Goal: Information Seeking & Learning: Learn about a topic

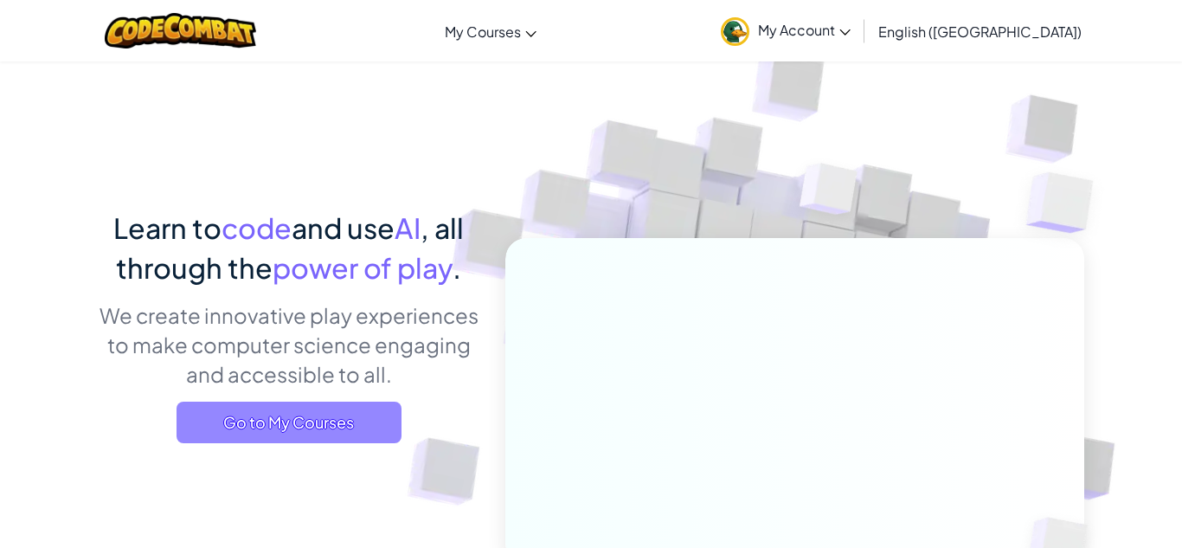
click at [347, 424] on span "Go to My Courses" at bounding box center [288, 422] width 225 height 42
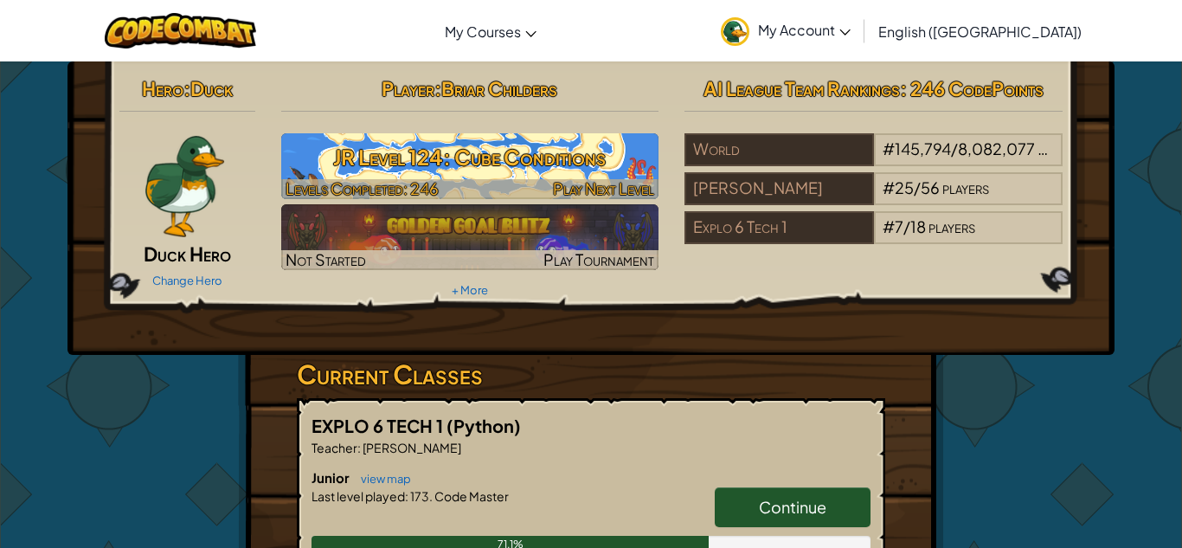
click at [633, 166] on h3 "JR Level 124: Cube Conditions" at bounding box center [470, 157] width 378 height 39
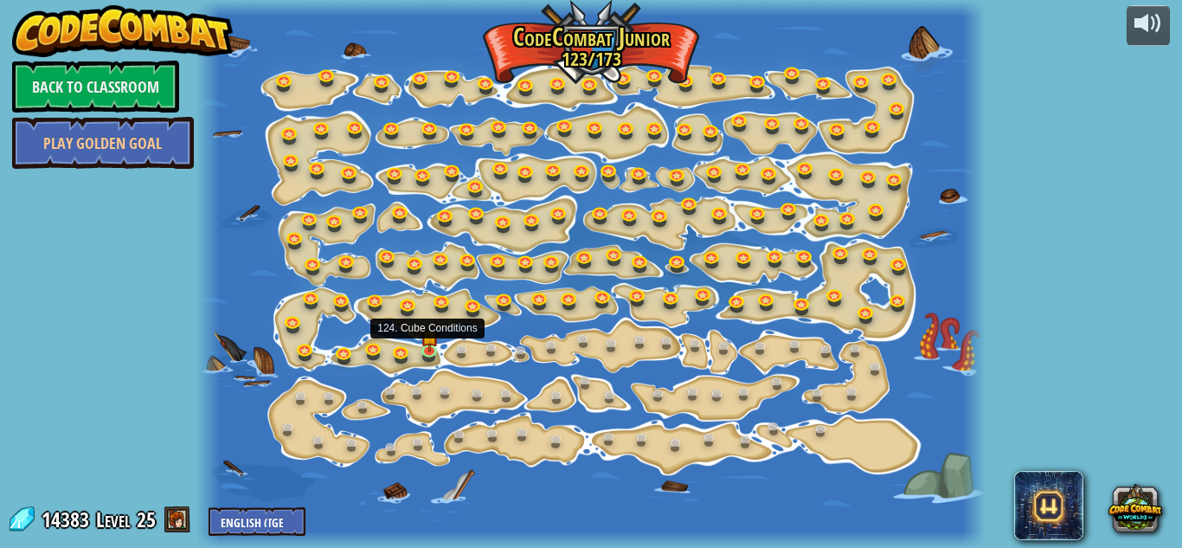
click at [426, 349] on img at bounding box center [429, 336] width 18 height 31
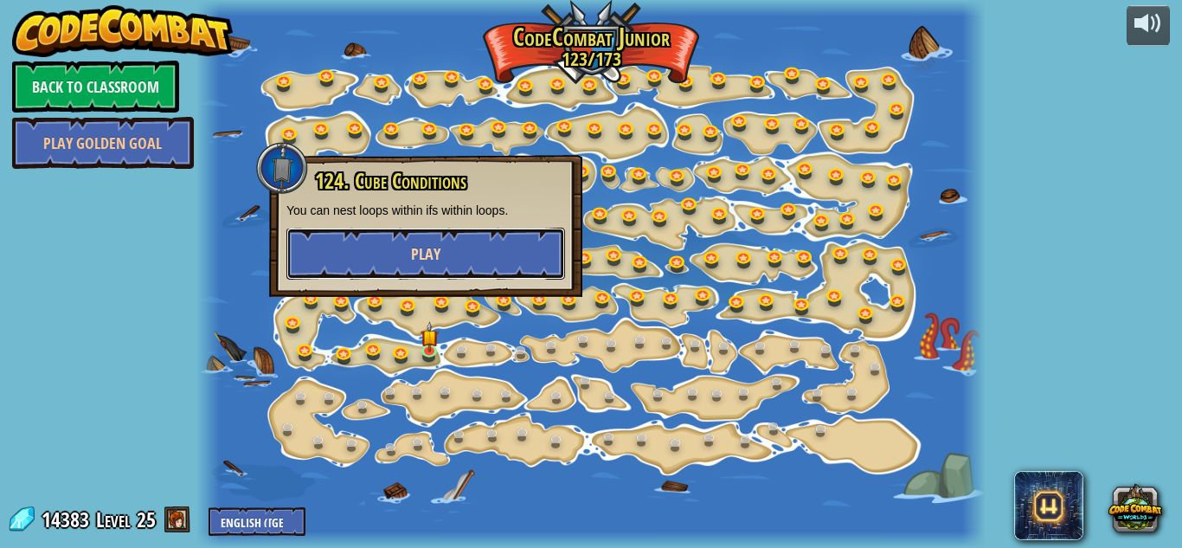
click at [456, 252] on button "Play" at bounding box center [425, 254] width 279 height 52
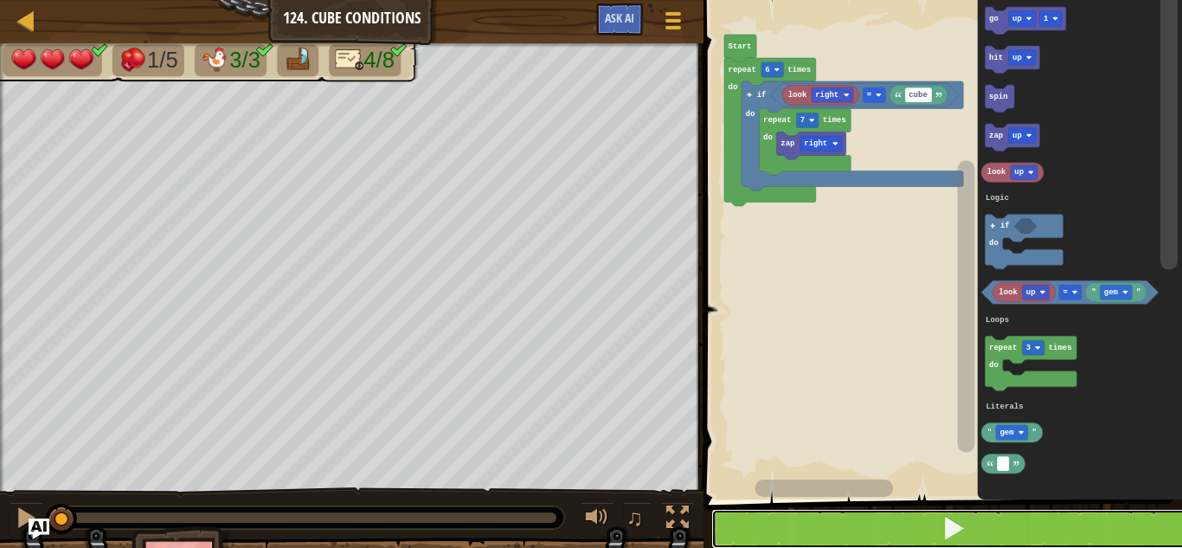
click at [795, 530] on button at bounding box center [953, 529] width 484 height 40
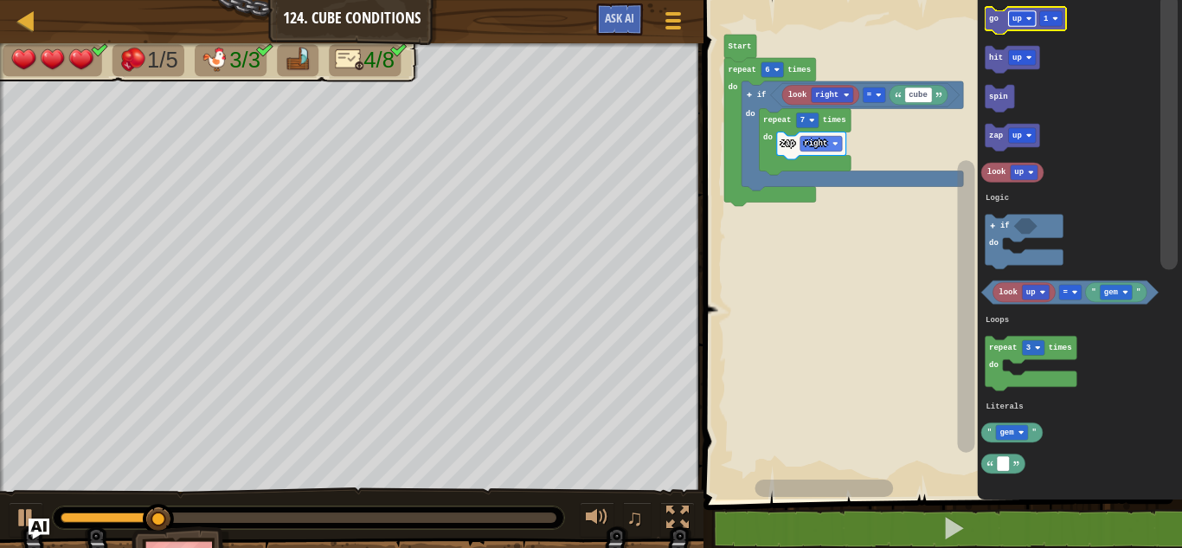
click at [1012, 20] on text "up" at bounding box center [1017, 19] width 10 height 9
click at [990, 10] on icon "Blockly Workspace" at bounding box center [1030, 21] width 91 height 28
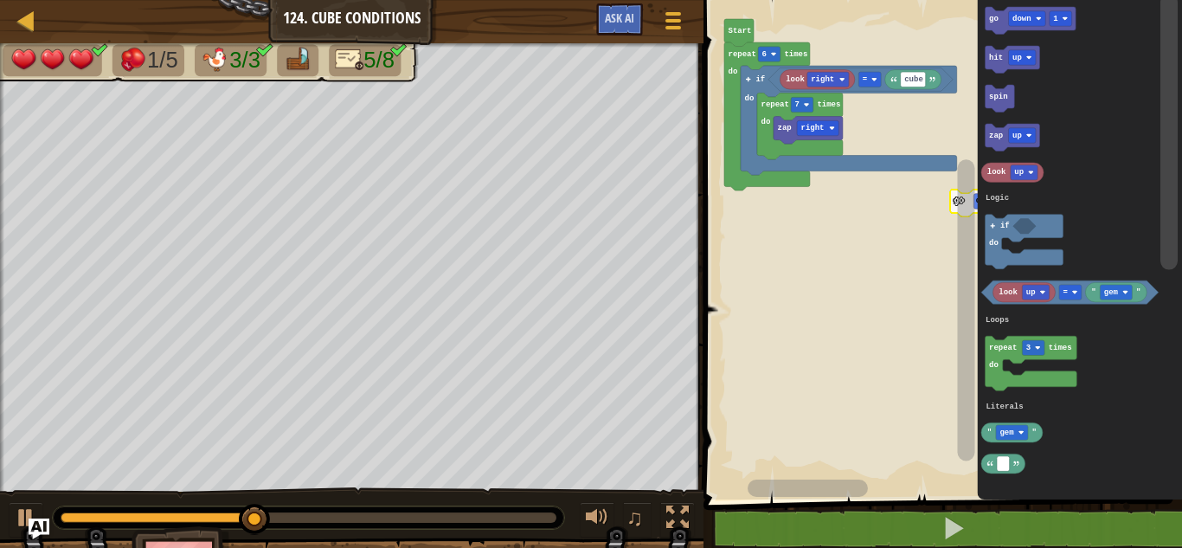
click at [940, 240] on div "Logic Loops Literals look right cube = zap right repeat 7 times do if do repeat…" at bounding box center [940, 245] width 484 height 508
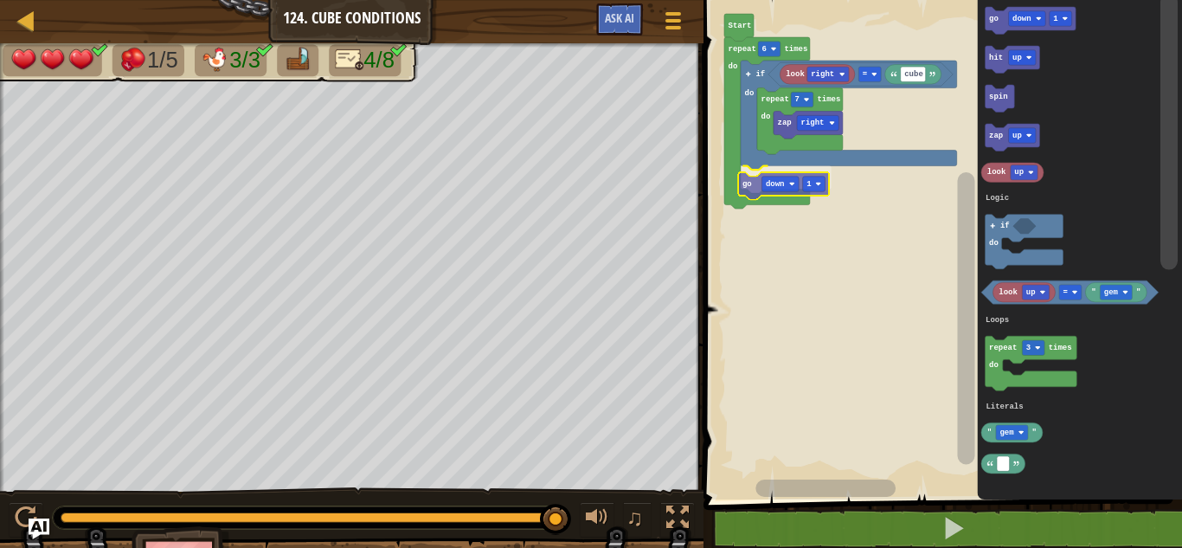
click at [749, 196] on div "Logic Loops Literals look right cube = zap right repeat 7 times do if do go dow…" at bounding box center [940, 245] width 484 height 508
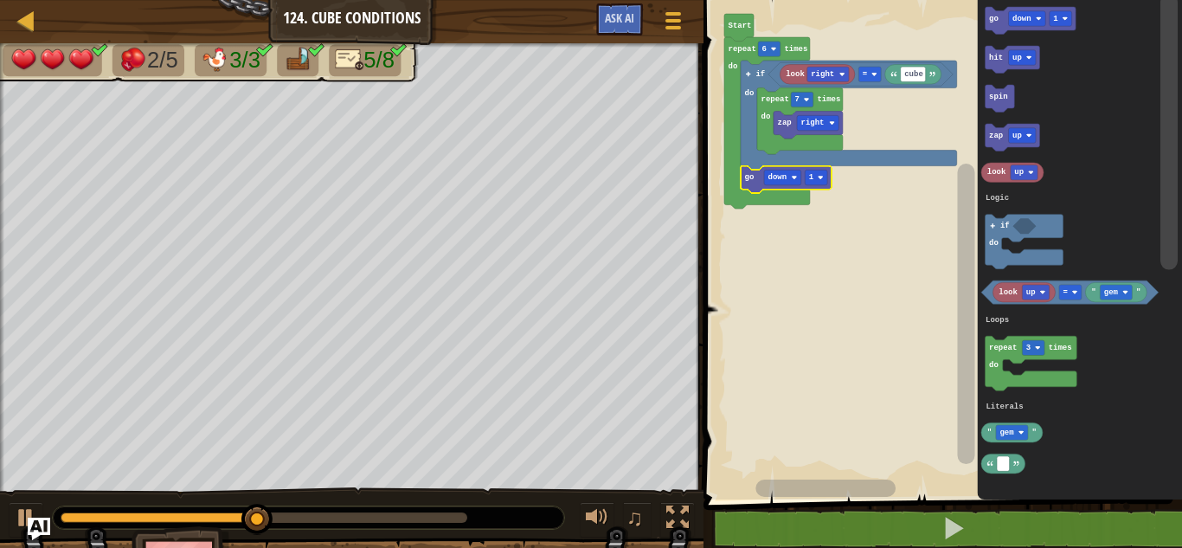
click at [42, 520] on img "Ask AI" at bounding box center [39, 528] width 22 height 22
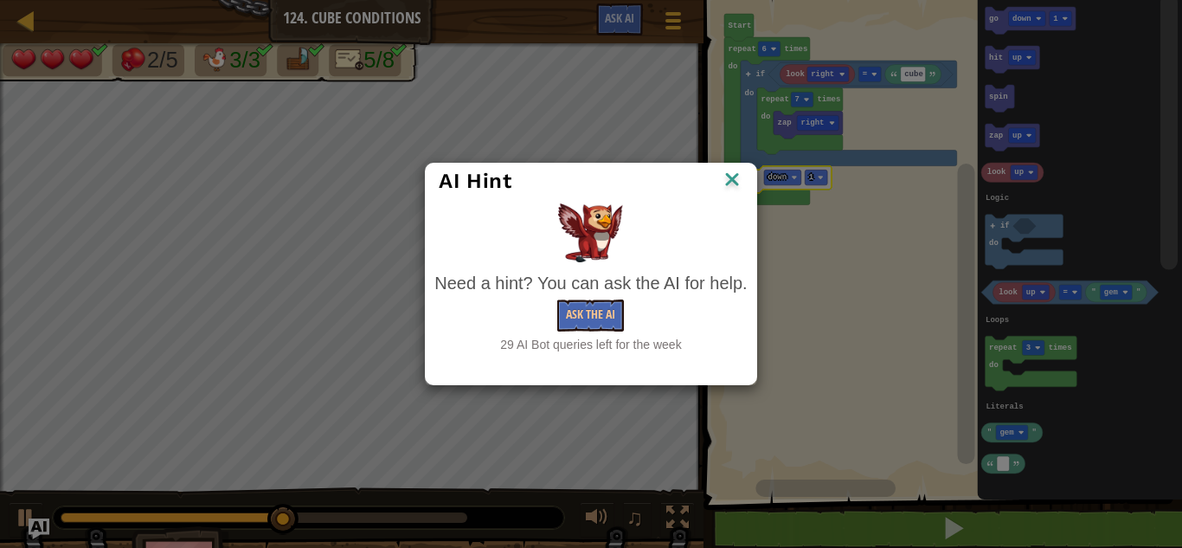
click at [22, 522] on div "AI Hint Need a hint? You can ask the AI for help. Ask the AI 29 AI Bot queries …" at bounding box center [591, 274] width 1182 height 548
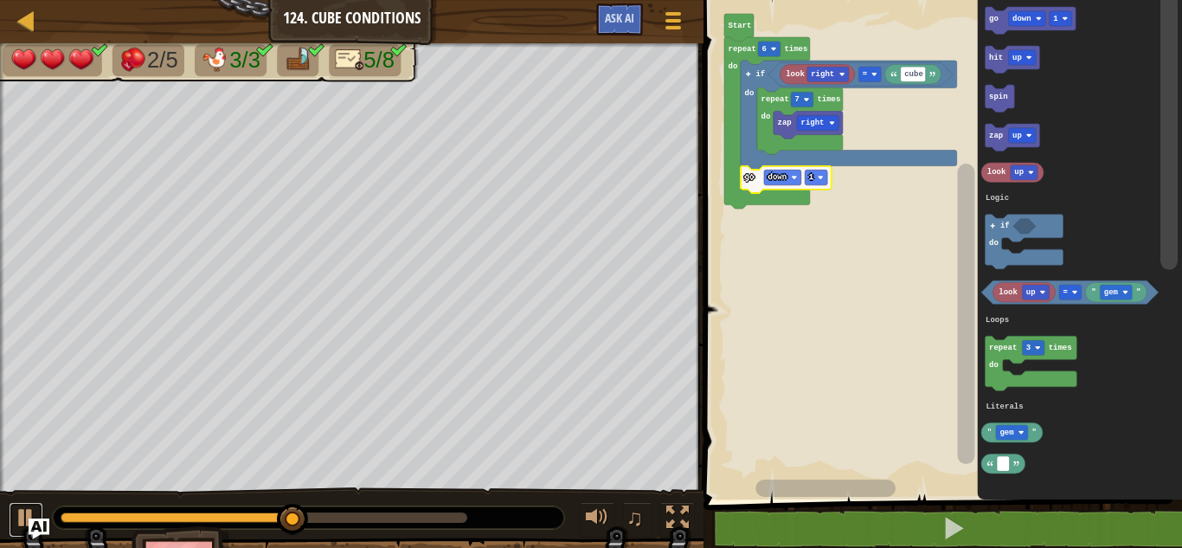
click at [22, 522] on div at bounding box center [26, 517] width 22 height 22
click at [76, 519] on div at bounding box center [182, 517] width 242 height 10
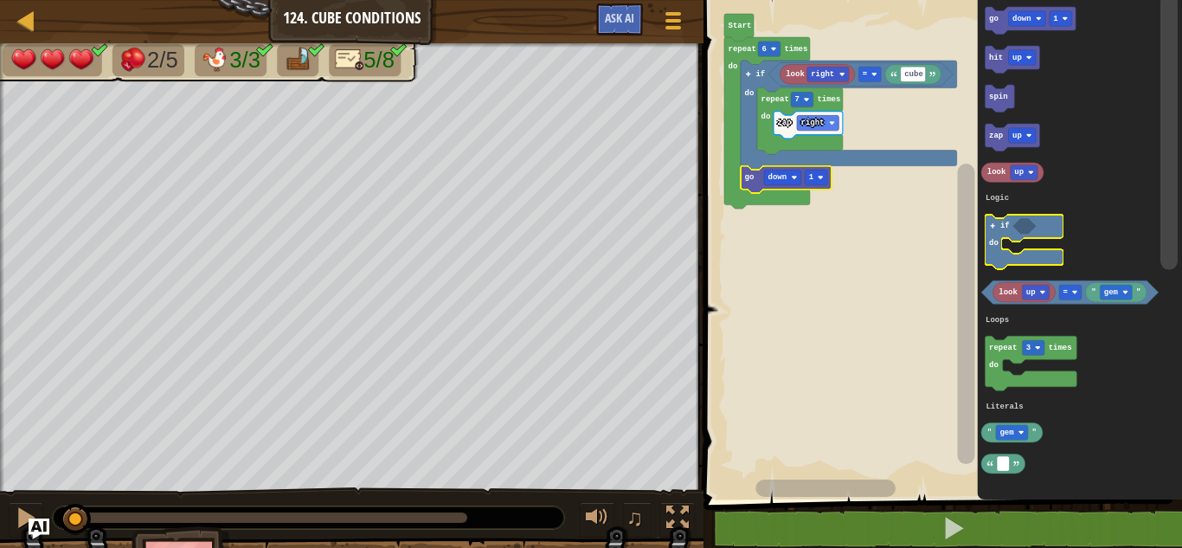
click at [1007, 228] on text "if" at bounding box center [1005, 225] width 10 height 9
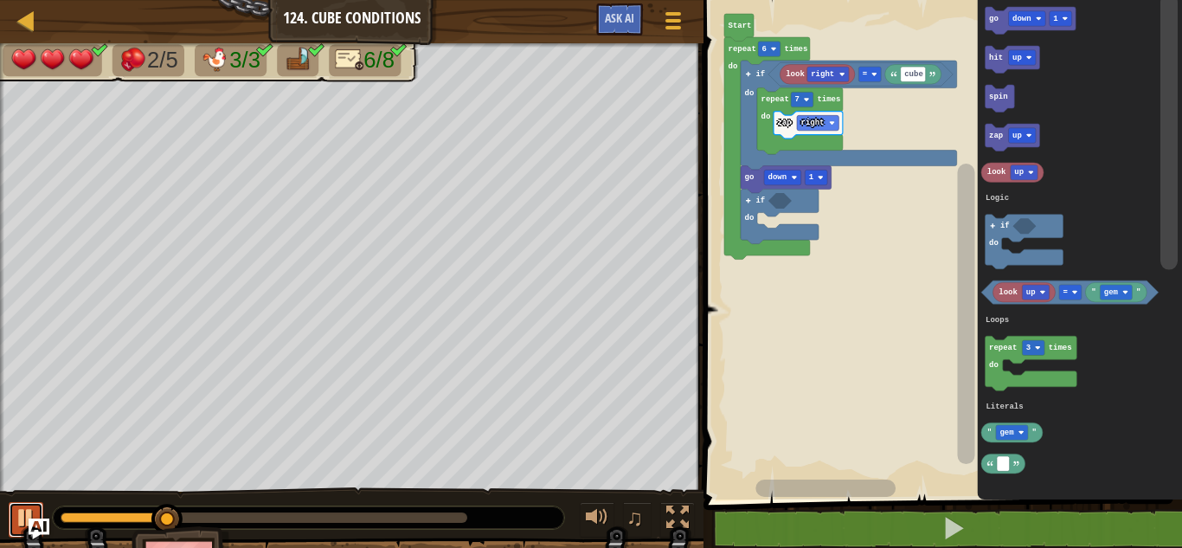
click at [26, 524] on div at bounding box center [26, 517] width 22 height 22
click at [1118, 291] on rect "Blockly Workspace" at bounding box center [1116, 292] width 32 height 15
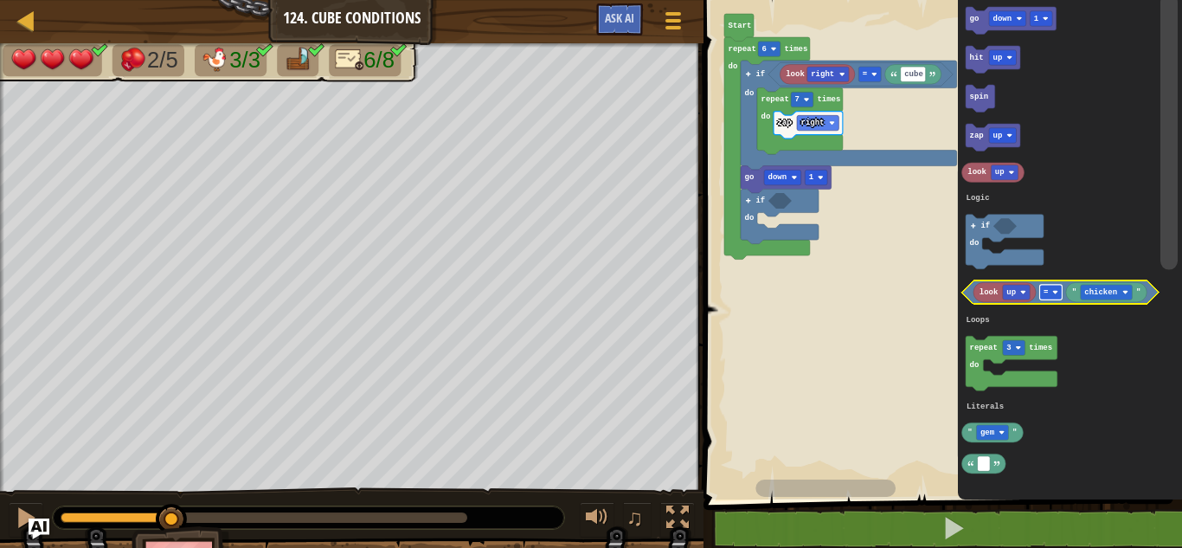
click at [1054, 291] on image "Blockly Workspace" at bounding box center [1055, 292] width 6 height 6
click at [1030, 295] on icon "Blockly Workspace" at bounding box center [1004, 292] width 62 height 20
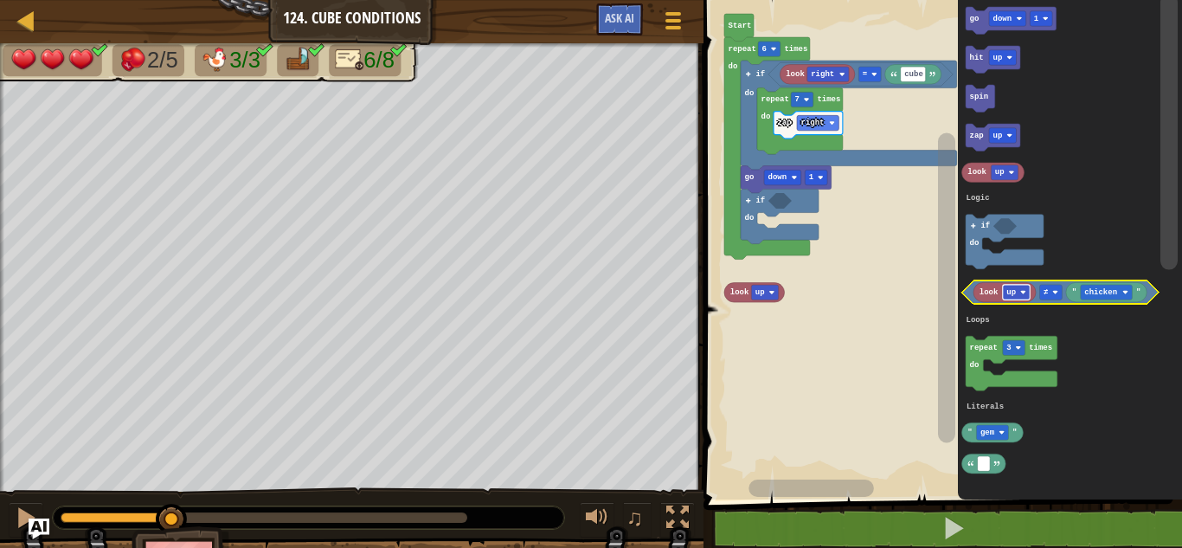
click at [1024, 294] on image "Blockly Workspace" at bounding box center [1023, 292] width 6 height 6
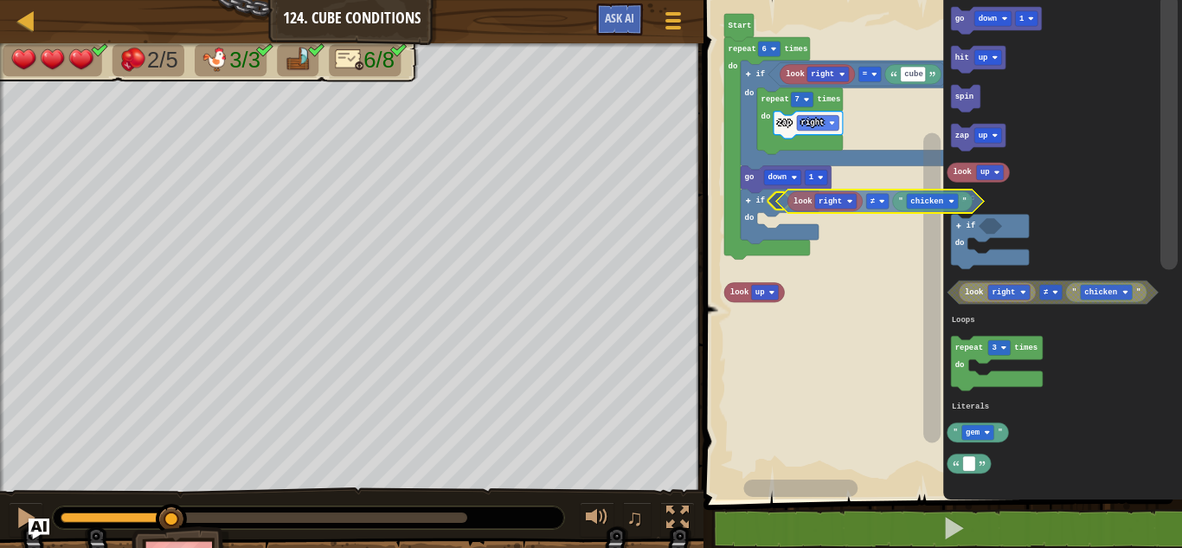
click at [784, 200] on div "Logic Loops Literals look right cube = zap right repeat 7 times do if do go dow…" at bounding box center [940, 245] width 484 height 508
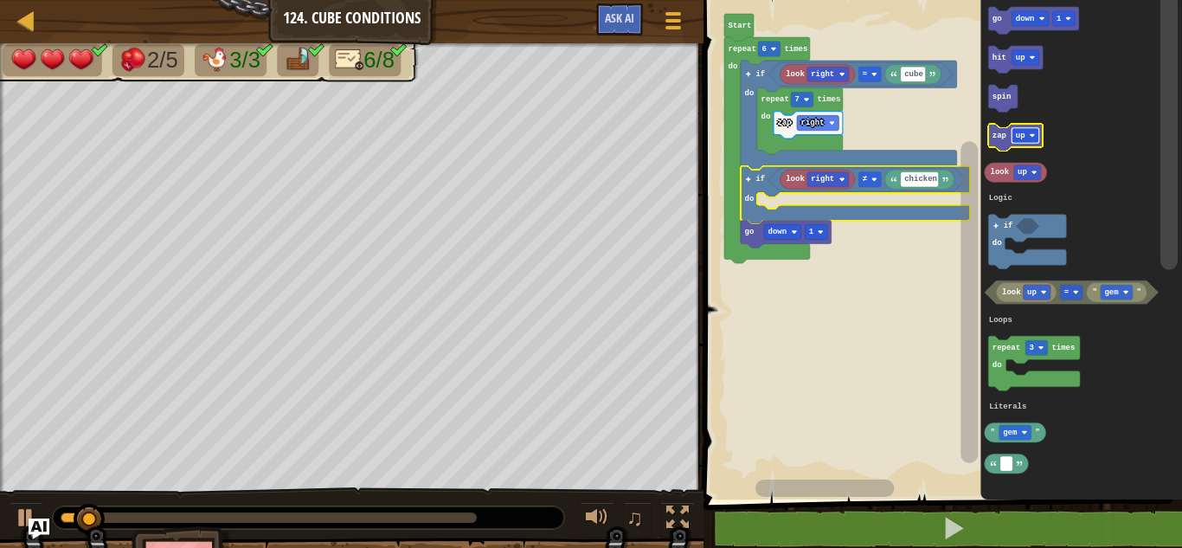
click at [1017, 139] on text "up" at bounding box center [1021, 136] width 10 height 9
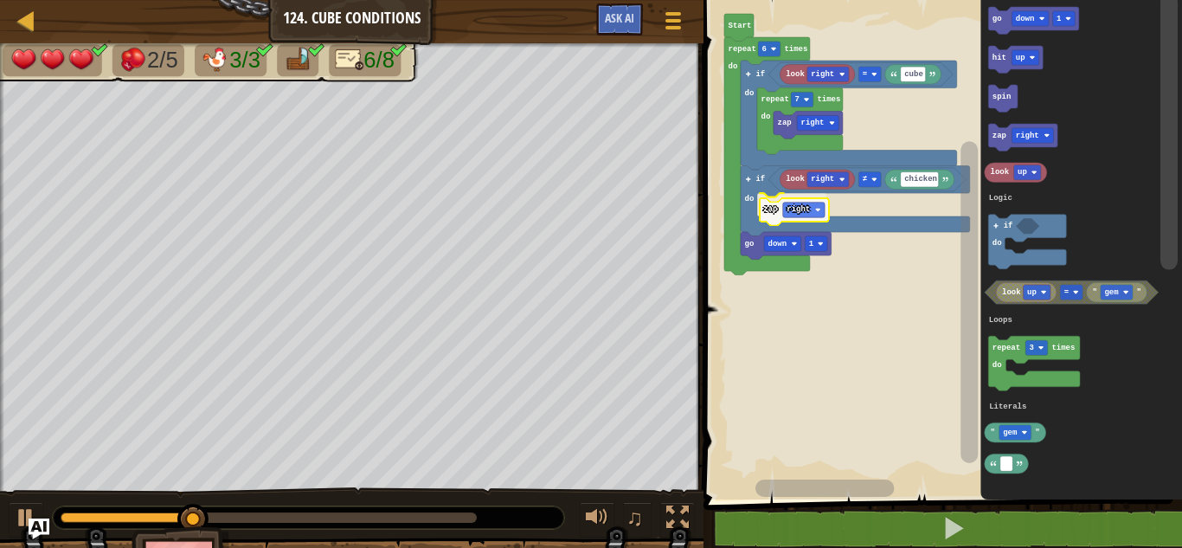
click at [762, 211] on div "Logic Loops Literals look right cube = zap right repeat 7 times do if do look r…" at bounding box center [940, 245] width 484 height 508
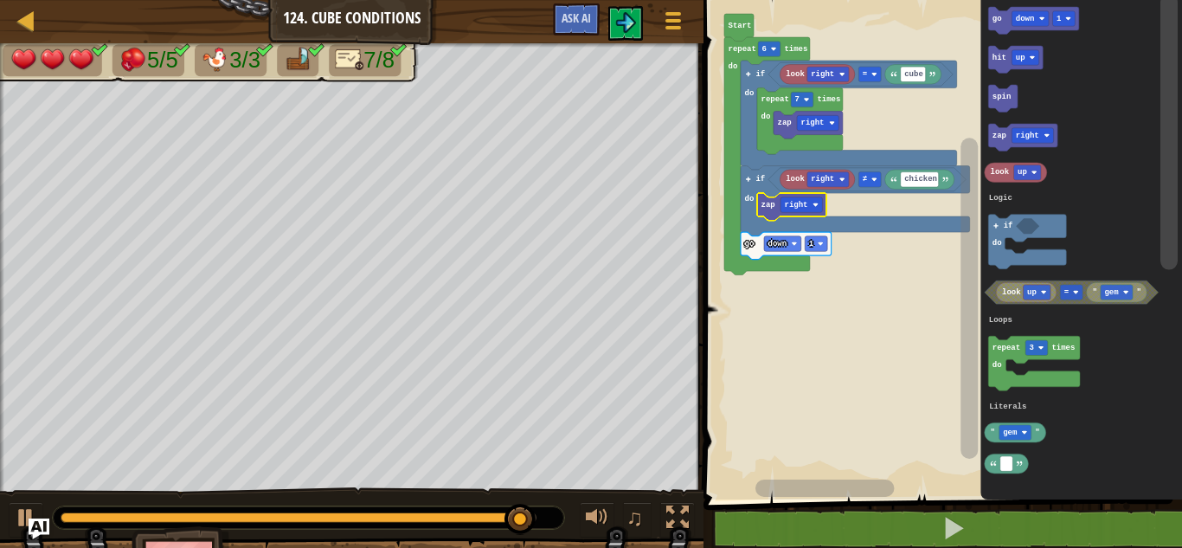
click at [0, 90] on div at bounding box center [2, 280] width 4 height 474
click at [0, 81] on div at bounding box center [2, 280] width 4 height 474
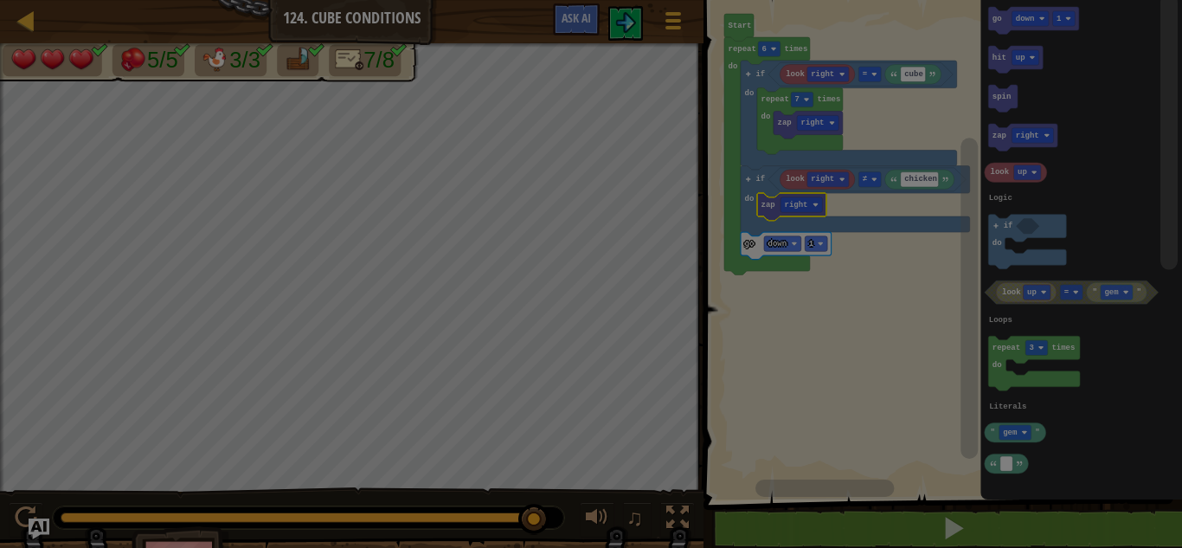
click at [0, 75] on div at bounding box center [591, 274] width 1182 height 548
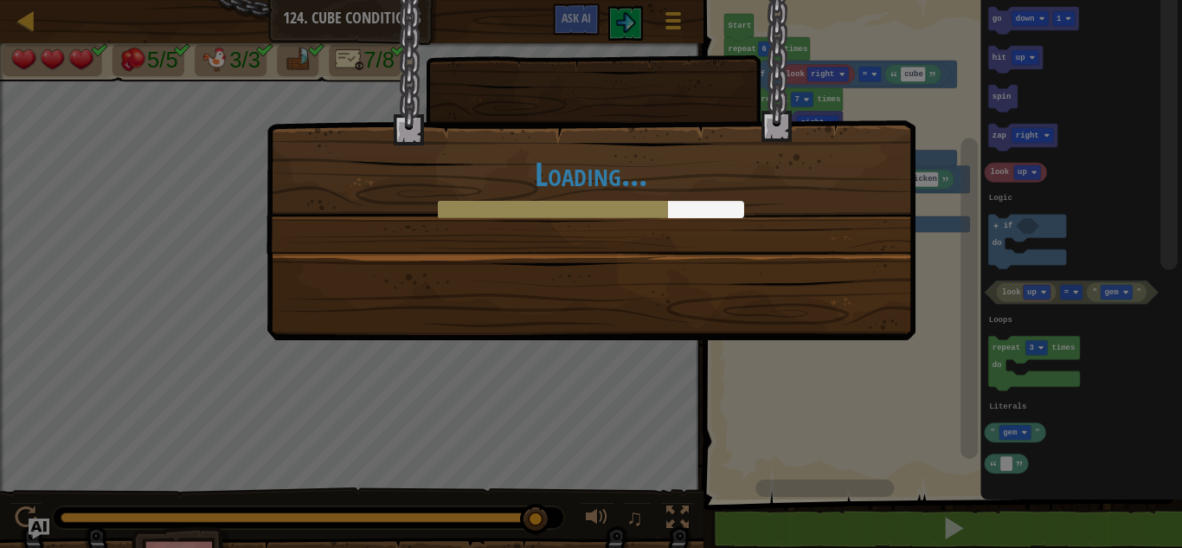
click at [0, 411] on div "Loading..." at bounding box center [591, 274] width 1182 height 548
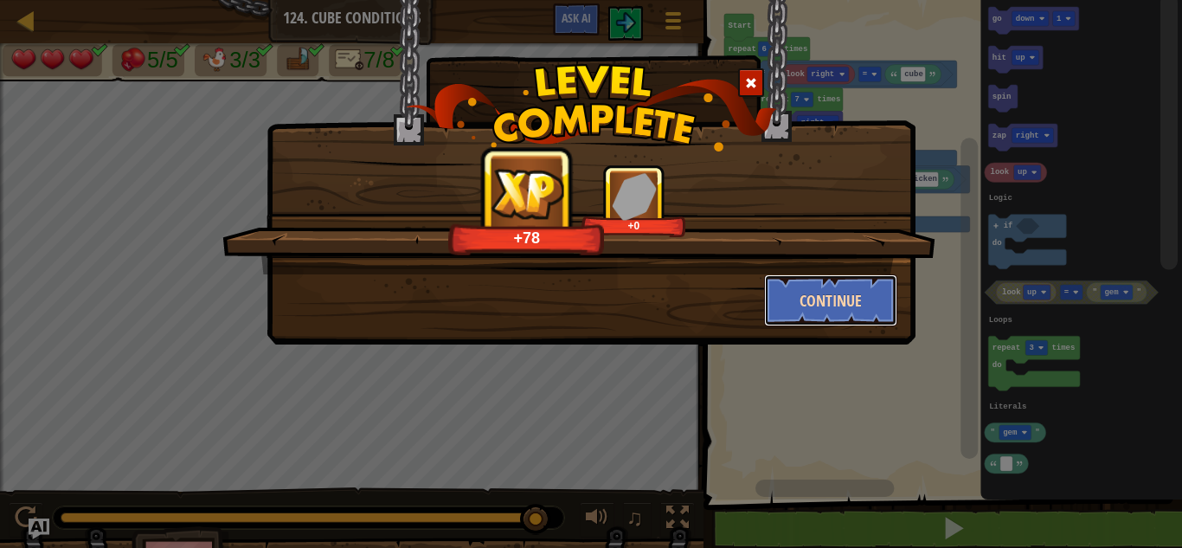
click at [823, 313] on button "Continue" at bounding box center [831, 300] width 134 height 52
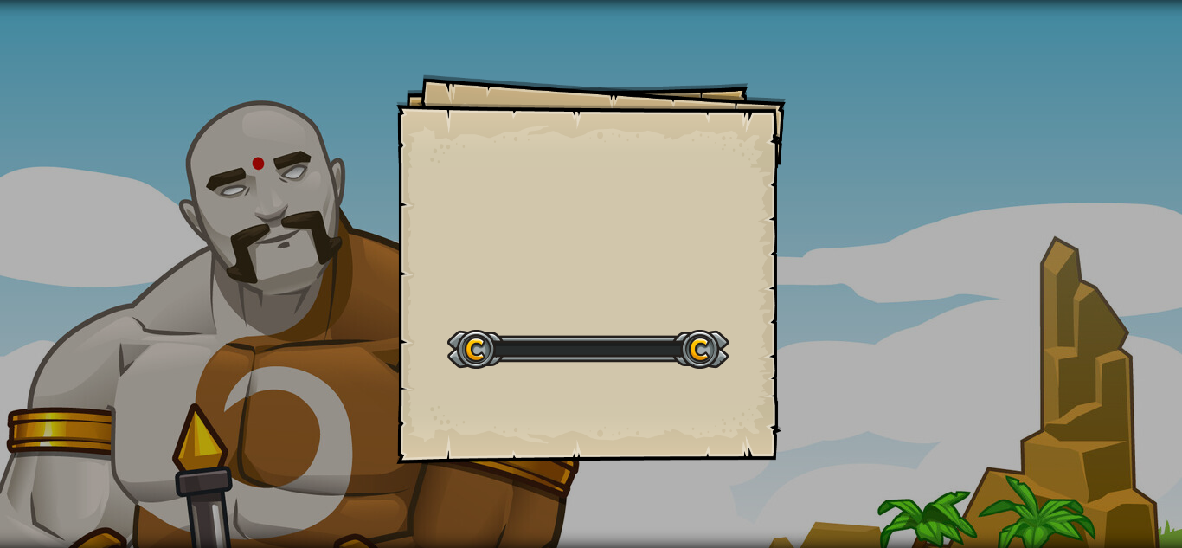
click at [0, 340] on div "Goals Start Level Error loading from server. Try refreshing the page. You'll ne…" at bounding box center [591, 274] width 1182 height 548
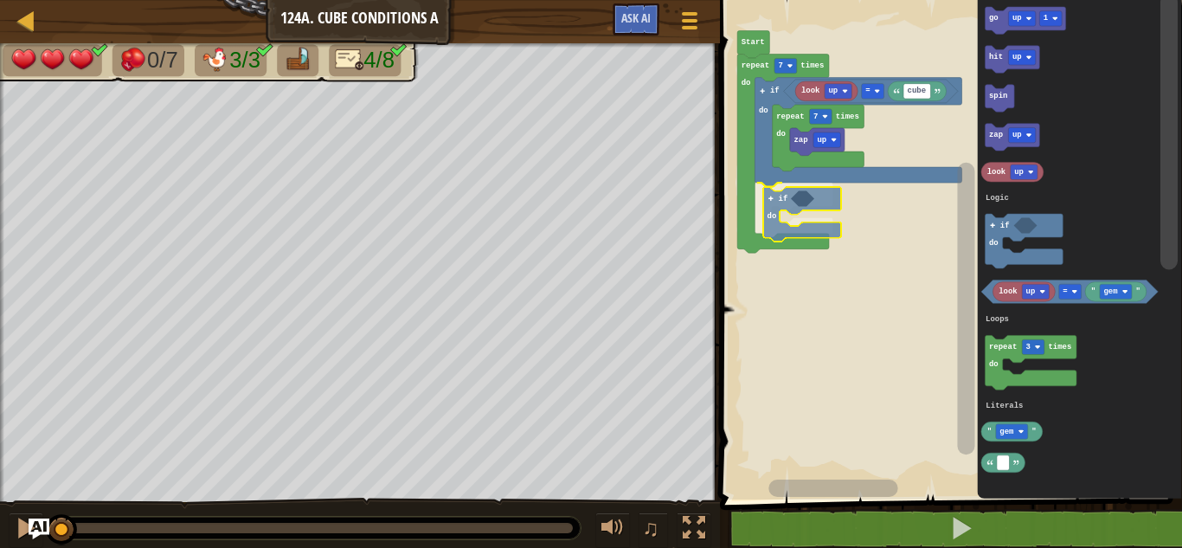
click at [809, 216] on div "Logic Loops Literals look up cube = zap up repeat 7 times do if do if do repeat…" at bounding box center [948, 245] width 467 height 508
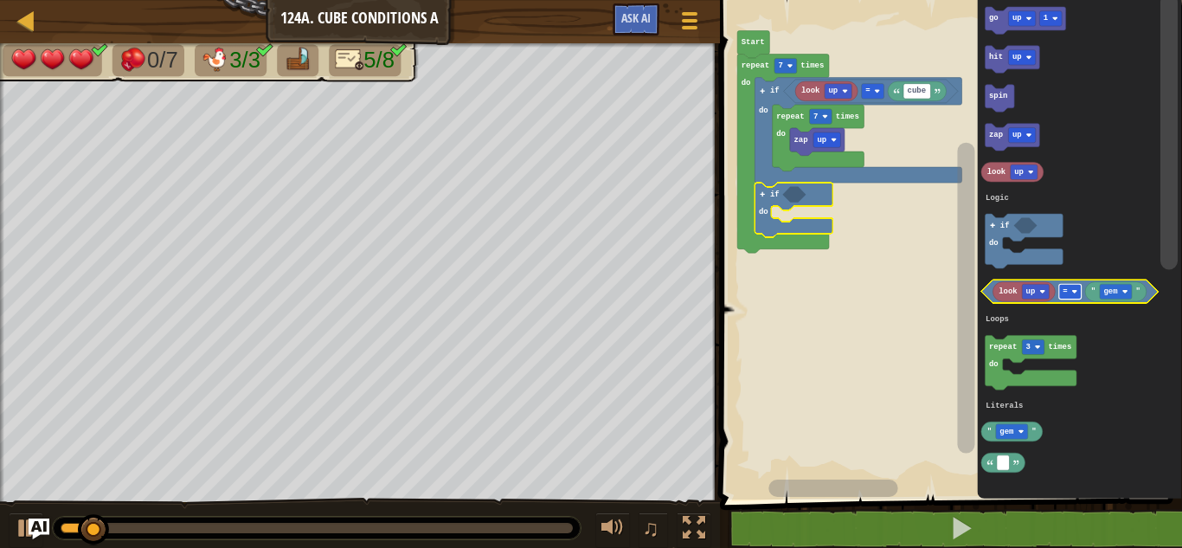
click at [1070, 293] on rect "Blockly Workspace" at bounding box center [1070, 292] width 22 height 15
click at [1121, 298] on rect "Blockly Workspace" at bounding box center [1116, 292] width 32 height 15
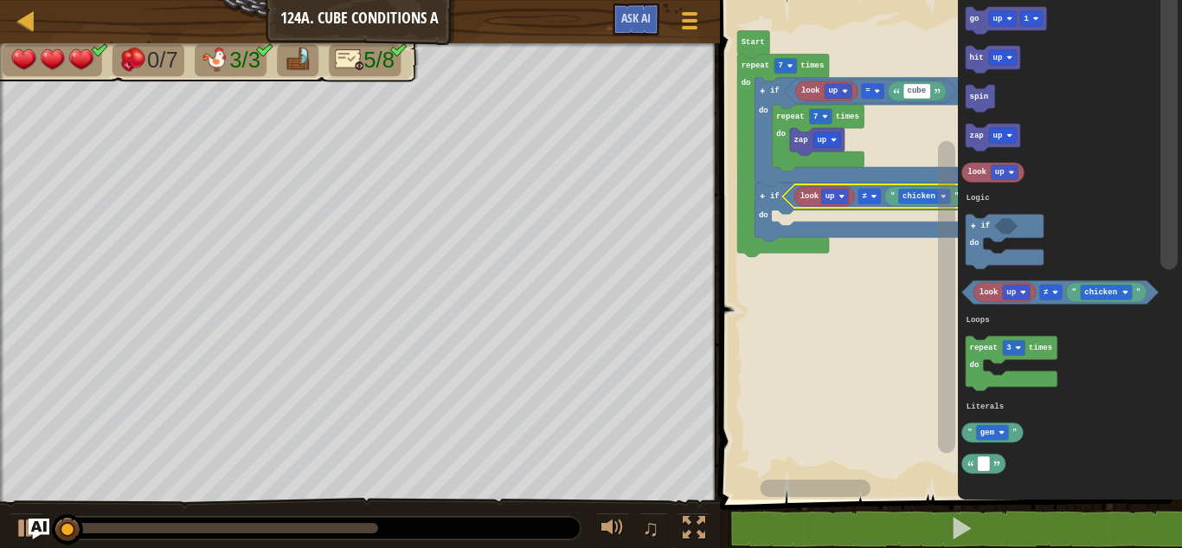
click at [1014, 20] on rect "Blockly Workspace" at bounding box center [1003, 18] width 28 height 15
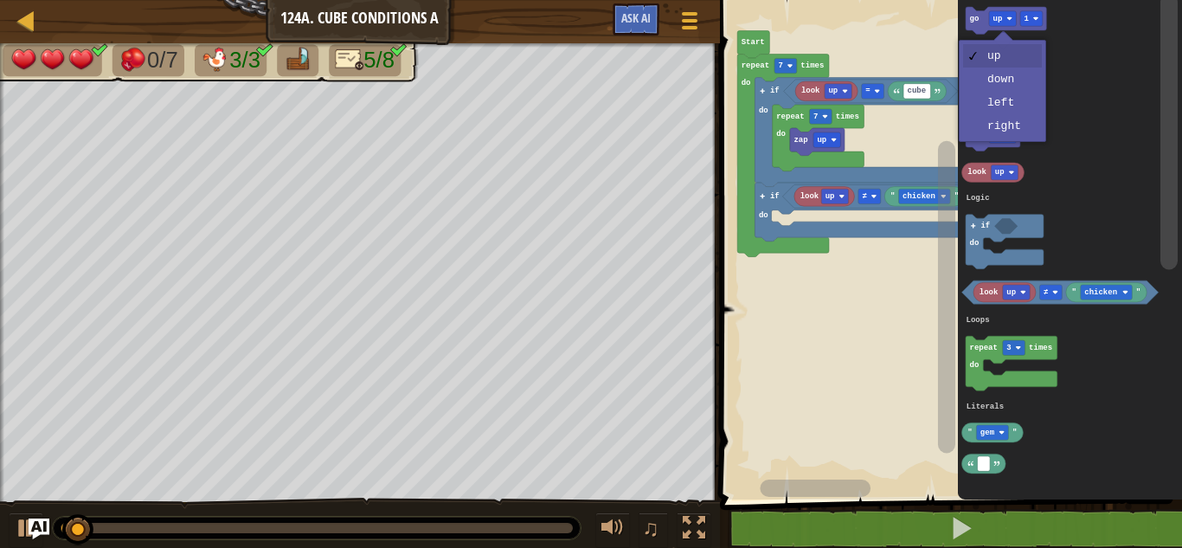
click at [1070, 76] on icon "Blockly Workspace" at bounding box center [1070, 245] width 224 height 508
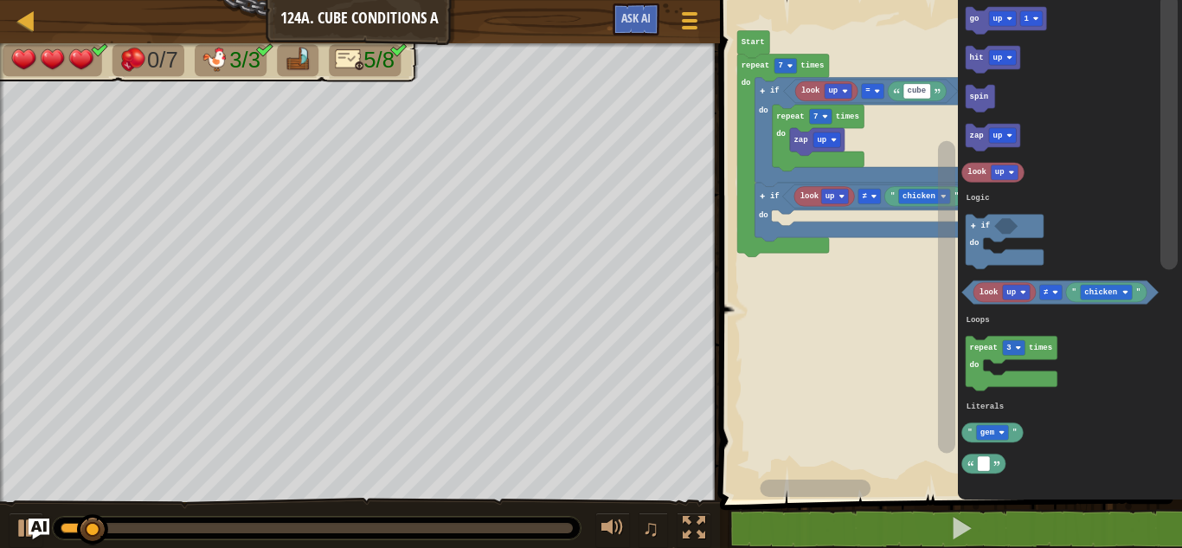
click at [0, 0] on div at bounding box center [0, 0] width 0 height 0
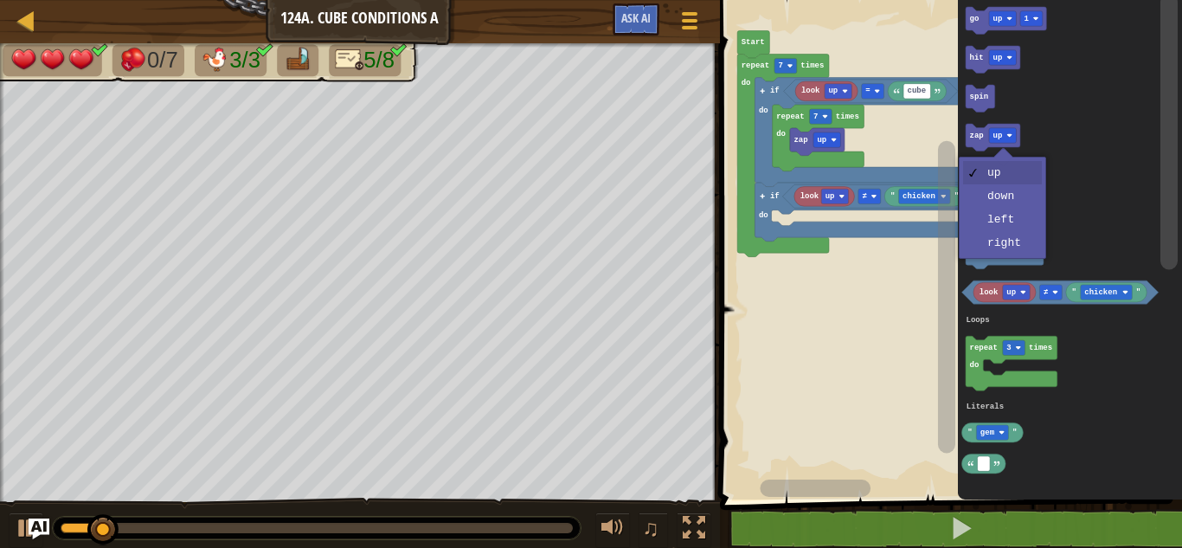
click at [1070, 104] on icon "Blockly Workspace" at bounding box center [1070, 245] width 224 height 508
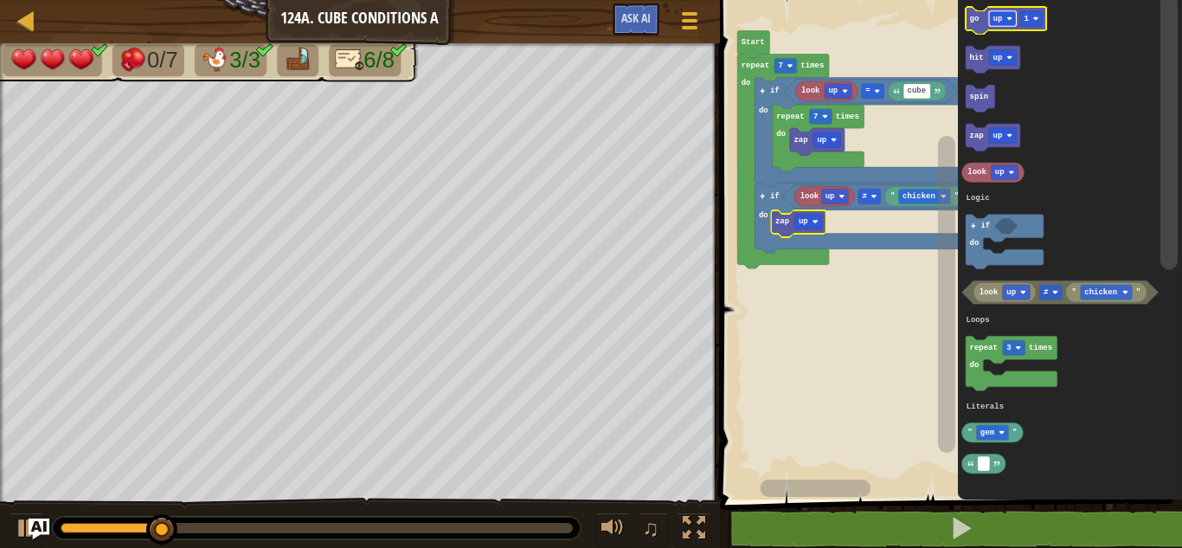
click at [991, 22] on rect "Blockly Workspace" at bounding box center [1003, 18] width 28 height 15
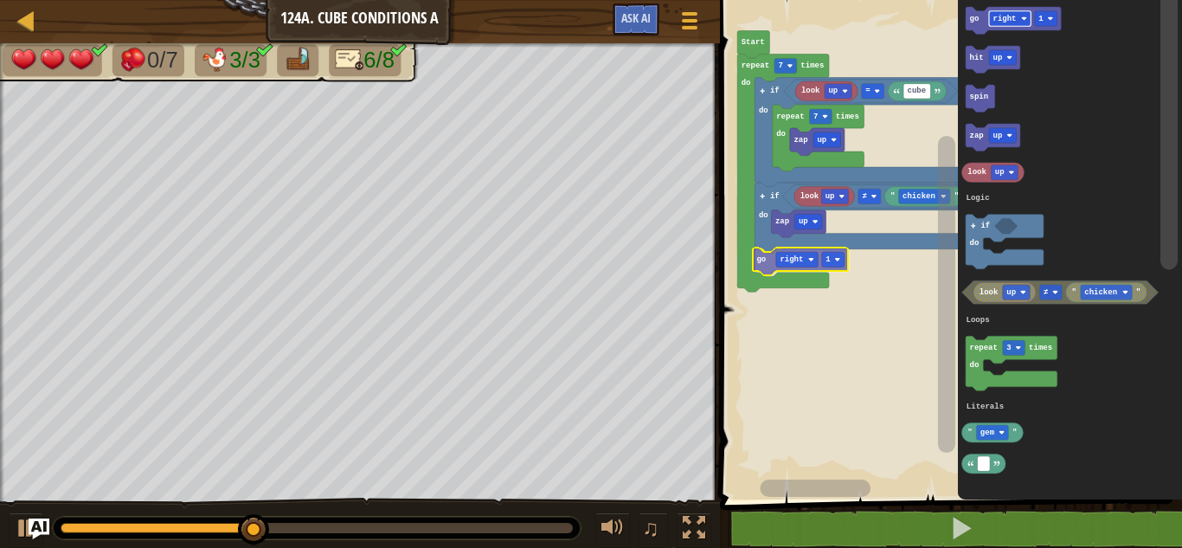
click at [778, 264] on div "Logic Loops Literals look up cube = zap up repeat 7 times do if do if do look u…" at bounding box center [948, 245] width 467 height 508
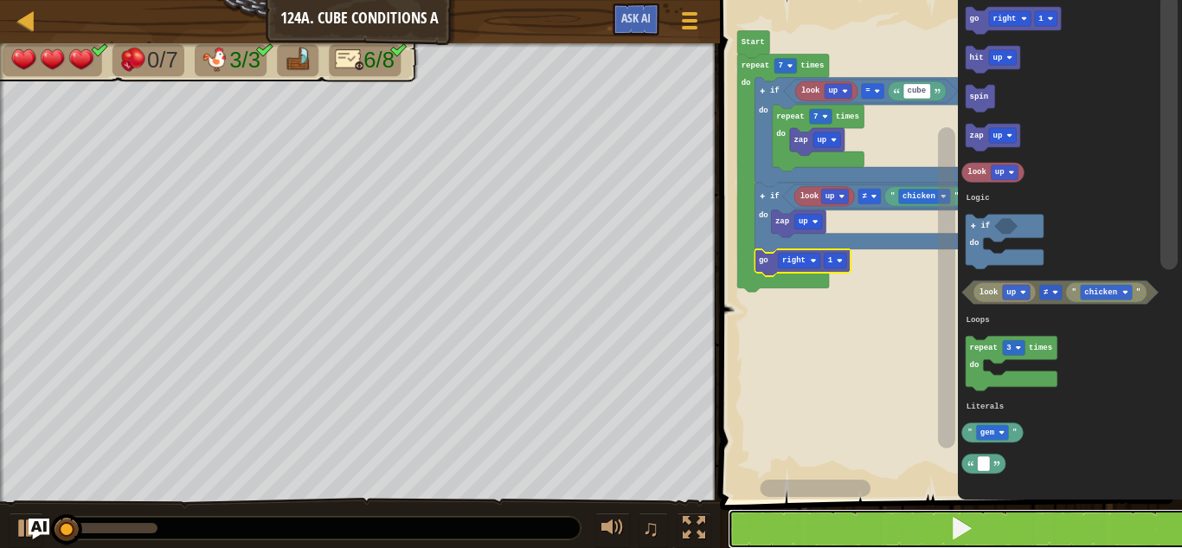
click at [790, 517] on button at bounding box center [961, 529] width 467 height 40
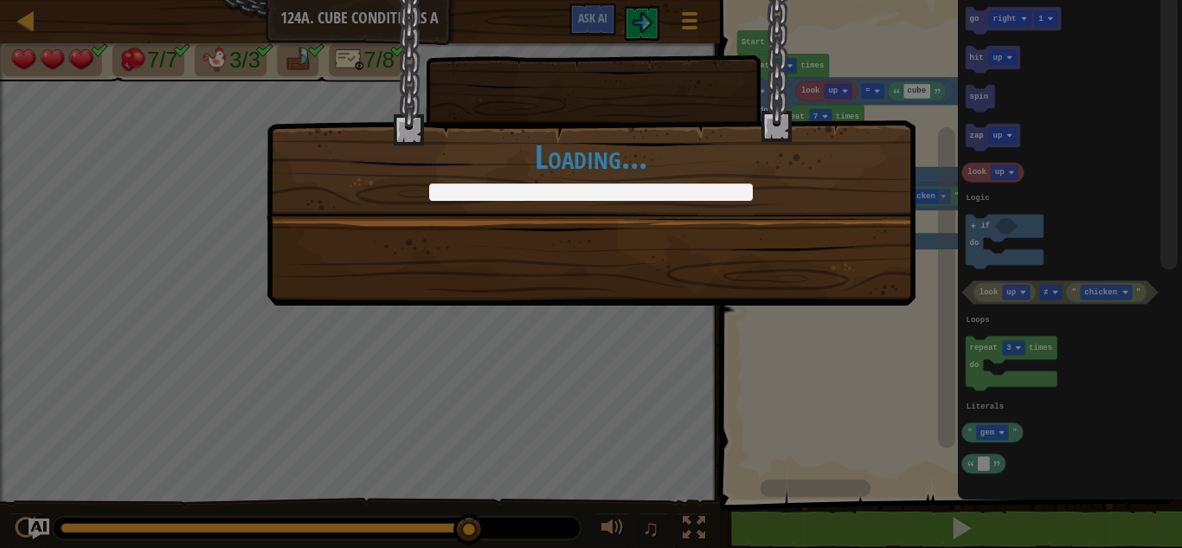
click at [846, 278] on div "+0 +0 Continue Loading..." at bounding box center [590, 152] width 649 height 305
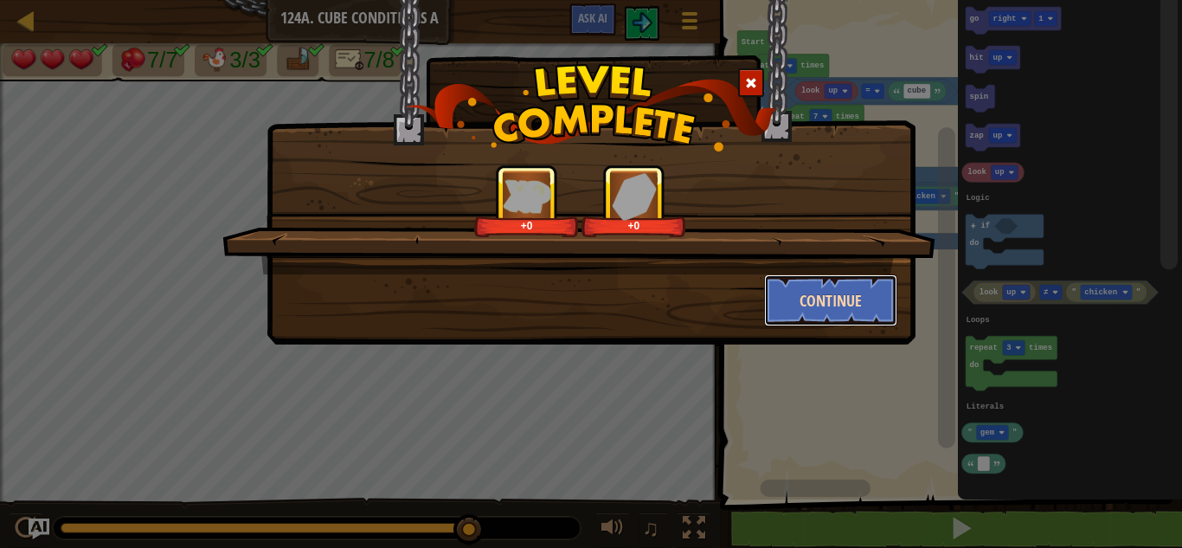
click at [850, 282] on button "Continue" at bounding box center [831, 300] width 134 height 52
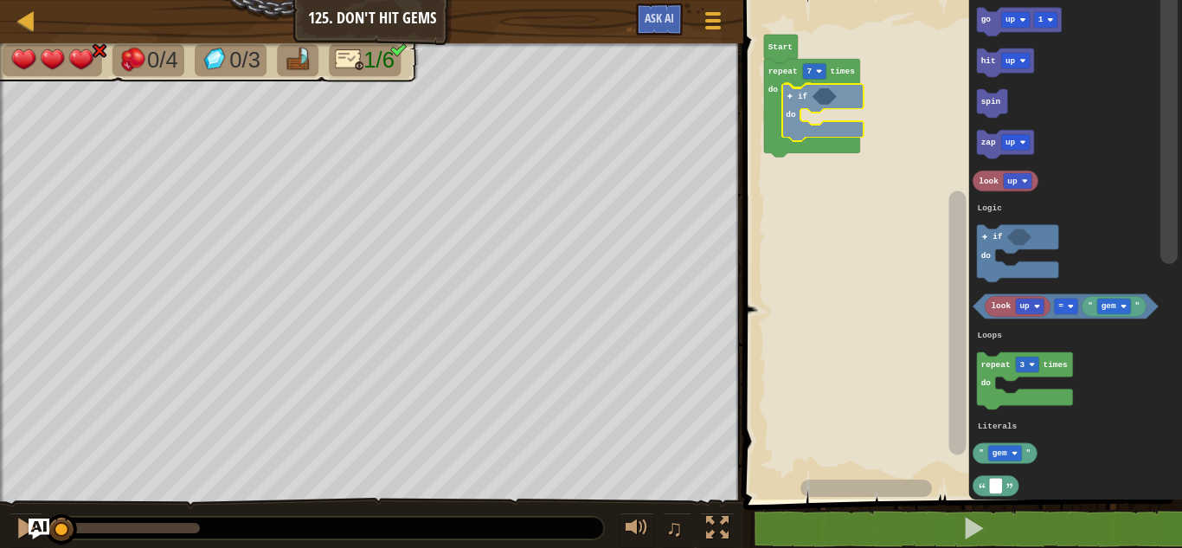
click at [819, 121] on div "Logic Loops Literals repeat 7 times do if do Start go up 1 hit up spin zap up l…" at bounding box center [960, 245] width 444 height 508
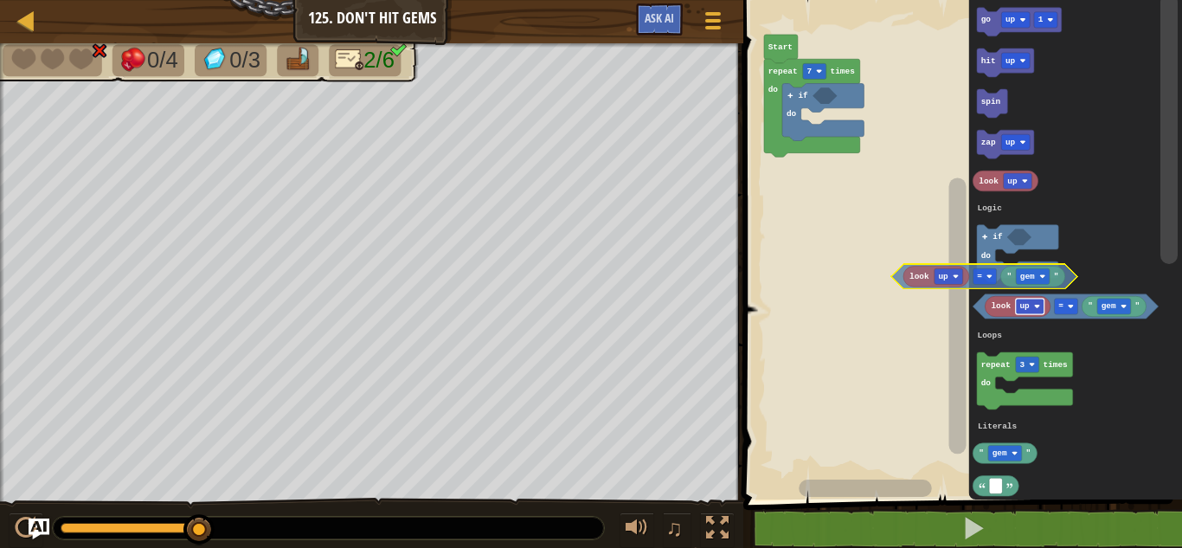
click at [882, 218] on div "Logic Loops Literals repeat 7 times do if do Start go up 1 hit up spin zap up l…" at bounding box center [960, 245] width 444 height 508
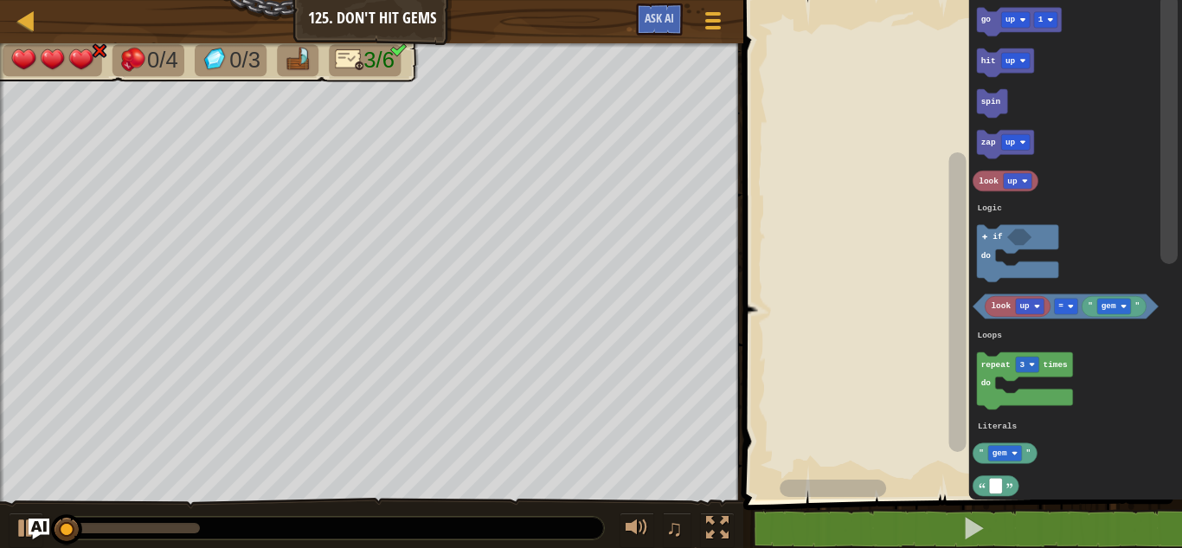
click at [864, 167] on rect "Blockly Workspace" at bounding box center [960, 245] width 444 height 508
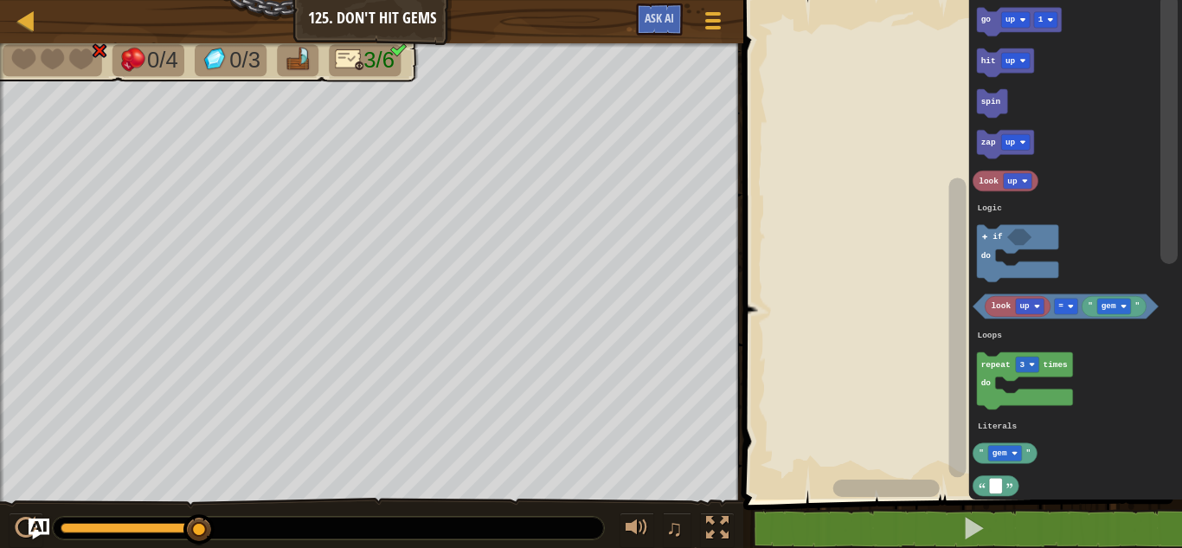
click at [870, 298] on div "Logic Loops Literals go up 1 hit up spin zap up look up look up " gem " = repea…" at bounding box center [960, 245] width 444 height 508
click at [879, 422] on div "Logic Loops Literals go up 1 hit up spin zap up look up look up " gem " = repea…" at bounding box center [960, 245] width 444 height 508
click at [874, 391] on div "Logic Loops Literals go up 1 hit up spin zap up look up look up " gem " = repea…" at bounding box center [960, 245] width 444 height 508
click at [942, 367] on div "Logic Loops Literals go up 1 hit up spin zap up look up look up " gem " = repea…" at bounding box center [960, 245] width 444 height 508
click at [945, 345] on div "Logic Loops Literals go up 1 hit up spin zap up look up look up " gem " = repea…" at bounding box center [960, 245] width 444 height 508
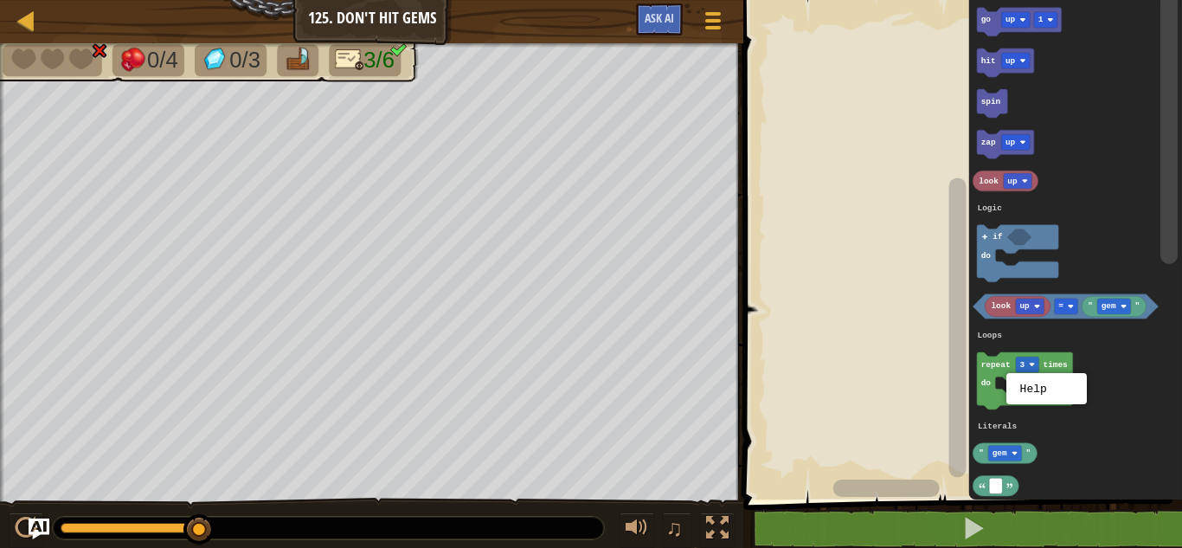
click at [0, 0] on div at bounding box center [0, 0] width 0 height 0
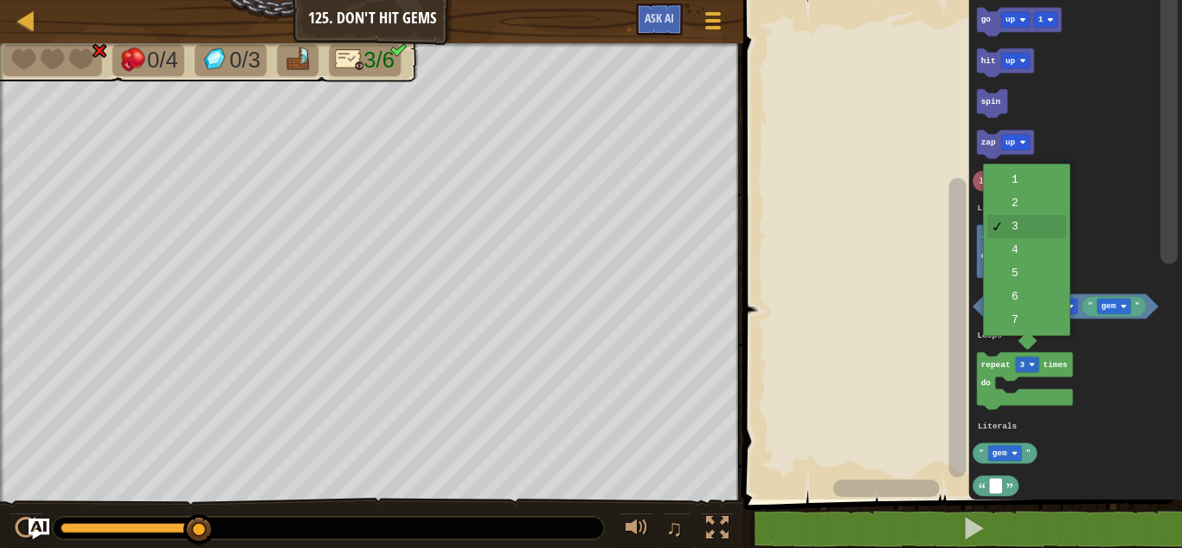
click at [1024, 331] on icon "Blockly Workspace" at bounding box center [1075, 245] width 213 height 508
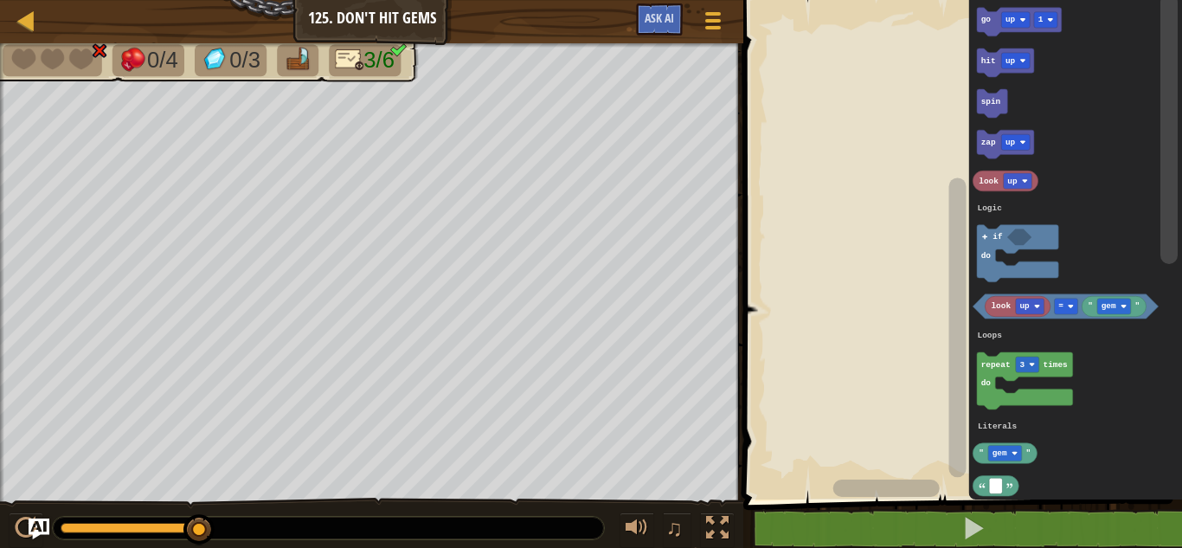
click at [1007, 395] on icon "Blockly Workspace" at bounding box center [1025, 380] width 96 height 57
click at [997, 387] on rect "Blockly Workspace" at bounding box center [1025, 380] width 96 height 57
click at [926, 359] on div "Logic Loops Literals go up 1 hit up spin zap up look up look up " gem " = repea…" at bounding box center [960, 245] width 444 height 508
click at [703, 24] on div at bounding box center [712, 20] width 23 height 25
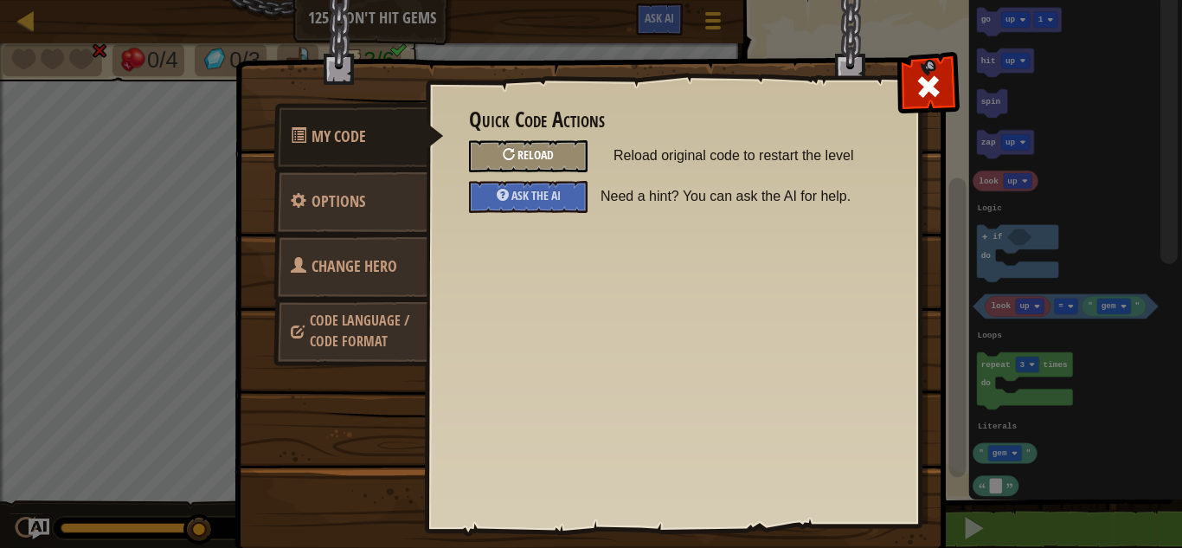
click at [548, 161] on span "Reload" at bounding box center [535, 154] width 36 height 16
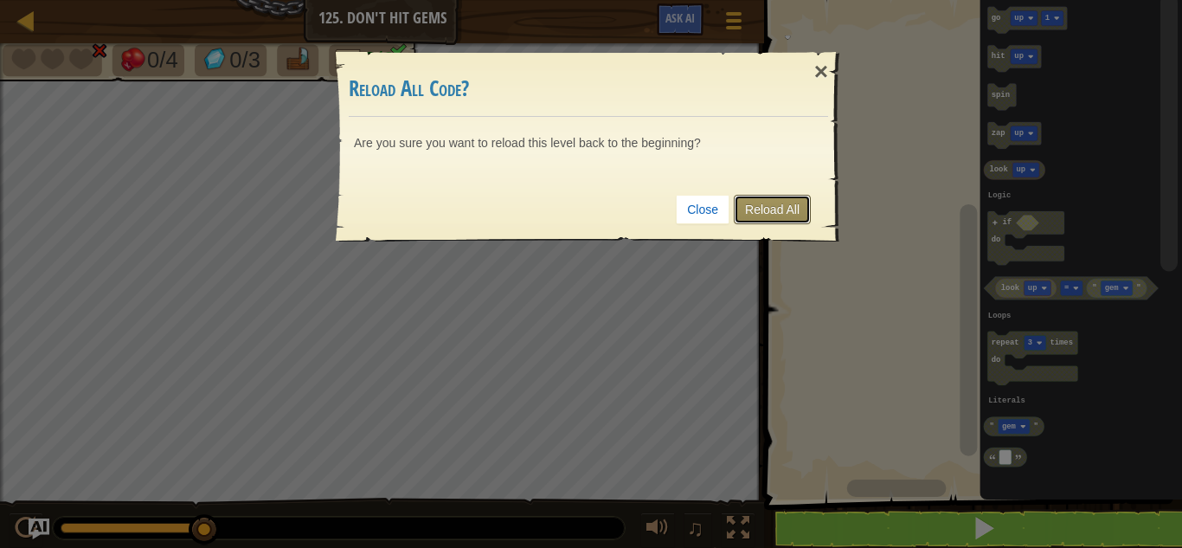
click at [768, 223] on link "Reload All" at bounding box center [772, 209] width 77 height 29
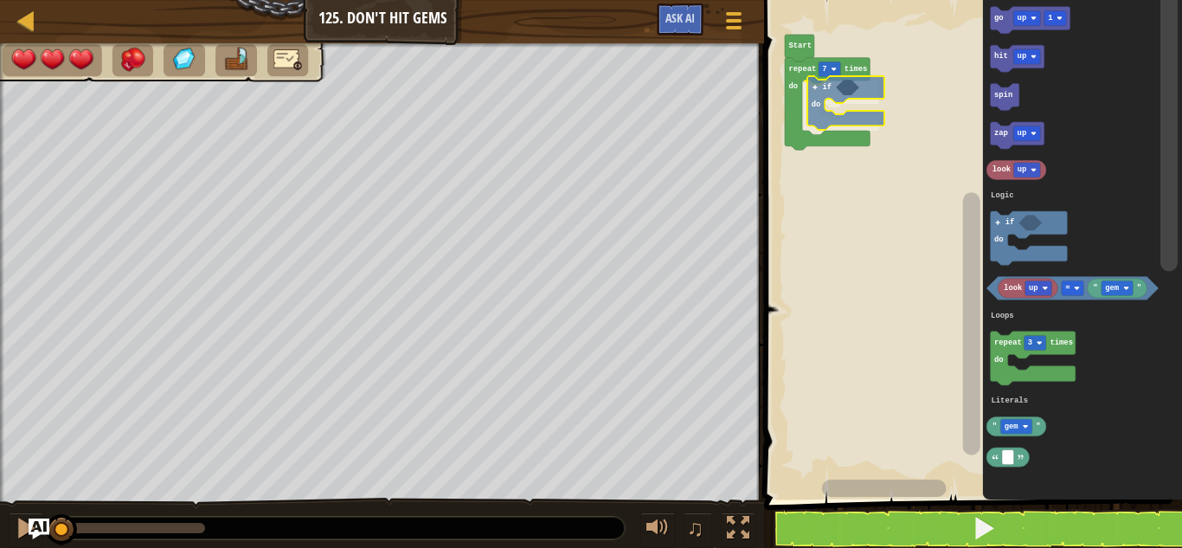
click at [838, 91] on div "Logic Loops Literals repeat 7 times do if do Start go up 1 hit up spin zap up l…" at bounding box center [970, 245] width 423 height 508
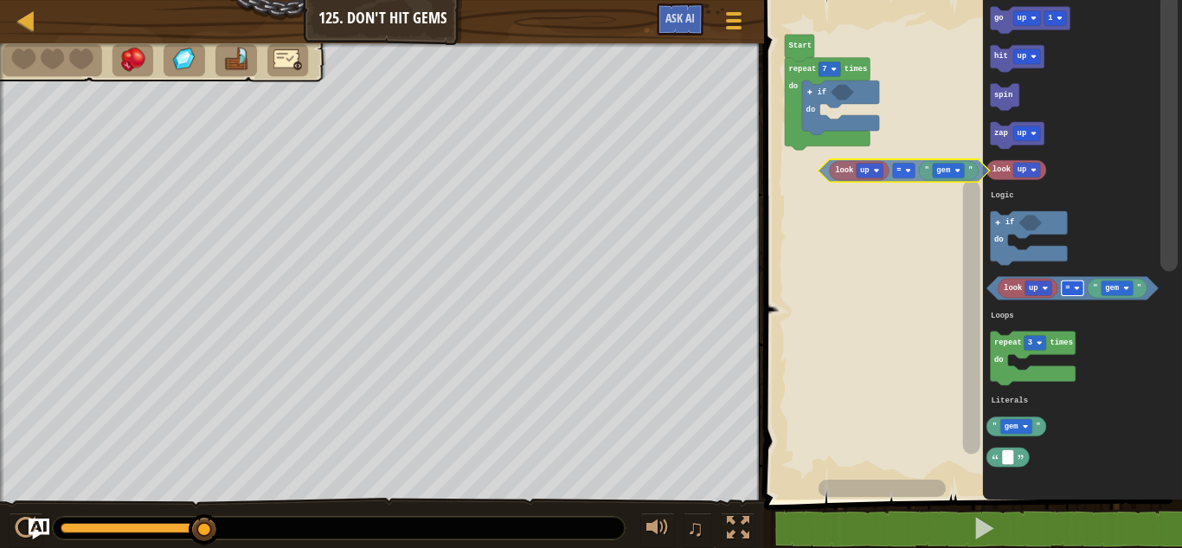
click at [898, 155] on div "Logic Loops Literals repeat 7 times do if do Start go up 1 hit up spin zap up l…" at bounding box center [970, 245] width 423 height 508
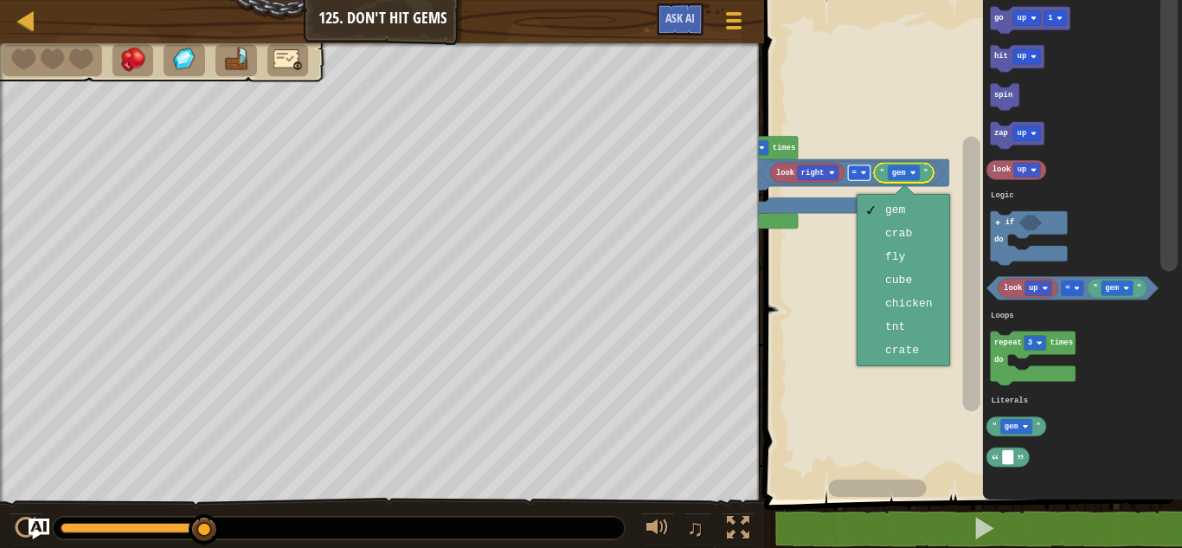
click at [857, 167] on rect "Blockly Workspace" at bounding box center [859, 172] width 22 height 15
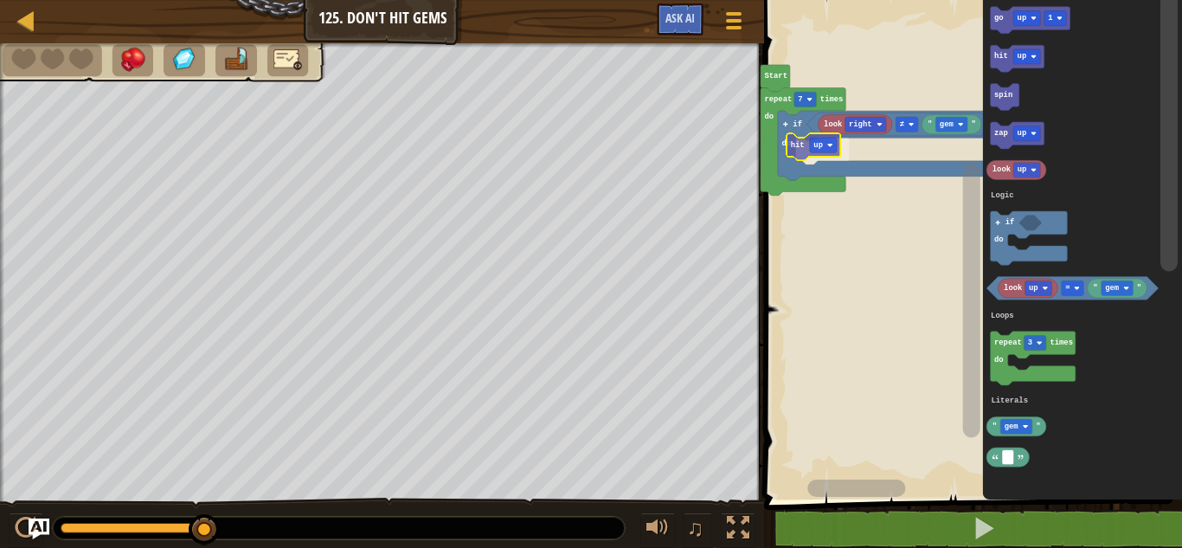
click at [801, 153] on div "Logic Loops Literals Start repeat 7 times do if do ≠ look right " gem " hit up …" at bounding box center [970, 245] width 423 height 508
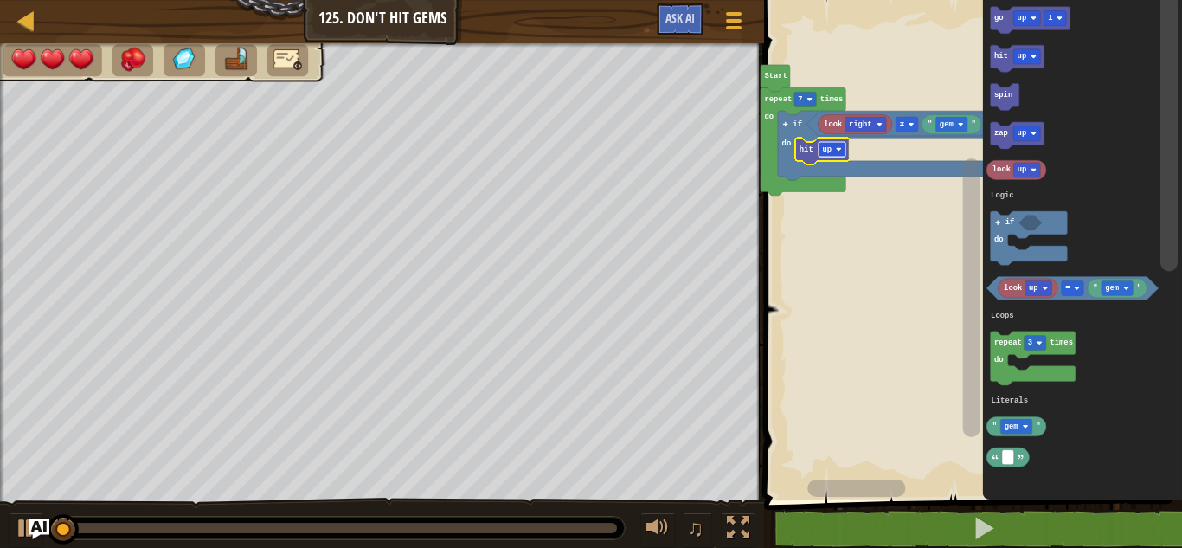
click at [841, 144] on rect "Blockly Workspace" at bounding box center [831, 149] width 27 height 15
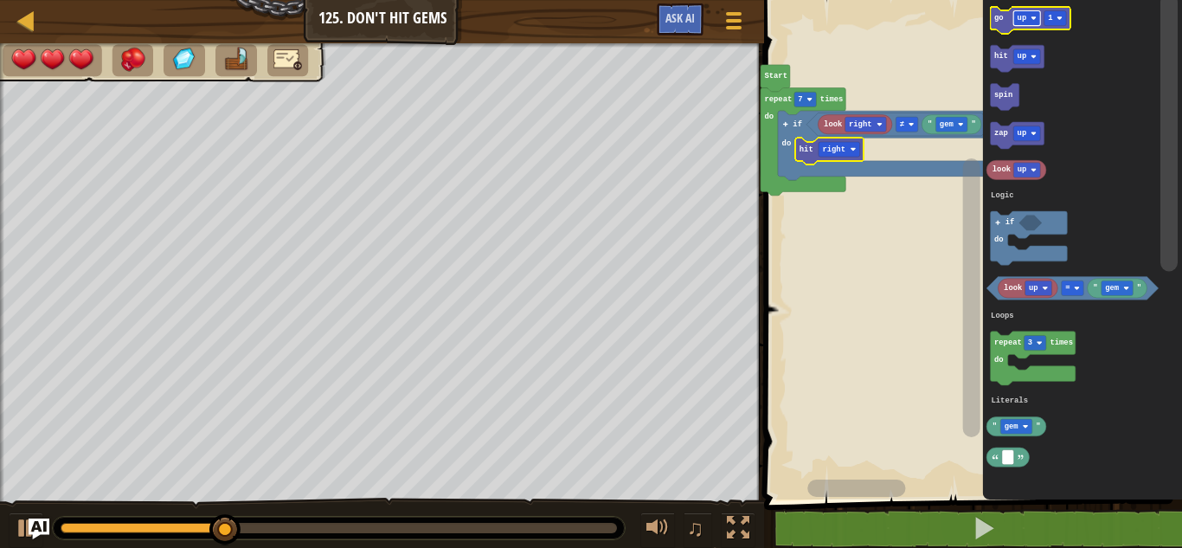
click at [1016, 14] on rect "Blockly Workspace" at bounding box center [1027, 17] width 27 height 15
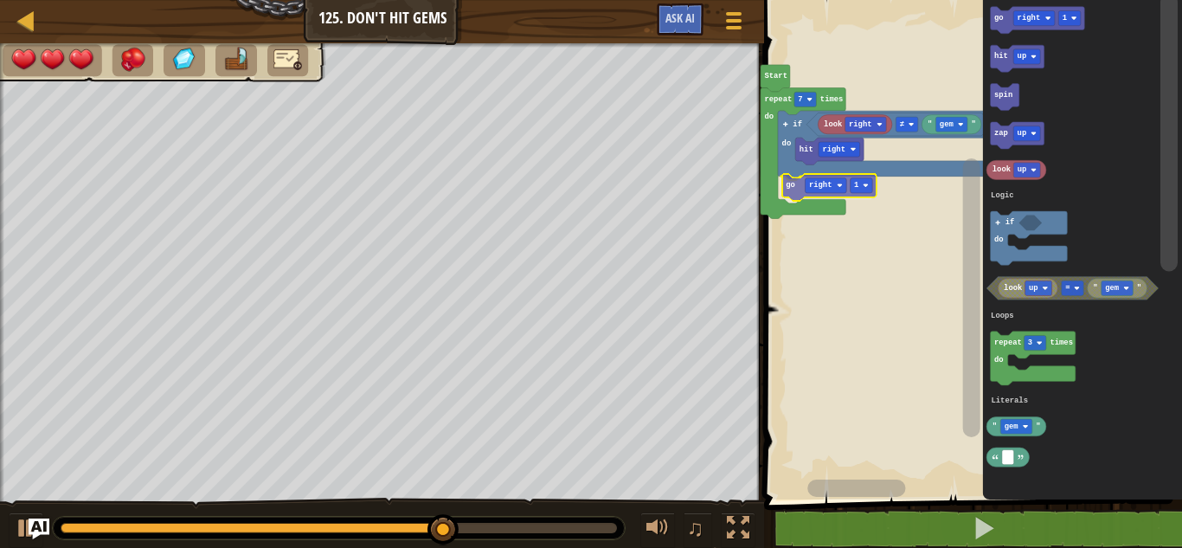
click at [798, 193] on div "Logic Loops Literals Start repeat 7 times do if do ≠ look right " gem " hit rig…" at bounding box center [970, 245] width 423 height 508
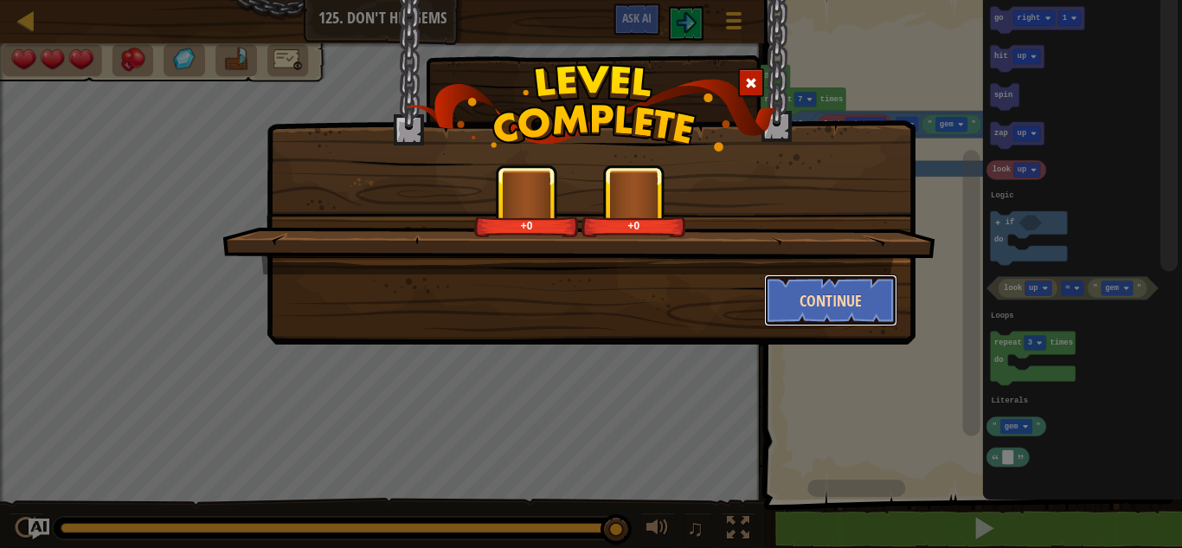
click at [812, 288] on button "Continue" at bounding box center [831, 300] width 134 height 52
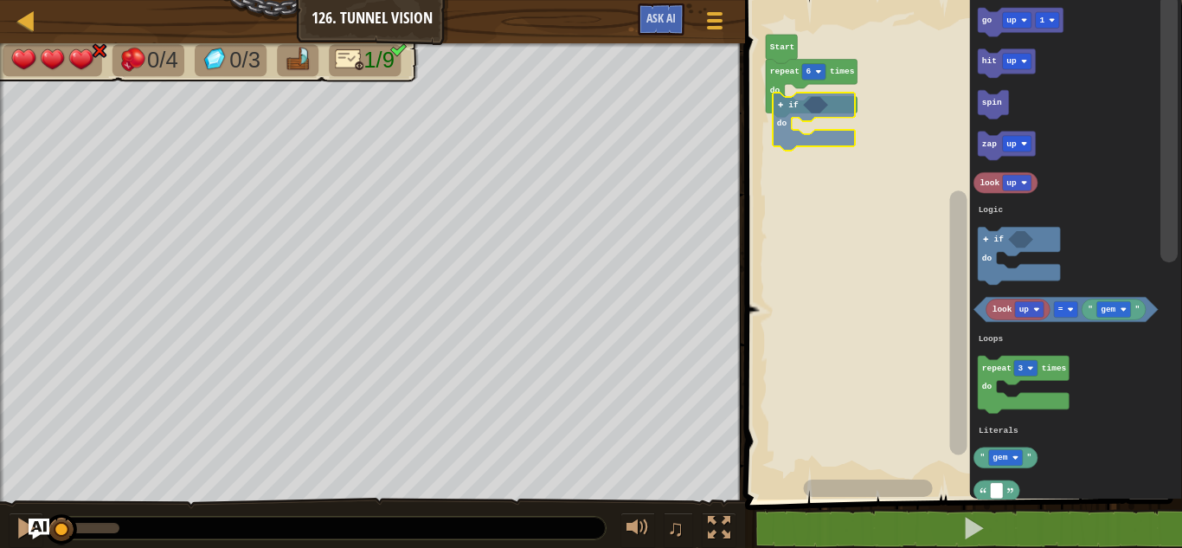
click at [804, 121] on div "Logic Loops Literals repeat 6 times do Start go up 1 hit up spin zap up look up…" at bounding box center [961, 245] width 442 height 508
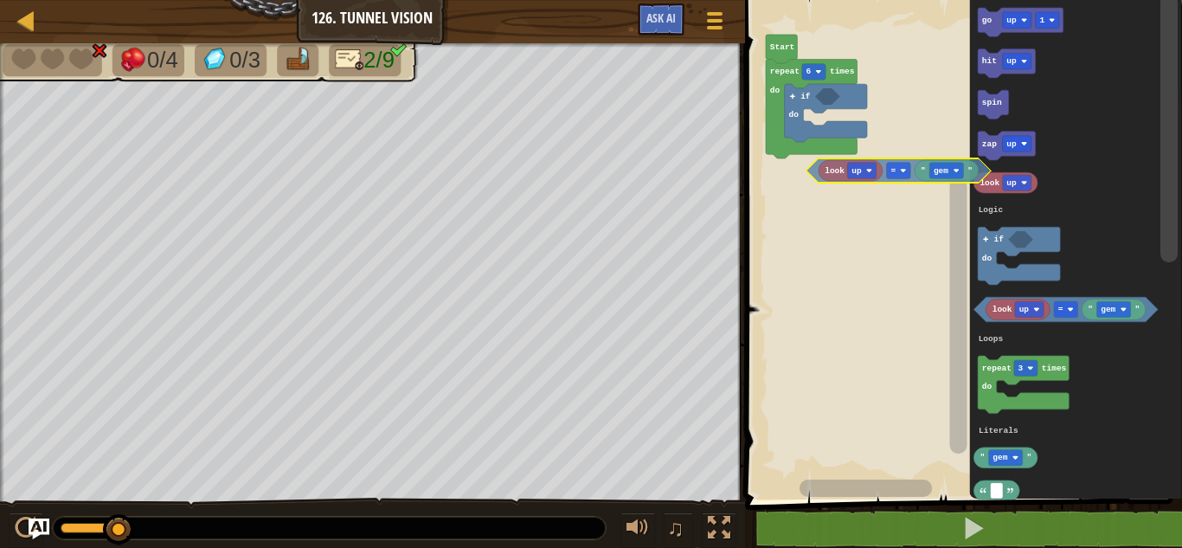
click at [882, 161] on div "Logic Loops Literals repeat 6 times do if do Start go up 1 hit up spin zap up l…" at bounding box center [961, 245] width 442 height 508
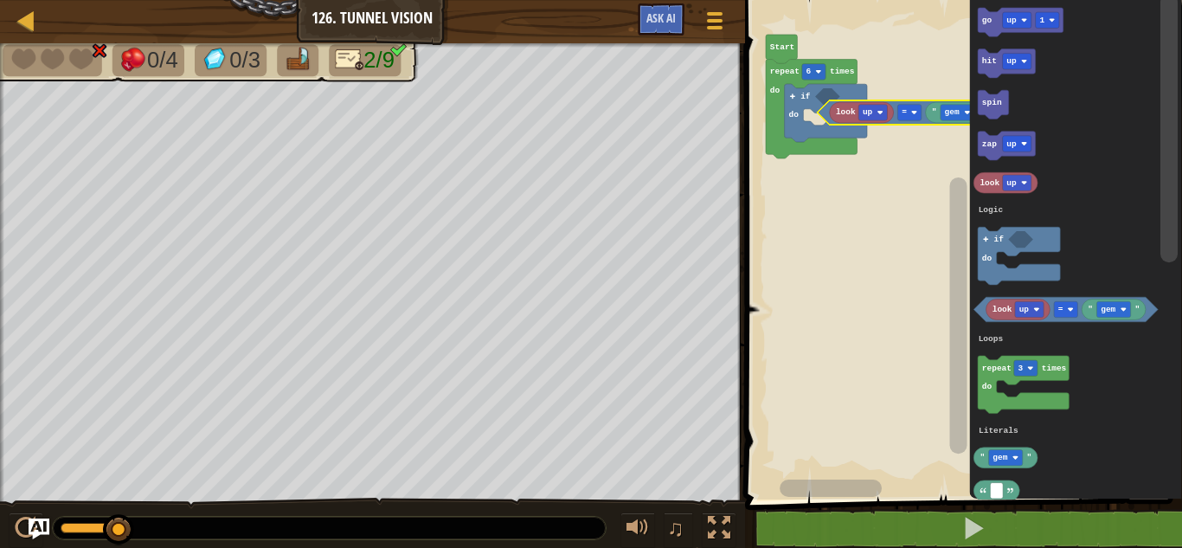
click at [956, 118] on g "Blockly Workspace" at bounding box center [958, 234] width 22 height 485
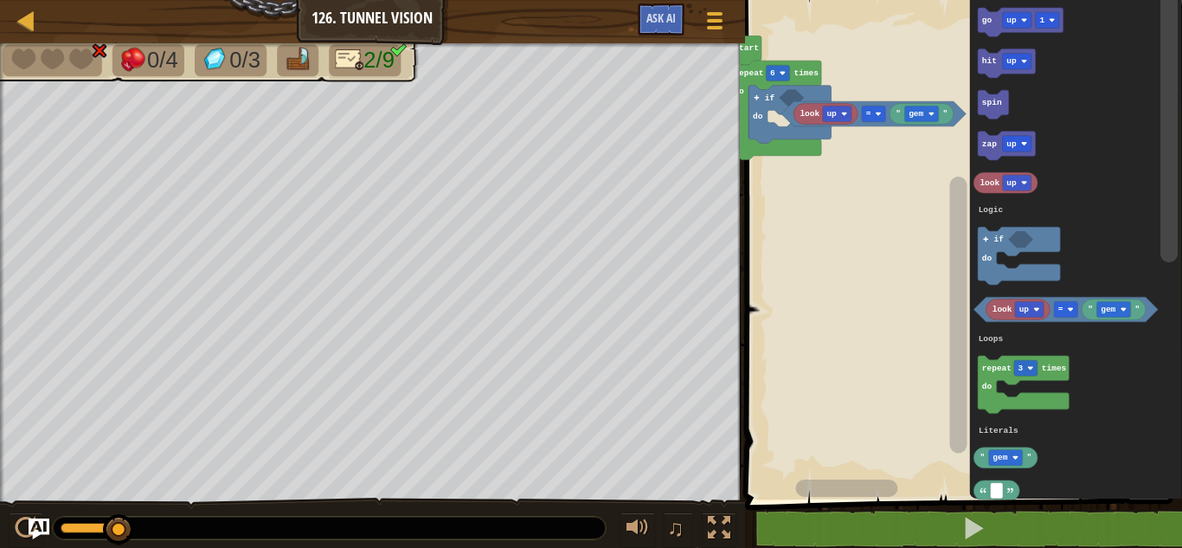
click at [863, 132] on rect "Blockly Workspace" at bounding box center [961, 245] width 442 height 508
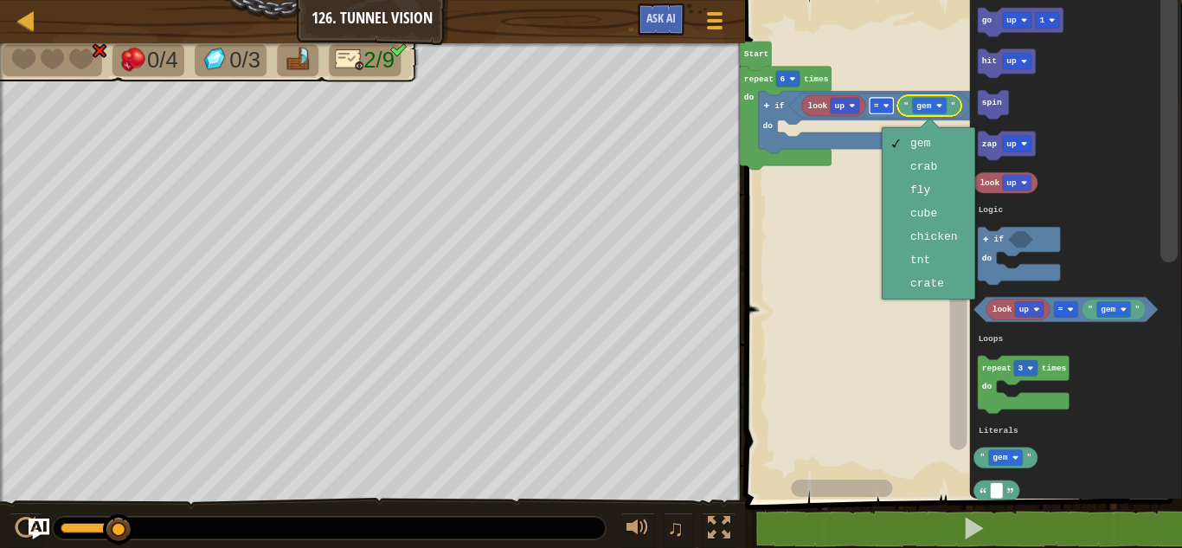
click at [876, 101] on text "=" at bounding box center [875, 106] width 5 height 10
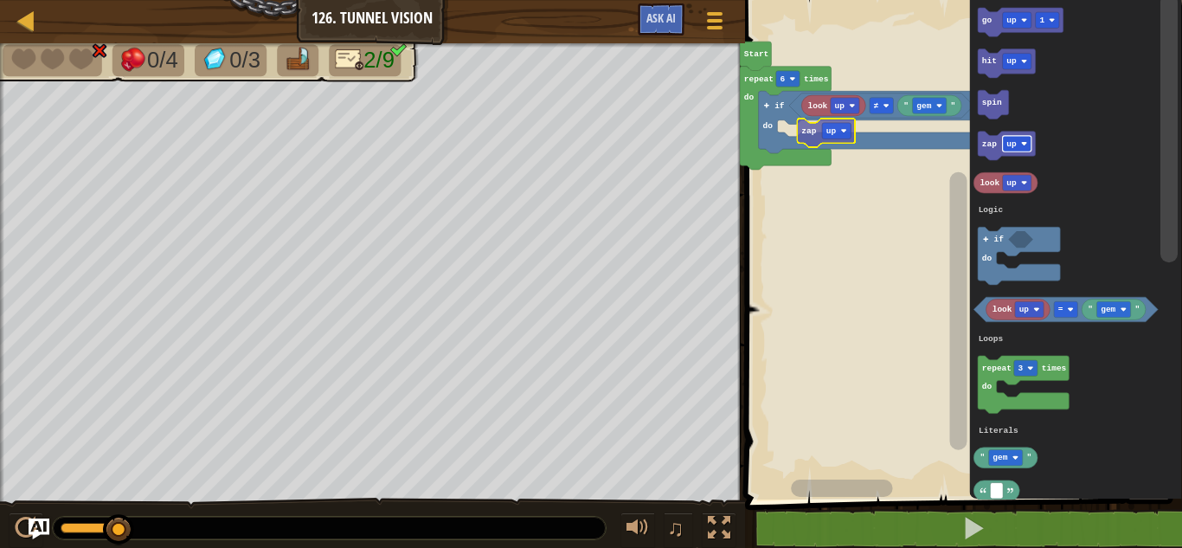
click at [823, 128] on div "Logic Loops Literals Start repeat 6 times do if do ≠ look up " gem " go up 1 hi…" at bounding box center [961, 245] width 442 height 508
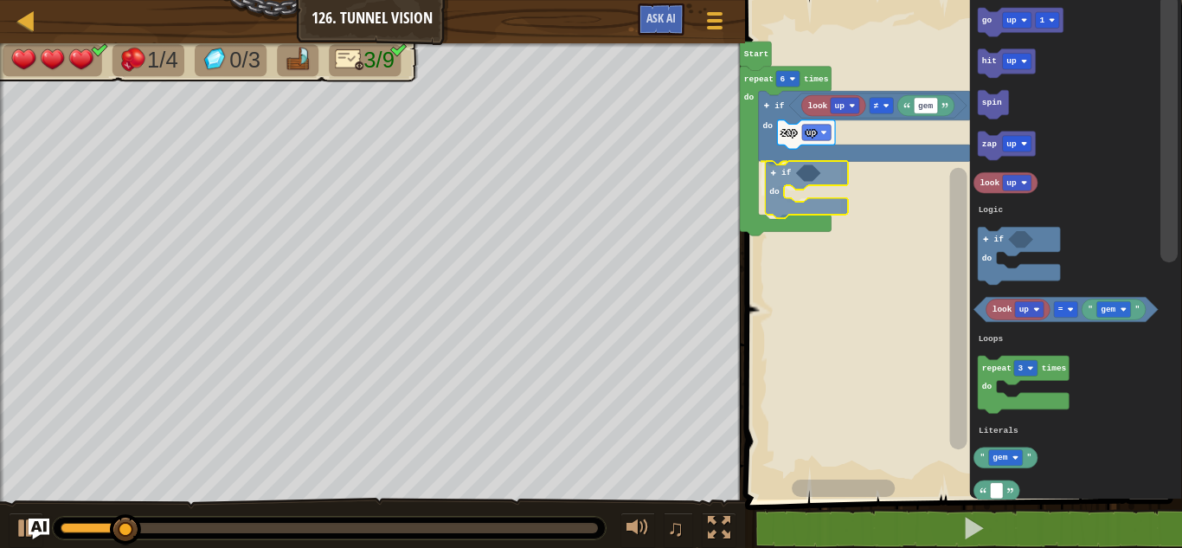
click at [790, 199] on div "Logic Loops Literals look up gem ≠ if do zap up if do repeat 6 times do Start g…" at bounding box center [961, 245] width 442 height 508
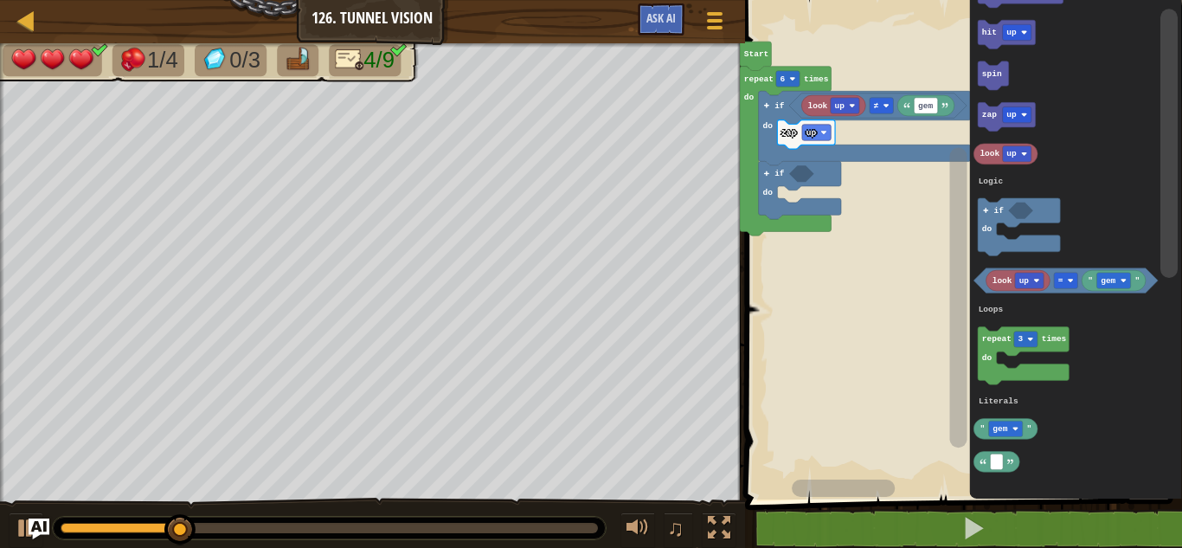
click at [965, 295] on div "Logic Loops Literals look up gem ≠ if do zap up if do repeat 6 times do Start g…" at bounding box center [961, 245] width 442 height 508
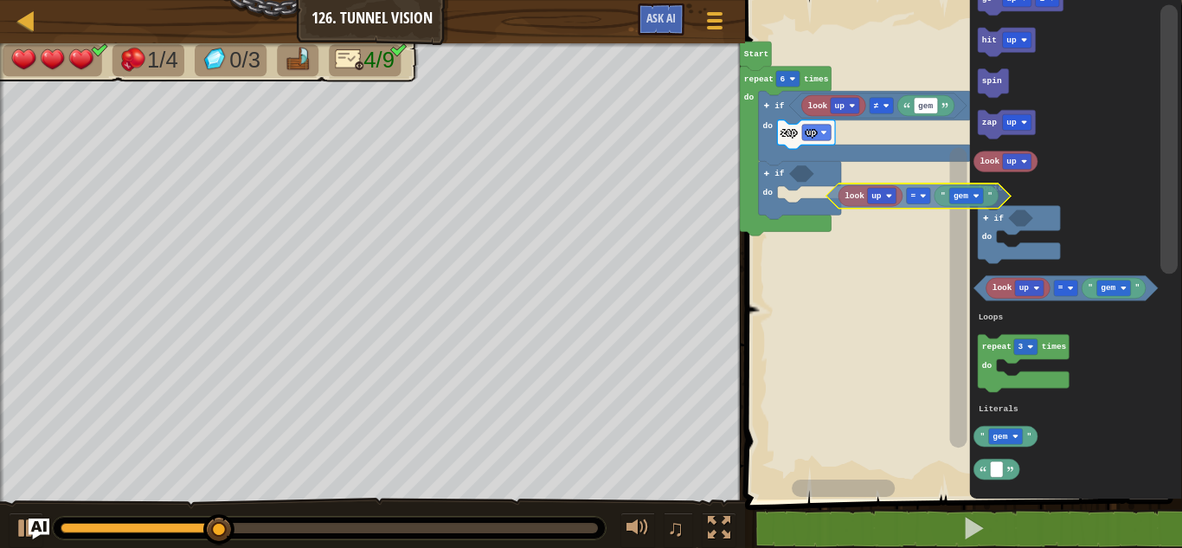
click at [819, 196] on div "Logic Loops Literals look up gem ≠ if do zap up if do repeat 6 times do Start g…" at bounding box center [961, 245] width 442 height 508
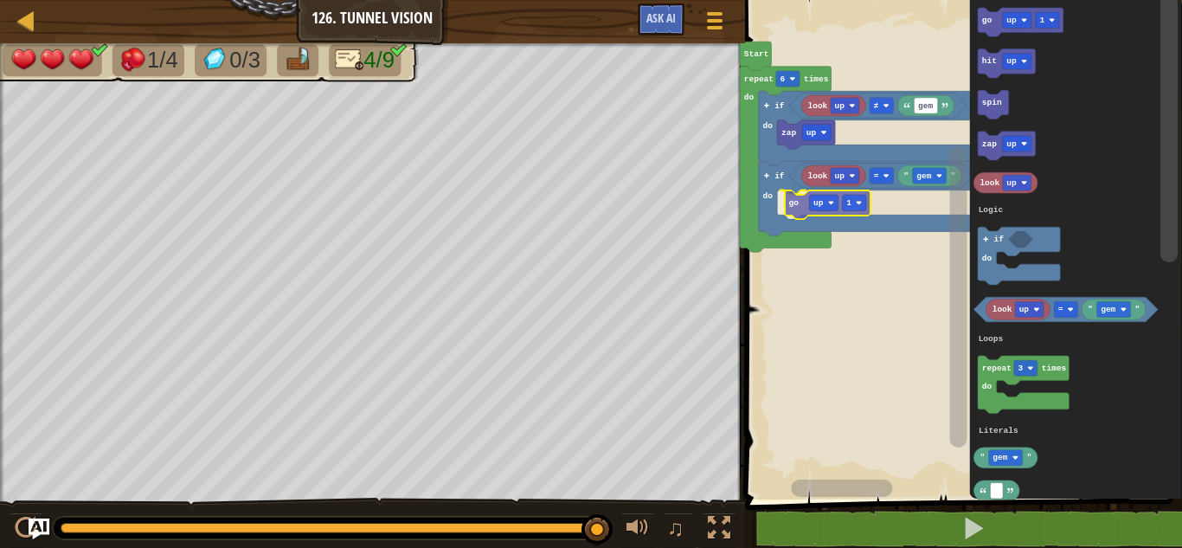
click at [799, 200] on div "Logic Loops Literals look up gem ≠ if do zap up if do look up " gem " = go up 1…" at bounding box center [961, 245] width 442 height 508
click at [1010, 16] on text "up" at bounding box center [1011, 21] width 10 height 10
click at [1055, 22] on rect "Blockly Workspace" at bounding box center [1056, 20] width 23 height 16
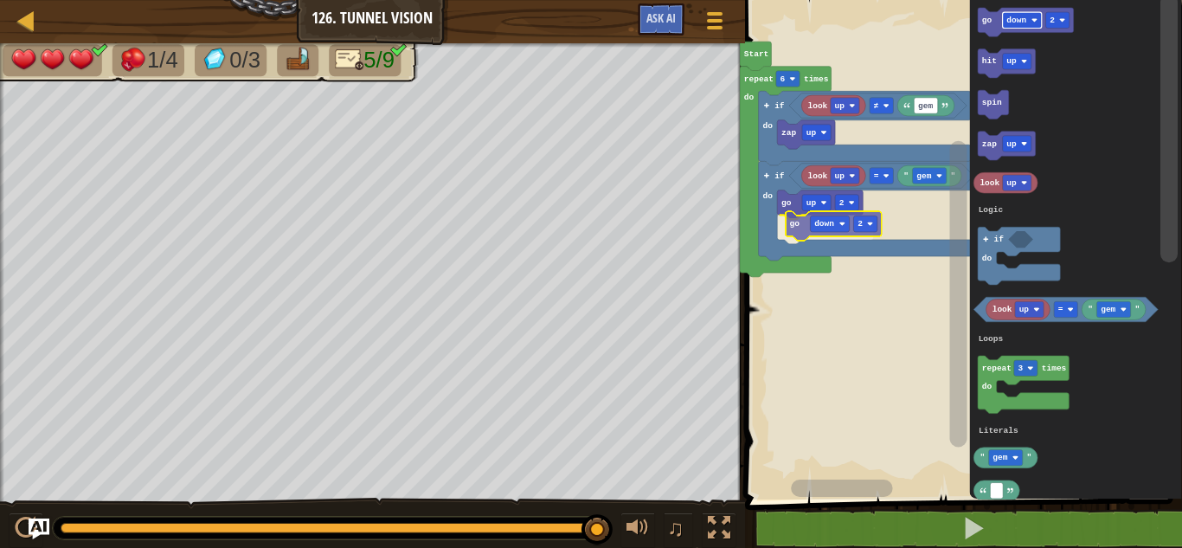
click at [813, 228] on div "Logic Loops Literals Start repeat 6 times do look up gem ≠ if do zap up if do l…" at bounding box center [961, 245] width 442 height 508
click at [1014, 29] on icon "Blockly Workspace" at bounding box center [1026, 22] width 96 height 29
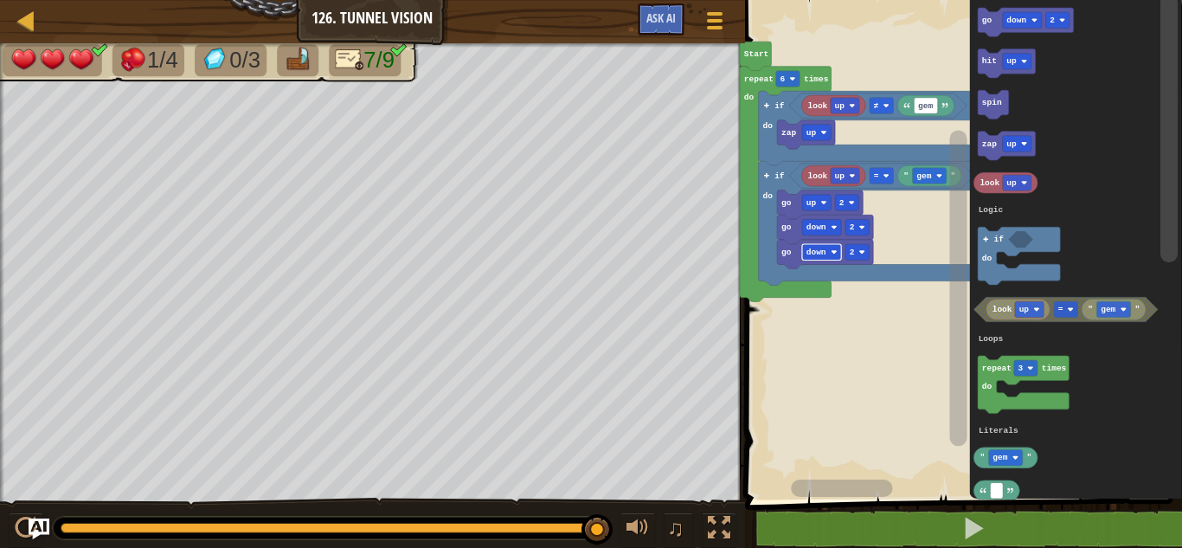
click at [811, 249] on text "down" at bounding box center [815, 252] width 20 height 10
click at [857, 253] on rect "Blockly Workspace" at bounding box center [856, 252] width 23 height 16
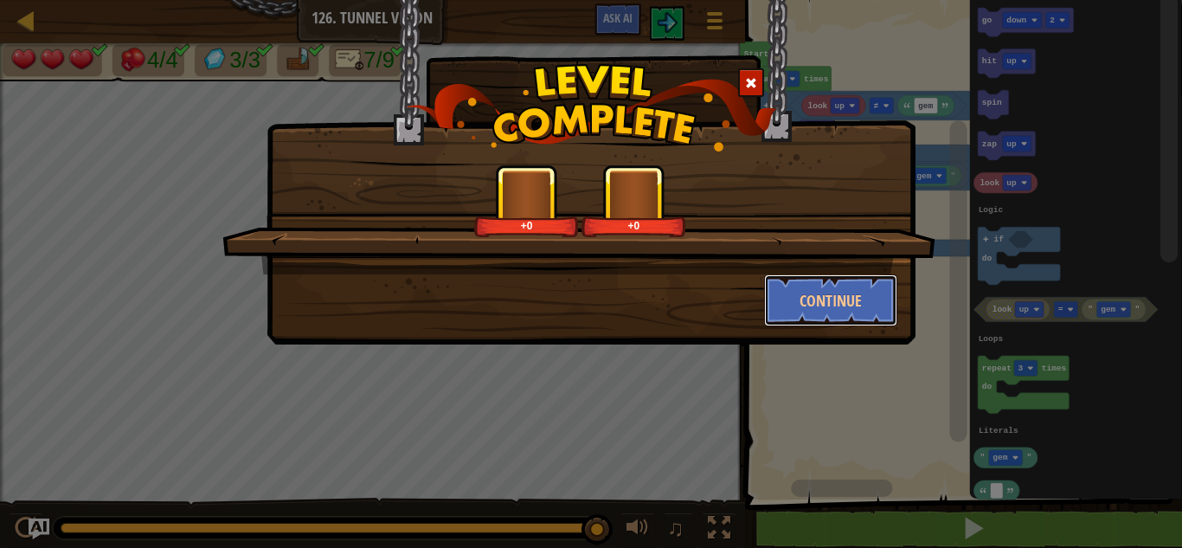
click at [830, 322] on button "Continue" at bounding box center [831, 300] width 134 height 52
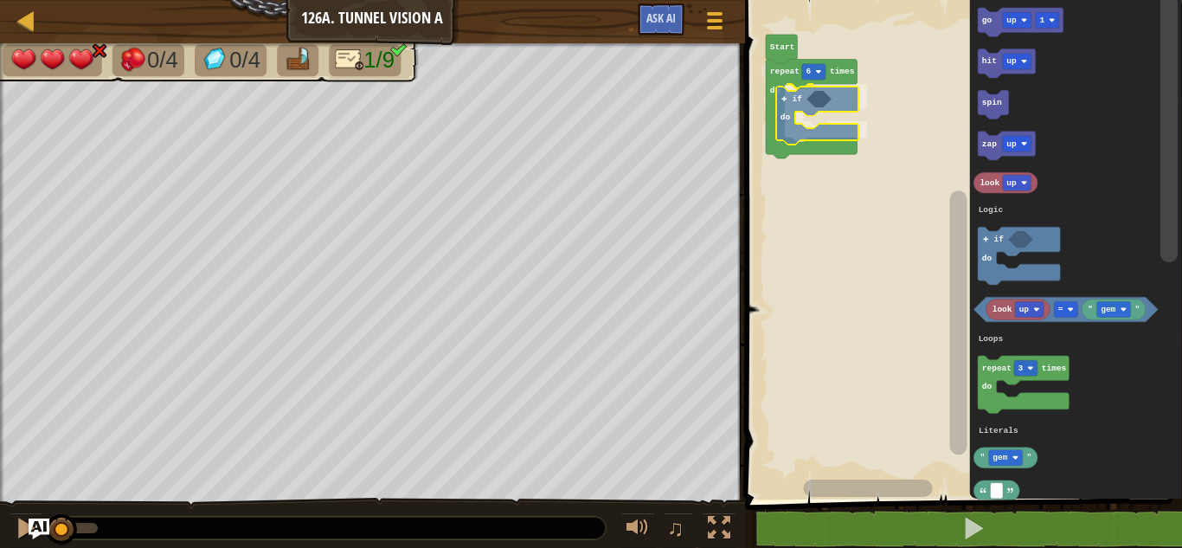
click at [798, 116] on div "Logic Loops Literals repeat 6 times do if do Start go up 1 hit up spin zap up l…" at bounding box center [961, 245] width 442 height 508
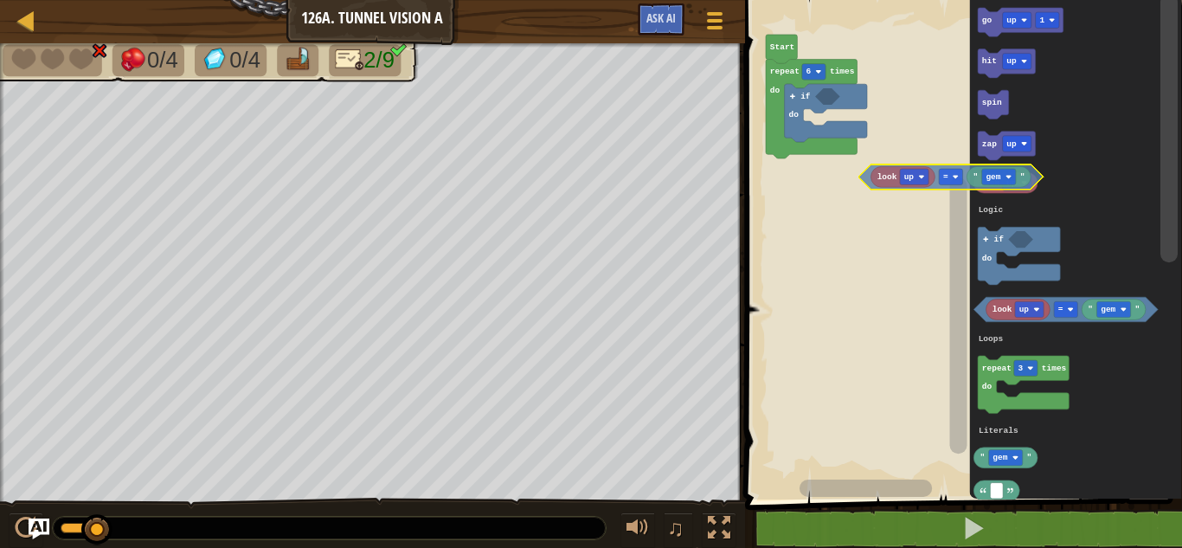
click at [860, 182] on div "Logic Loops Literals repeat 6 times do if do Start go up 1 hit up spin zap up l…" at bounding box center [961, 245] width 442 height 508
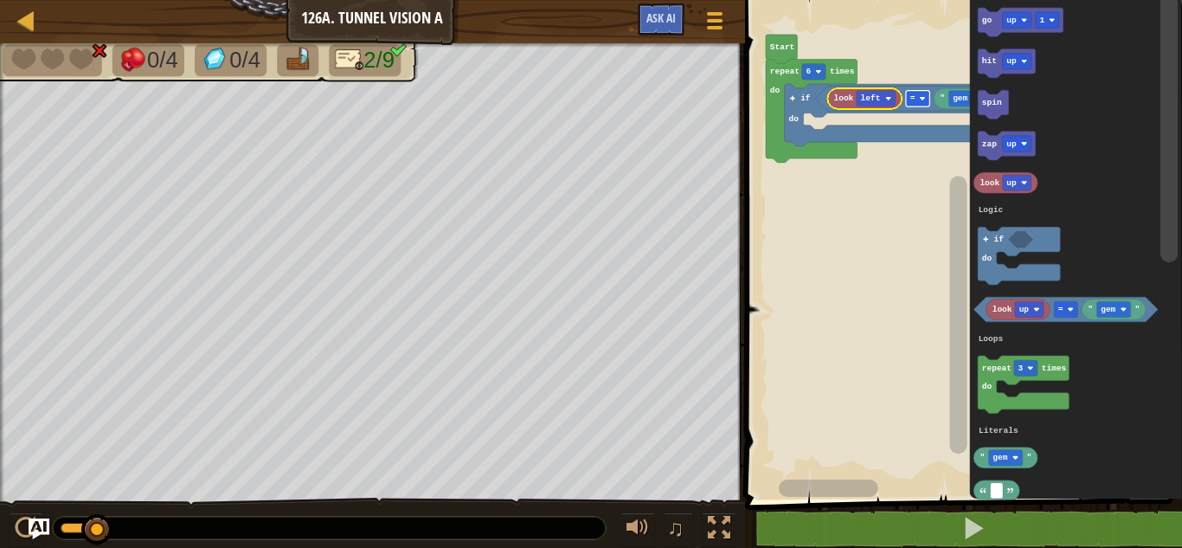
click at [916, 105] on rect "Blockly Workspace" at bounding box center [916, 99] width 23 height 16
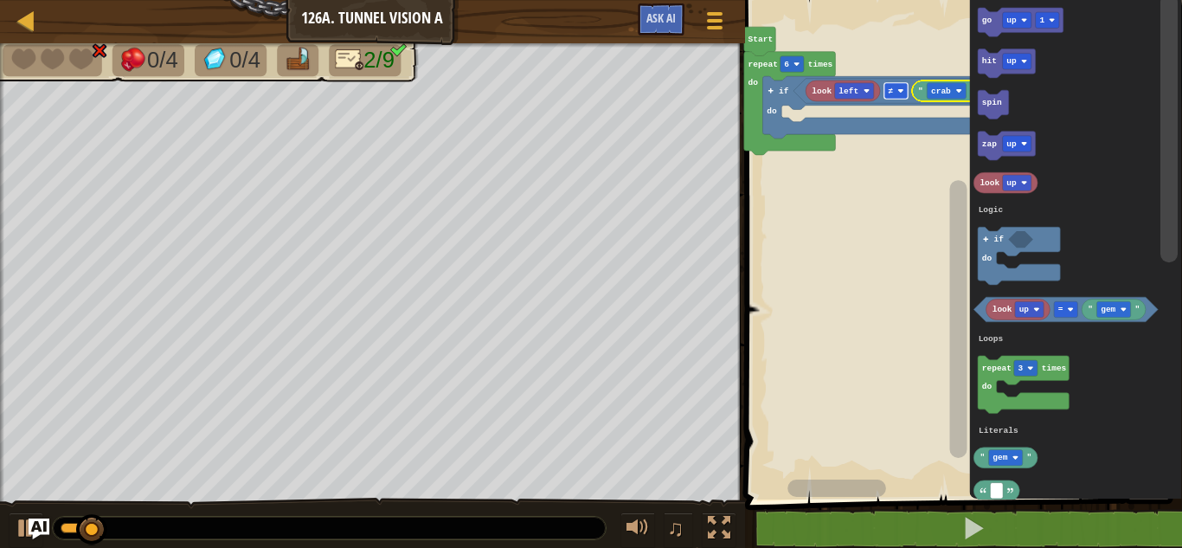
click at [897, 92] on image "Blockly Workspace" at bounding box center [900, 90] width 6 height 6
click at [891, 93] on text "=" at bounding box center [890, 92] width 5 height 10
click at [944, 91] on text "crab" at bounding box center [941, 92] width 20 height 10
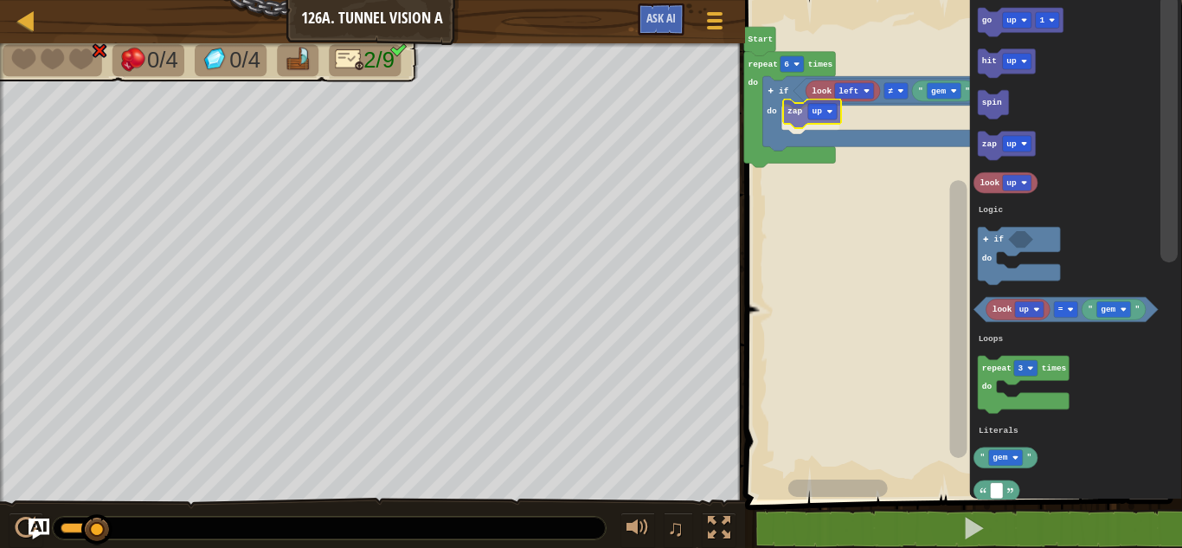
click at [784, 106] on div "Logic Loops Literals Start repeat 6 times do if do ≠ look left " gem " zap up g…" at bounding box center [961, 245] width 442 height 508
click at [822, 121] on rect "Blockly Workspace" at bounding box center [819, 118] width 29 height 16
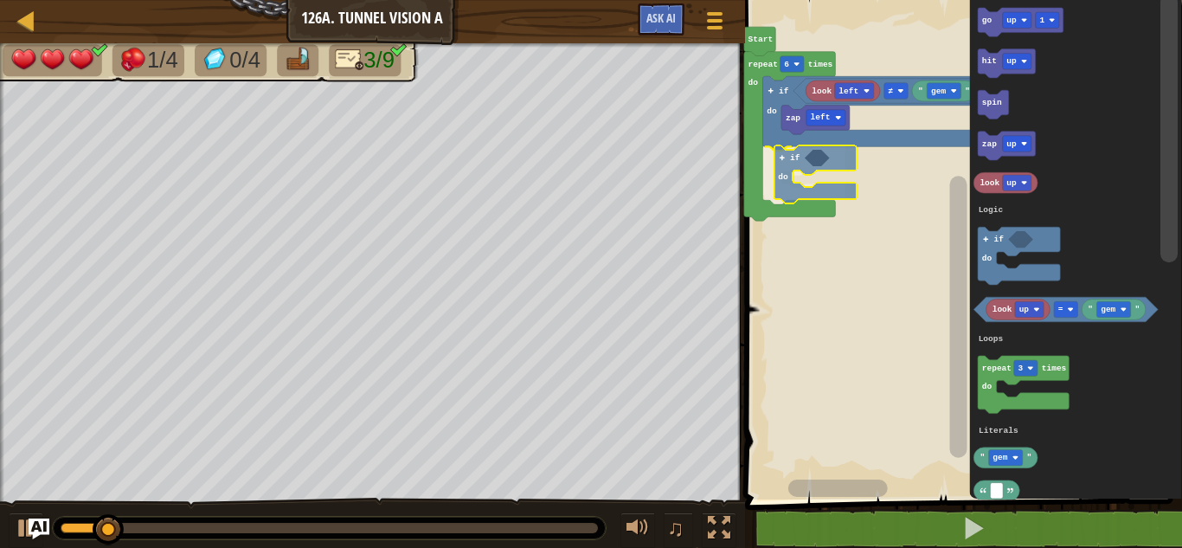
click at [809, 164] on div "Logic Loops Literals Start repeat 6 times do if do ≠ look left " gem " zap left…" at bounding box center [961, 245] width 442 height 508
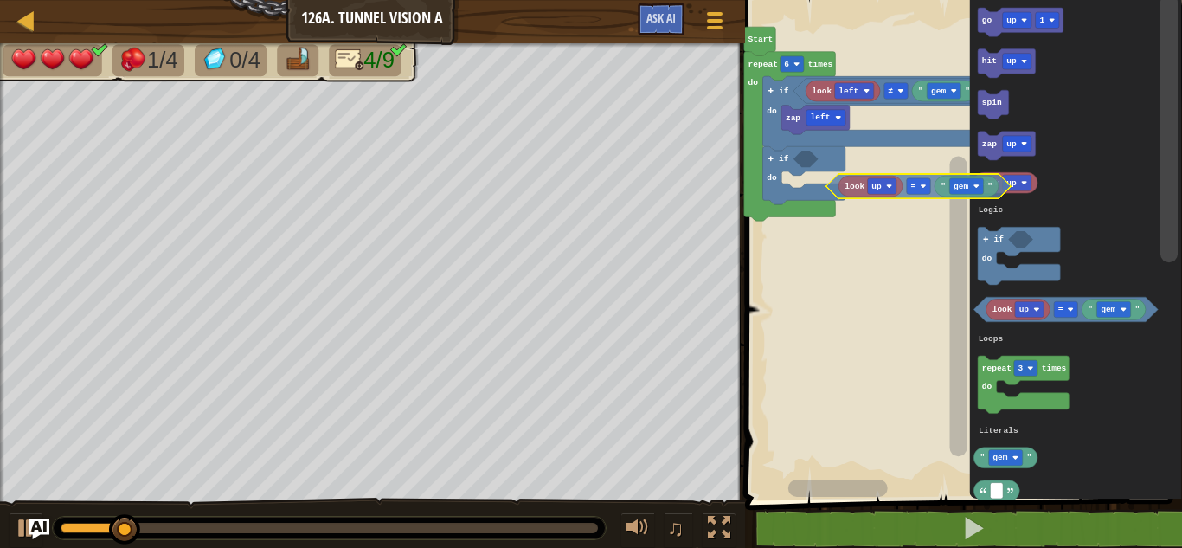
click at [803, 172] on div "Logic Loops Literals Start repeat 6 times do if do ≠ look left " gem " zap left…" at bounding box center [961, 245] width 442 height 508
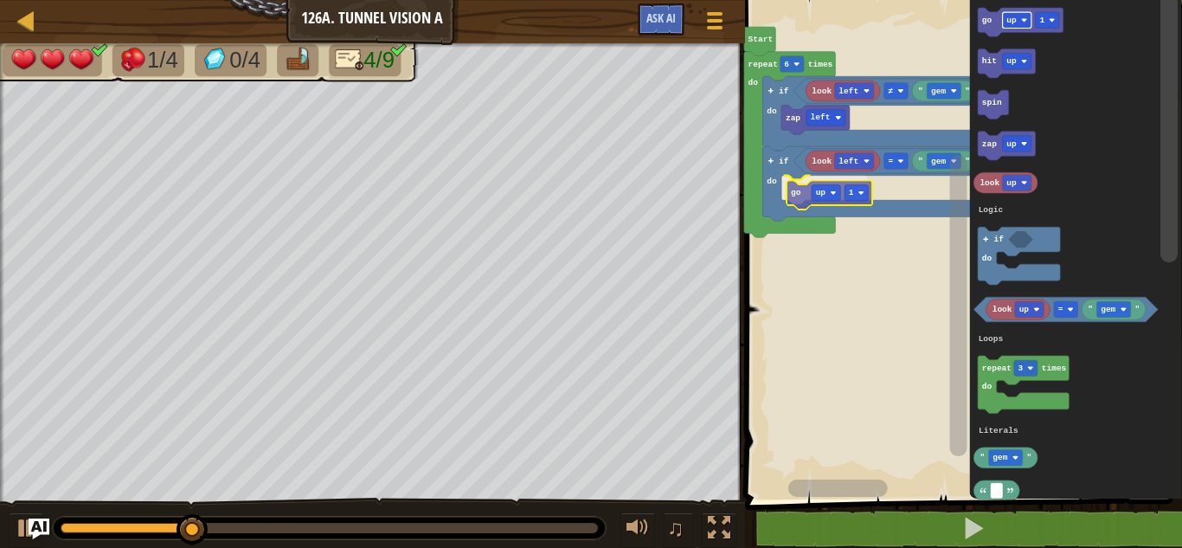
click at [808, 180] on div "Logic Loops Literals Start repeat 6 times do if do ≠ look left " gem " zap left…" at bounding box center [961, 245] width 442 height 508
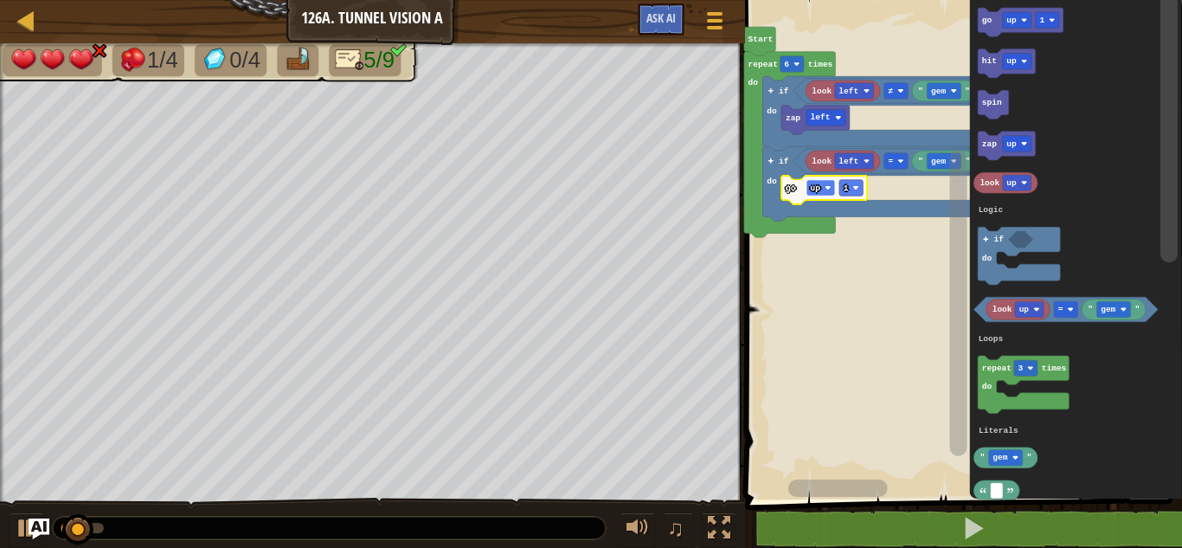
click at [822, 189] on rect "Blockly Workspace" at bounding box center [819, 188] width 29 height 16
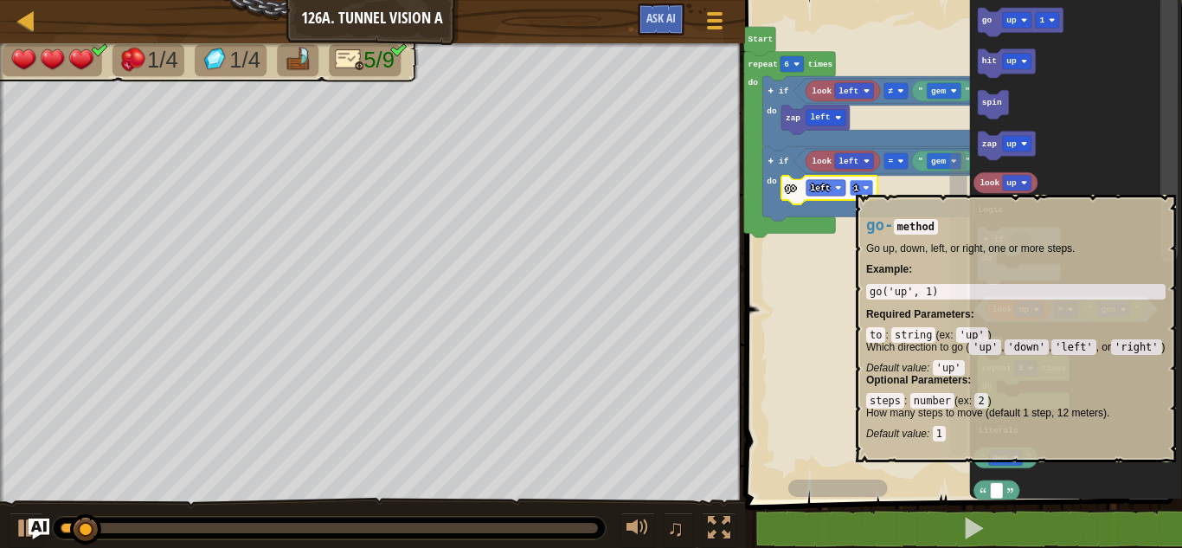
click at [856, 187] on text "1" at bounding box center [855, 188] width 5 height 10
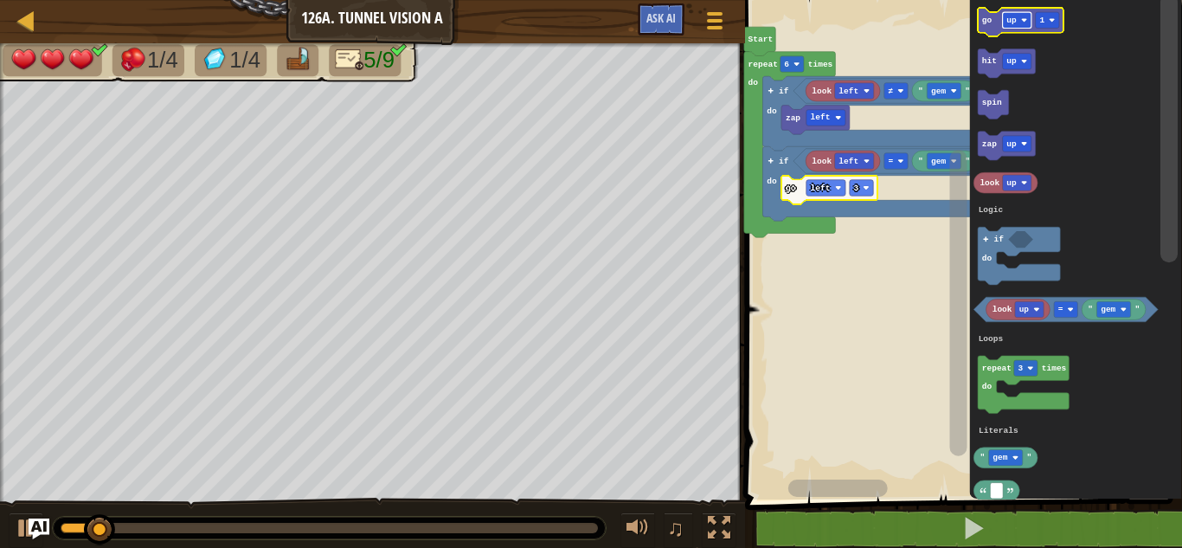
click at [1021, 22] on image "Blockly Workspace" at bounding box center [1024, 20] width 6 height 6
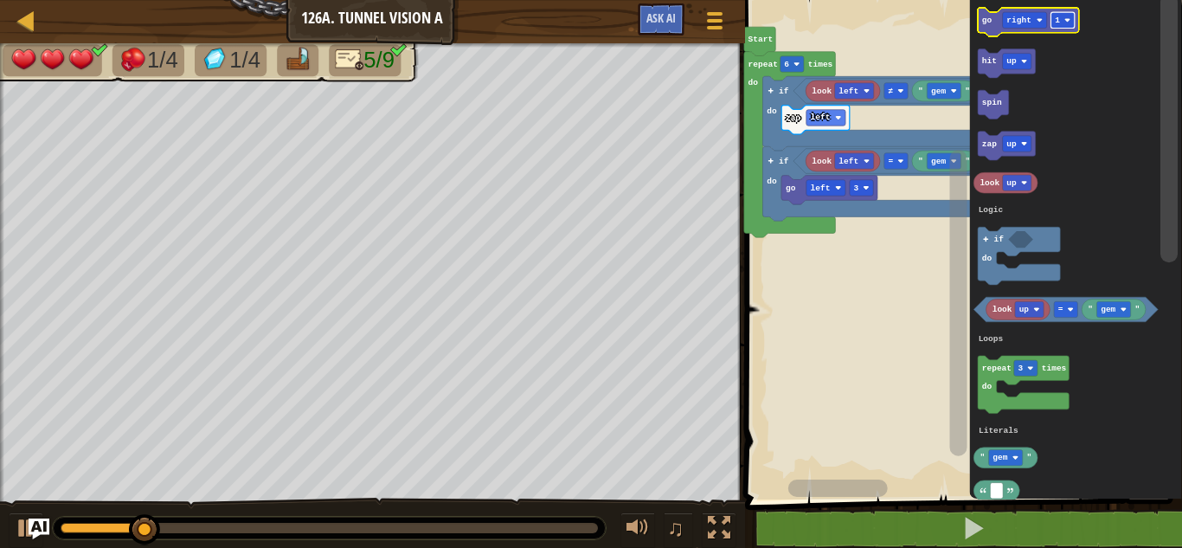
click at [1056, 20] on text "1" at bounding box center [1057, 21] width 5 height 10
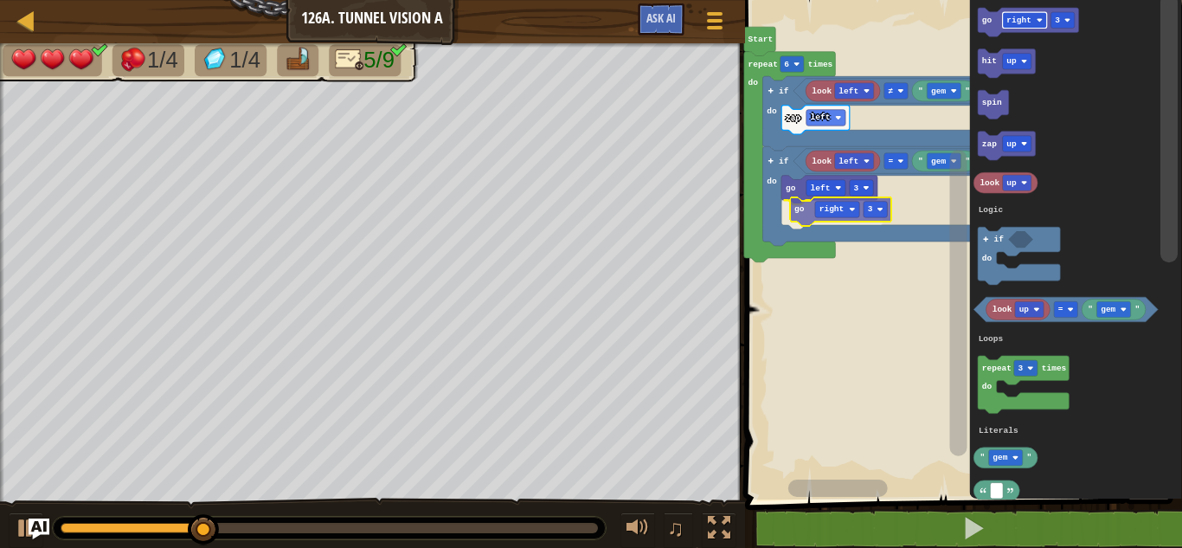
click at [818, 210] on div "Logic Loops Literals Start repeat 6 times do if do ≠ look left " gem " zap left…" at bounding box center [961, 245] width 442 height 508
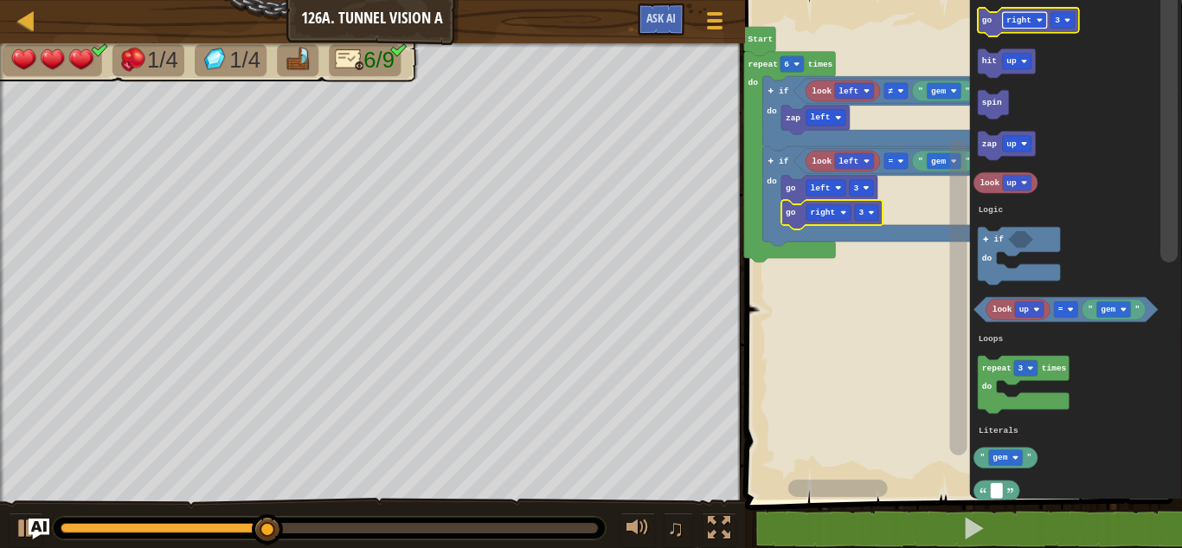
click at [1017, 16] on text "right" at bounding box center [1018, 21] width 25 height 10
click at [1062, 17] on image "Blockly Workspace" at bounding box center [1062, 20] width 6 height 6
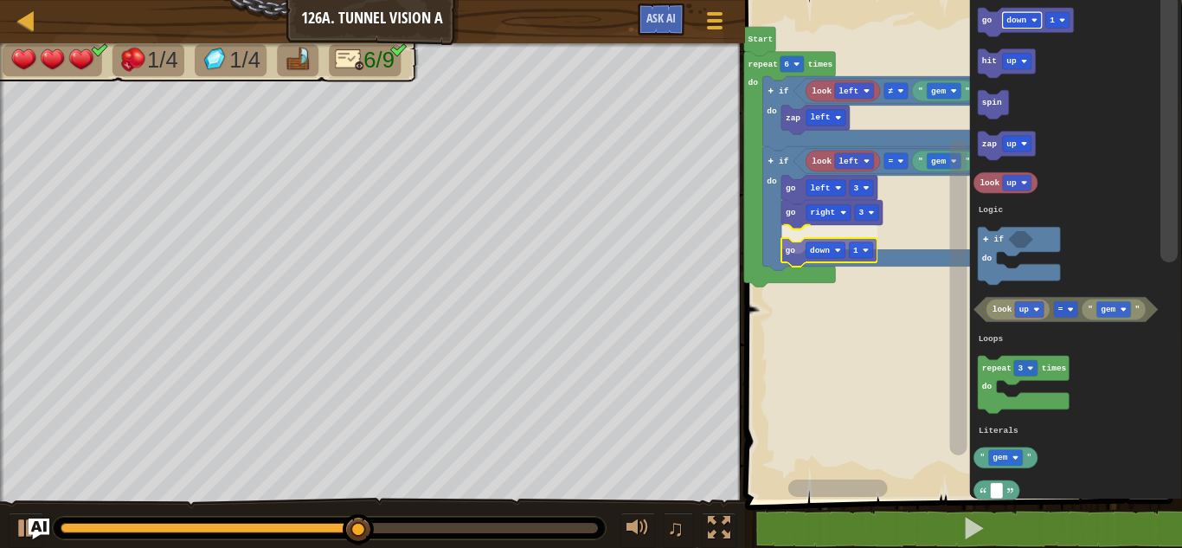
click at [806, 245] on div "Logic Loops Literals Start repeat 6 times do if do ≠ look left " gem " zap left…" at bounding box center [961, 245] width 442 height 508
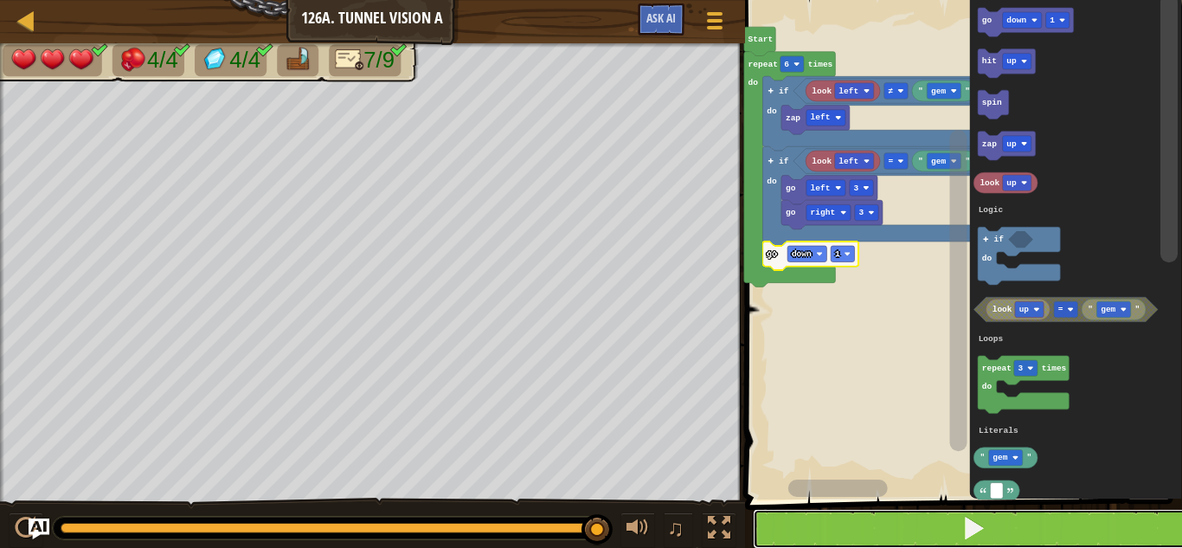
click at [802, 517] on button at bounding box center [974, 529] width 442 height 40
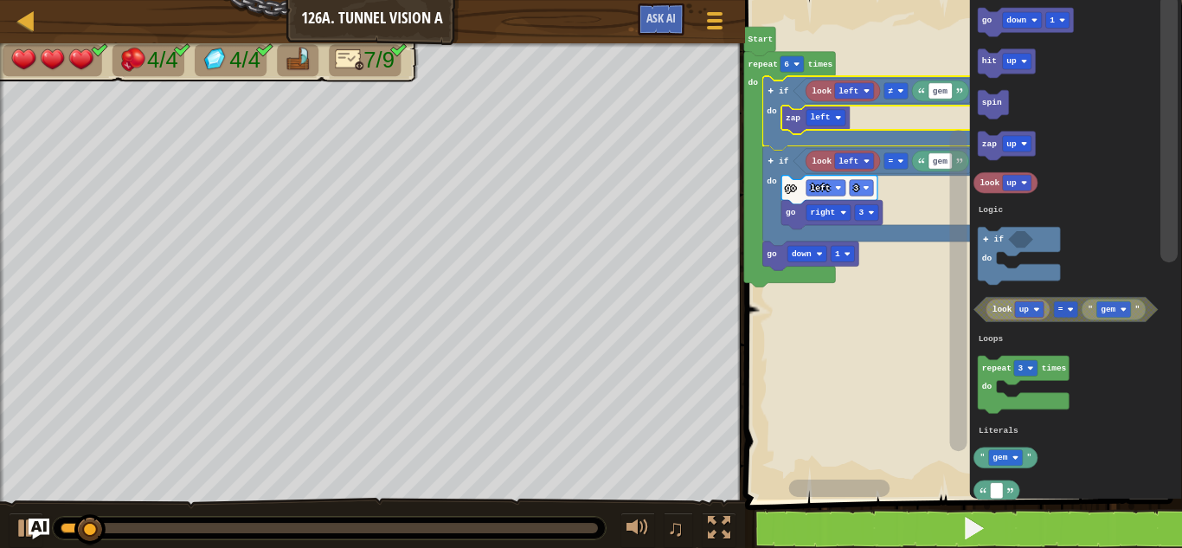
click at [1177, 263] on rect "Blockly Workspace" at bounding box center [1168, 128] width 17 height 269
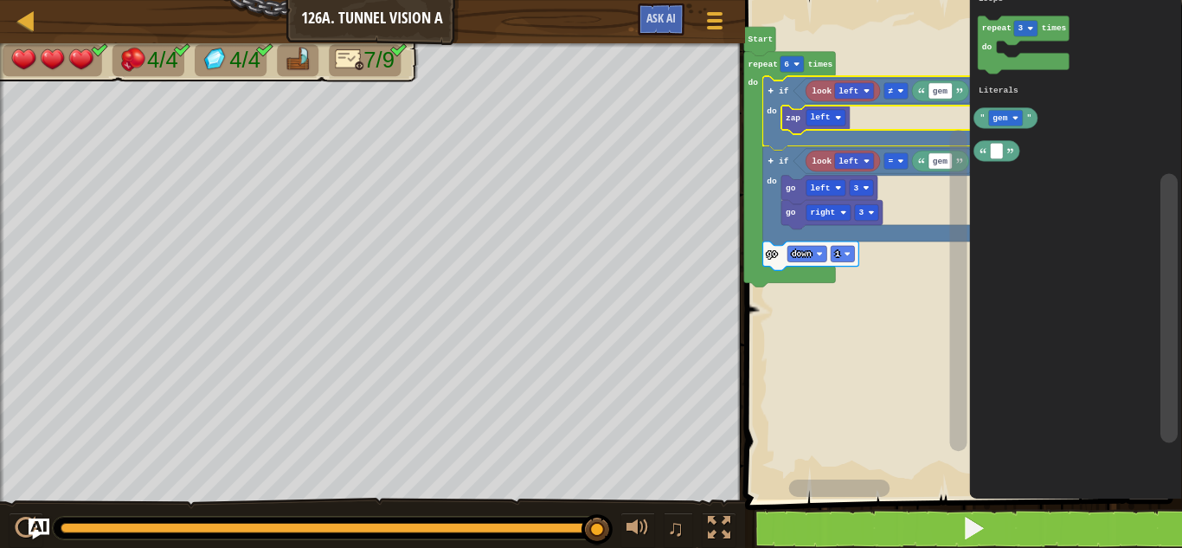
click at [1088, 122] on icon "Blockly Workspace" at bounding box center [1075, 245] width 212 height 508
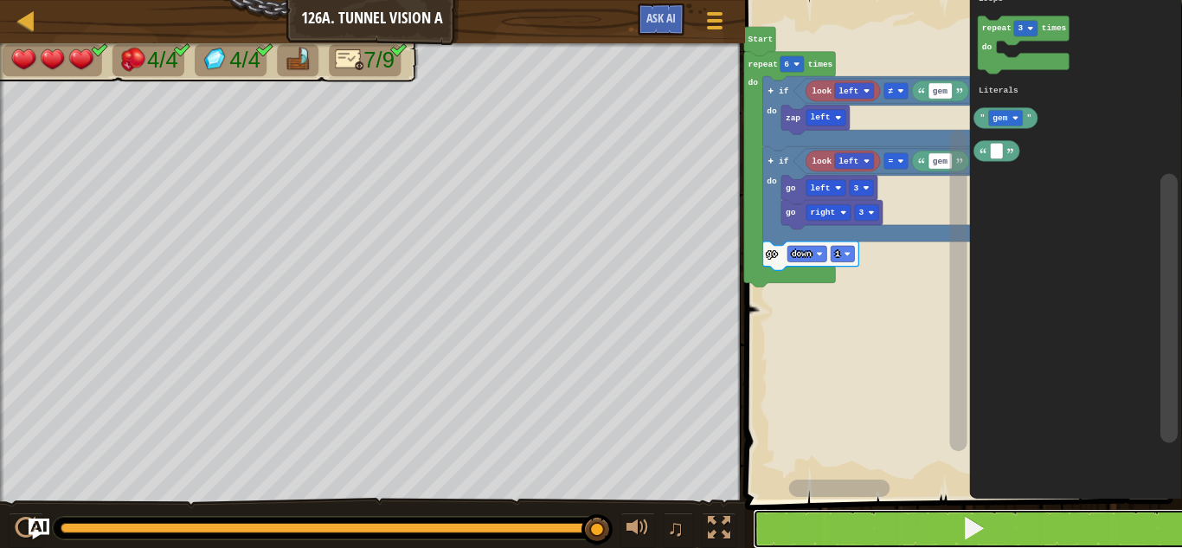
click at [889, 529] on button at bounding box center [974, 529] width 442 height 40
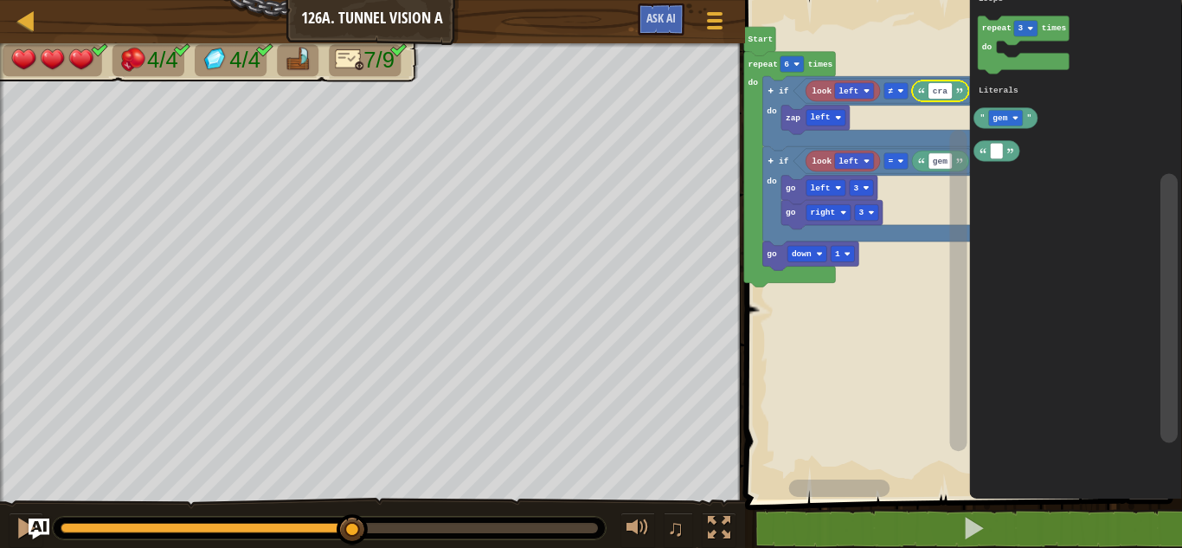
type input "crab"
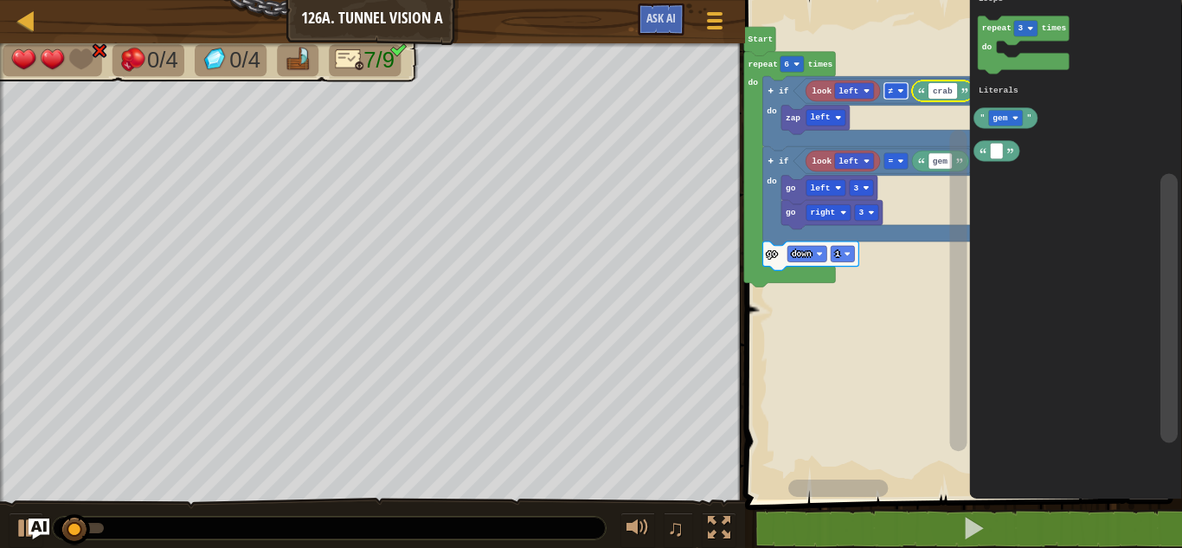
click at [895, 92] on rect "Blockly Workspace" at bounding box center [894, 91] width 23 height 16
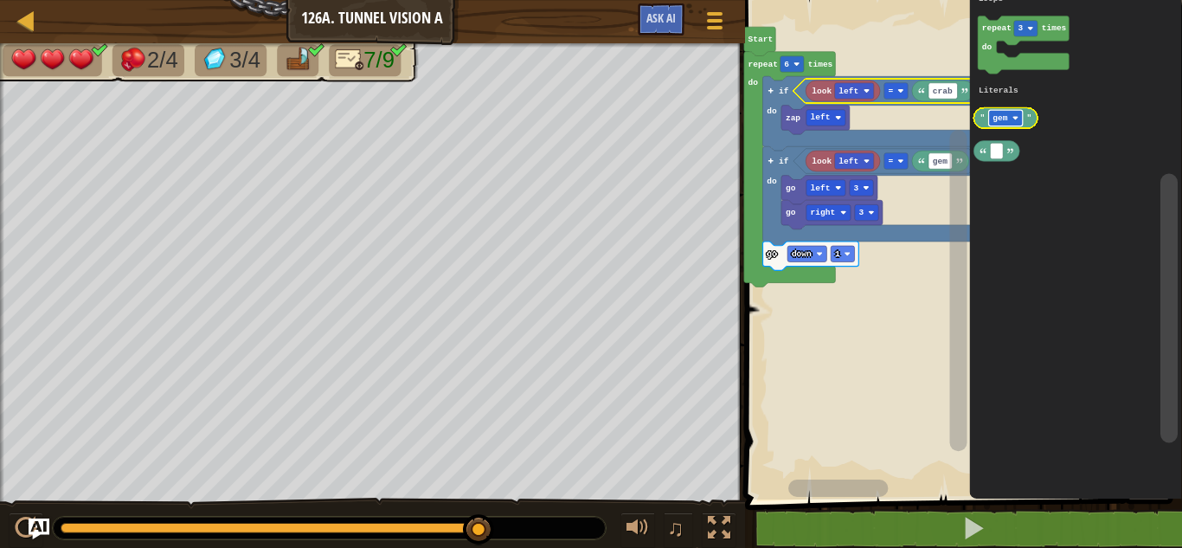
click at [1017, 121] on rect "Blockly Workspace" at bounding box center [1005, 118] width 34 height 16
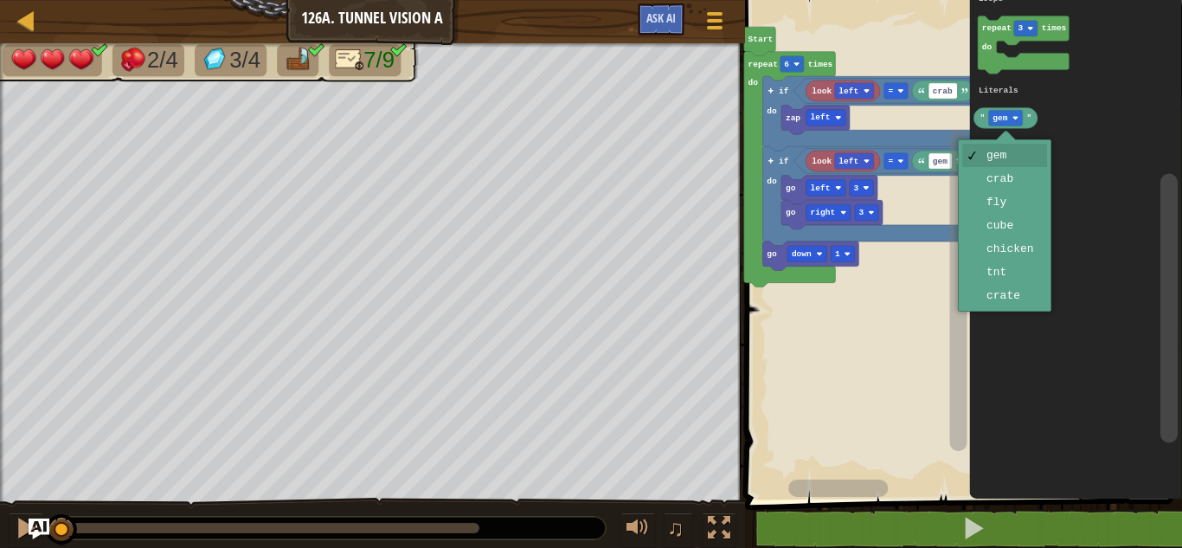
drag, startPoint x: 477, startPoint y: 523, endPoint x: 27, endPoint y: 553, distance: 450.9
click at [27, 0] on html "Map Junior 126a. Tunnel Vision A Game Menu Ask AI 1 ההההההההההההההההההההההההההה…" at bounding box center [591, 0] width 1182 height 0
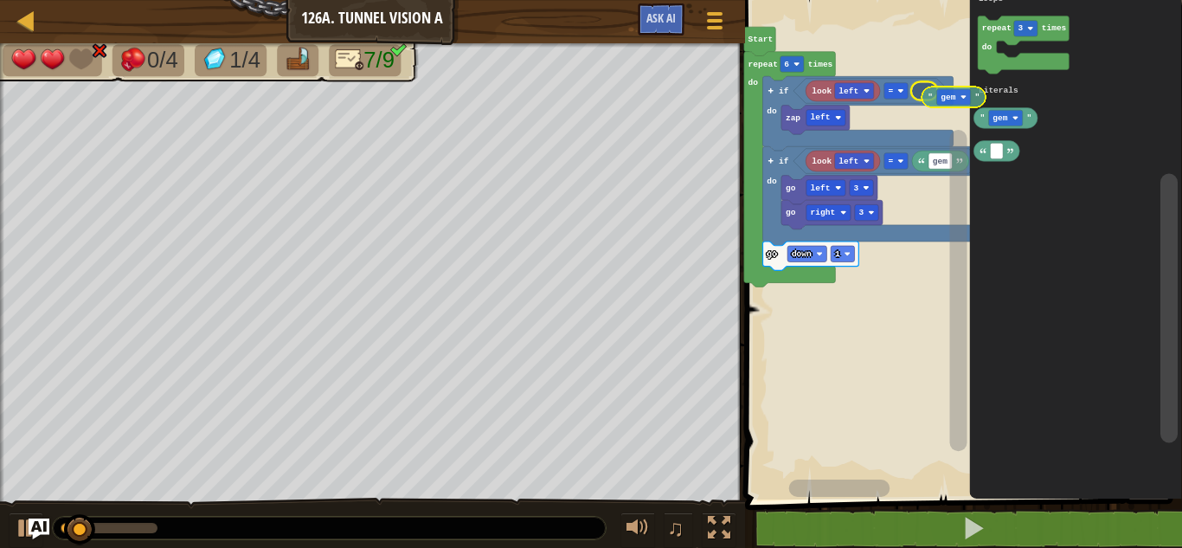
click at [915, 96] on div "Logic Loops Literals Start repeat 6 times do zap left if do look left gem = go …" at bounding box center [961, 245] width 442 height 508
click at [881, 93] on icon "Blockly Workspace" at bounding box center [890, 91] width 195 height 25
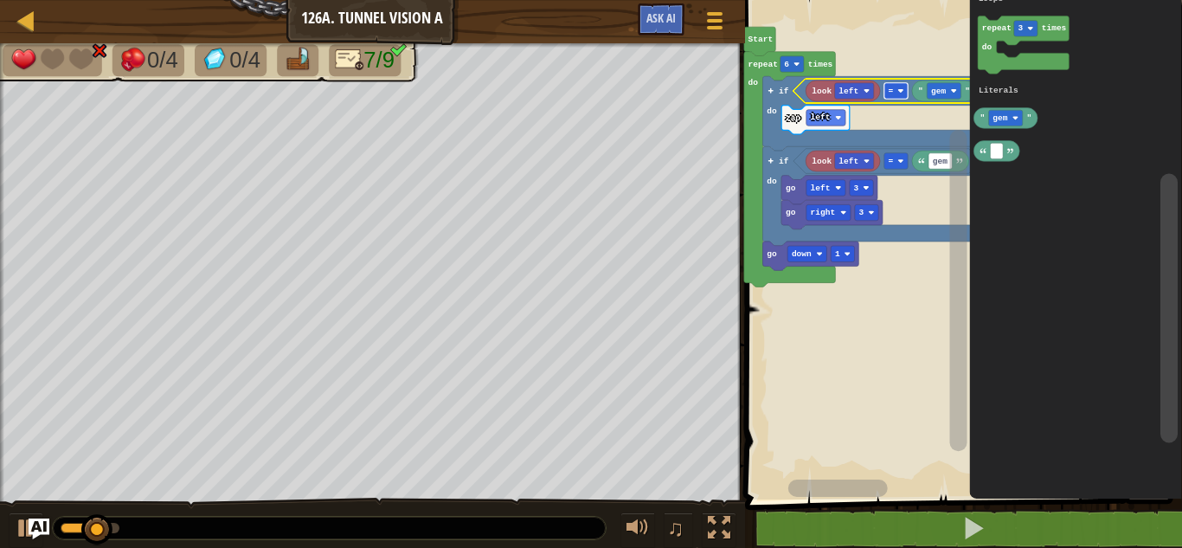
click at [896, 87] on rect "Blockly Workspace" at bounding box center [894, 91] width 23 height 16
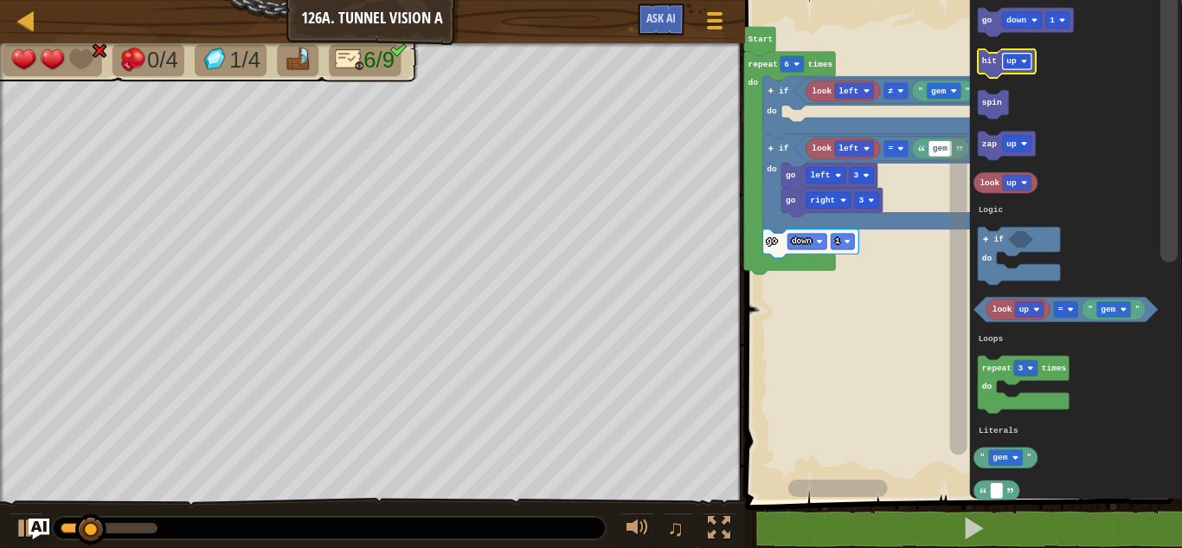
click at [1024, 63] on image "Blockly Workspace" at bounding box center [1024, 61] width 6 height 6
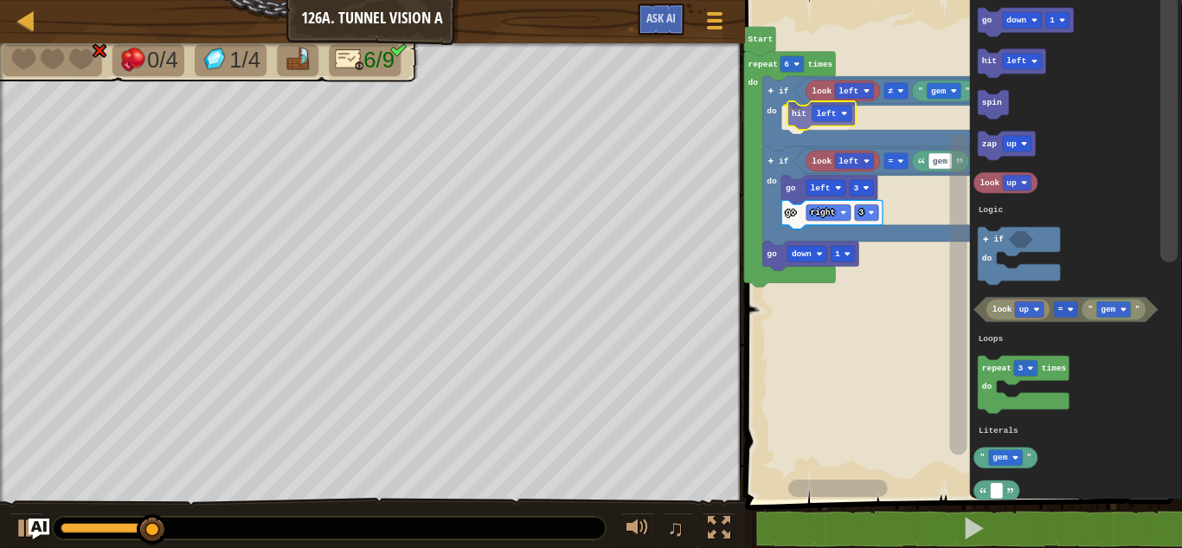
click at [794, 117] on div "Logic Loops Literals Start repeat 6 times do if do look left gem = go right 3 g…" at bounding box center [961, 245] width 442 height 508
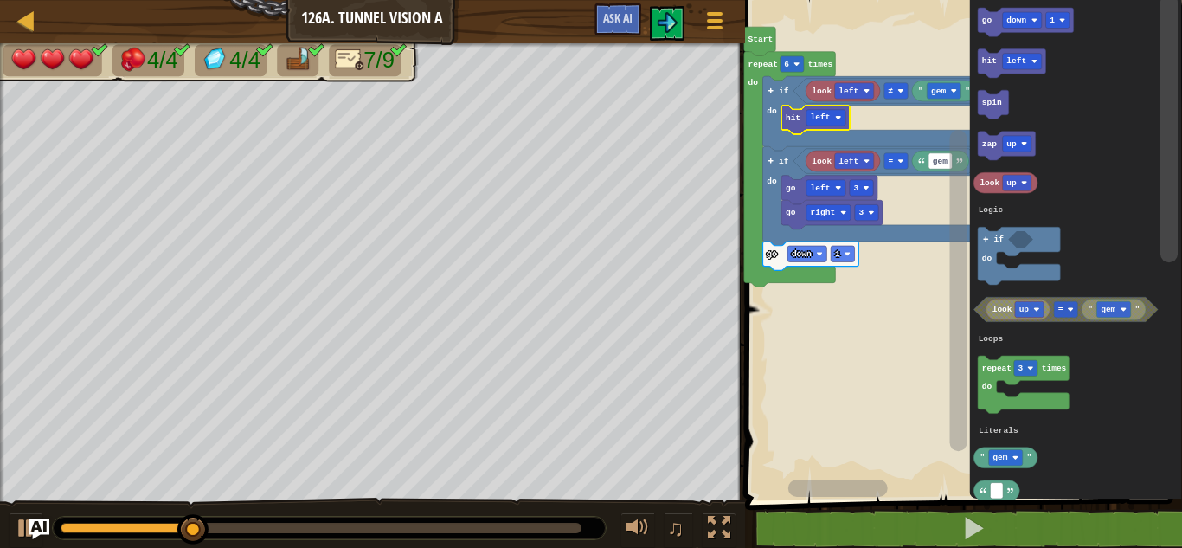
click at [0, 159] on div at bounding box center [2, 293] width 4 height 501
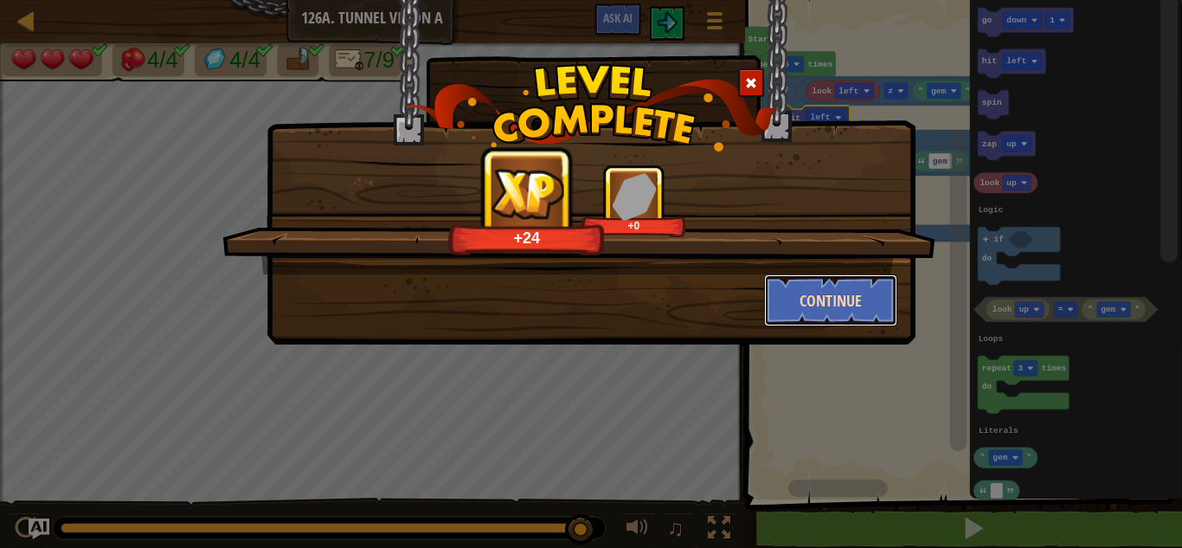
click at [848, 315] on button "Continue" at bounding box center [831, 300] width 134 height 52
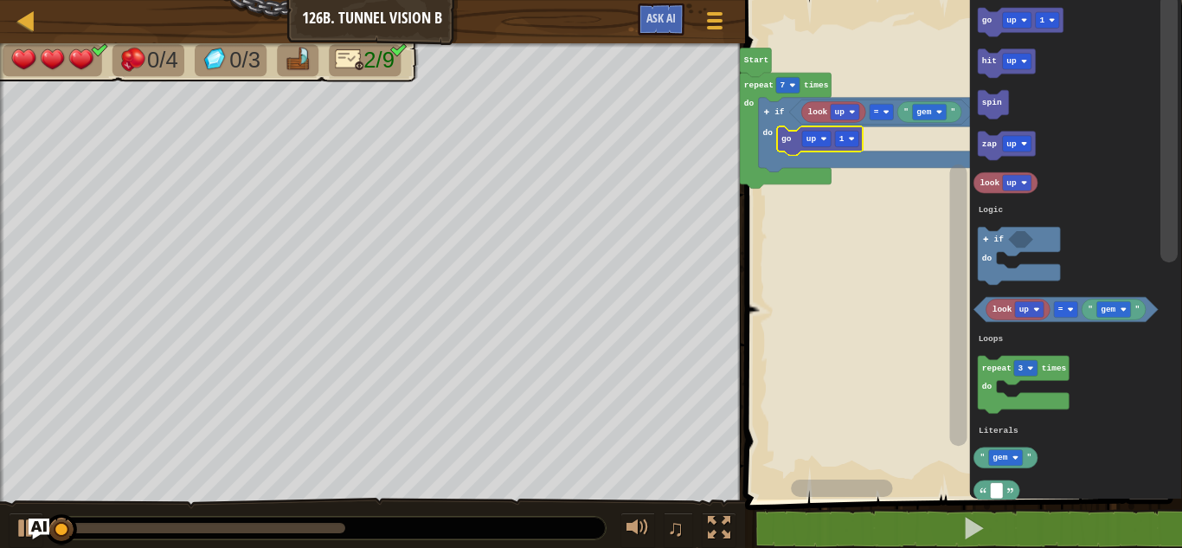
click at [852, 139] on image "Blockly Workspace" at bounding box center [851, 139] width 6 height 6
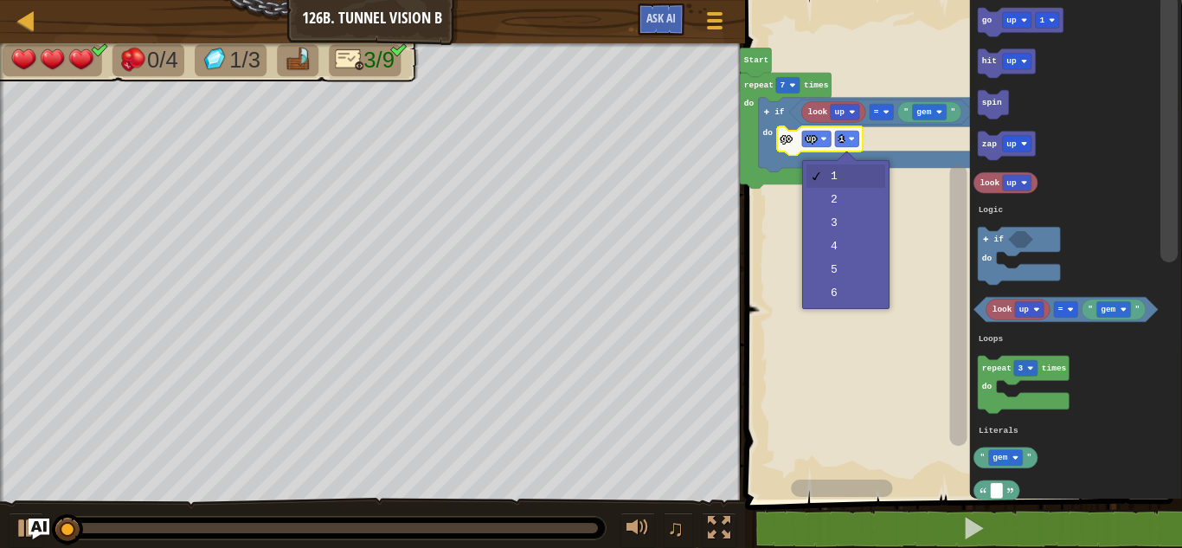
click at [850, 200] on rect "Blockly Workspace" at bounding box center [961, 245] width 442 height 508
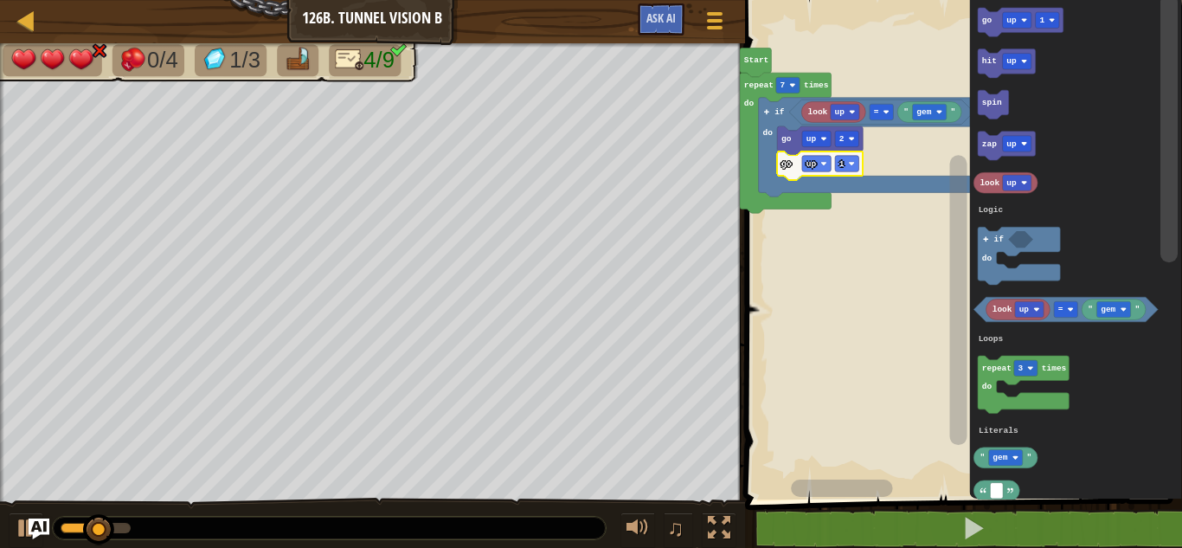
click at [818, 173] on icon "Blockly Workspace" at bounding box center [820, 165] width 86 height 29
click at [0, 0] on div at bounding box center [0, 0] width 0 height 0
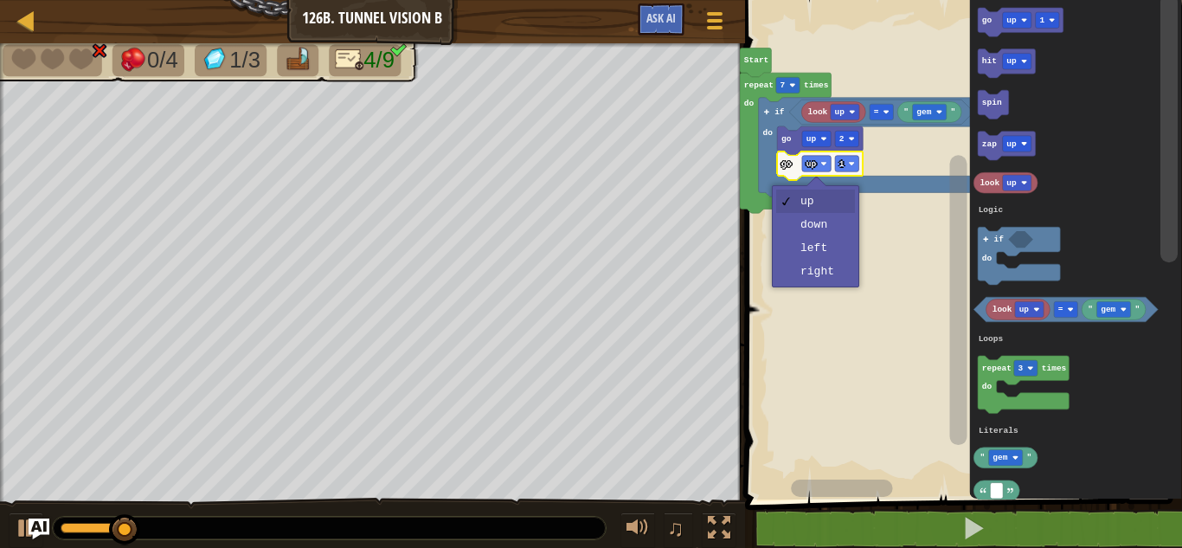
click at [831, 228] on rect "Blockly Workspace" at bounding box center [961, 245] width 442 height 508
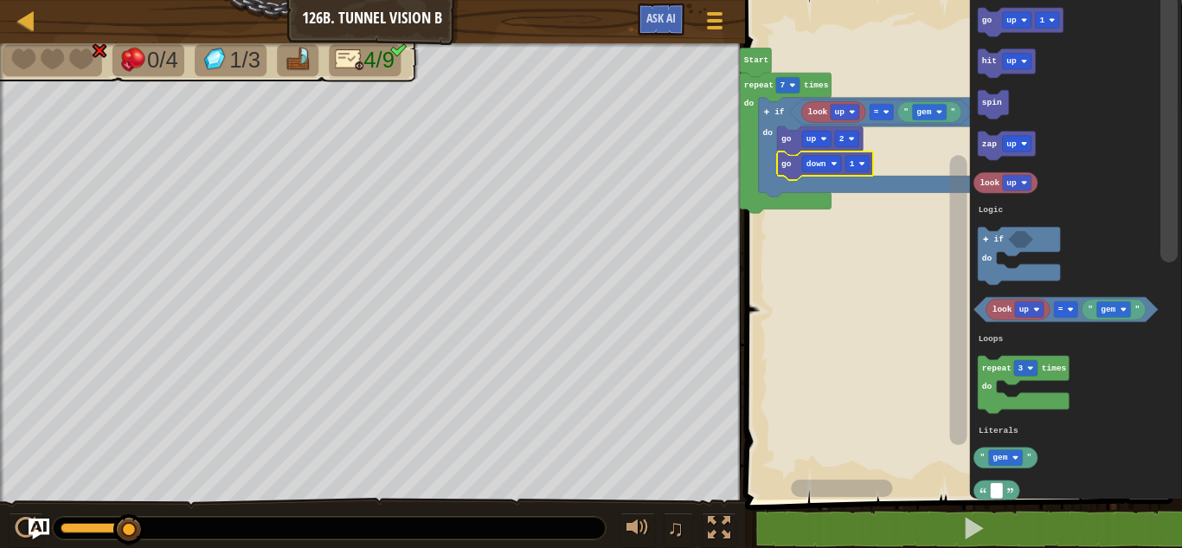
click at [0, 0] on div at bounding box center [0, 0] width 0 height 0
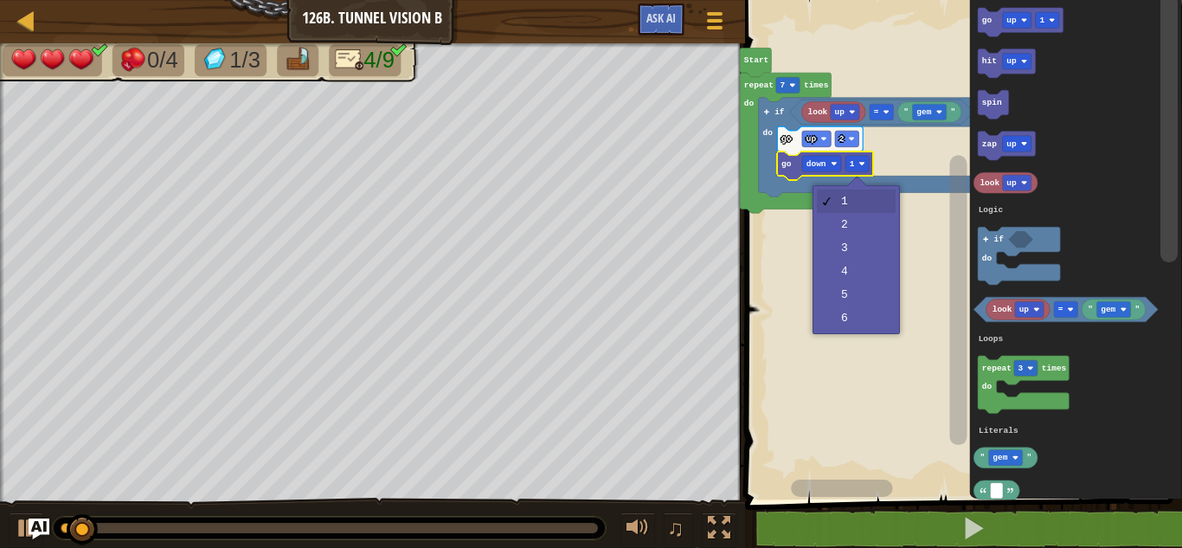
click at [866, 227] on rect "Blockly Workspace" at bounding box center [961, 245] width 442 height 508
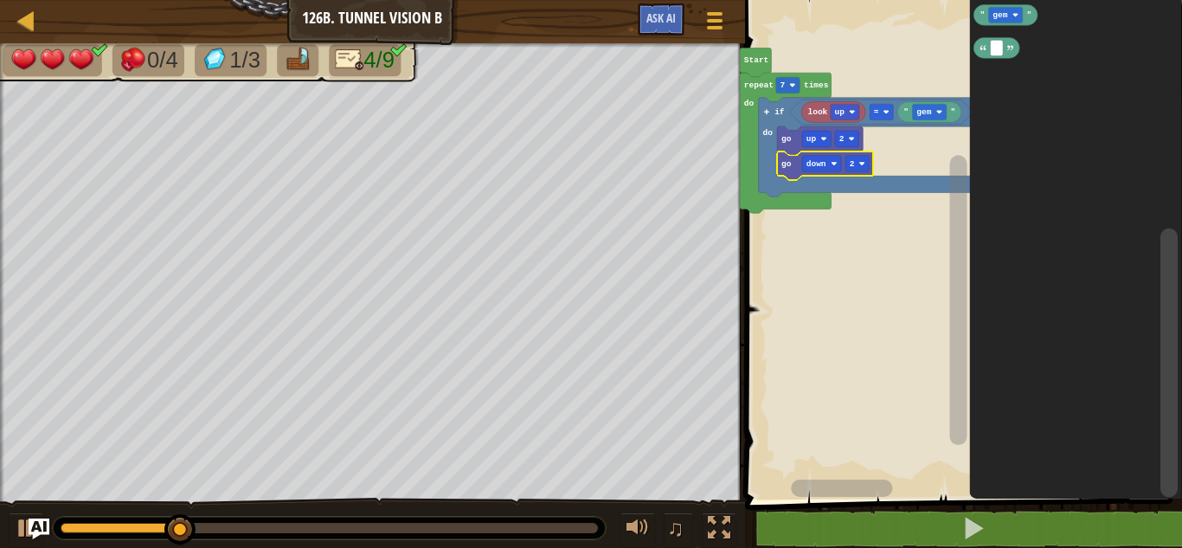
click at [986, 310] on icon "Blockly Workspace" at bounding box center [1075, 245] width 212 height 508
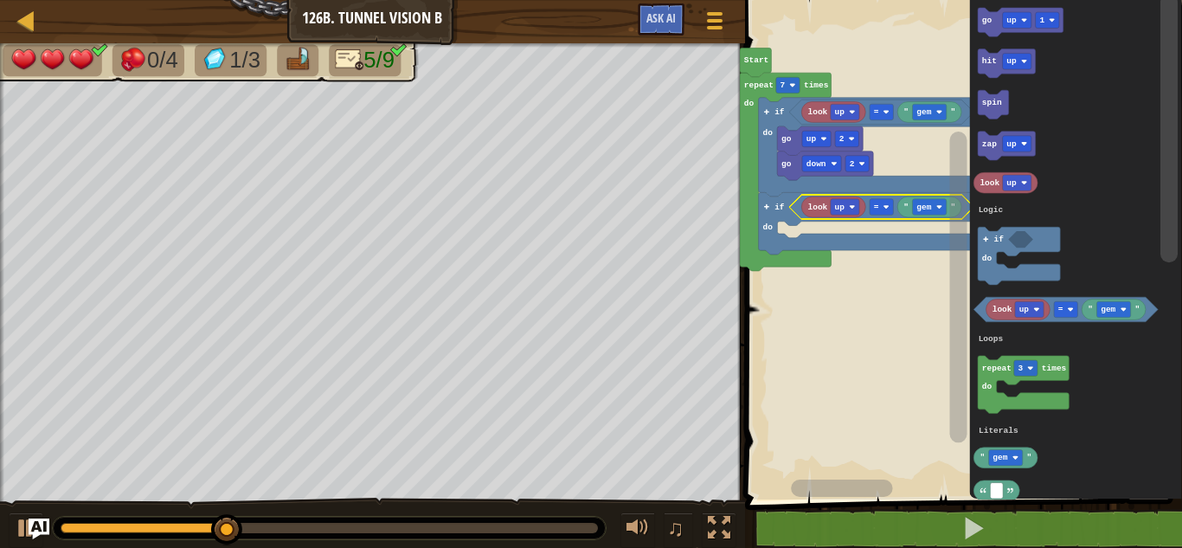
click at [0, 0] on div at bounding box center [0, 0] width 0 height 0
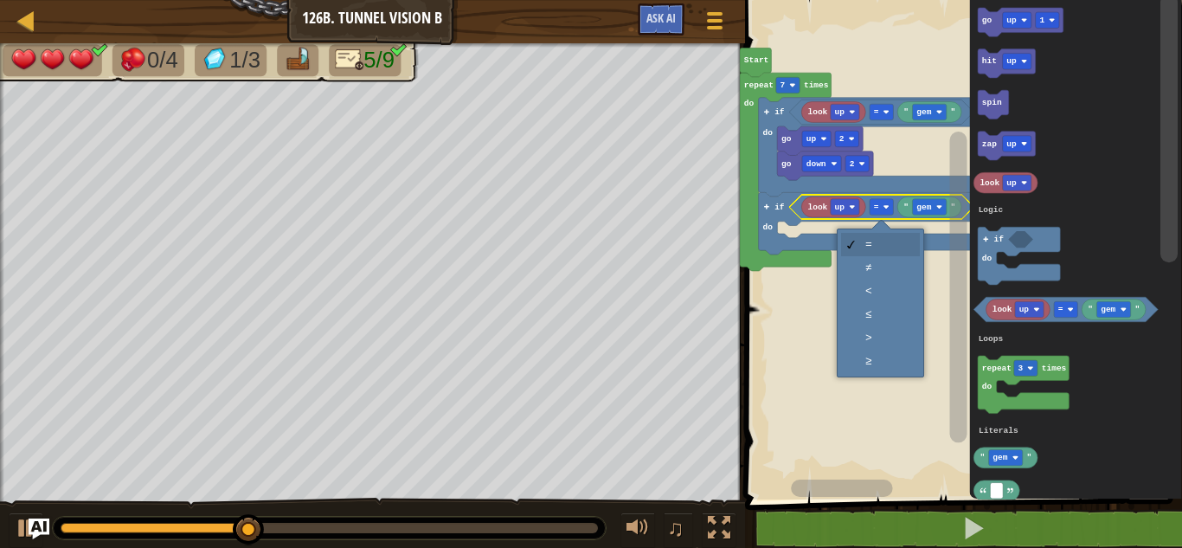
click at [894, 271] on rect "Blockly Workspace" at bounding box center [961, 245] width 442 height 508
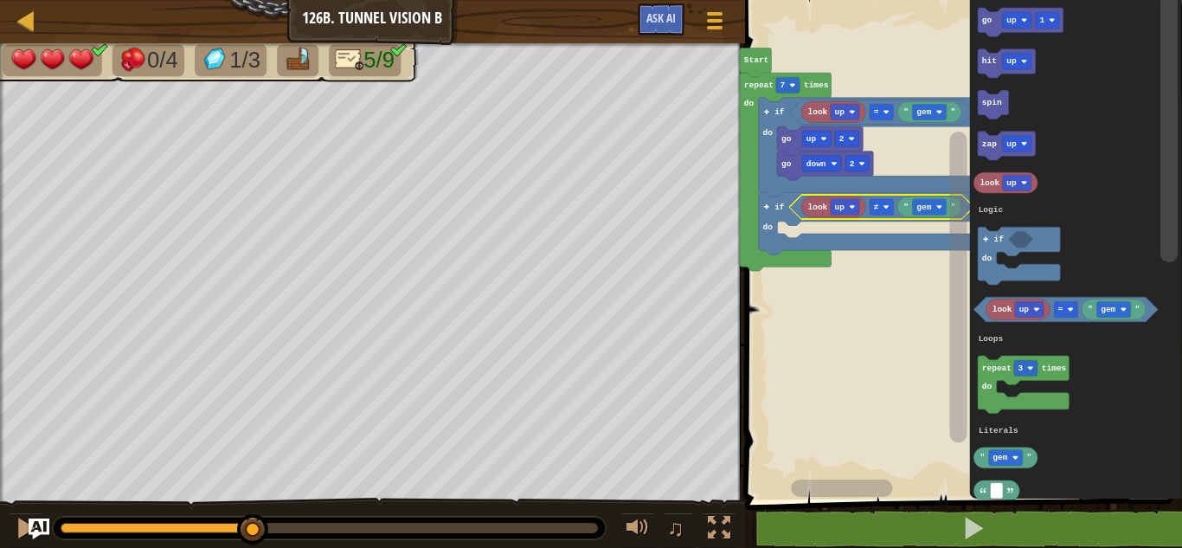
click at [931, 216] on icon "Blockly Workspace" at bounding box center [929, 206] width 64 height 21
click at [0, 0] on div at bounding box center [0, 0] width 0 height 0
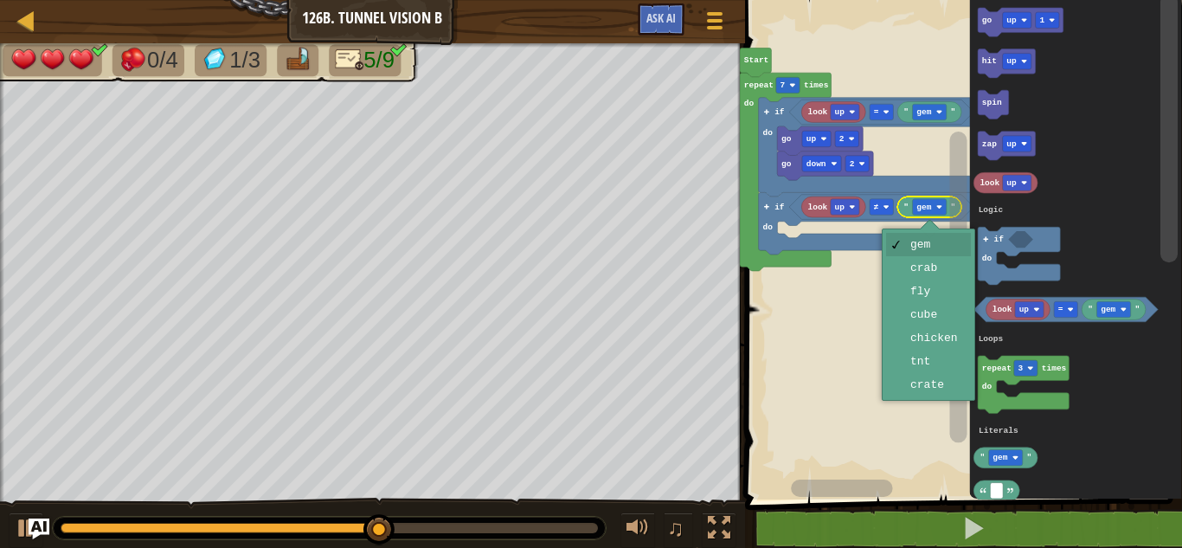
click at [932, 247] on icon "Blockly Workspace" at bounding box center [867, 222] width 219 height 61
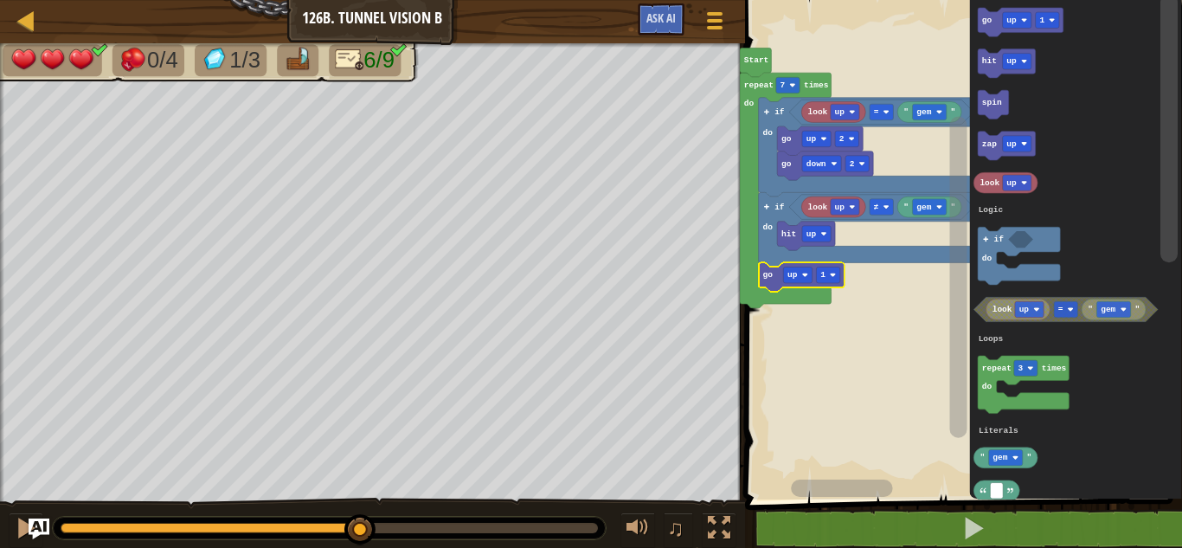
click at [0, 0] on div at bounding box center [0, 0] width 0 height 0
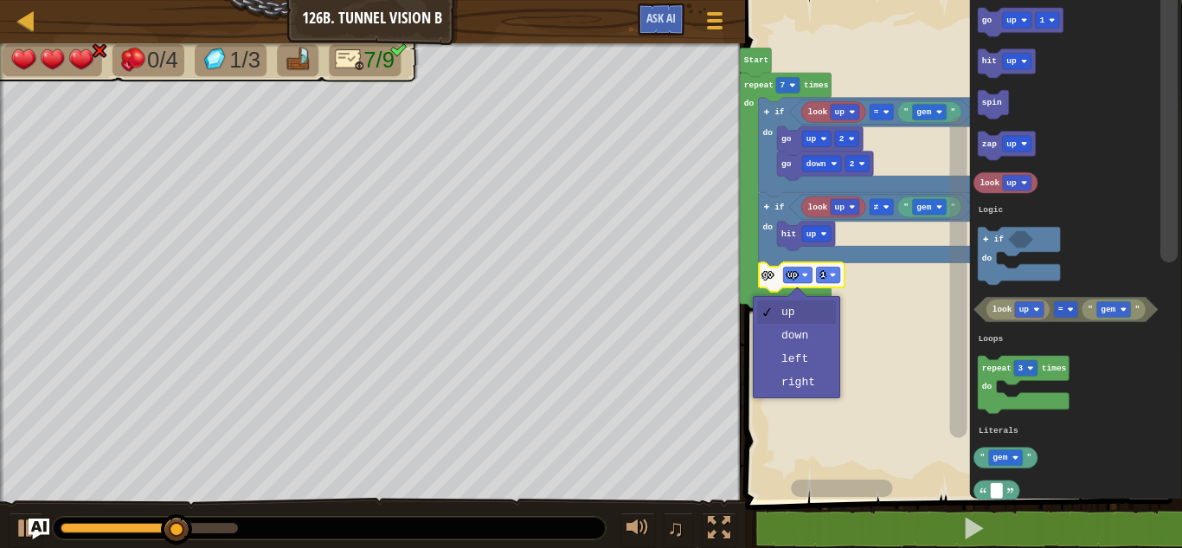
click at [818, 386] on rect "Blockly Workspace" at bounding box center [961, 245] width 442 height 508
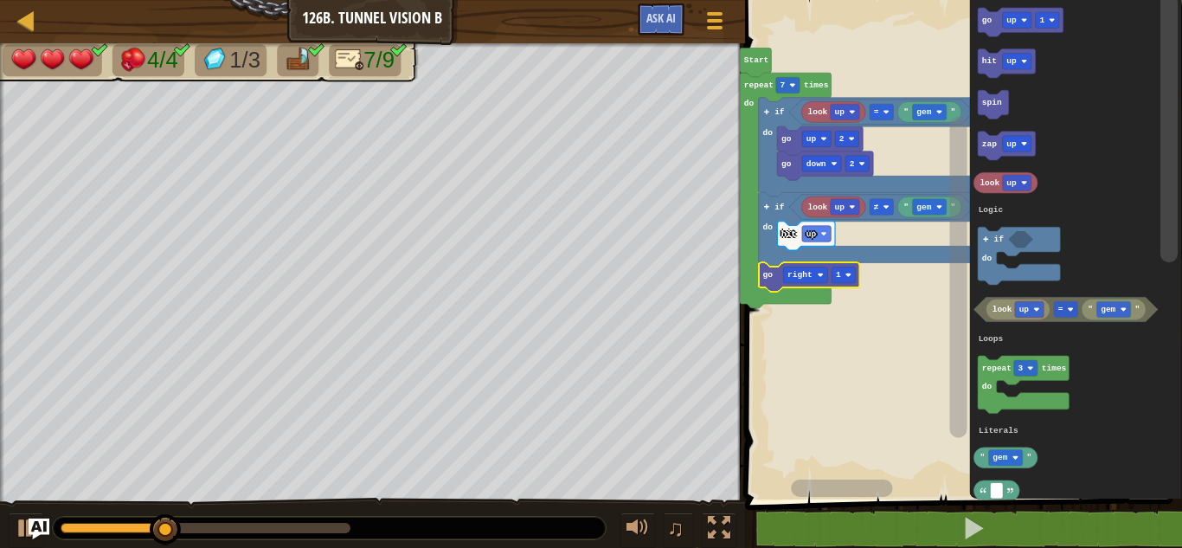
click at [0, 0] on div at bounding box center [0, 0] width 0 height 0
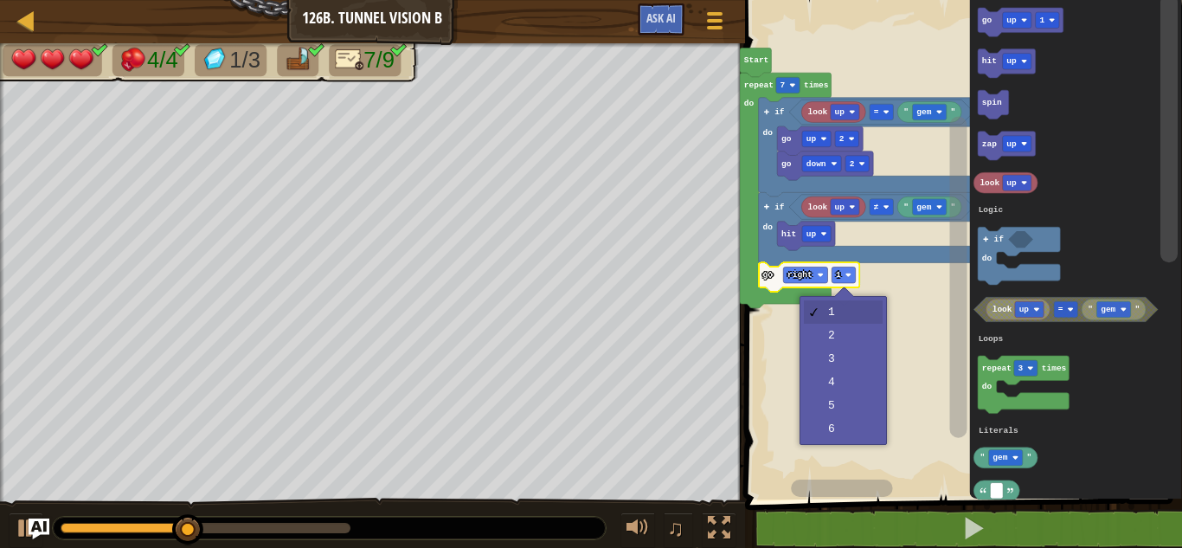
click at [930, 456] on rect "Blockly Workspace" at bounding box center [961, 245] width 442 height 508
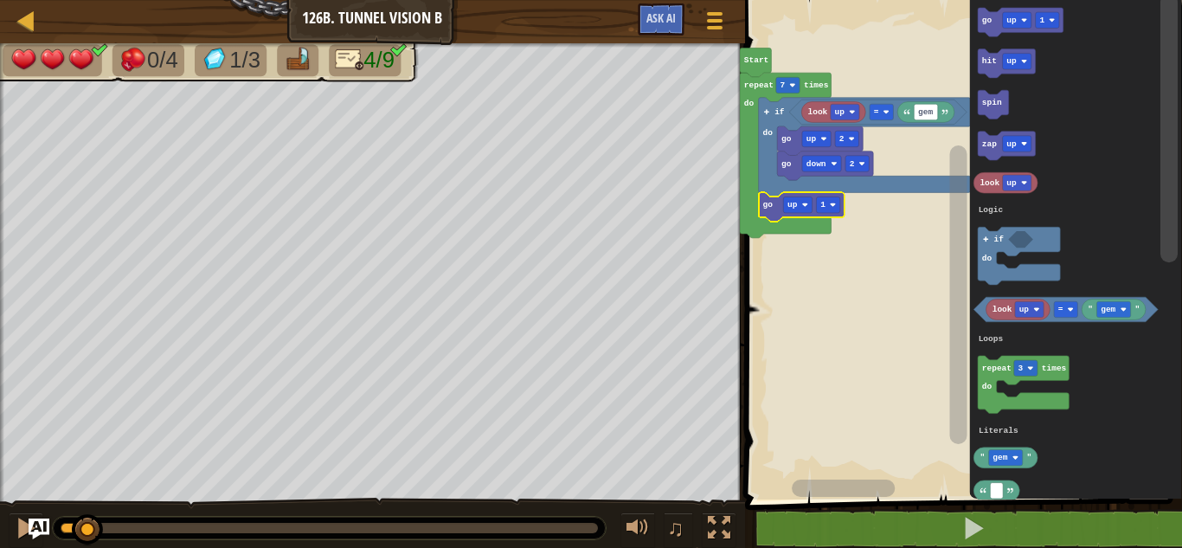
click at [804, 215] on icon "Blockly Workspace" at bounding box center [801, 206] width 86 height 29
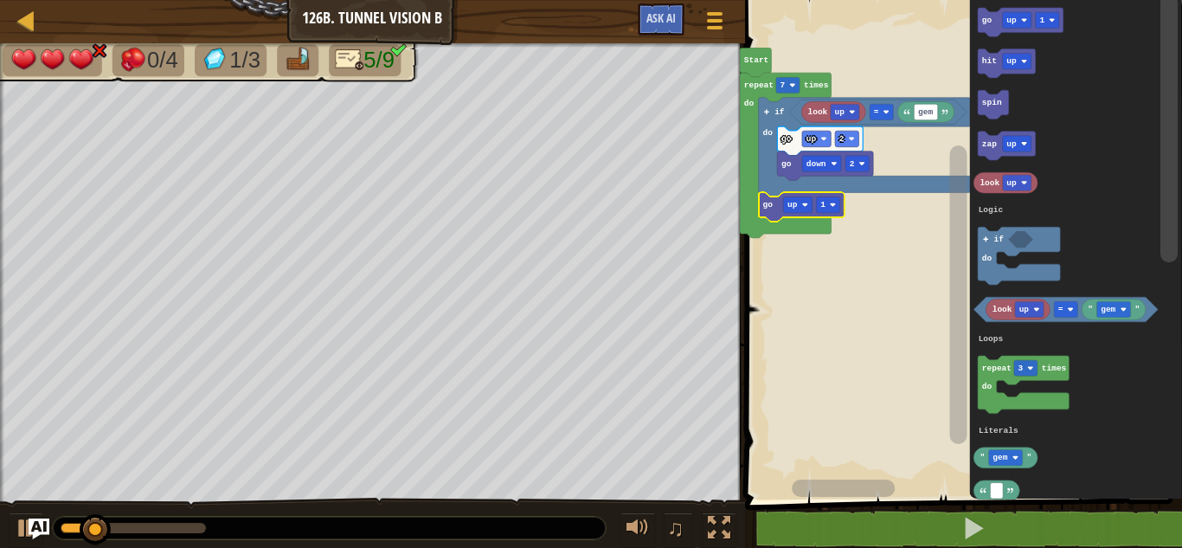
click at [792, 205] on text "up" at bounding box center [792, 205] width 10 height 10
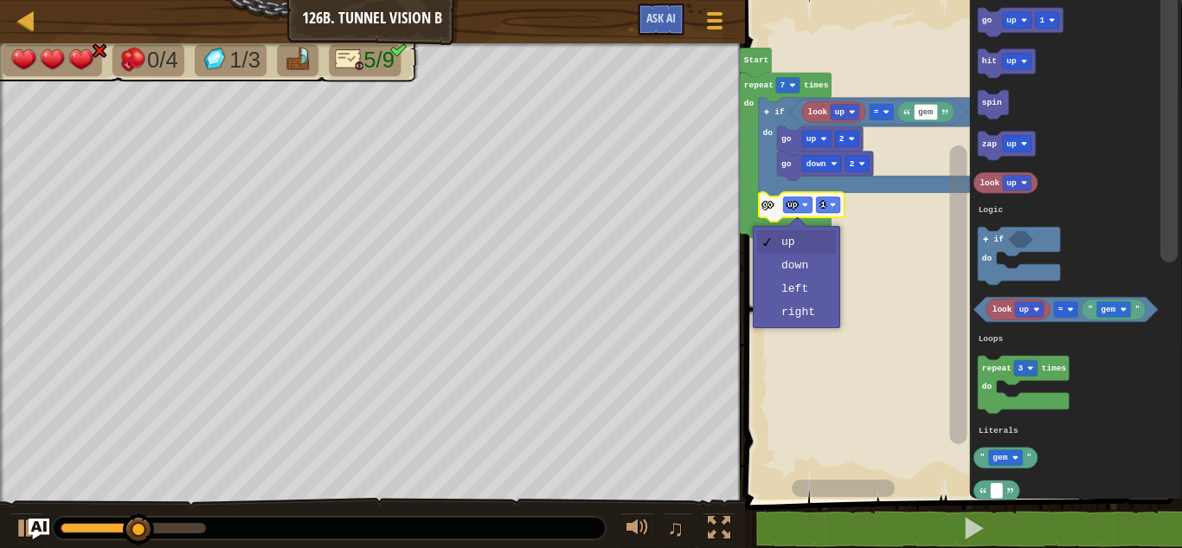
click at [809, 318] on rect "Blockly Workspace" at bounding box center [961, 245] width 442 height 508
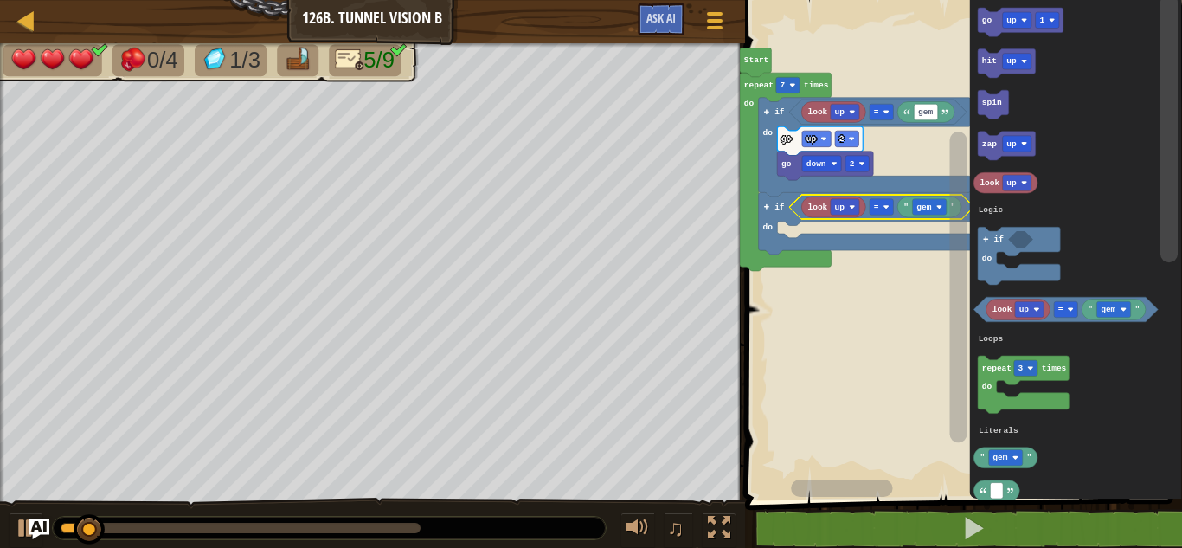
click at [924, 203] on text "gem" at bounding box center [923, 207] width 15 height 10
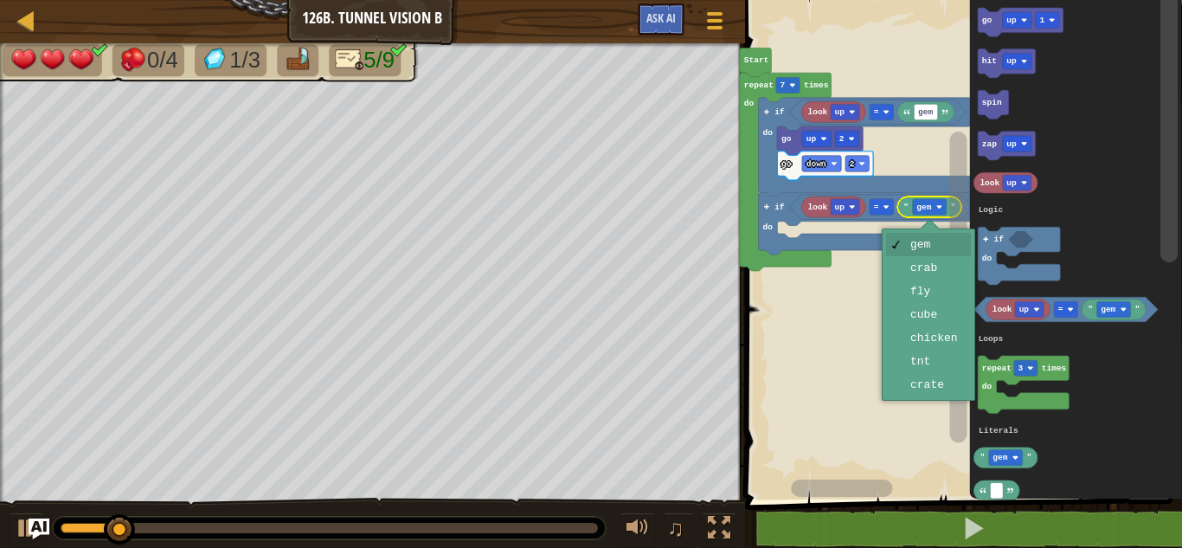
click at [945, 394] on rect "Blockly Workspace" at bounding box center [961, 245] width 442 height 508
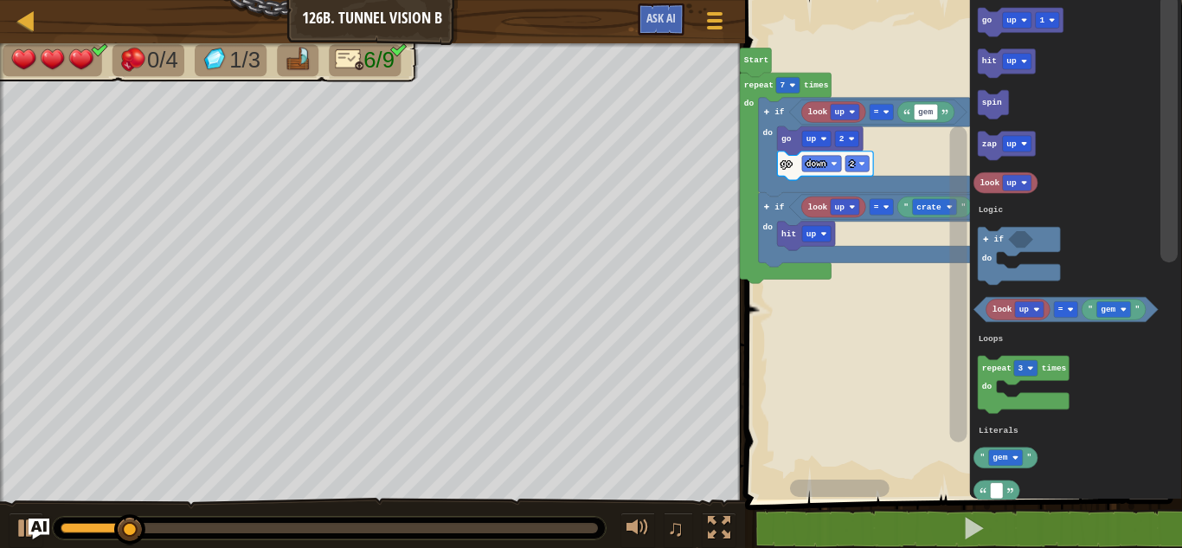
click at [0, 0] on div at bounding box center [0, 0] width 0 height 0
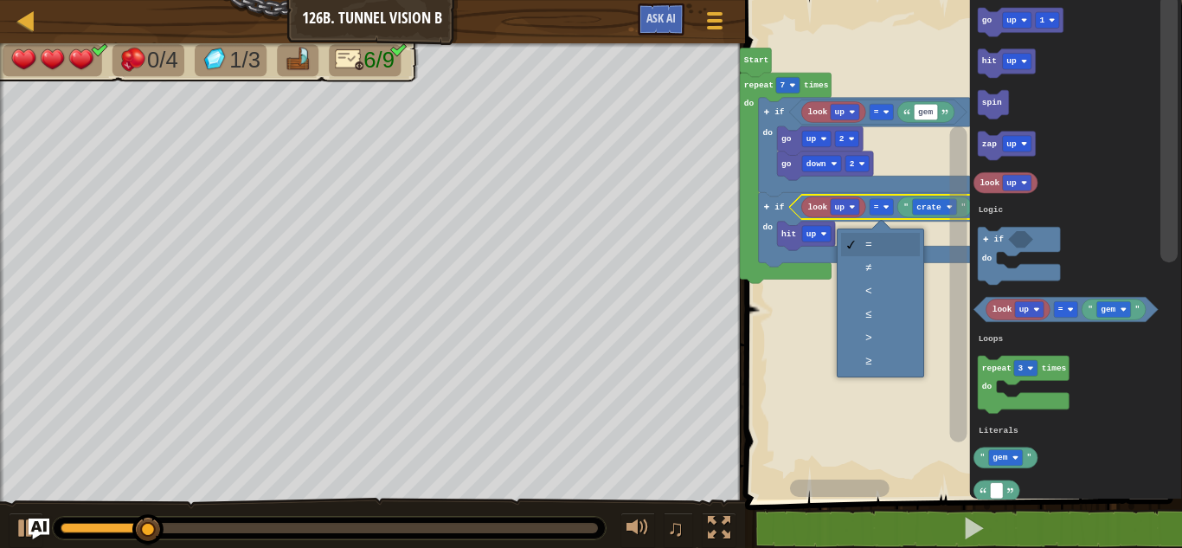
click at [900, 452] on rect "Blockly Workspace" at bounding box center [961, 245] width 442 height 508
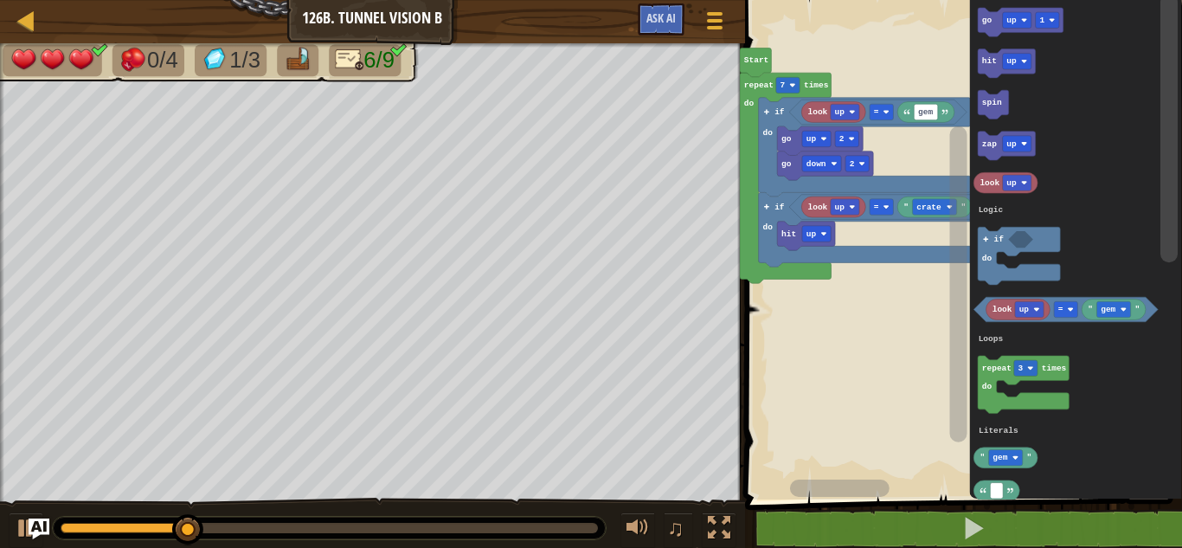
click at [941, 206] on text "crate" at bounding box center [928, 207] width 25 height 10
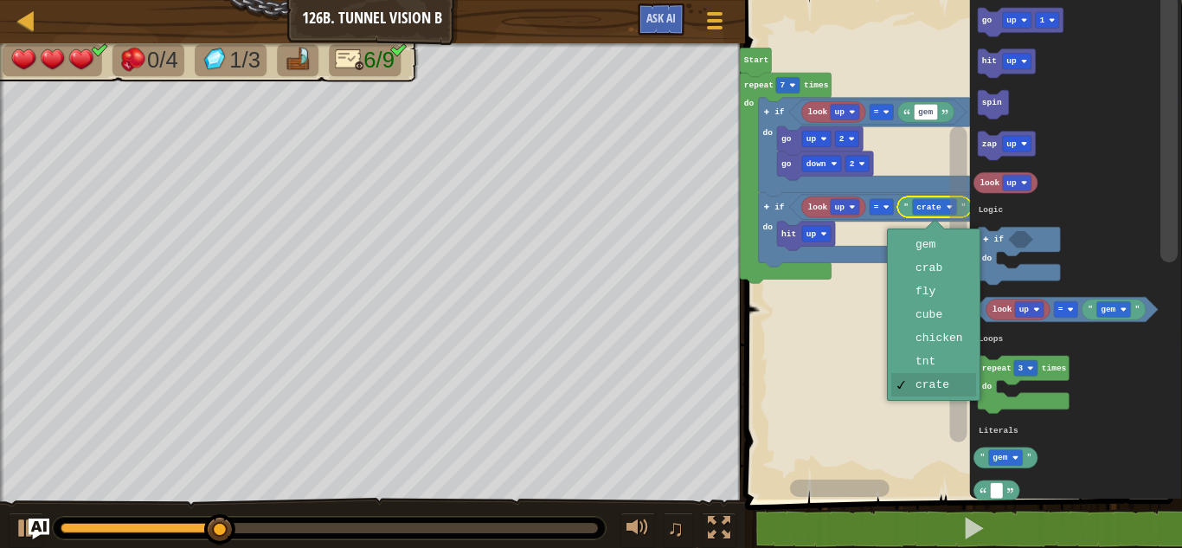
click at [948, 266] on rect "Blockly Workspace" at bounding box center [958, 234] width 22 height 485
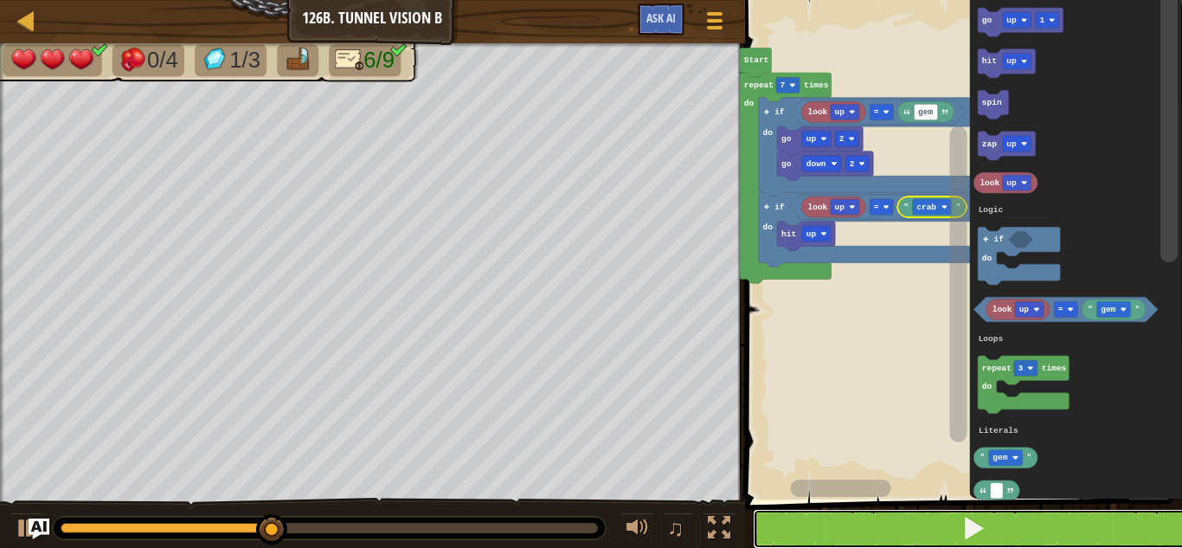
click at [1043, 523] on button at bounding box center [974, 529] width 442 height 40
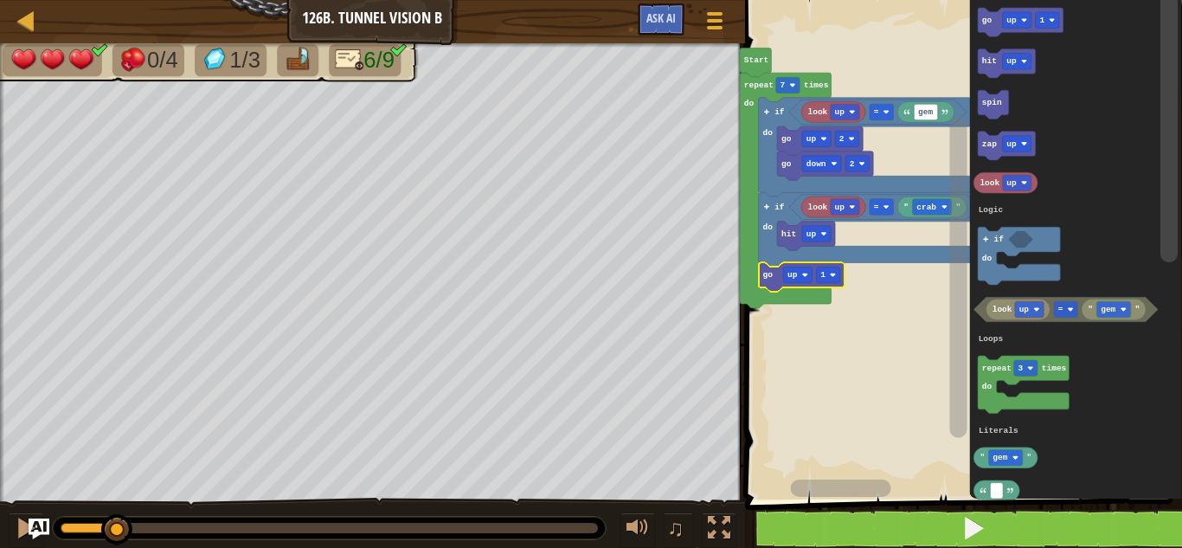
click at [799, 284] on icon "Blockly Workspace" at bounding box center [801, 276] width 86 height 29
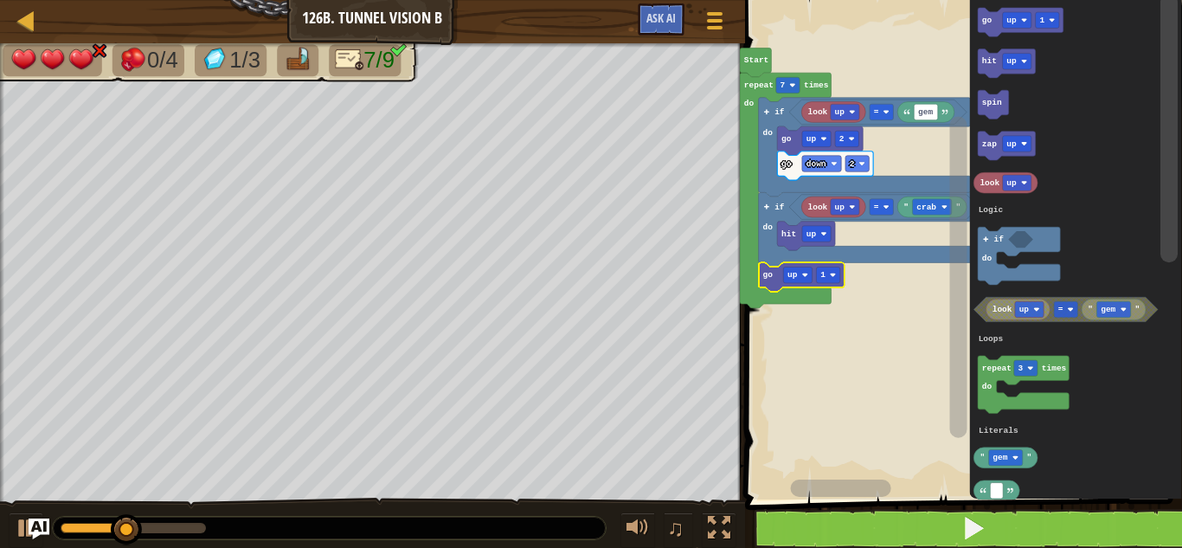
click at [802, 273] on image "Blockly Workspace" at bounding box center [804, 275] width 6 height 6
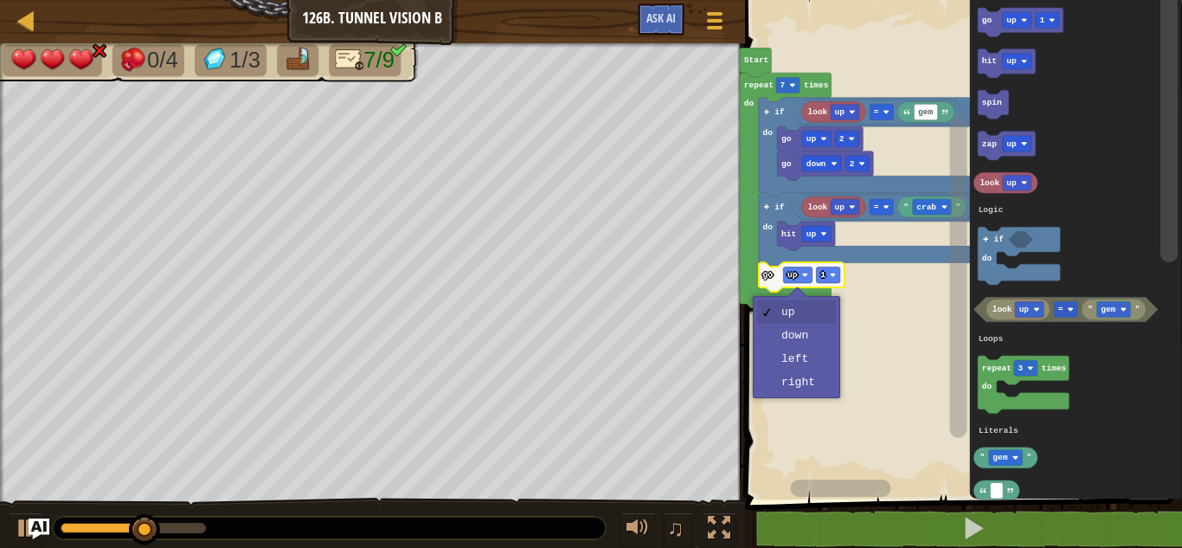
click at [824, 389] on rect "Blockly Workspace" at bounding box center [961, 245] width 442 height 508
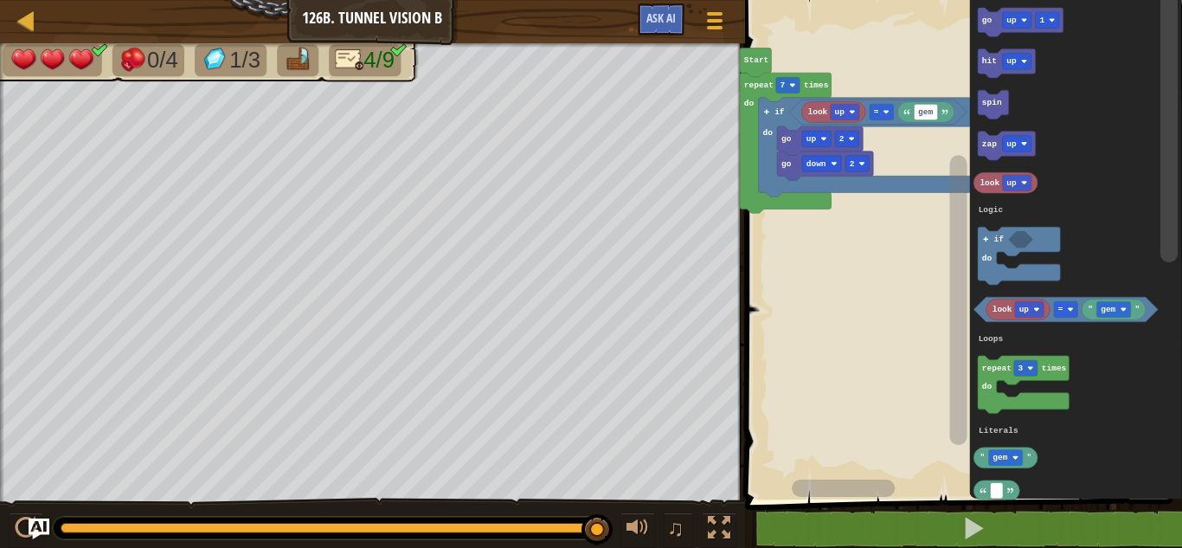
click at [1177, 263] on rect "Blockly Workspace" at bounding box center [1168, 128] width 17 height 269
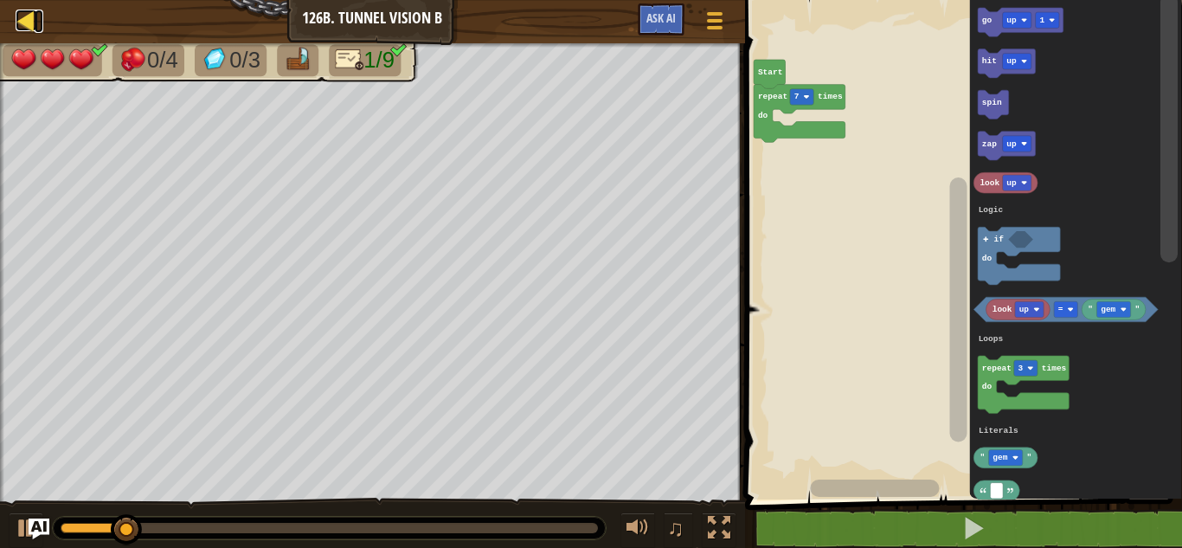
click at [27, 30] on div at bounding box center [27, 21] width 22 height 22
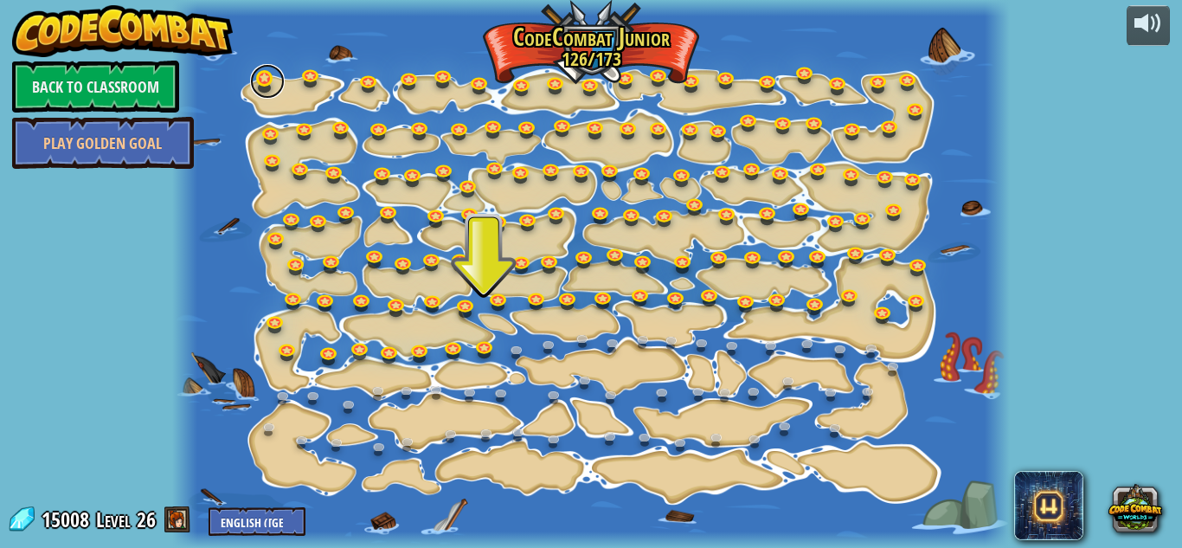
click at [257, 80] on link at bounding box center [267, 81] width 35 height 35
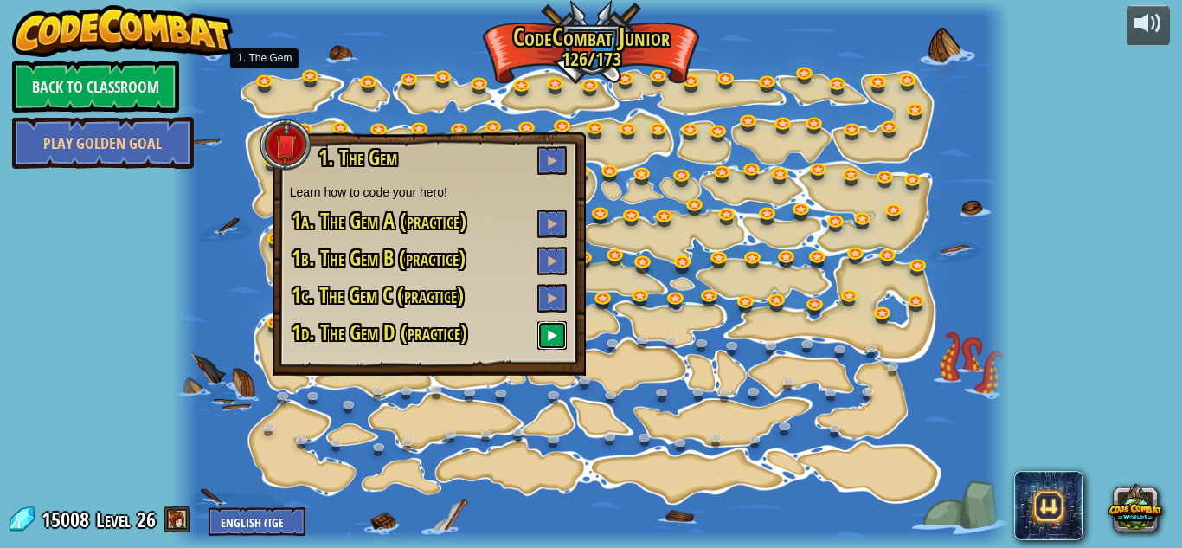
click at [558, 337] on span at bounding box center [552, 335] width 12 height 12
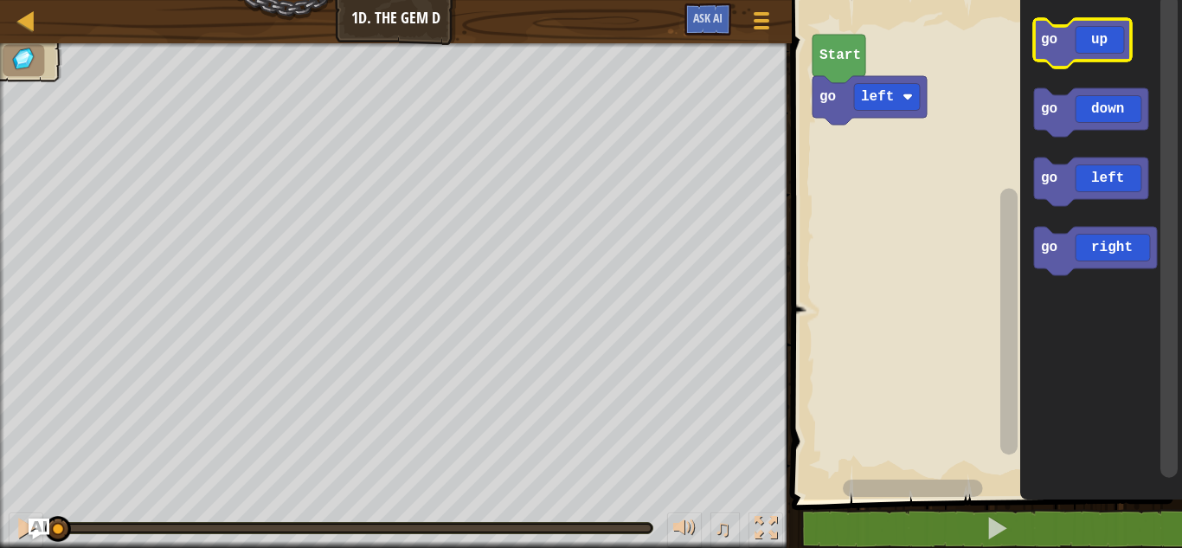
click at [1082, 54] on icon "Blockly Workspace" at bounding box center [1082, 43] width 97 height 48
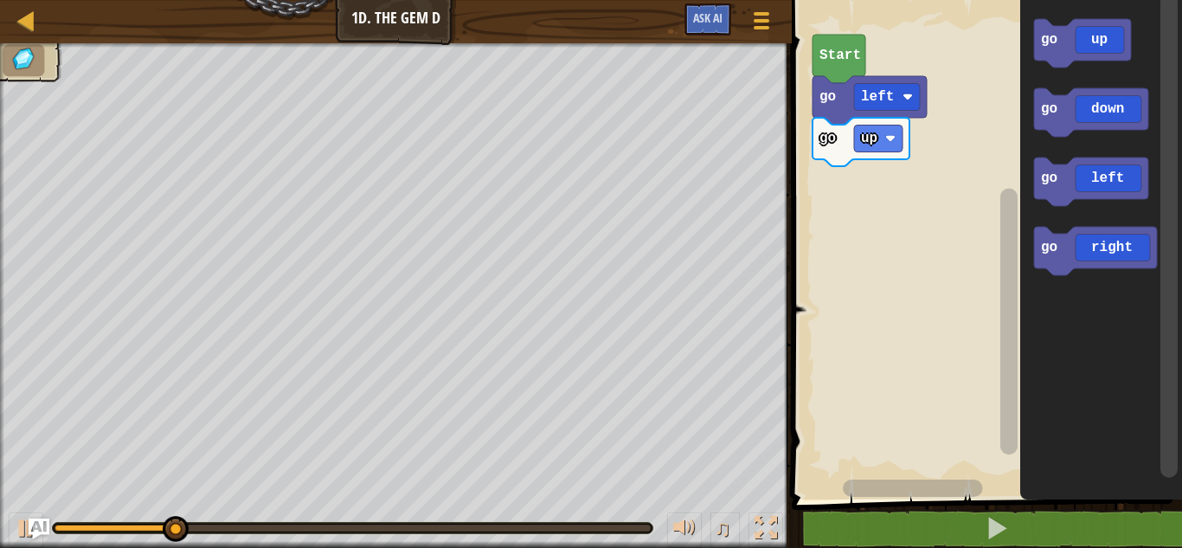
click at [1116, 188] on icon "Blockly Workspace" at bounding box center [1091, 181] width 114 height 48
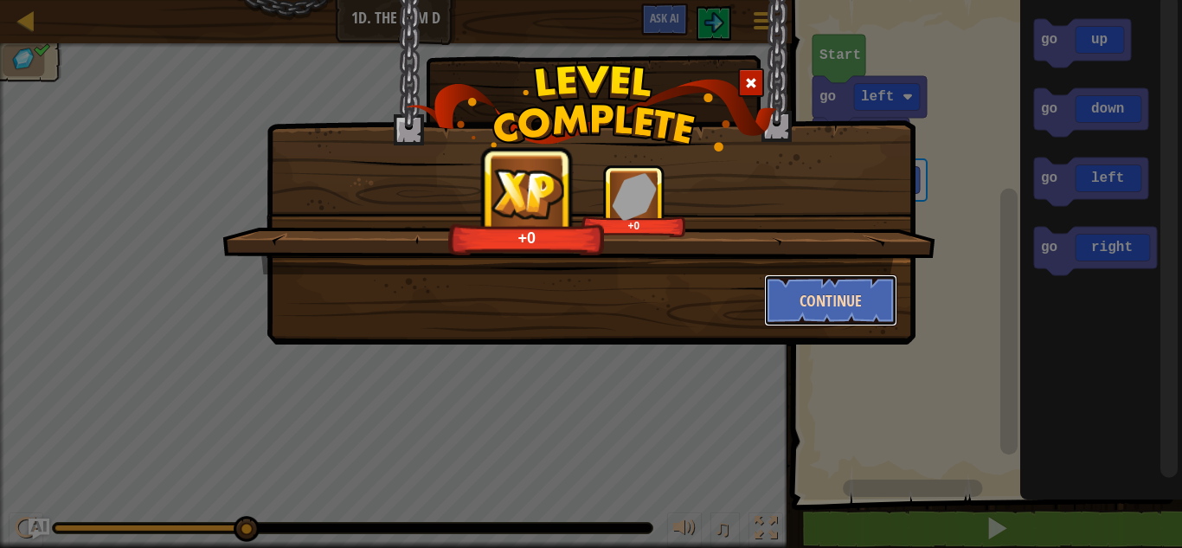
click at [825, 313] on button "Continue" at bounding box center [831, 300] width 134 height 52
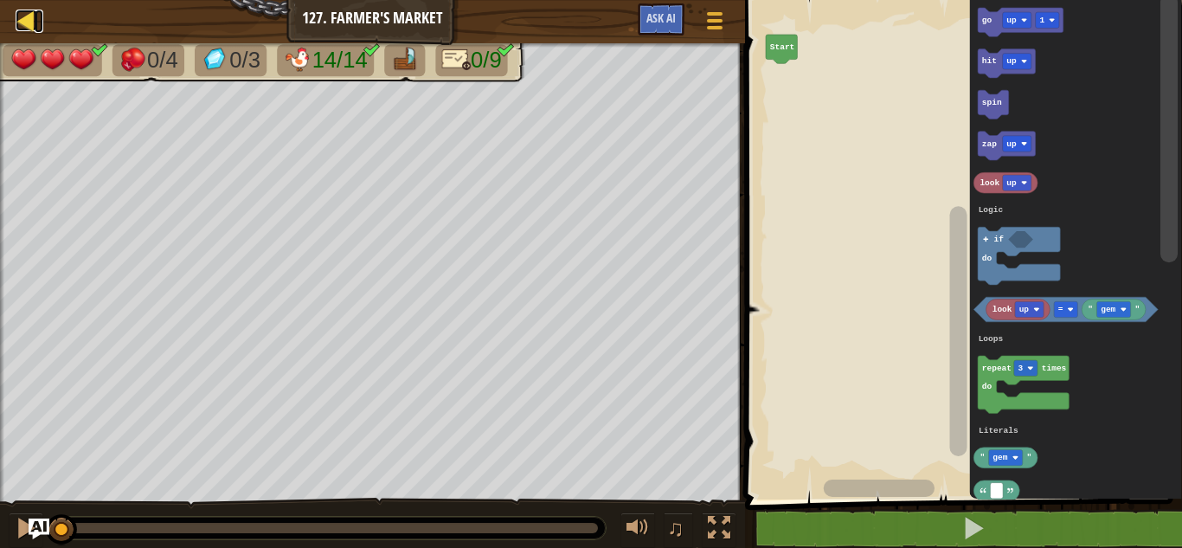
click at [39, 20] on link "Map" at bounding box center [39, 21] width 9 height 23
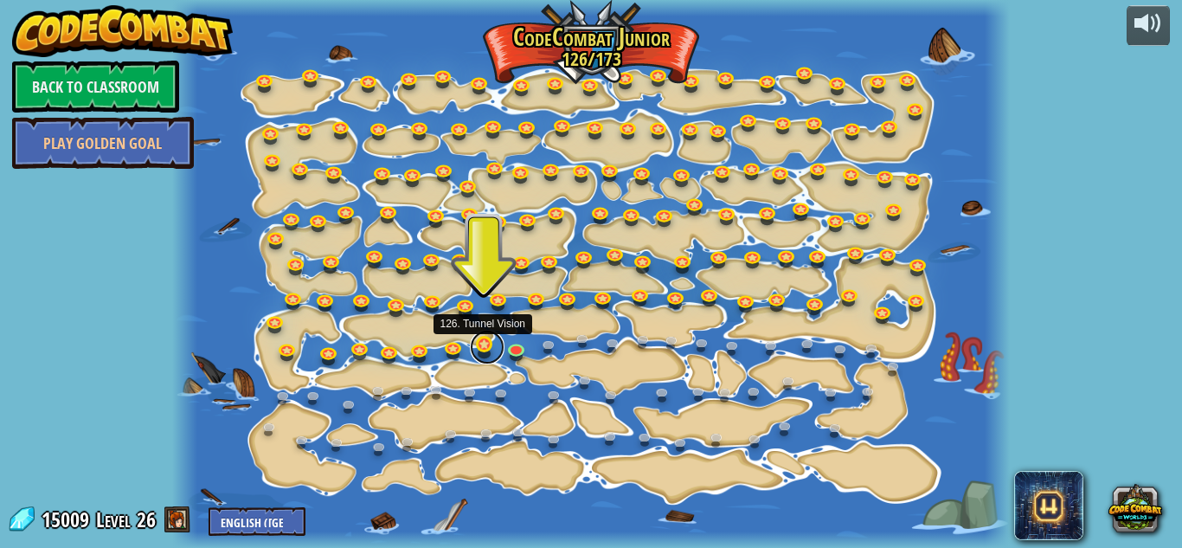
click at [485, 346] on link at bounding box center [487, 347] width 35 height 35
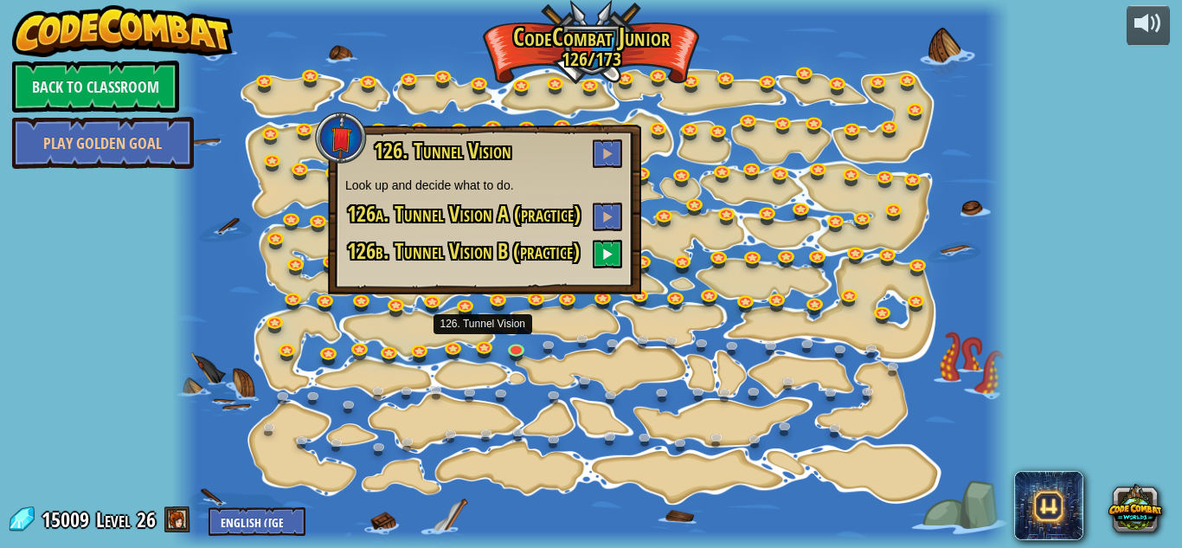
click at [502, 375] on div at bounding box center [590, 274] width 837 height 548
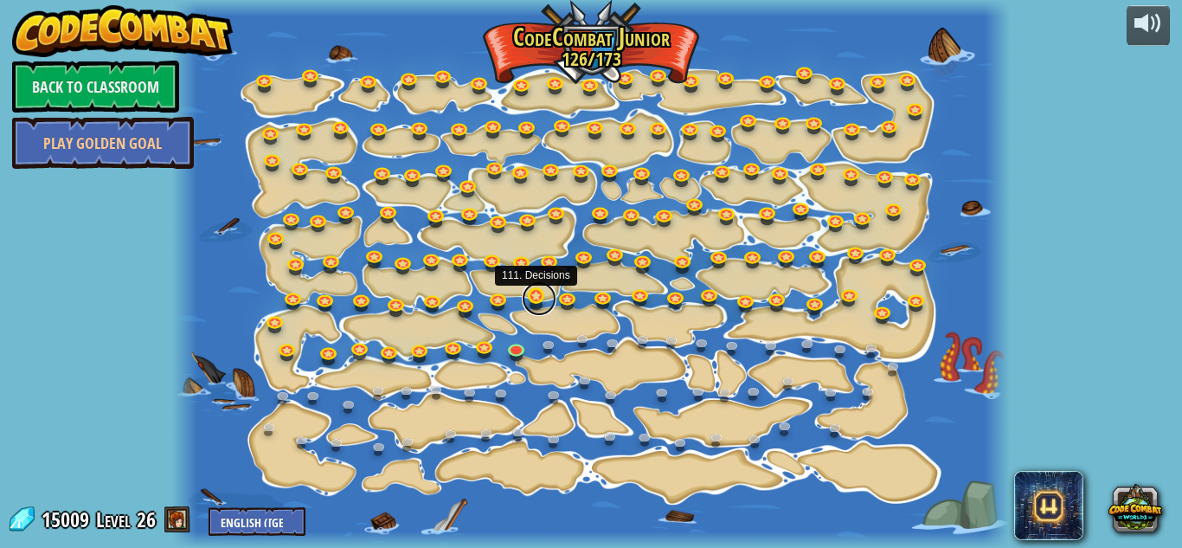
click at [537, 301] on link at bounding box center [539, 298] width 35 height 35
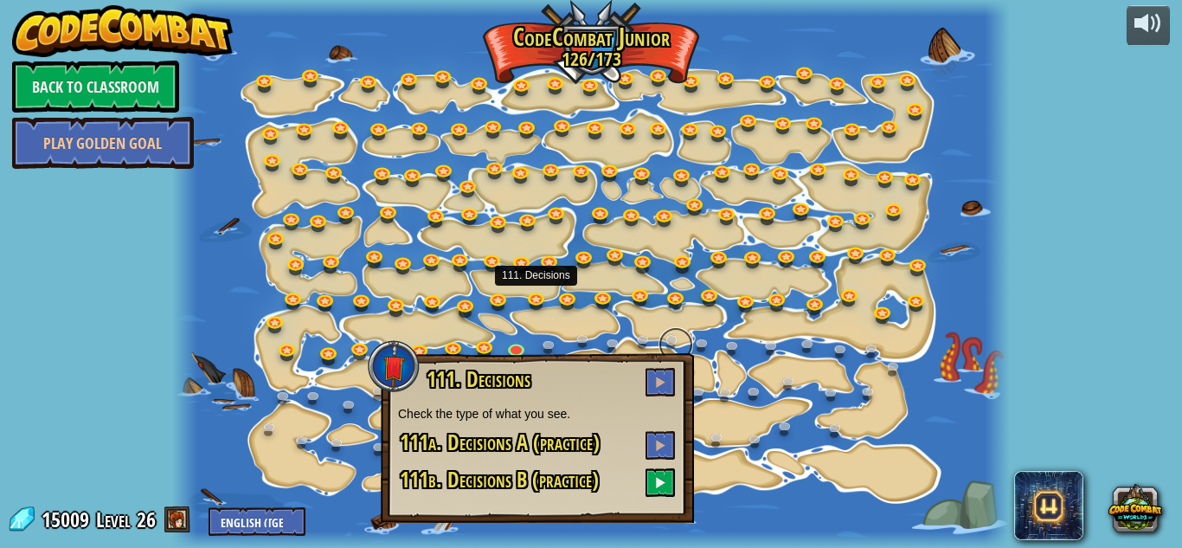
click at [682, 331] on link at bounding box center [675, 344] width 35 height 35
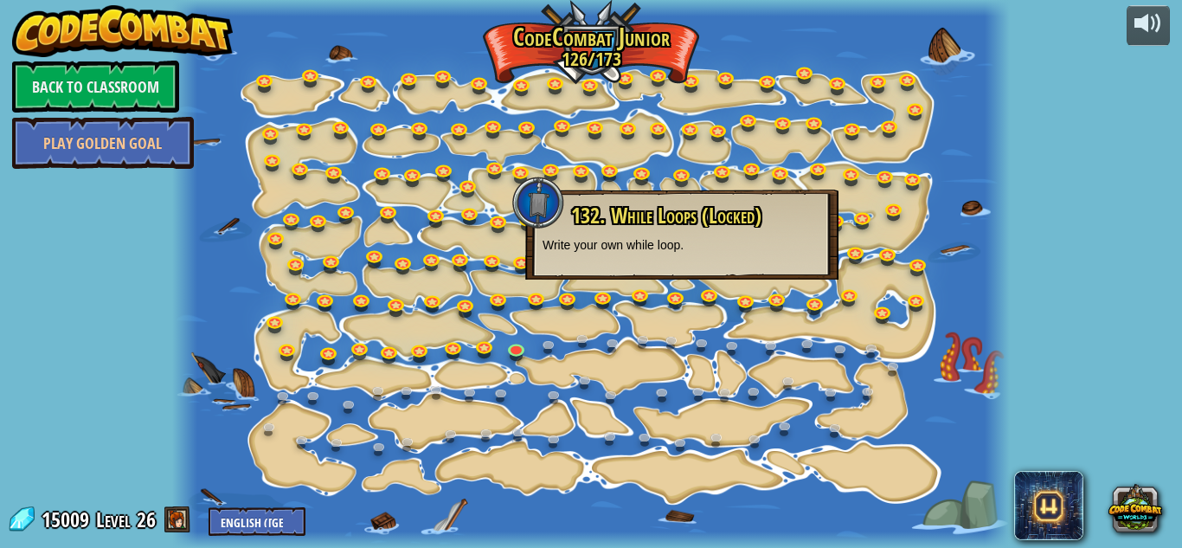
click at [711, 369] on div at bounding box center [590, 274] width 837 height 548
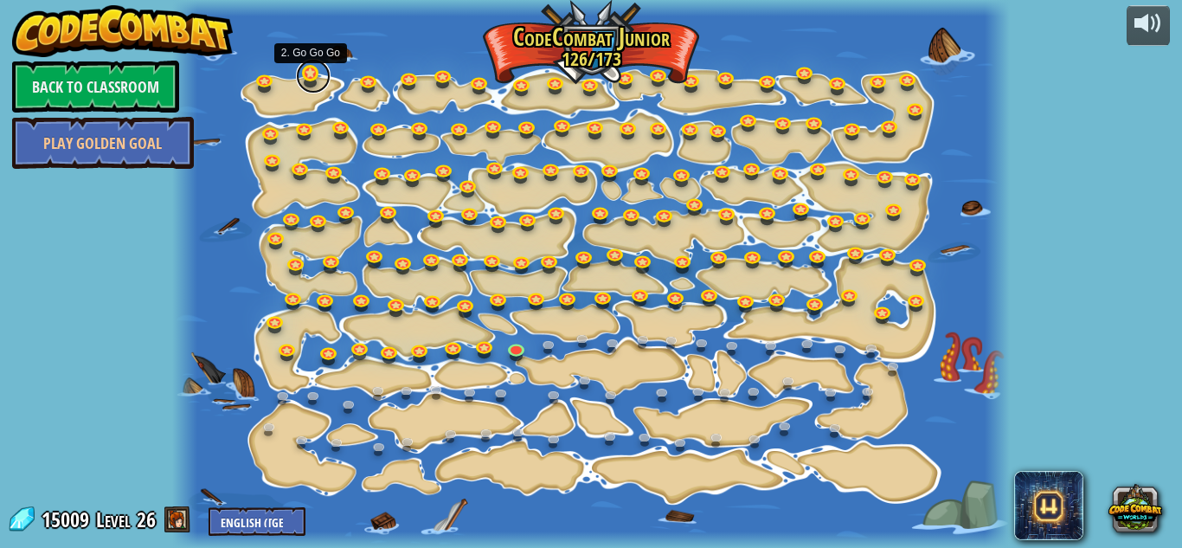
click at [308, 77] on link at bounding box center [313, 76] width 35 height 35
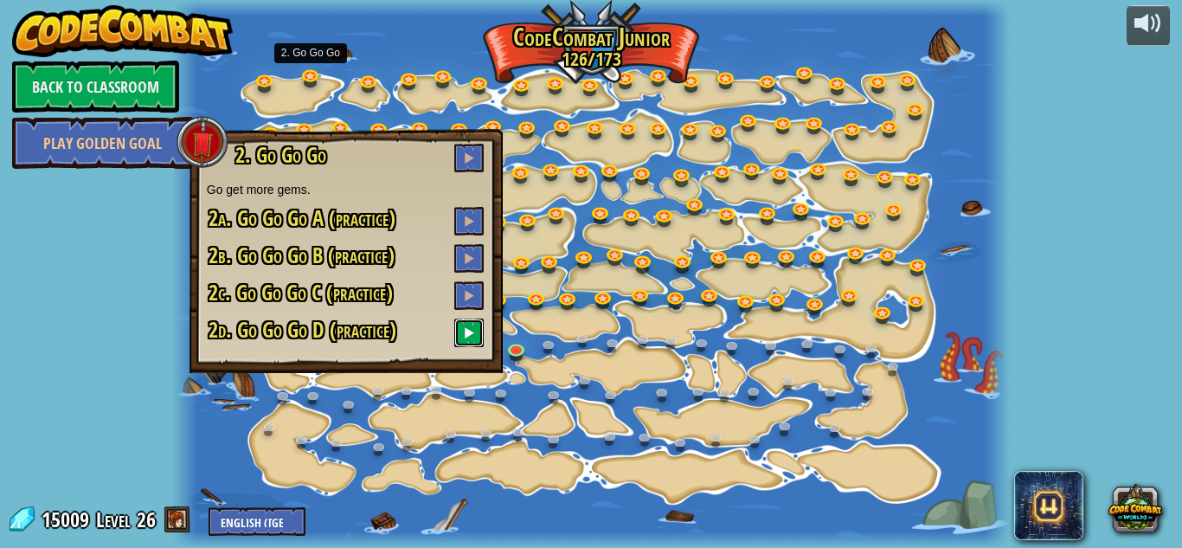
click at [473, 337] on span at bounding box center [469, 332] width 12 height 12
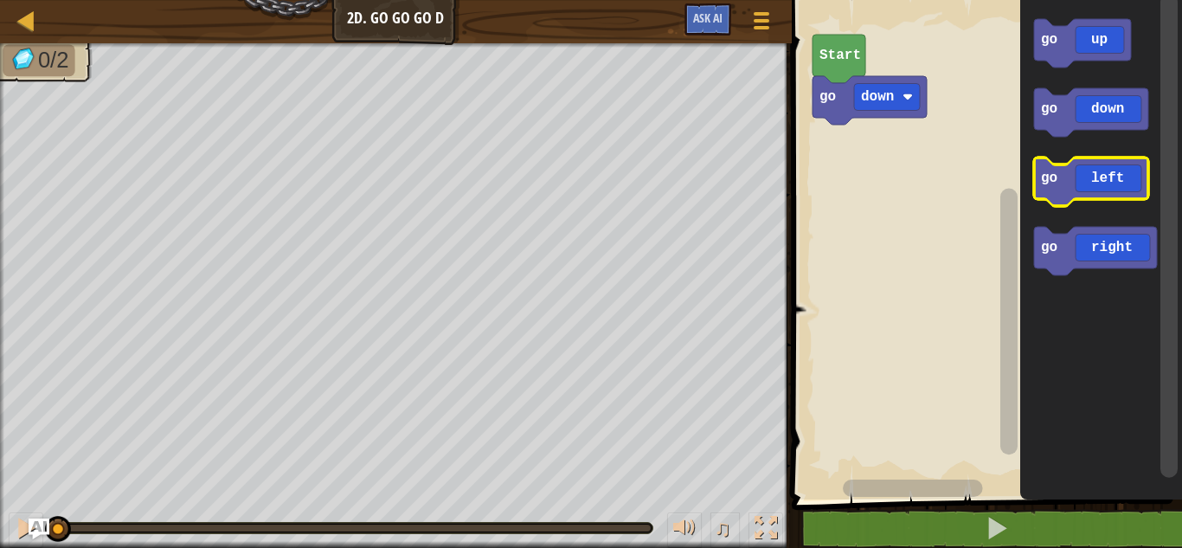
click at [1102, 175] on icon "Blockly Workspace" at bounding box center [1091, 181] width 114 height 48
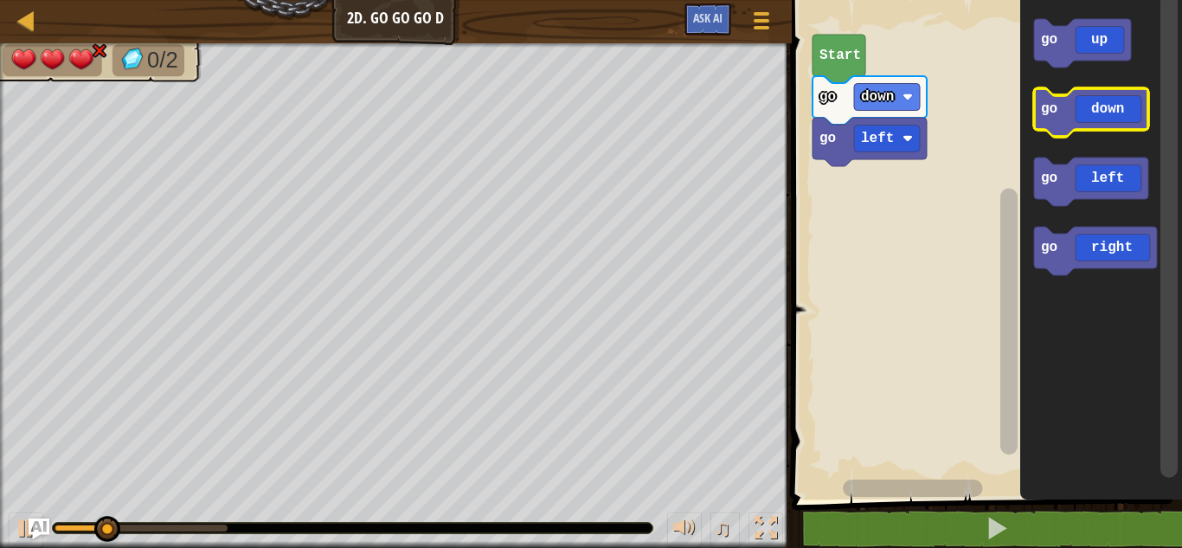
click at [1088, 110] on icon "Blockly Workspace" at bounding box center [1091, 112] width 114 height 48
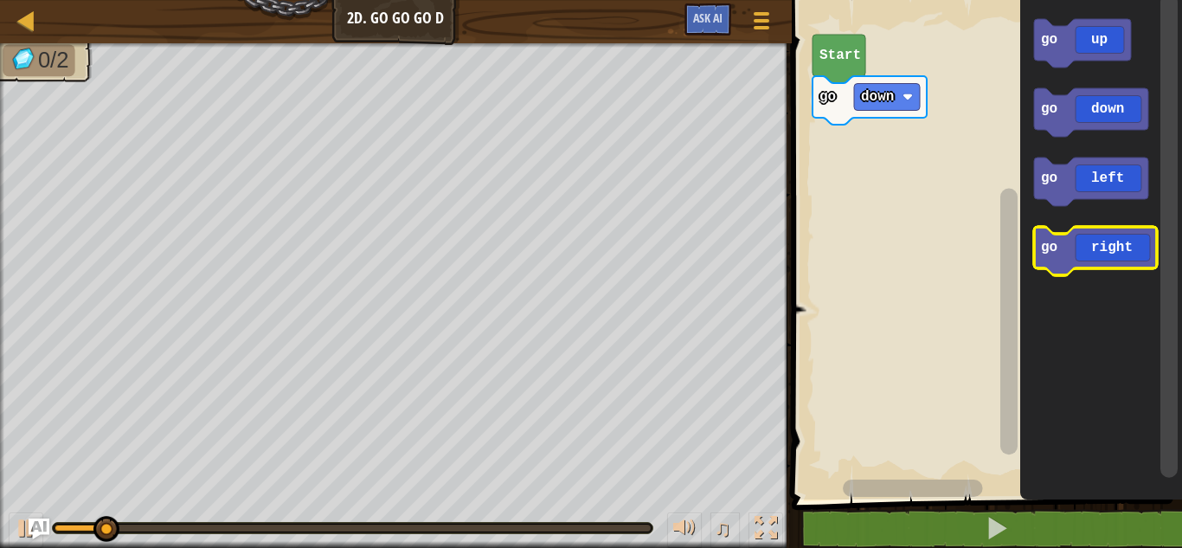
click at [1102, 238] on icon "Blockly Workspace" at bounding box center [1095, 251] width 123 height 48
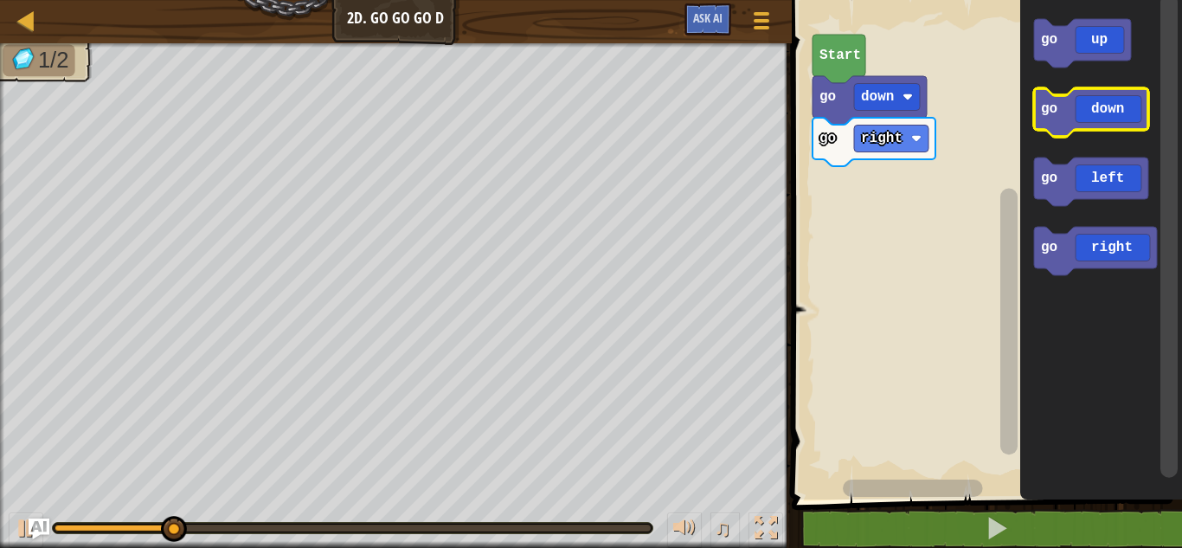
click at [1082, 100] on icon "Blockly Workspace" at bounding box center [1091, 112] width 114 height 48
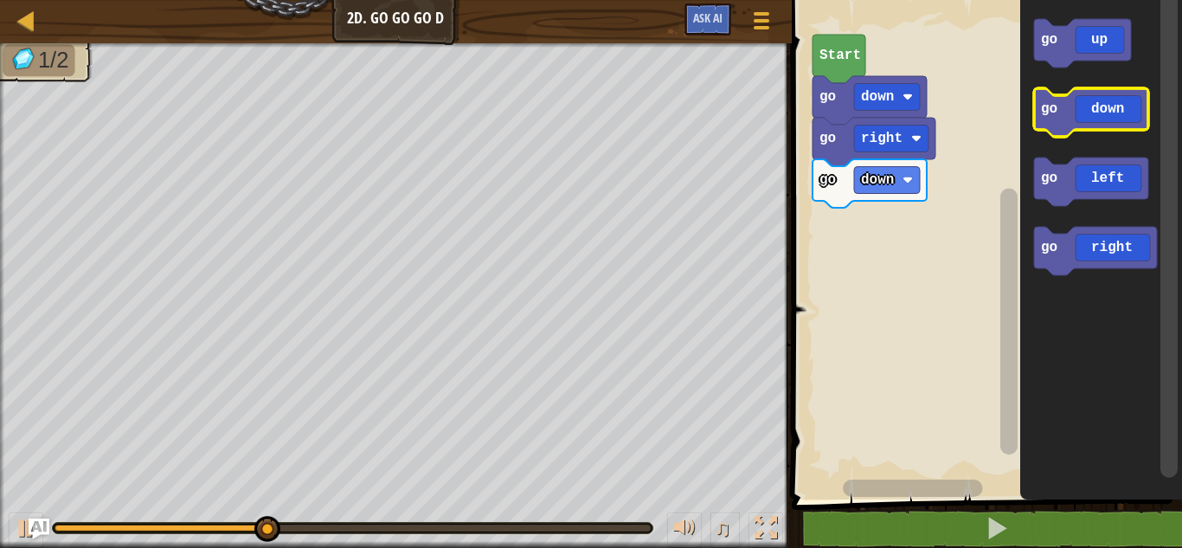
click at [1055, 121] on icon "Blockly Workspace" at bounding box center [1091, 112] width 114 height 48
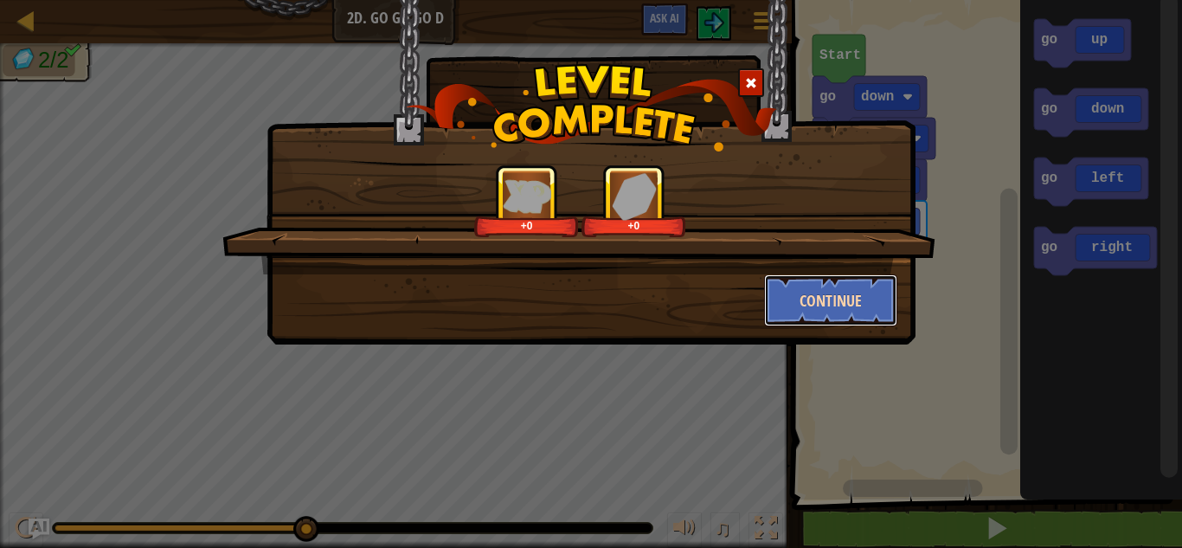
click at [818, 274] on button "Continue" at bounding box center [831, 300] width 134 height 52
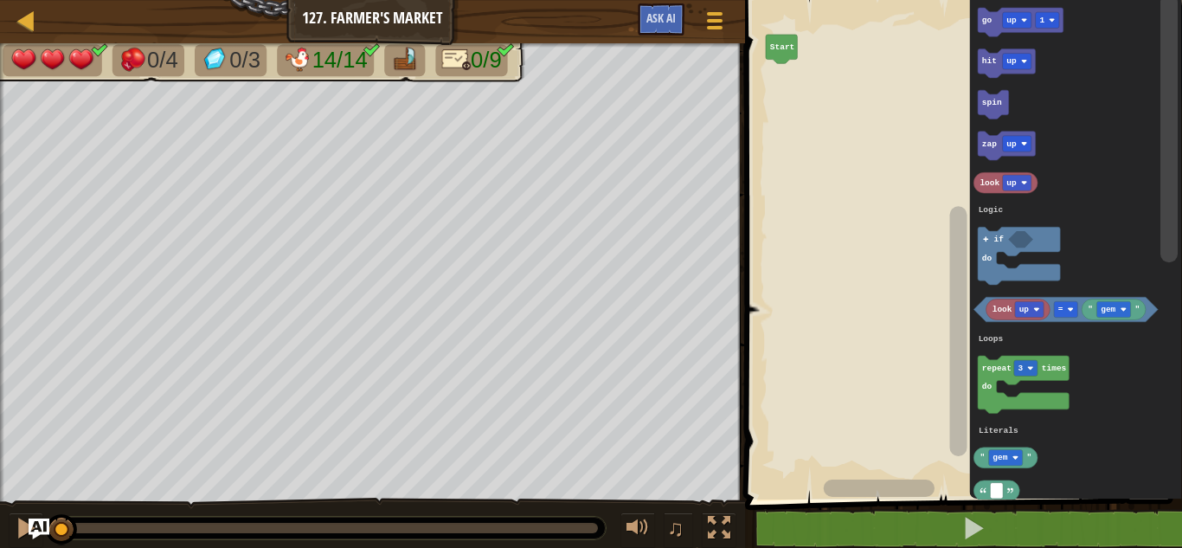
click at [958, 156] on g "Blockly Workspace" at bounding box center [958, 234] width 22 height 485
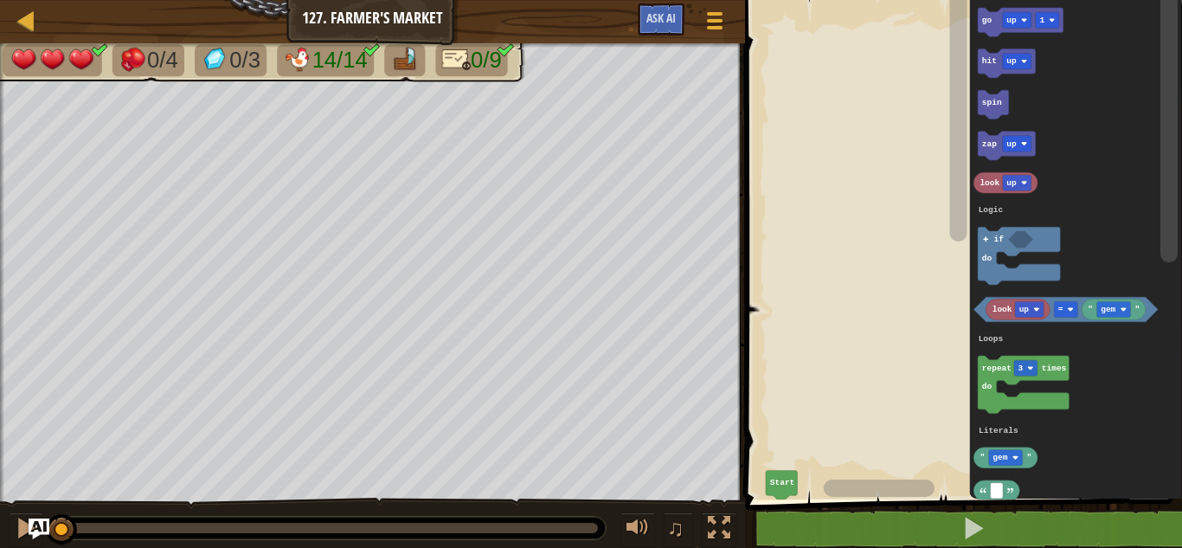
click at [1177, 263] on rect "Blockly Workspace" at bounding box center [1168, 128] width 17 height 269
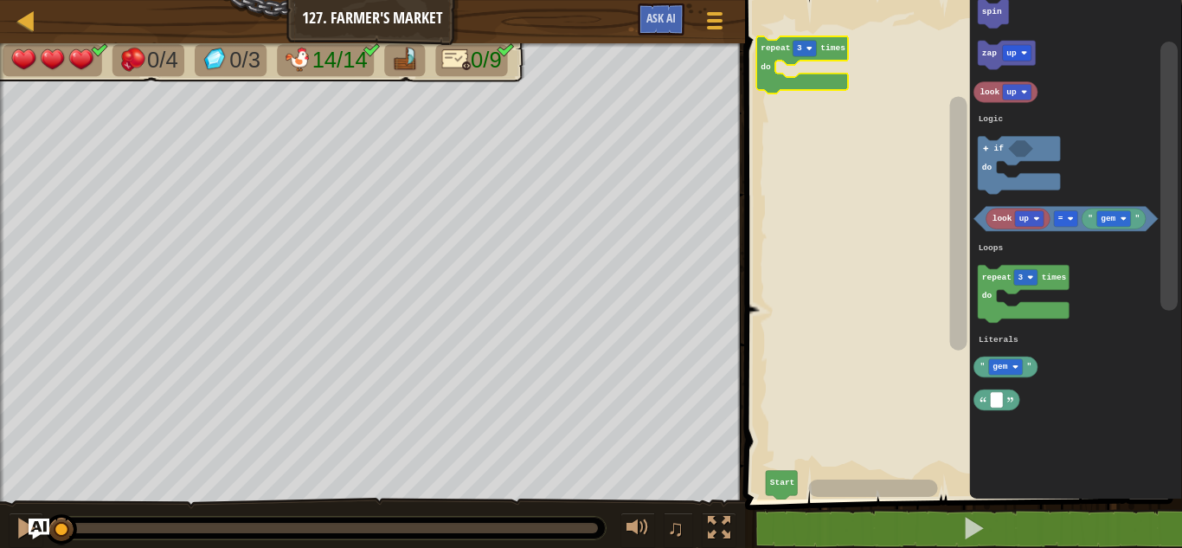
click at [0, 0] on div at bounding box center [0, 0] width 0 height 0
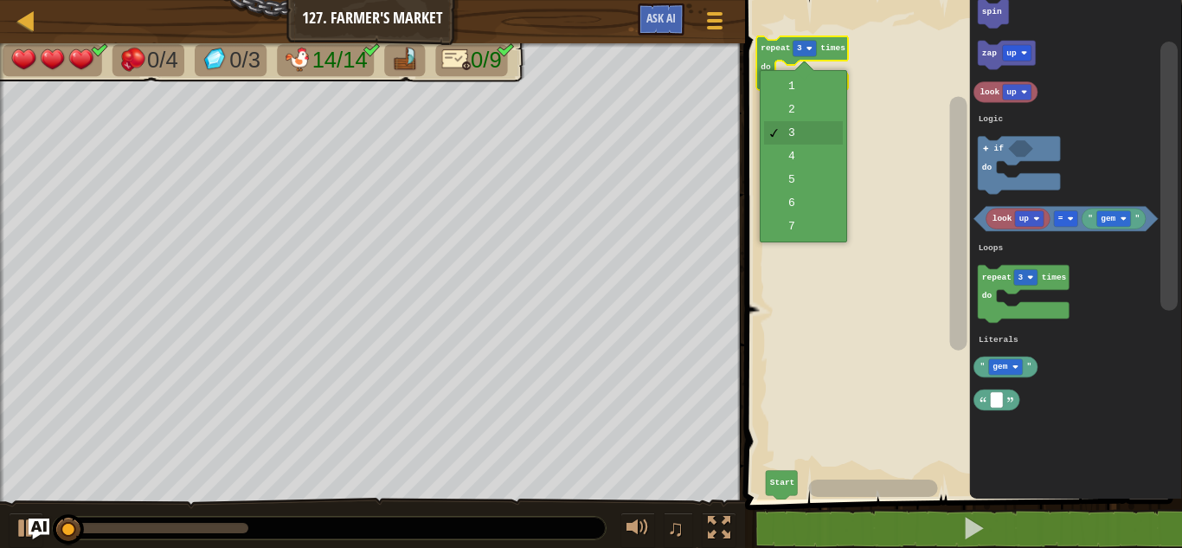
click at [820, 233] on rect "Blockly Workspace" at bounding box center [961, 245] width 442 height 508
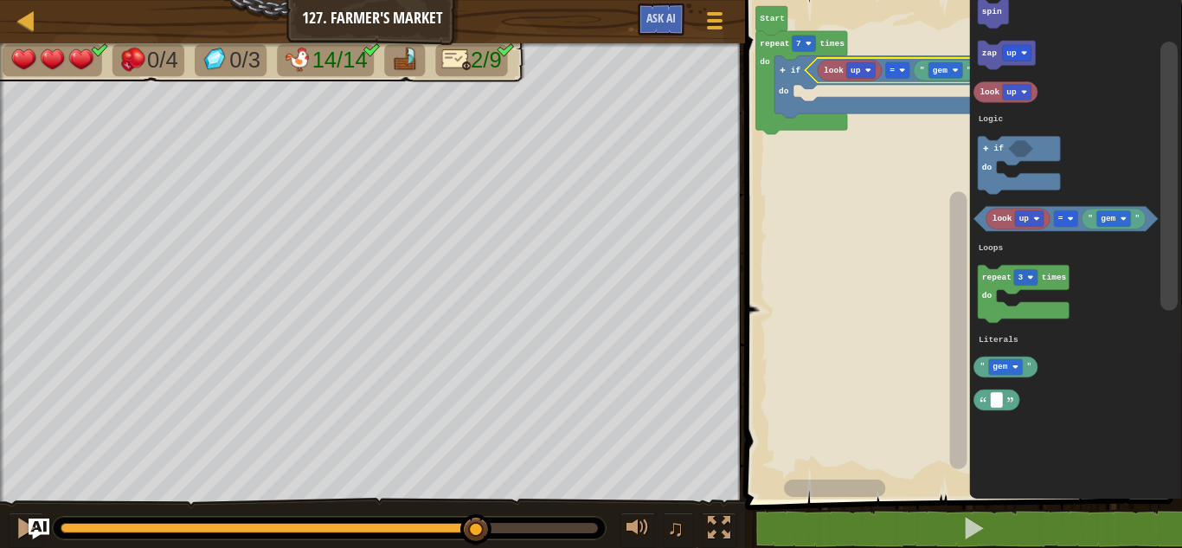
click at [0, 0] on div at bounding box center [0, 0] width 0 height 0
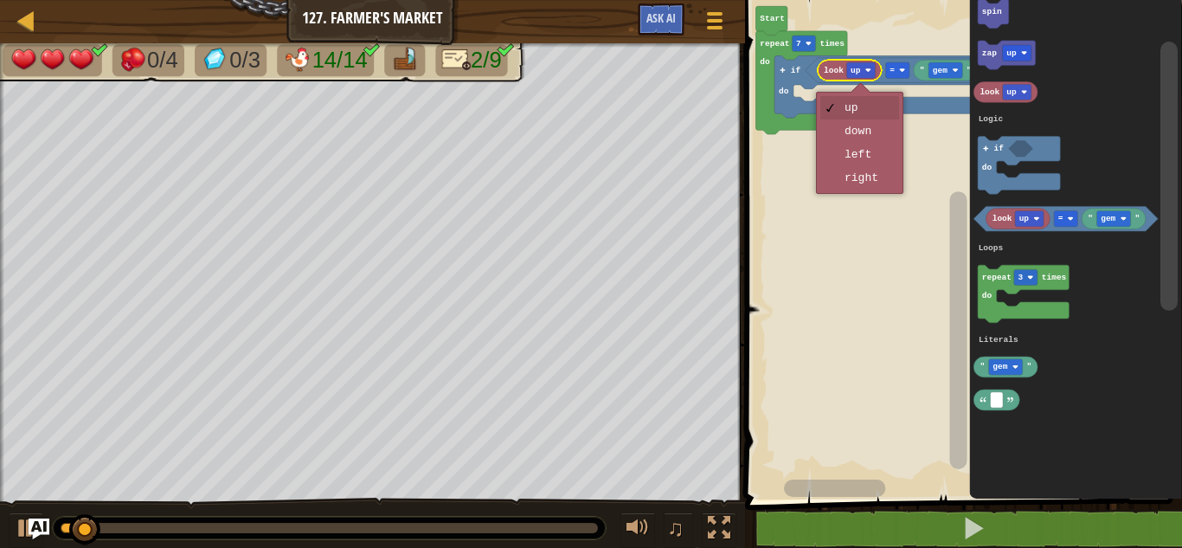
click at [892, 278] on rect "Blockly Workspace" at bounding box center [961, 245] width 442 height 508
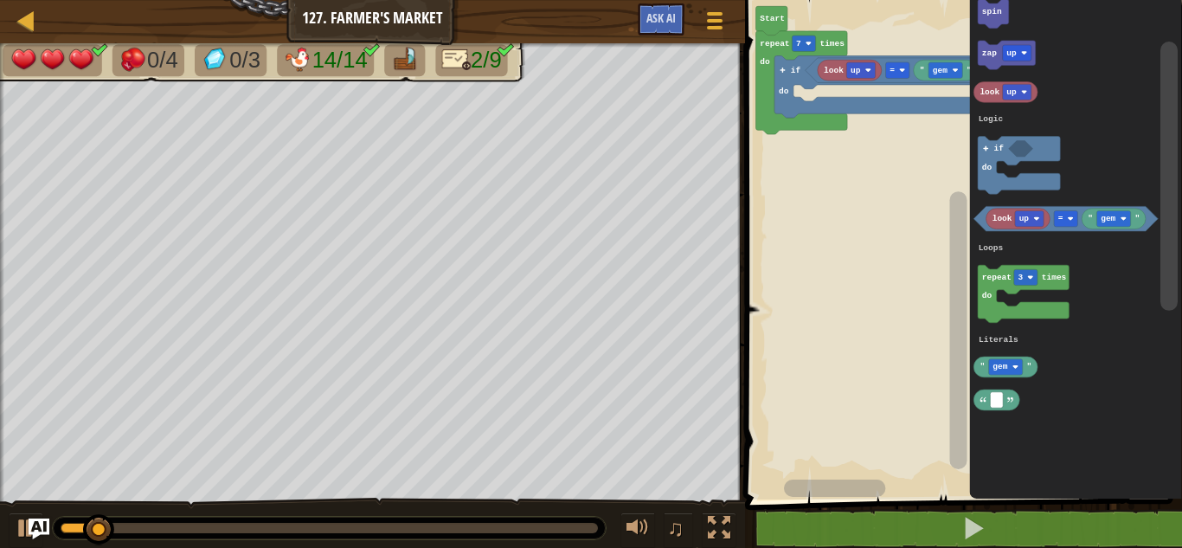
click at [0, 0] on div at bounding box center [0, 0] width 0 height 0
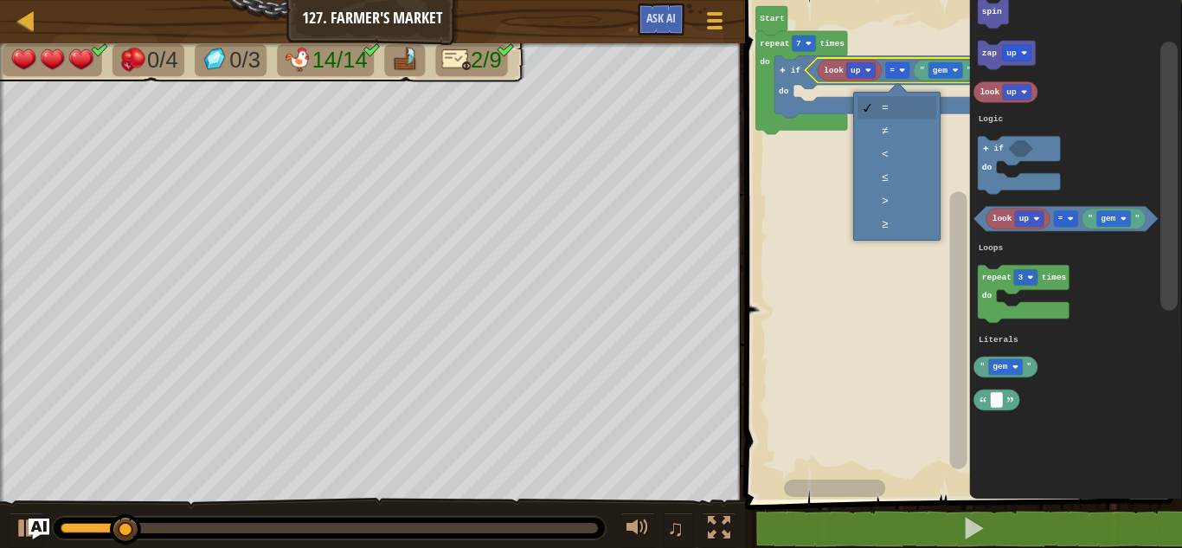
click at [903, 134] on rect "Blockly Workspace" at bounding box center [961, 245] width 442 height 508
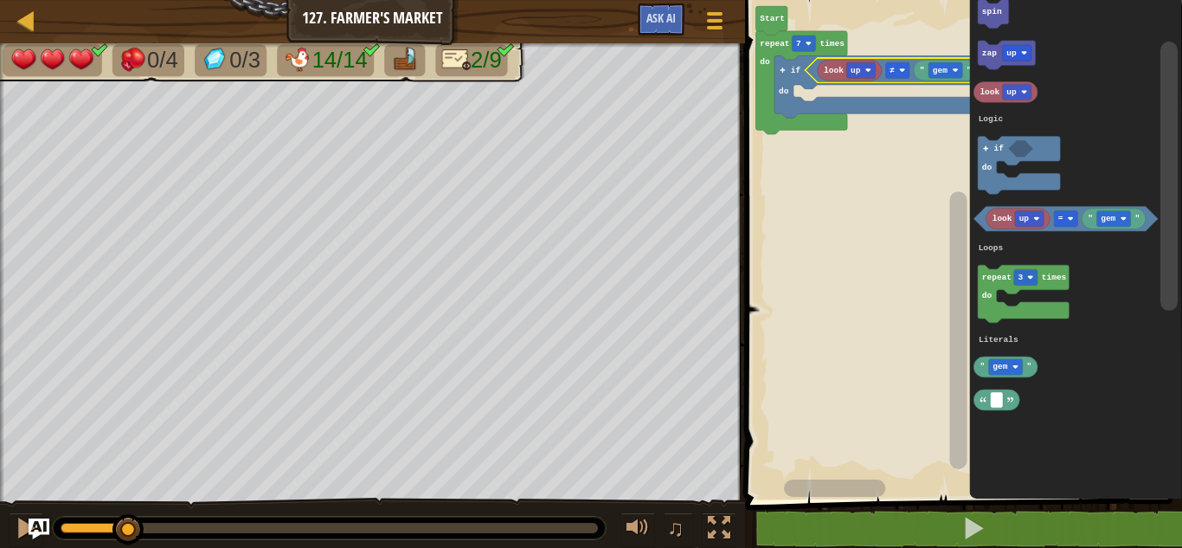
click at [942, 79] on icon "Blockly Workspace" at bounding box center [945, 70] width 64 height 21
click at [950, 191] on rect "Blockly Workspace" at bounding box center [957, 330] width 17 height 278
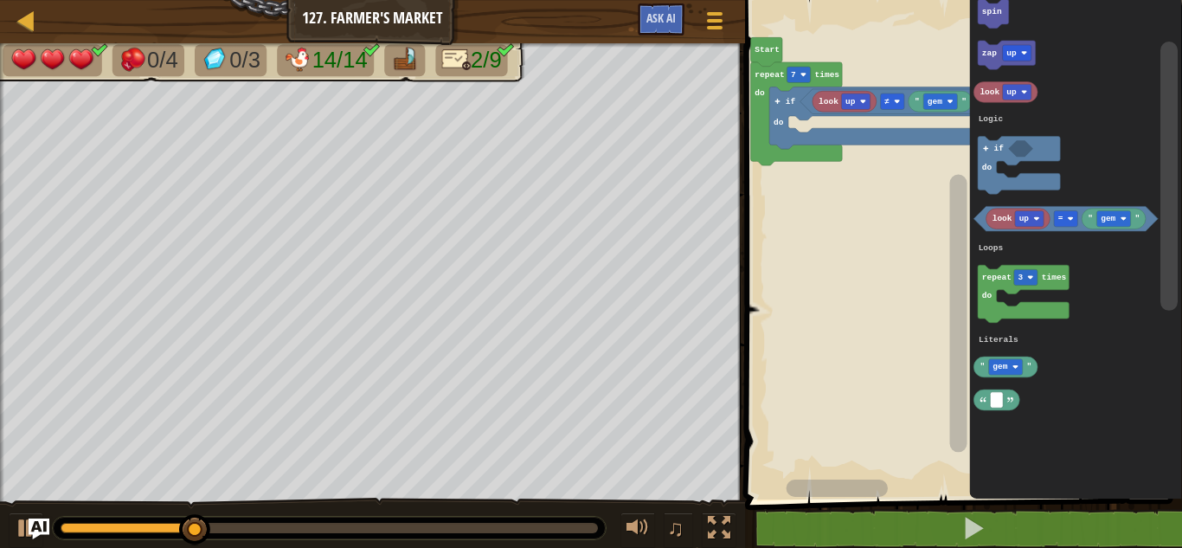
click at [949, 95] on rect "Blockly Workspace" at bounding box center [958, 234] width 22 height 485
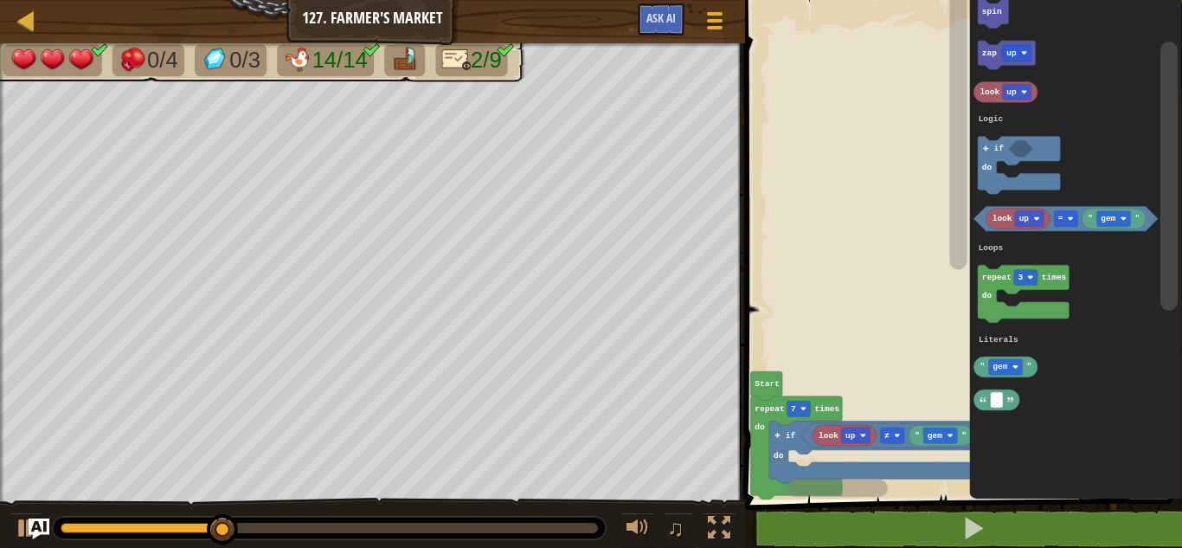
click at [955, 270] on rect "Blockly Workspace" at bounding box center [957, 131] width 17 height 278
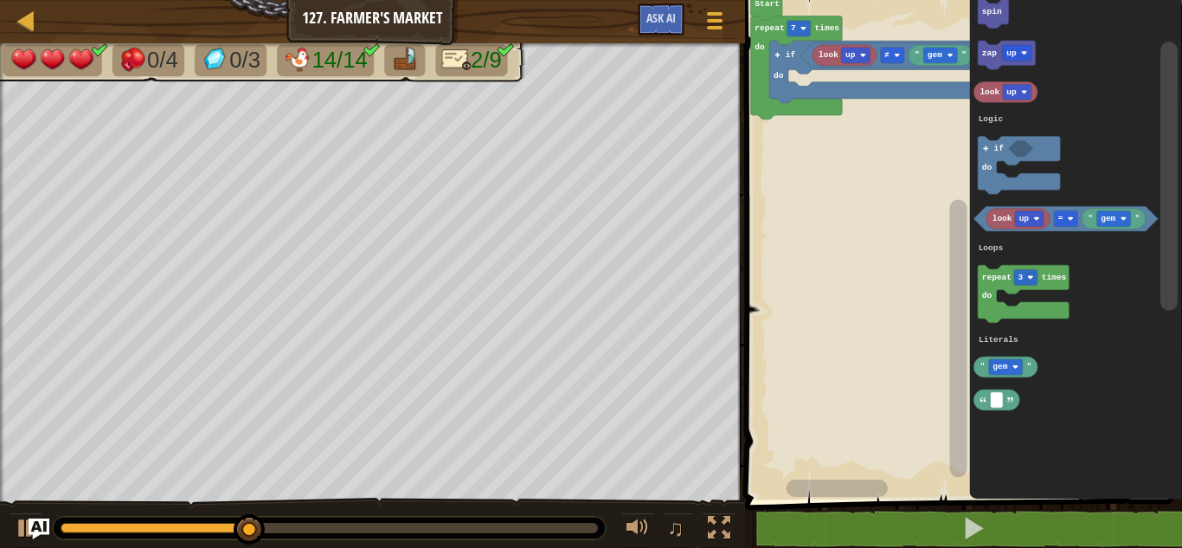
click at [0, 0] on div at bounding box center [0, 0] width 0 height 0
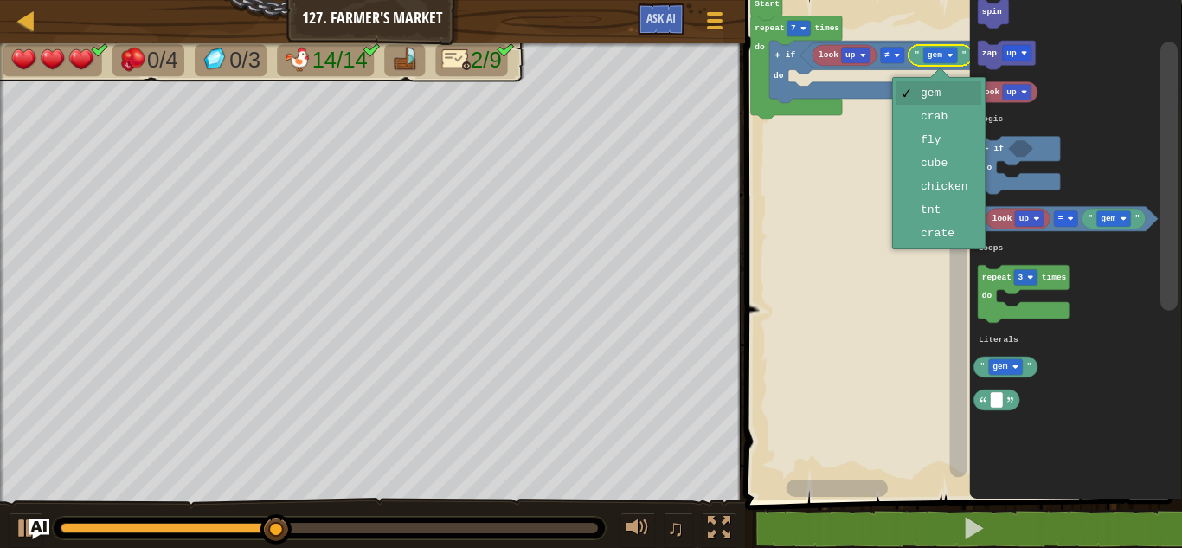
click at [950, 193] on rect "Blockly Workspace" at bounding box center [958, 234] width 22 height 485
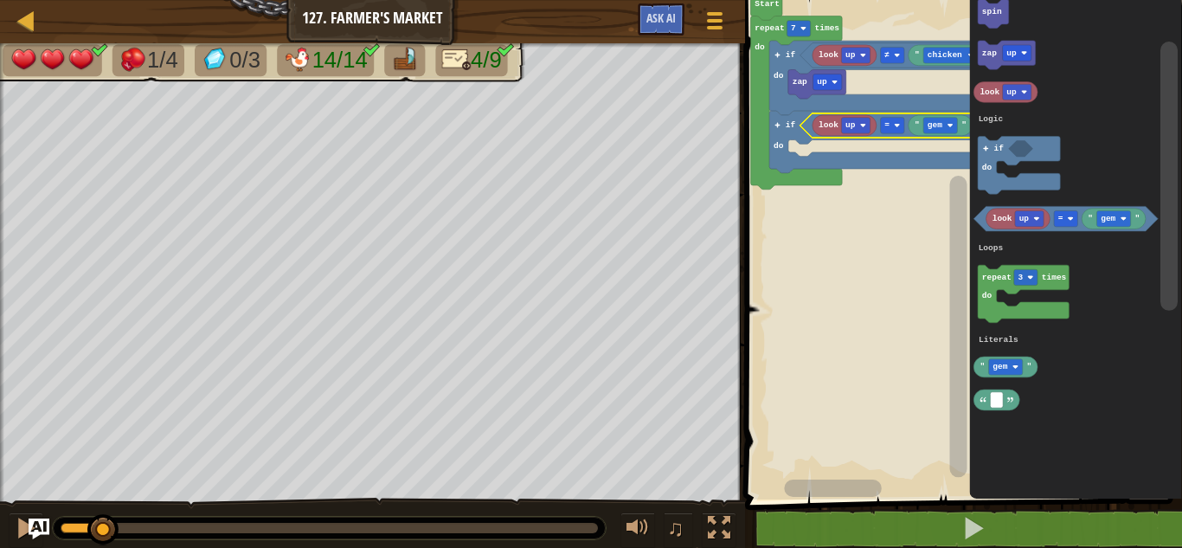
click at [859, 138] on icon "Blockly Workspace" at bounding box center [878, 141] width 219 height 61
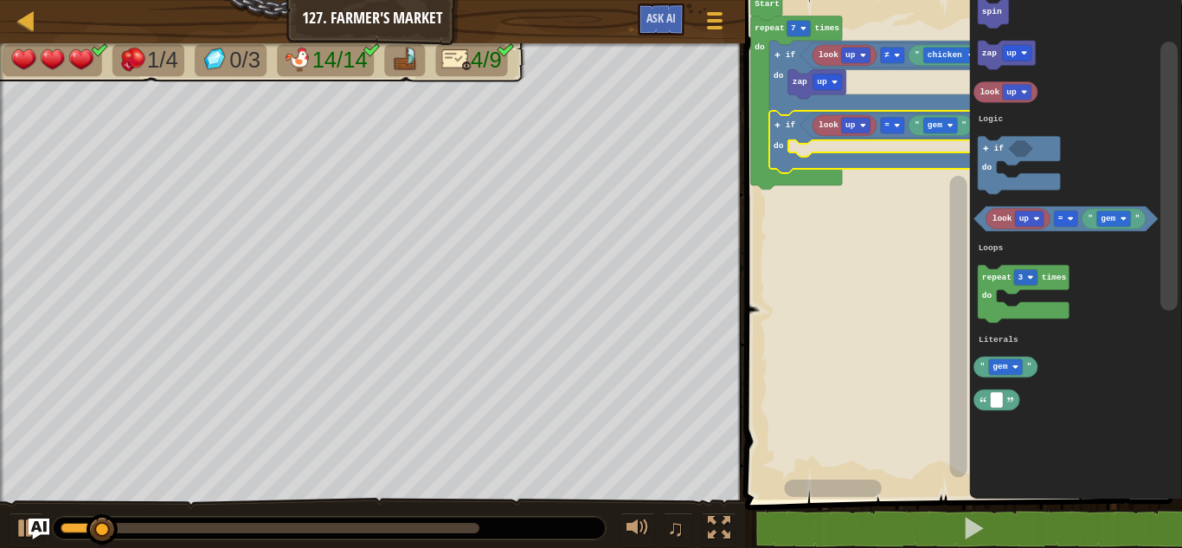
click at [0, 0] on div at bounding box center [0, 0] width 0 height 0
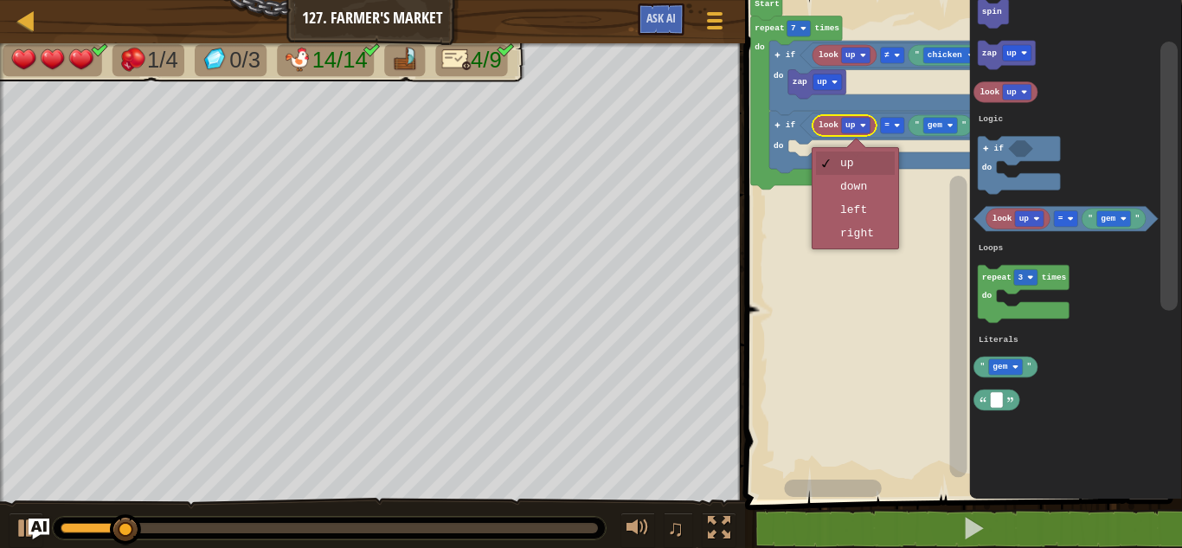
click at [870, 189] on rect "Blockly Workspace" at bounding box center [961, 245] width 442 height 508
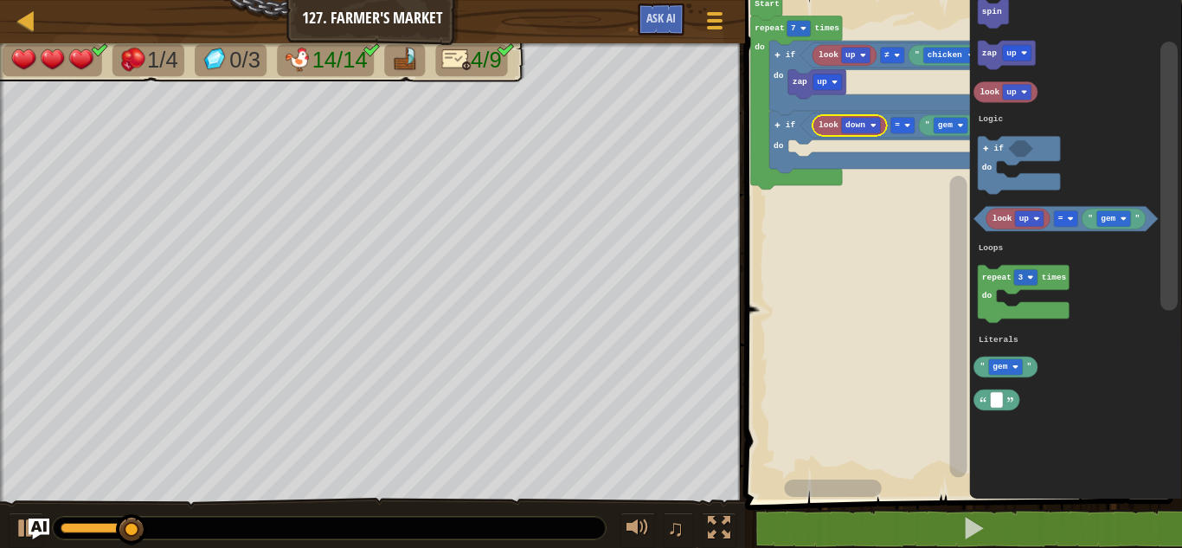
click at [950, 176] on rect "Blockly Workspace" at bounding box center [957, 326] width 17 height 301
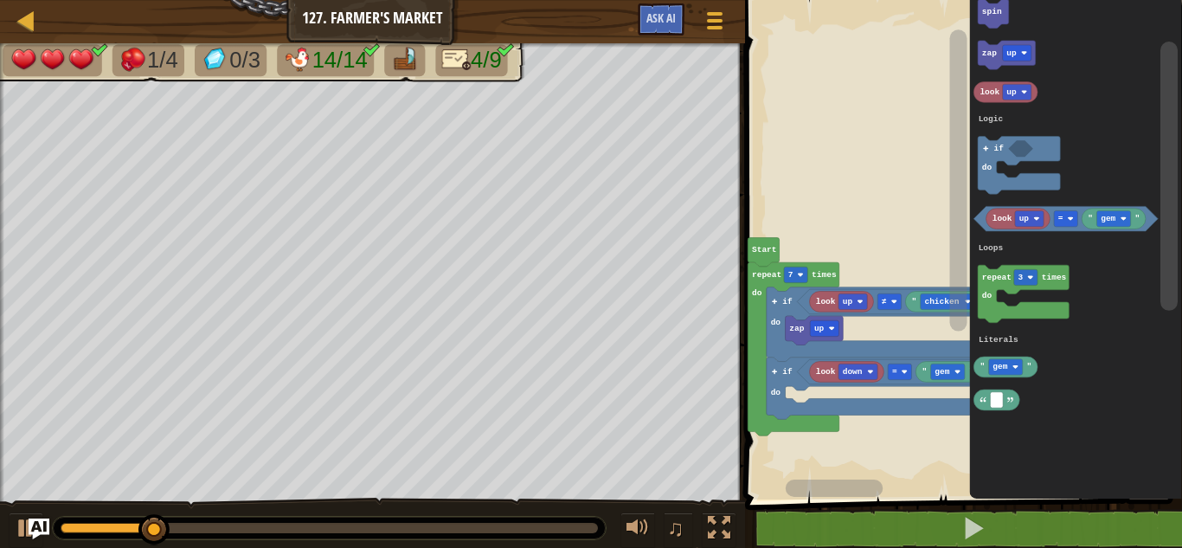
click at [907, 375] on image "Blockly Workspace" at bounding box center [904, 372] width 6 height 6
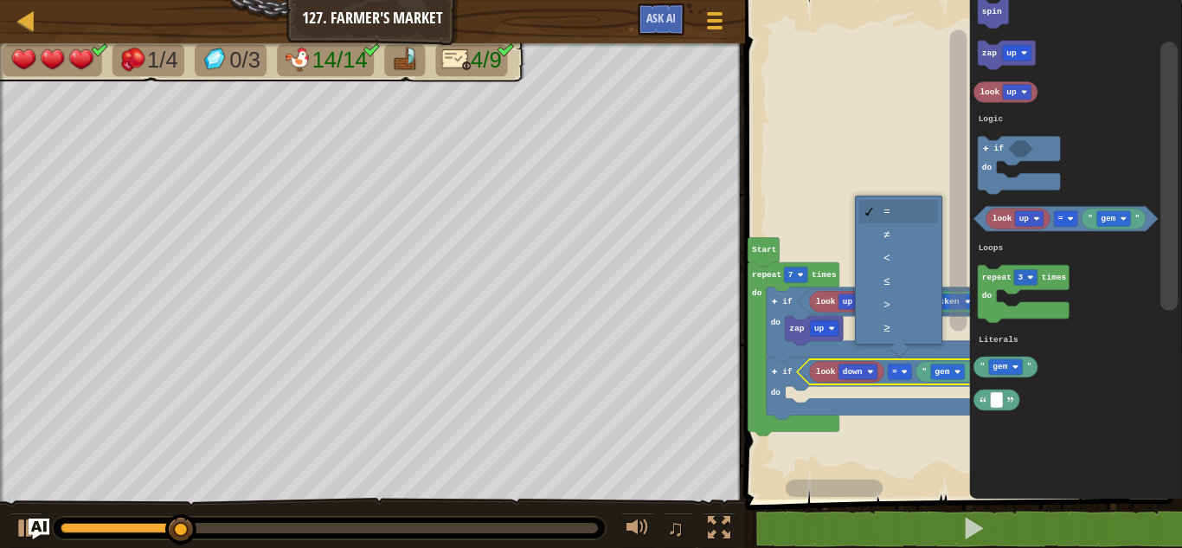
click at [908, 245] on rect "Blockly Workspace" at bounding box center [961, 245] width 442 height 508
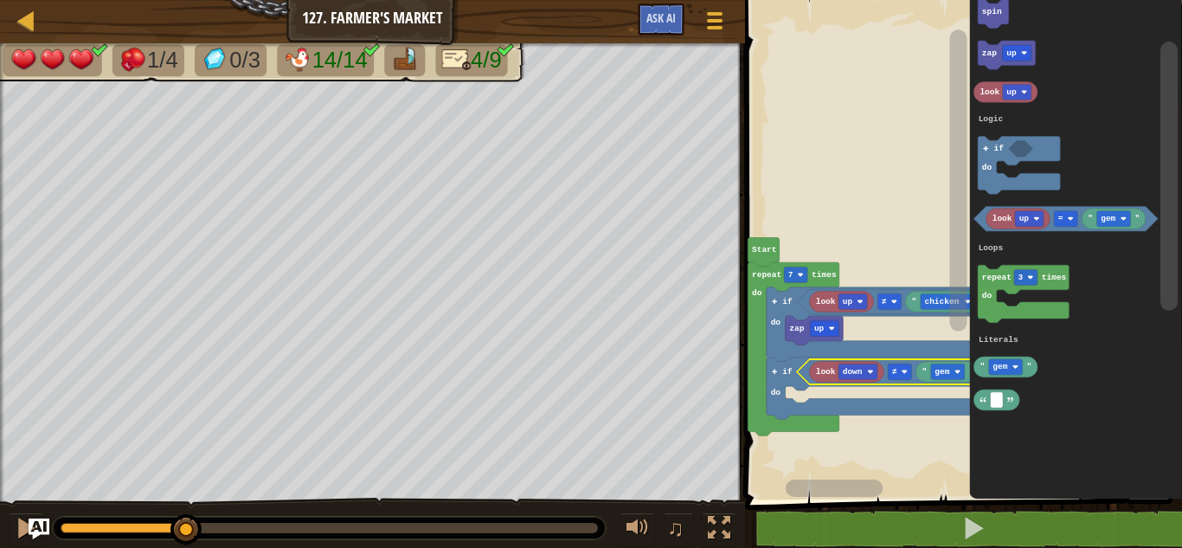
click at [946, 372] on text "gem" at bounding box center [941, 372] width 15 height 10
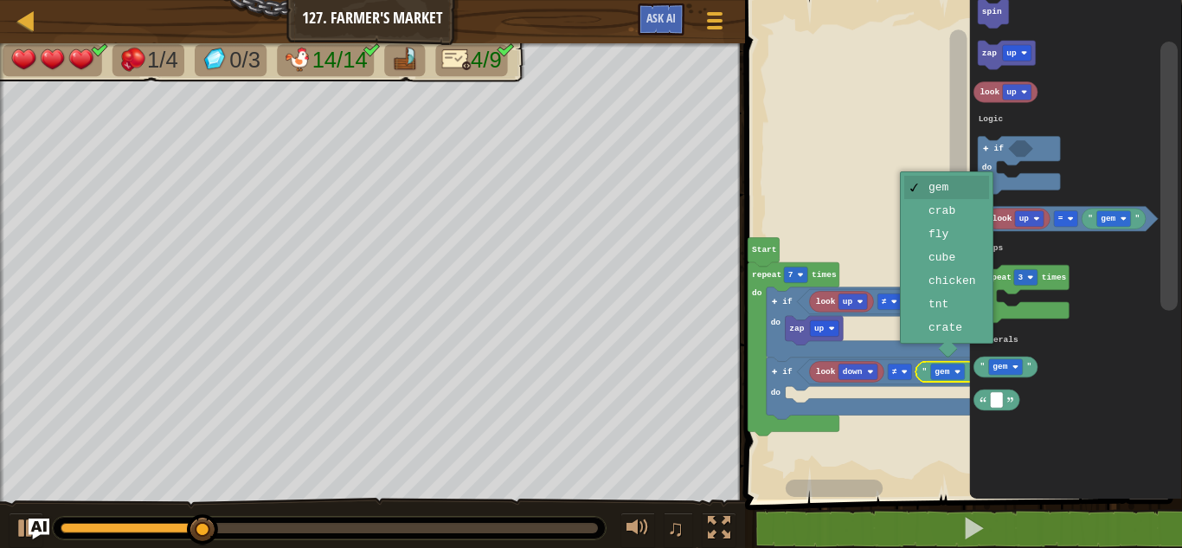
click at [966, 291] on rect "Blockly Workspace" at bounding box center [957, 179] width 17 height 301
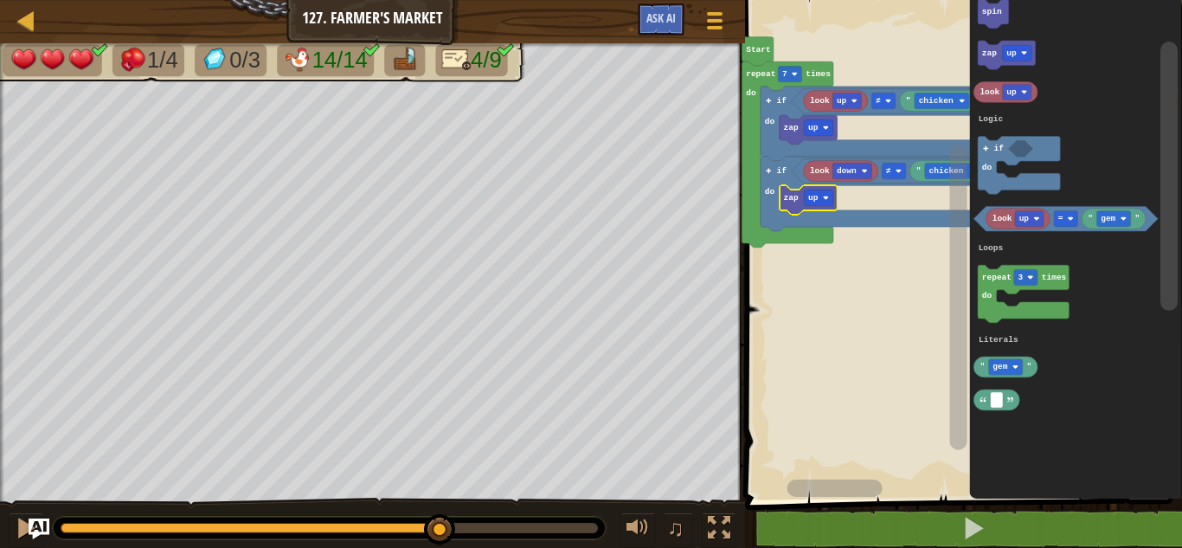
click at [0, 0] on div at bounding box center [0, 0] width 0 height 0
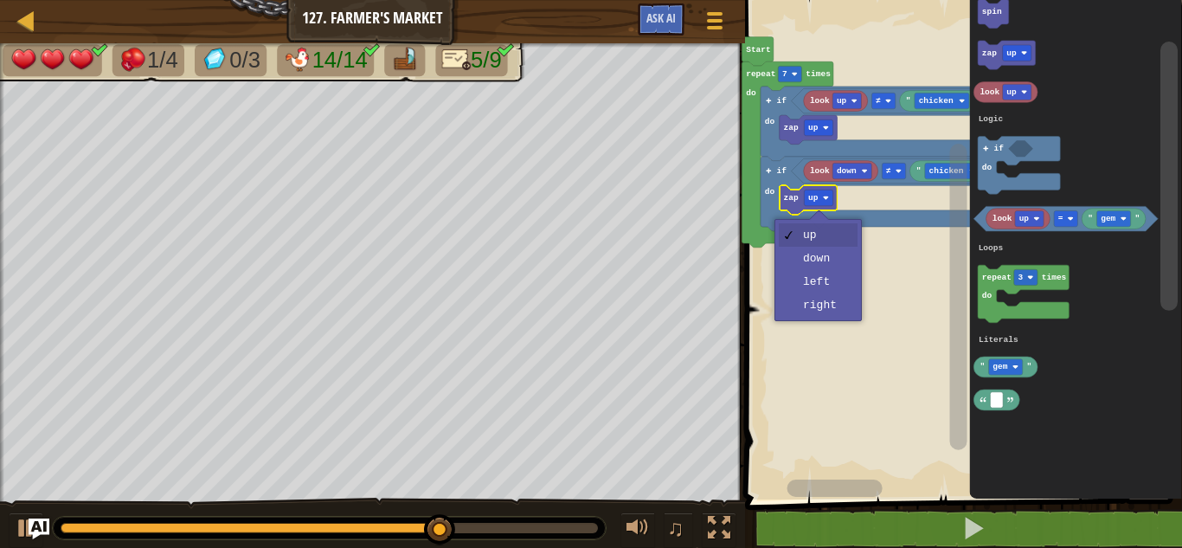
click at [836, 263] on rect "Blockly Workspace" at bounding box center [961, 245] width 442 height 508
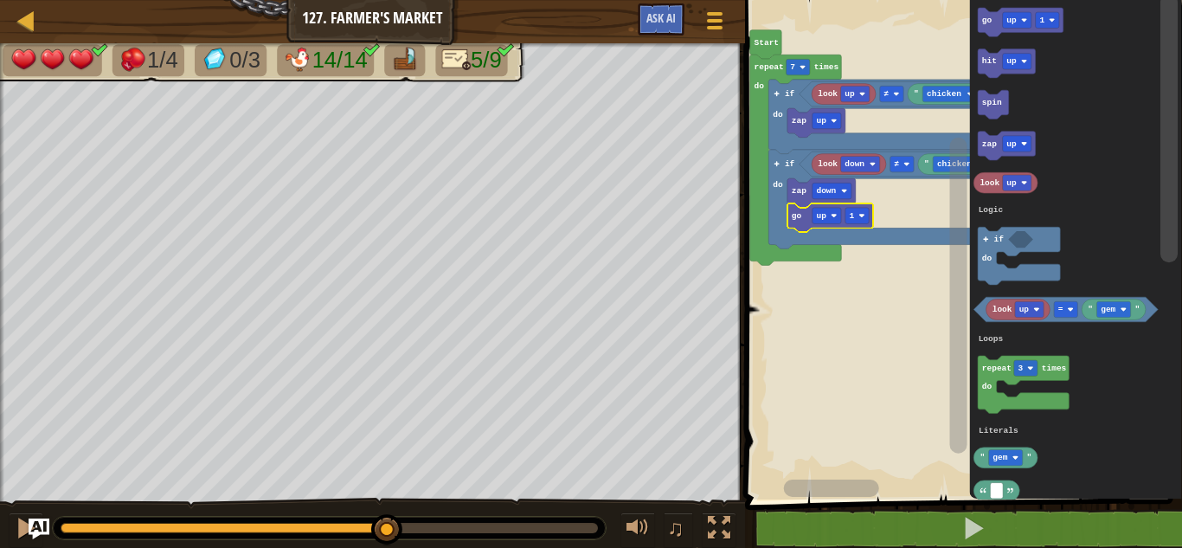
click at [835, 221] on rect "Blockly Workspace" at bounding box center [826, 216] width 29 height 16
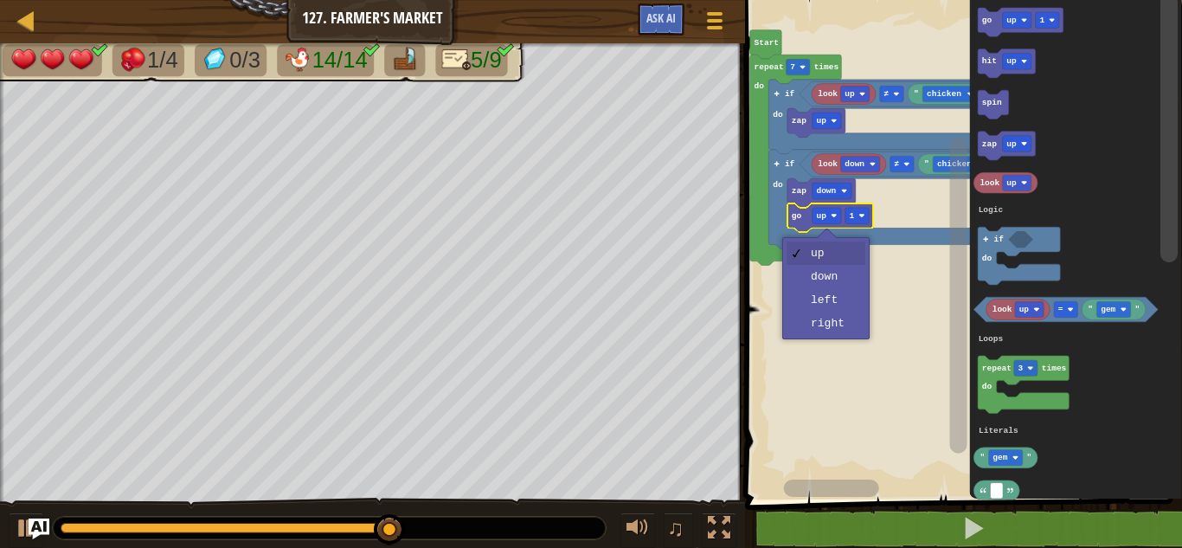
click at [844, 274] on rect "Blockly Workspace" at bounding box center [961, 245] width 442 height 508
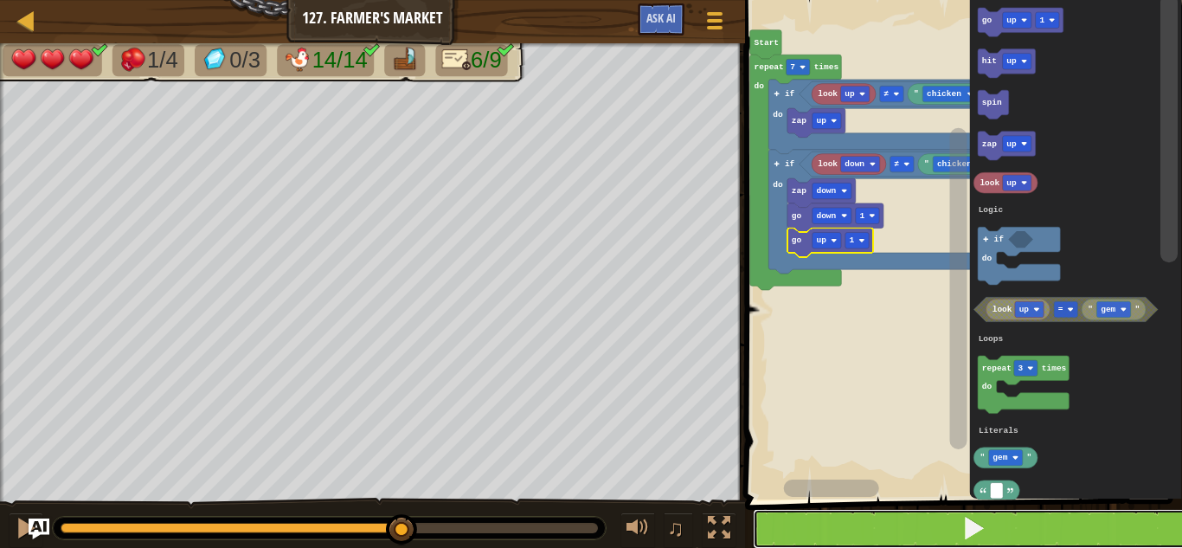
click at [924, 536] on button at bounding box center [974, 529] width 442 height 40
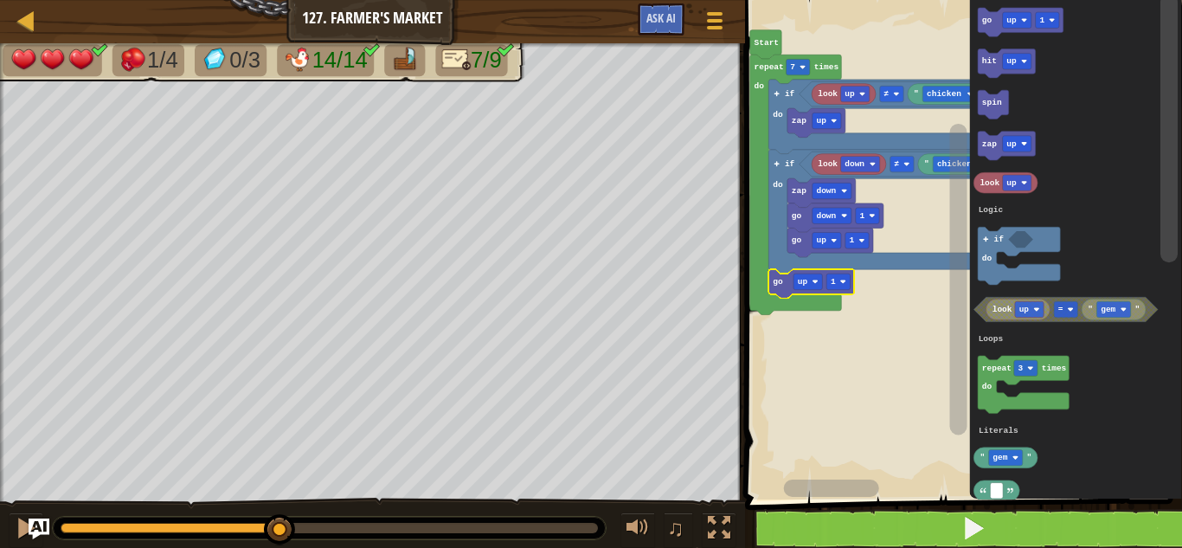
click at [814, 281] on image "Blockly Workspace" at bounding box center [815, 282] width 6 height 6
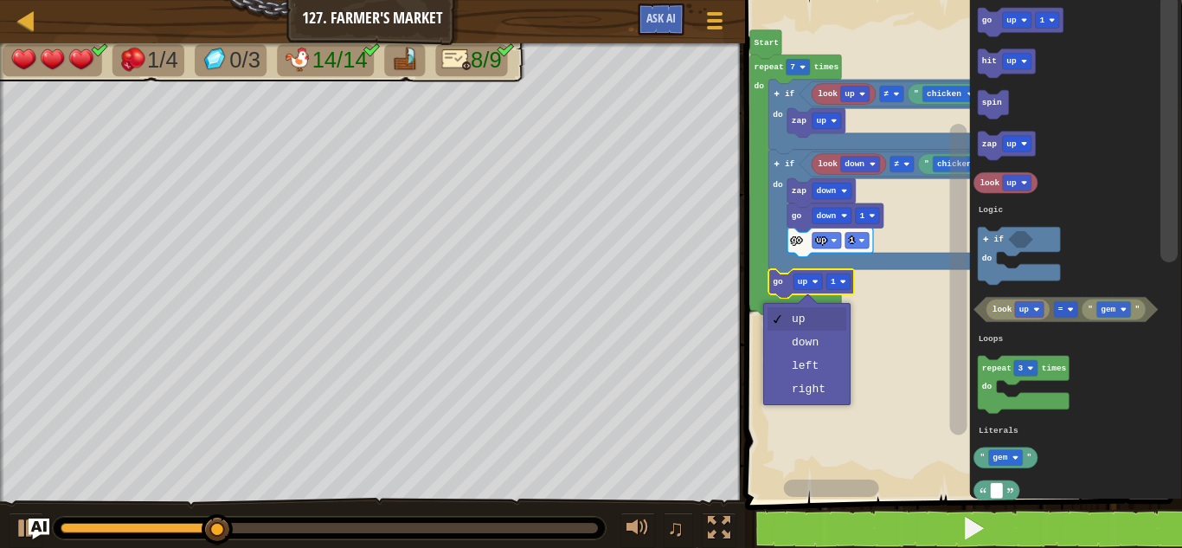
click at [815, 412] on rect "Blockly Workspace" at bounding box center [961, 245] width 442 height 508
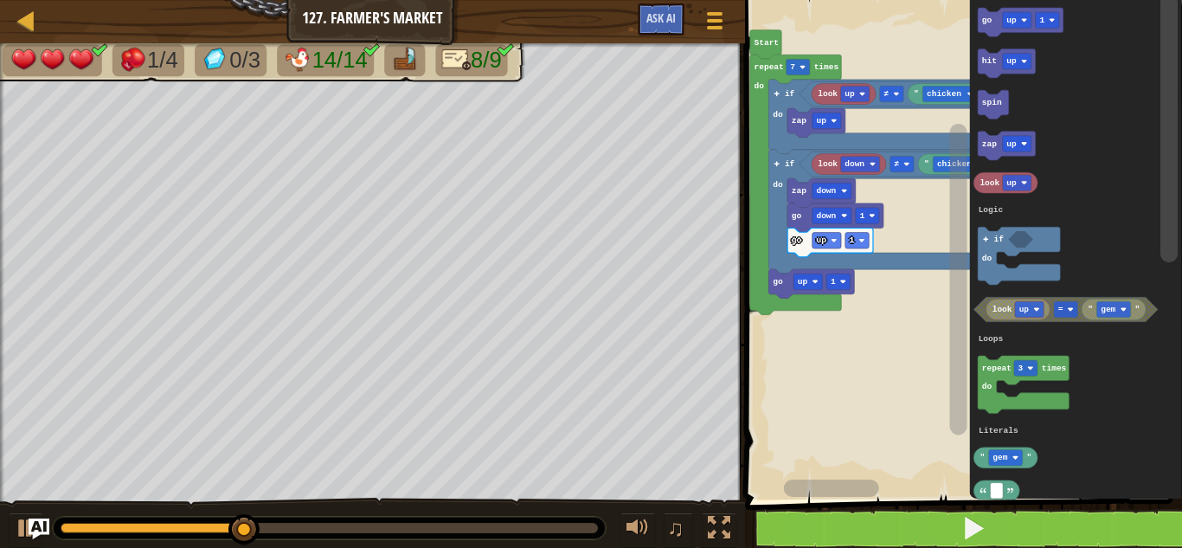
click at [811, 280] on rect "Blockly Workspace" at bounding box center [807, 281] width 29 height 16
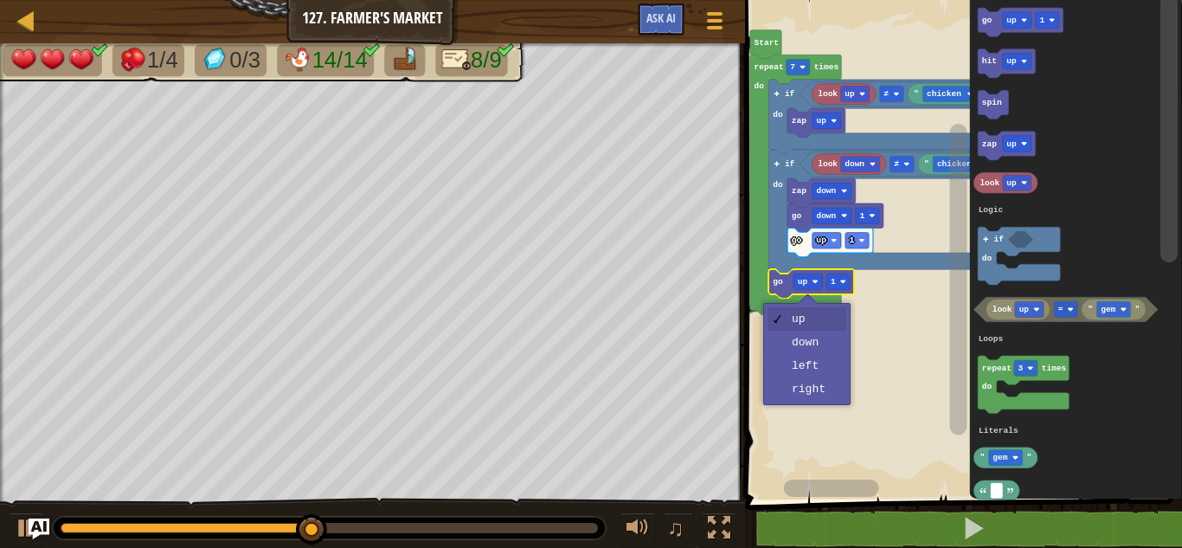
click at [810, 395] on rect "Blockly Workspace" at bounding box center [961, 245] width 442 height 508
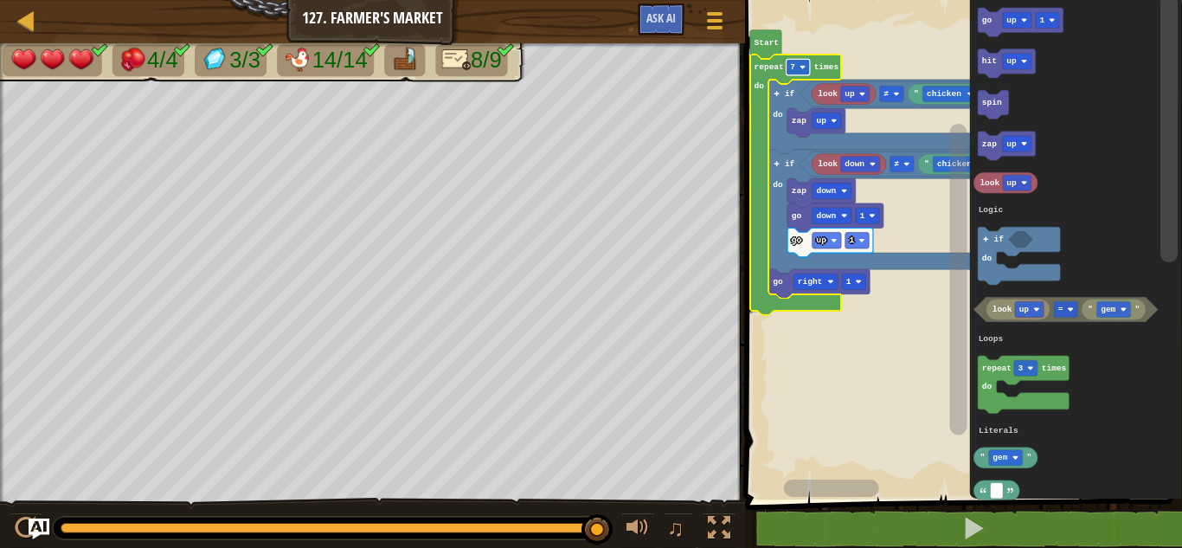
click at [799, 60] on rect "Blockly Workspace" at bounding box center [797, 67] width 23 height 16
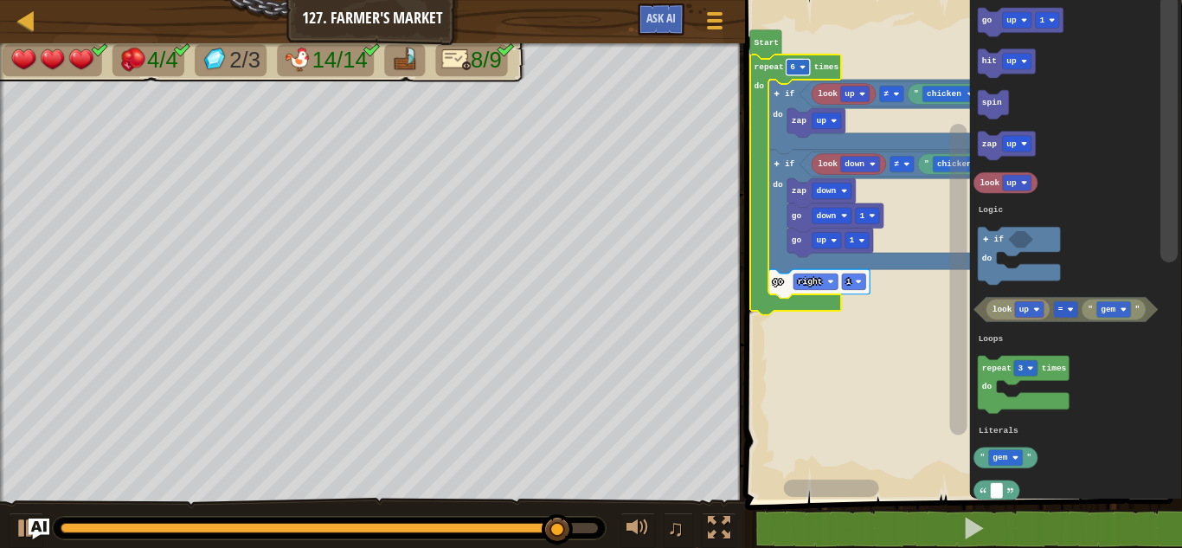
click at [802, 63] on rect "Blockly Workspace" at bounding box center [797, 67] width 23 height 16
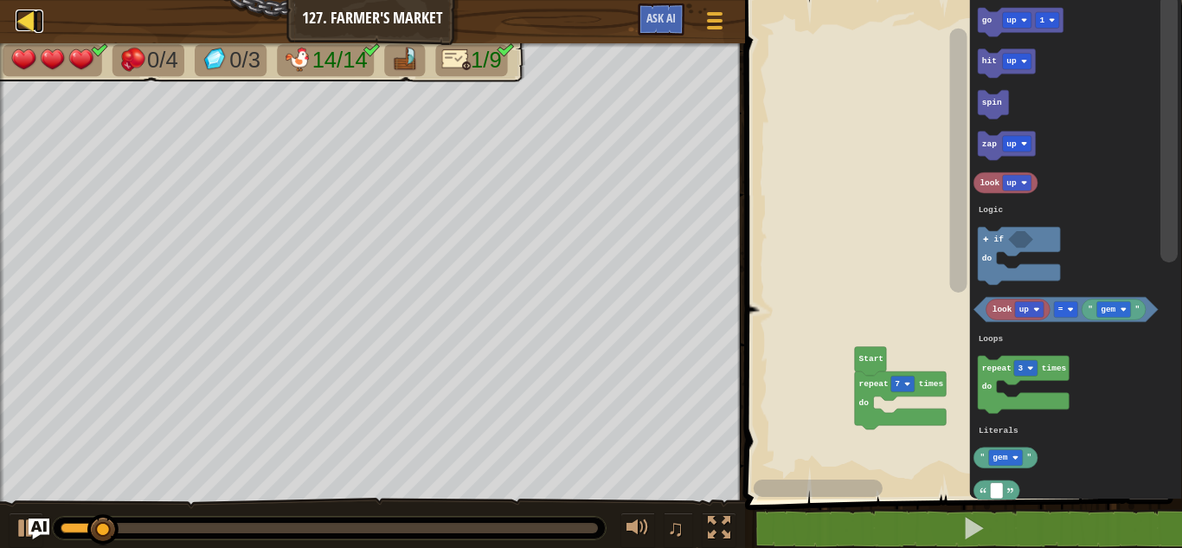
click at [26, 22] on div at bounding box center [27, 21] width 22 height 22
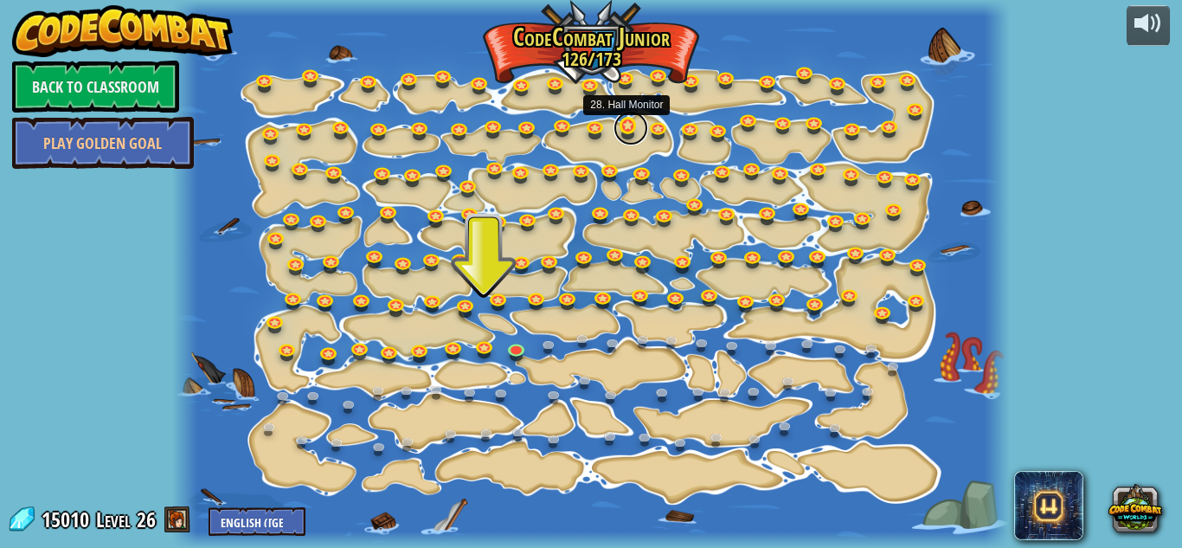
click at [633, 128] on link at bounding box center [630, 128] width 35 height 35
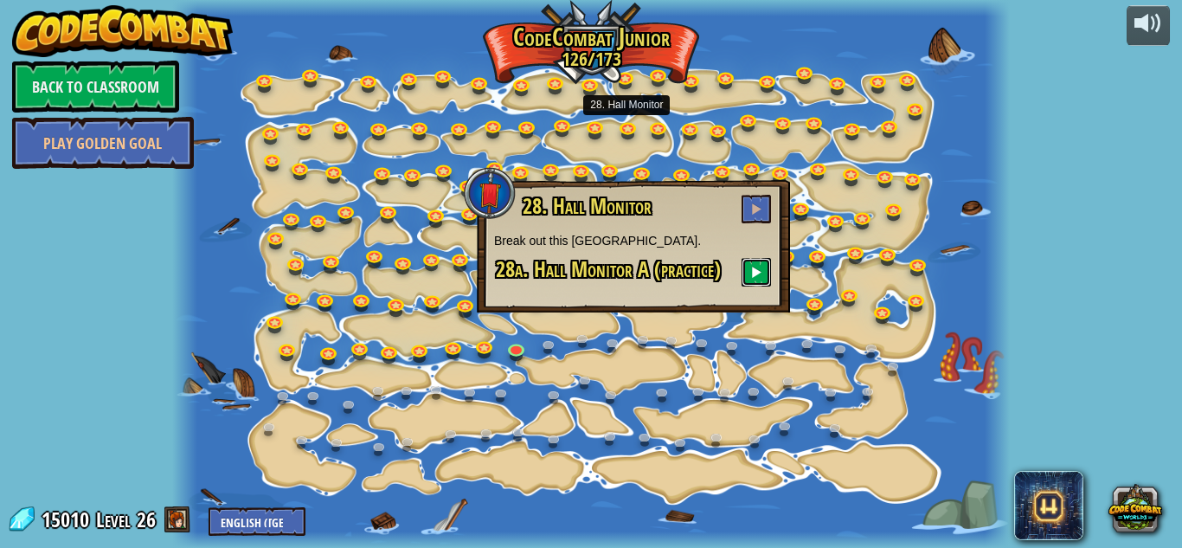
click at [760, 258] on button at bounding box center [755, 272] width 29 height 29
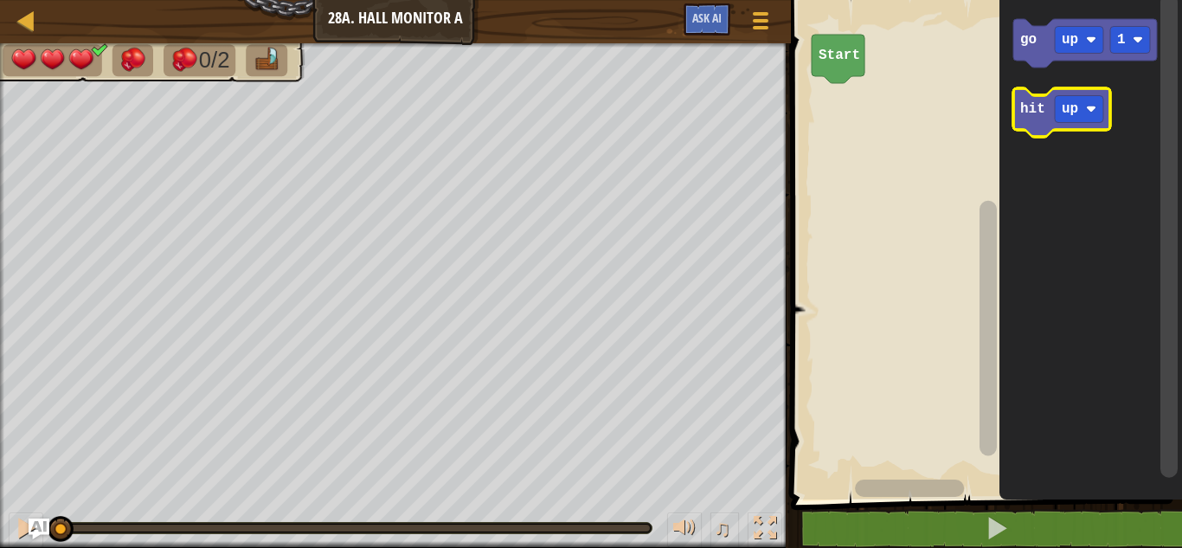
click at [1040, 117] on icon "Blockly Workspace" at bounding box center [1061, 112] width 97 height 48
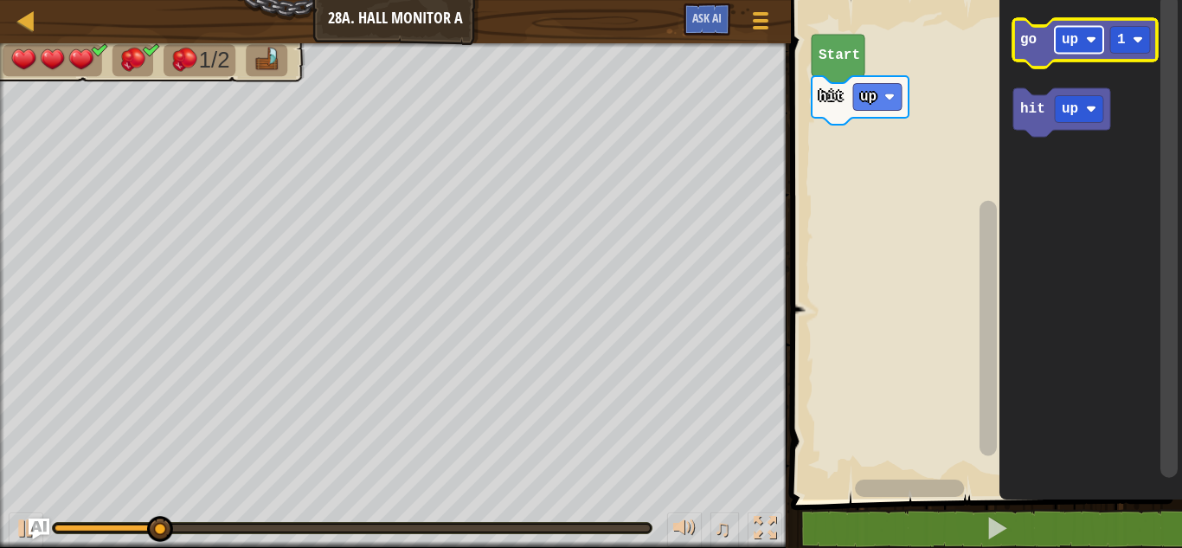
click at [1074, 36] on text "up" at bounding box center [1070, 40] width 16 height 16
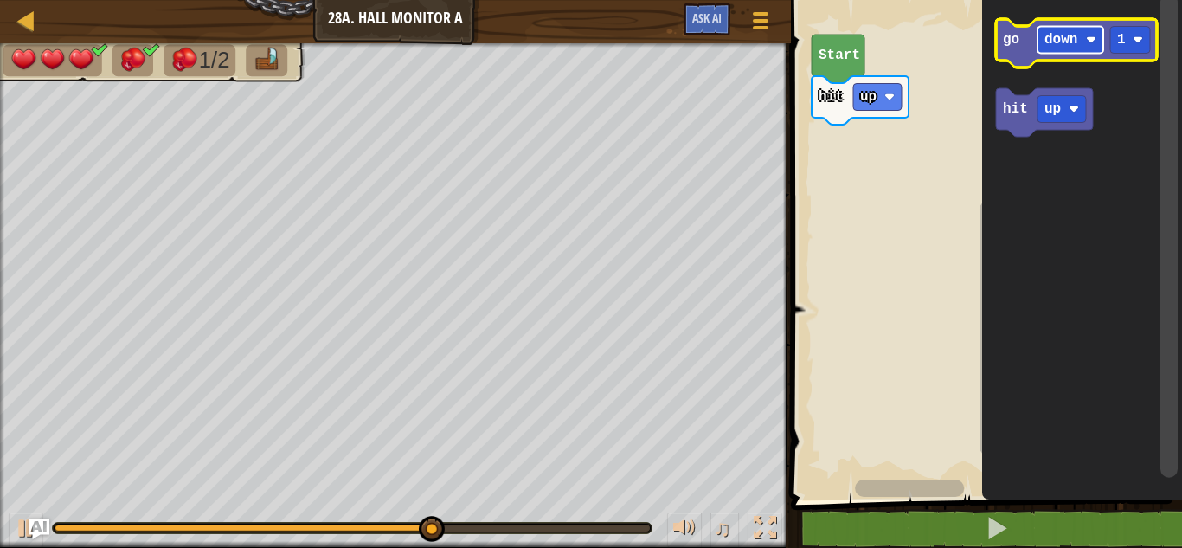
click at [1068, 45] on text "down" at bounding box center [1060, 40] width 33 height 16
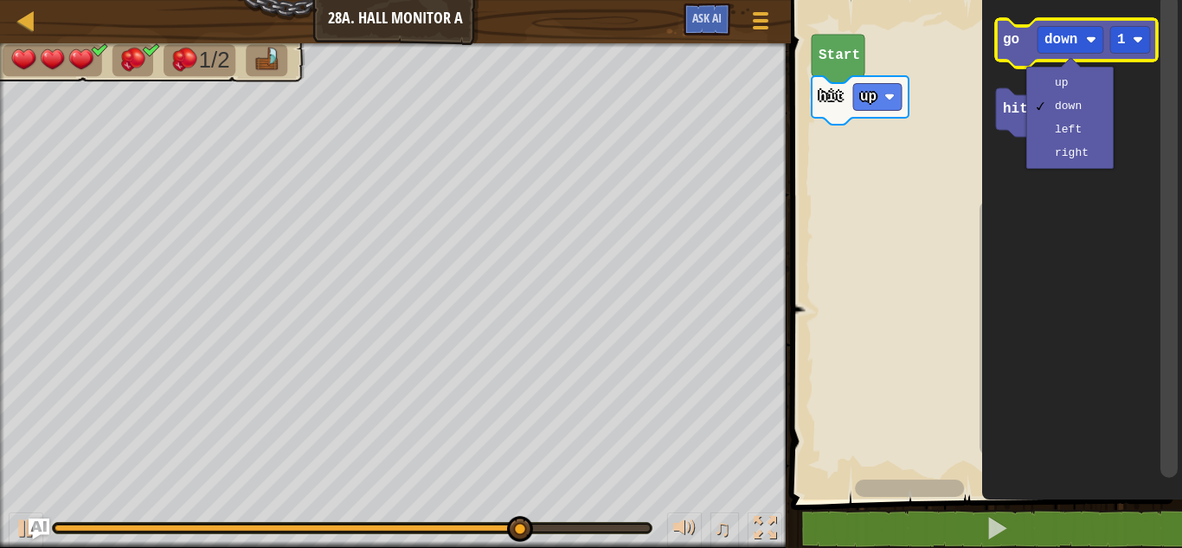
click at [1016, 59] on icon "Blockly Workspace" at bounding box center [1076, 43] width 161 height 48
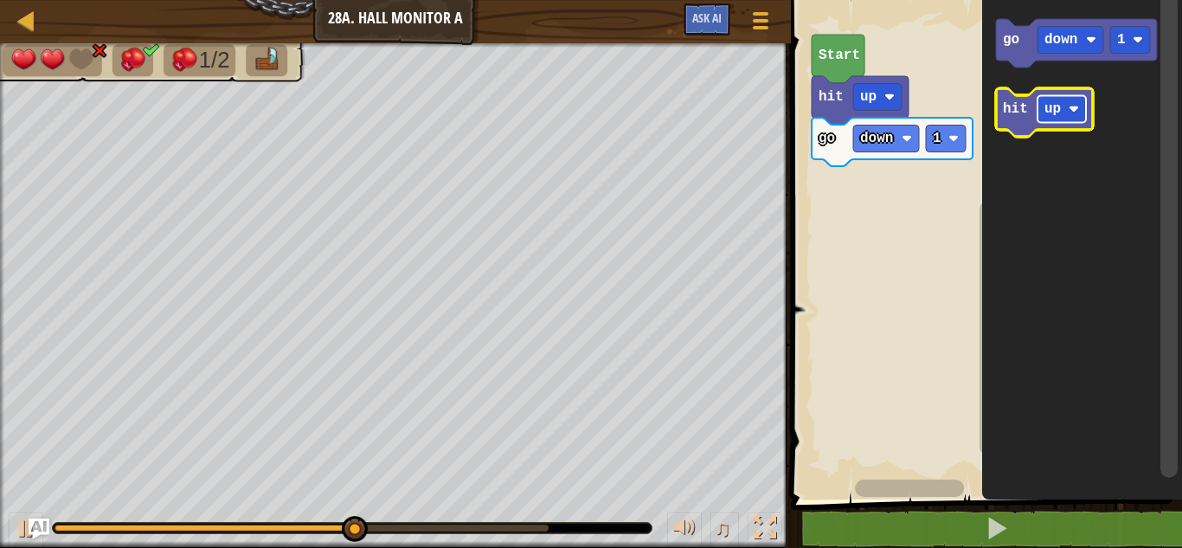
click at [1052, 106] on text "up" at bounding box center [1052, 109] width 16 height 16
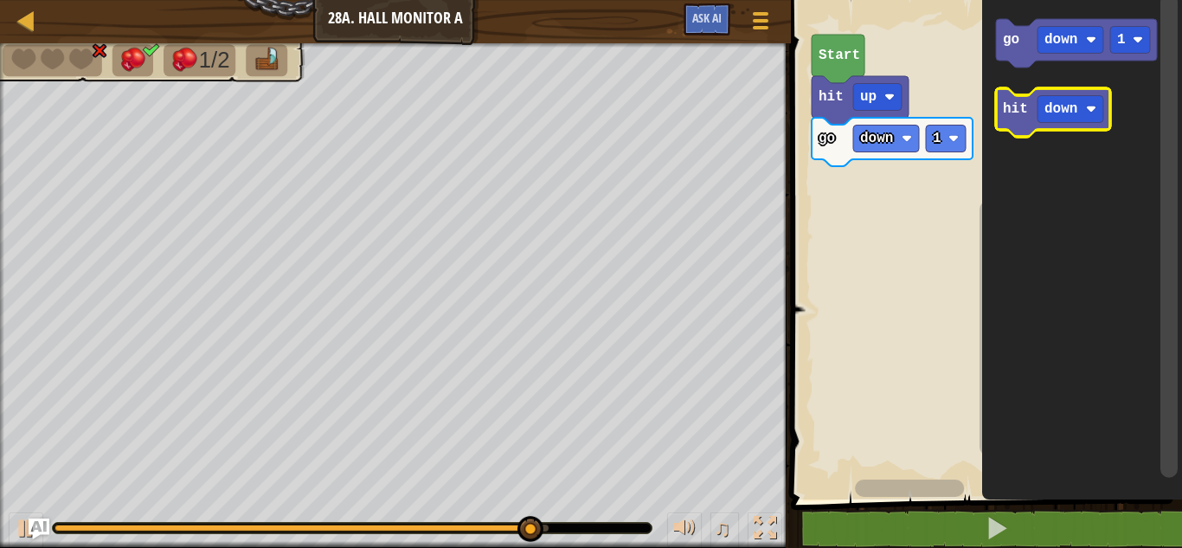
click at [1014, 106] on text "hit" at bounding box center [1015, 109] width 25 height 16
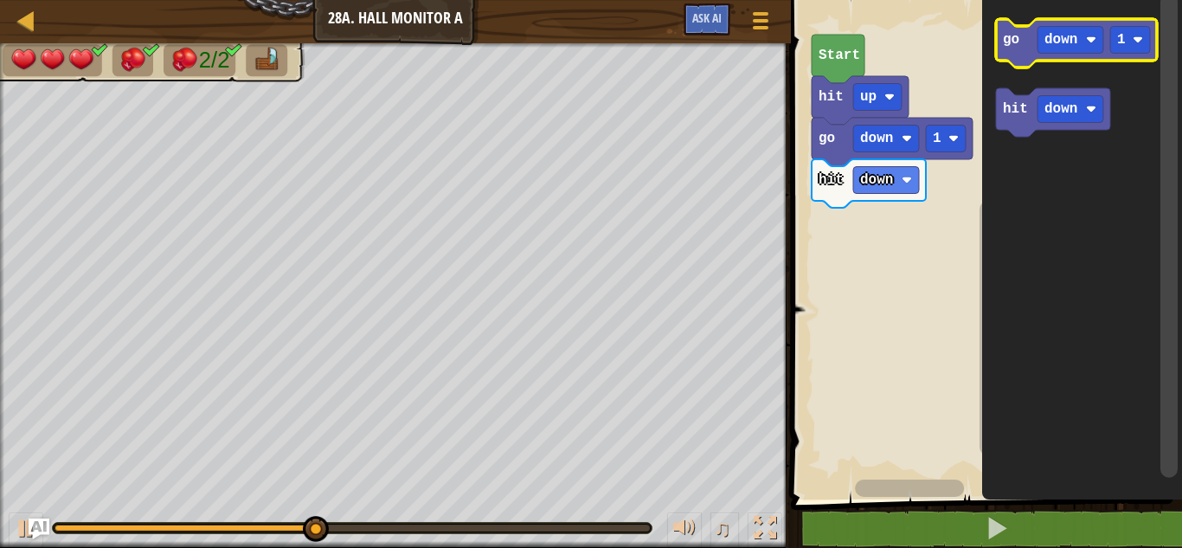
click at [1010, 39] on text "go" at bounding box center [1011, 40] width 16 height 16
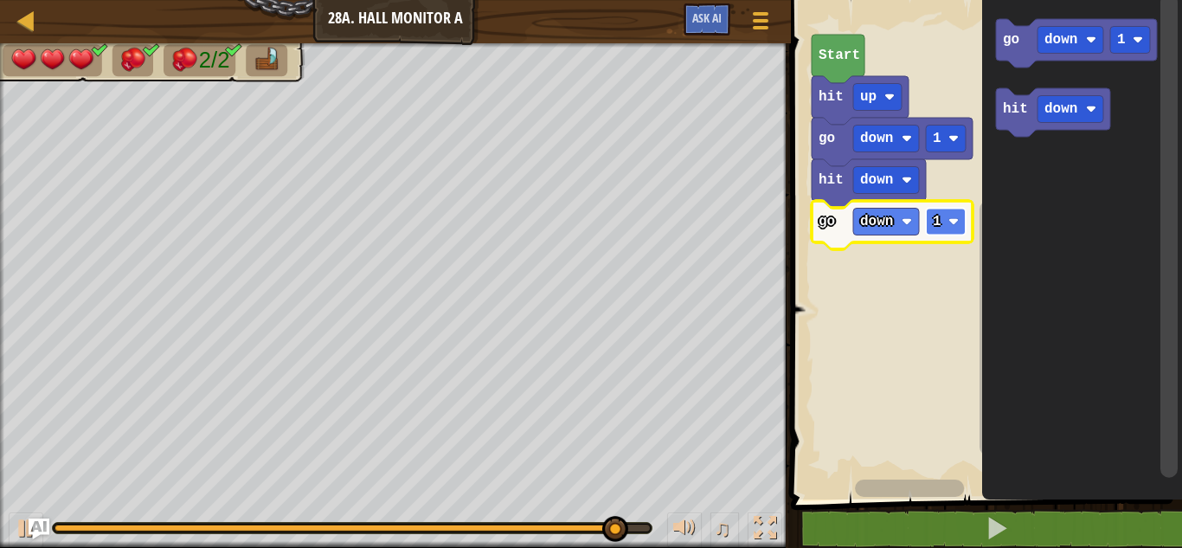
click at [953, 209] on rect "Blockly Workspace" at bounding box center [946, 222] width 40 height 27
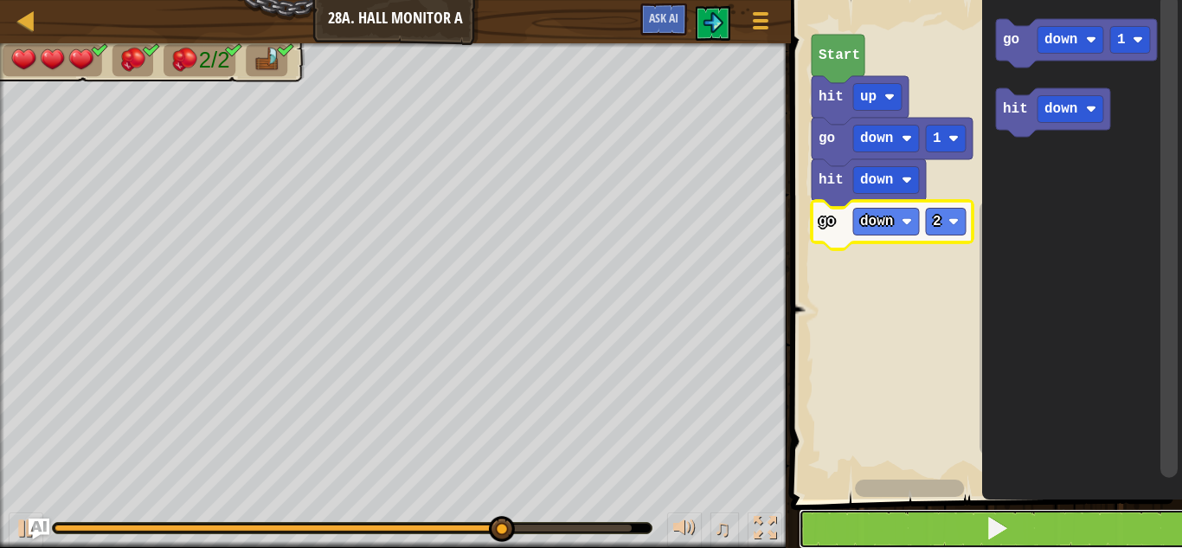
click at [896, 522] on button at bounding box center [997, 529] width 396 height 40
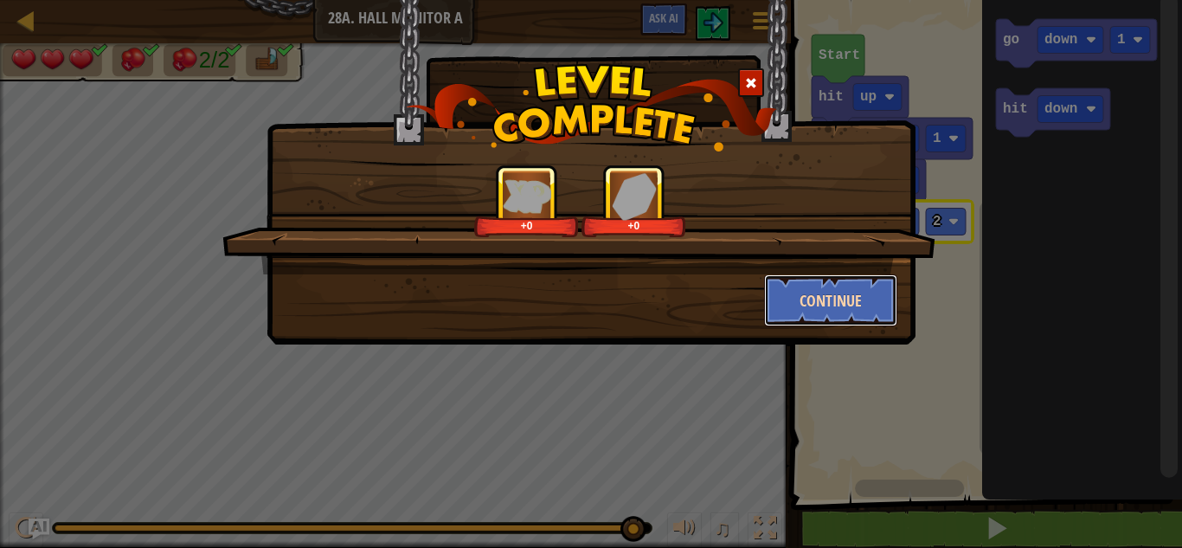
click at [826, 298] on button "Continue" at bounding box center [831, 300] width 134 height 52
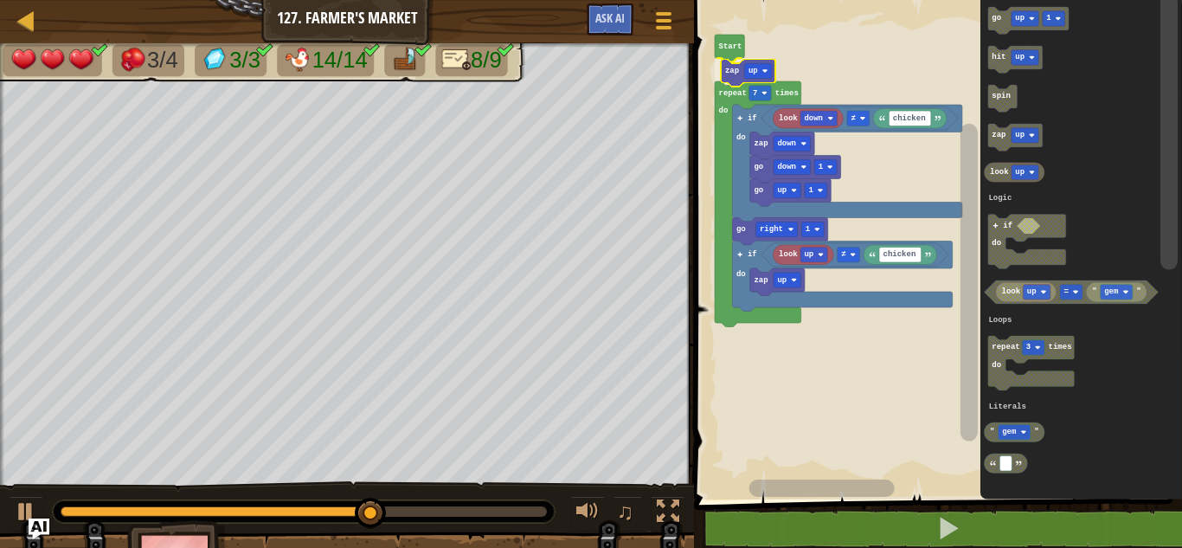
click at [738, 72] on div "Logic Loops Literals Start zap up repeat 7 times do look down chicken ≠ go up 1…" at bounding box center [935, 245] width 493 height 508
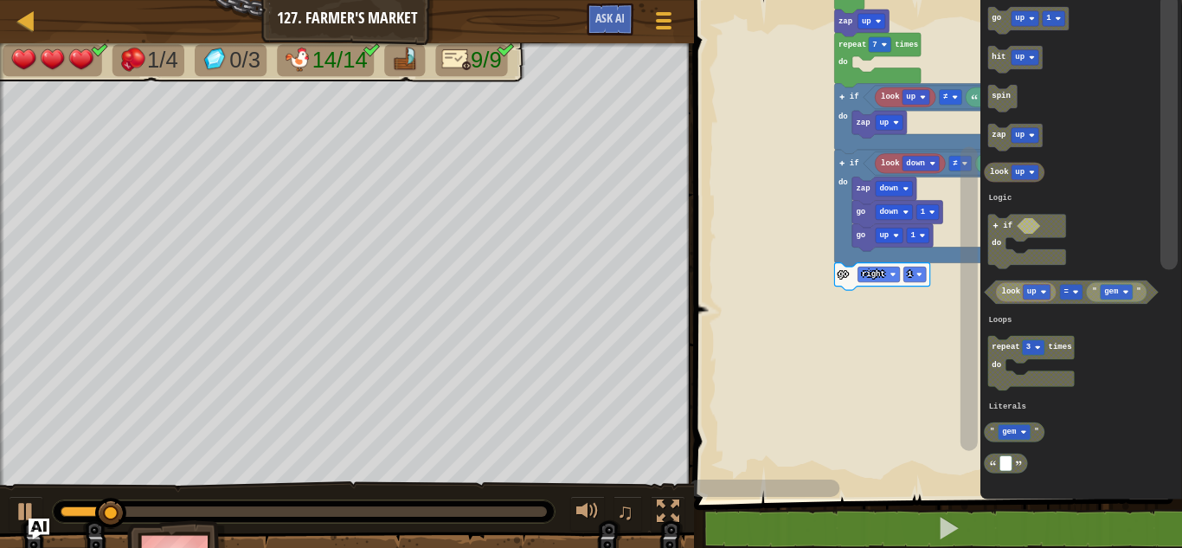
click at [1000, 242] on div "Logic Loops Literals look up chicken ≠ zap up look down chicken ≠ go up 1 go do…" at bounding box center [935, 245] width 493 height 508
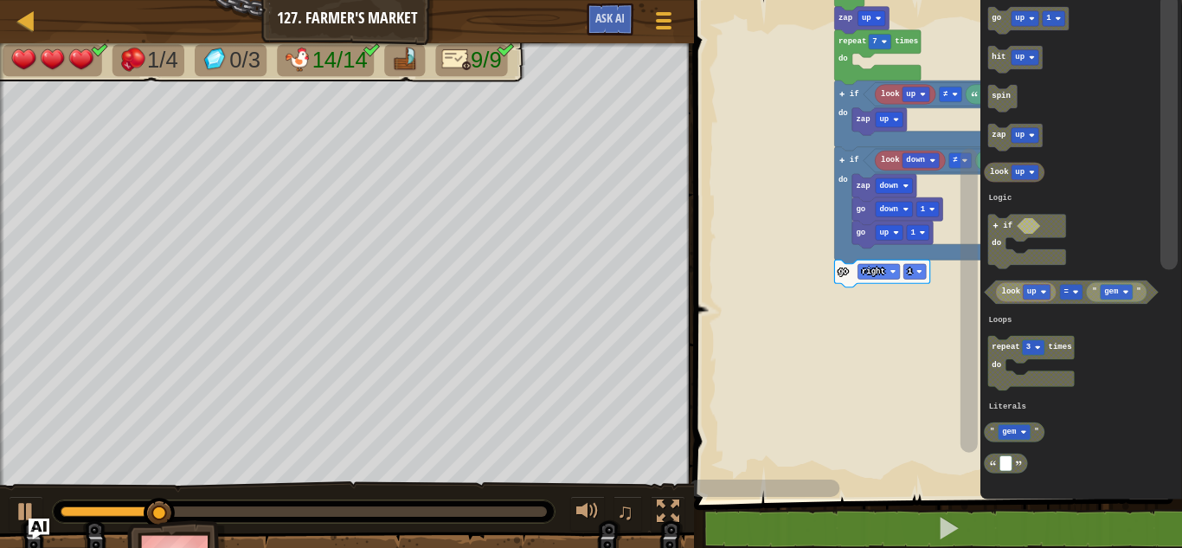
click at [873, 246] on g "look up chicken ≠ zap up look down chicken ≠ go up 1 go down 1 zap down go righ…" at bounding box center [935, 242] width 493 height 516
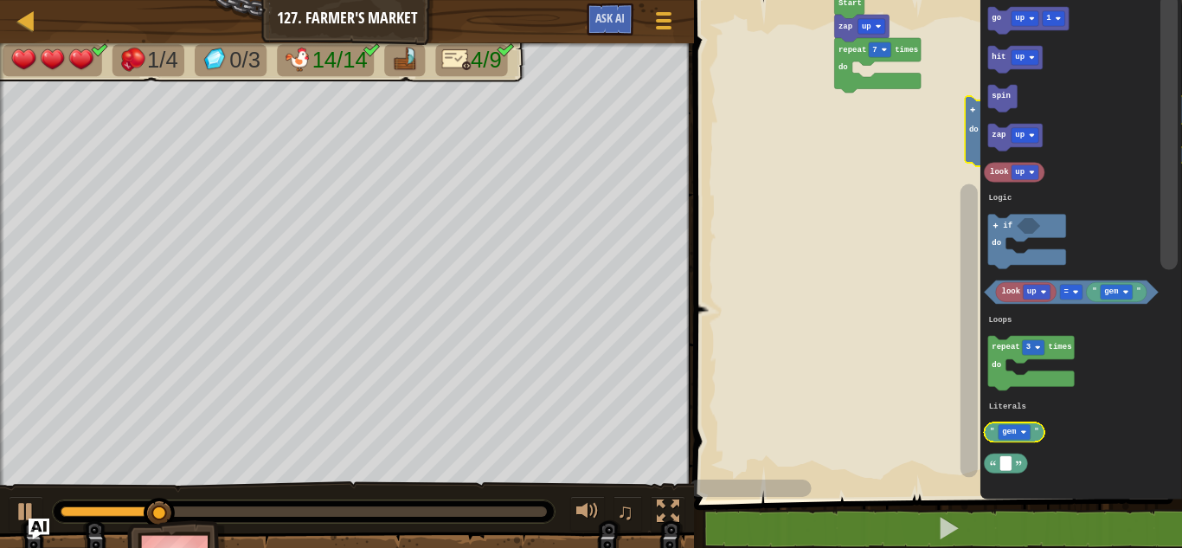
click at [1024, 423] on div "Logic Loops Literals repeat 7 times do zap up Start look up chicken ≠ zap up if…" at bounding box center [935, 245] width 493 height 508
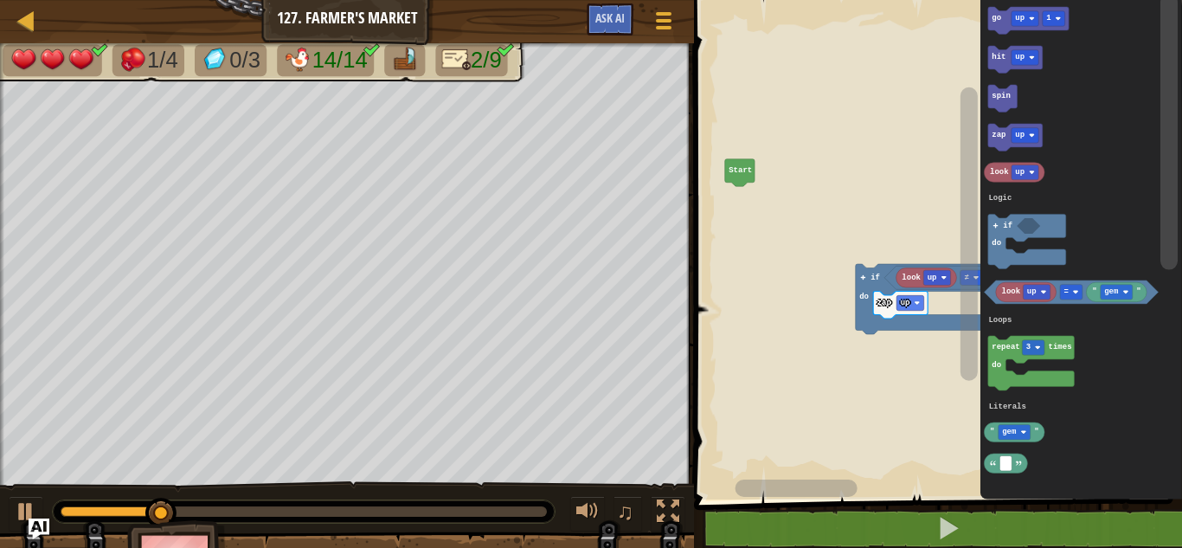
click at [1008, 323] on div "Logic Loops Literals Start look up chicken ≠ zap up if do go up 1 hit up spin z…" at bounding box center [935, 245] width 493 height 508
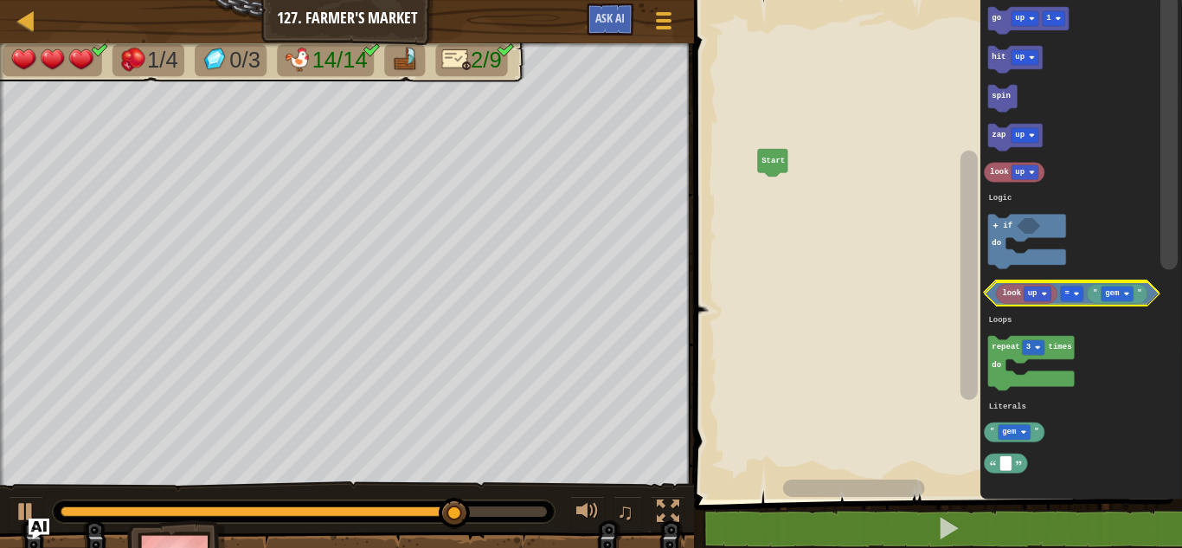
click at [1045, 292] on g "look up" at bounding box center [1026, 292] width 61 height 20
click at [1045, 292] on image "Blockly Workspace" at bounding box center [1044, 292] width 6 height 6
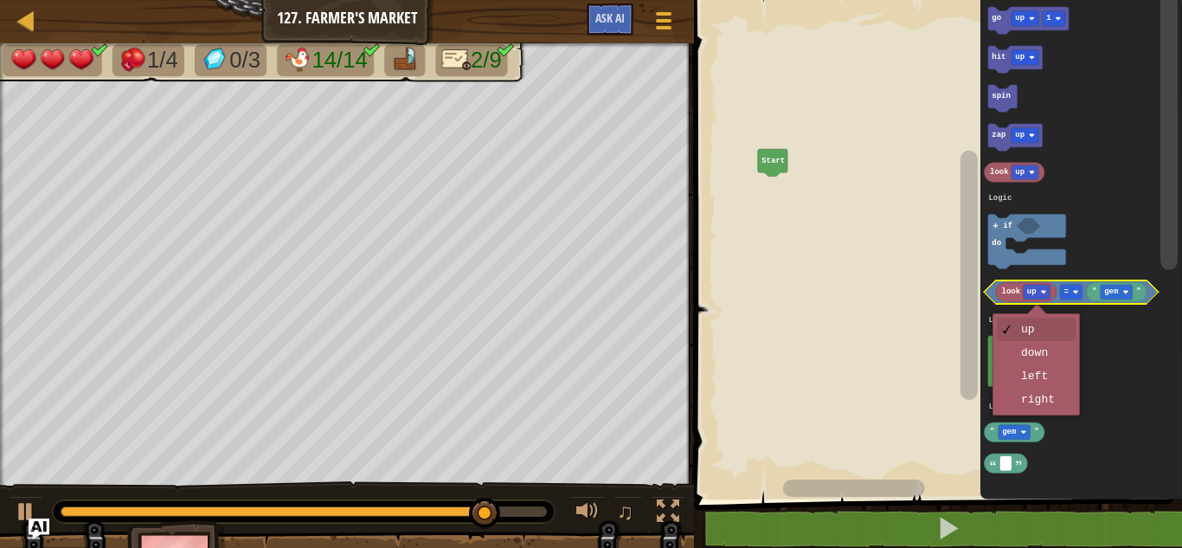
click at [1045, 292] on image "Blockly Workspace" at bounding box center [1044, 292] width 6 height 6
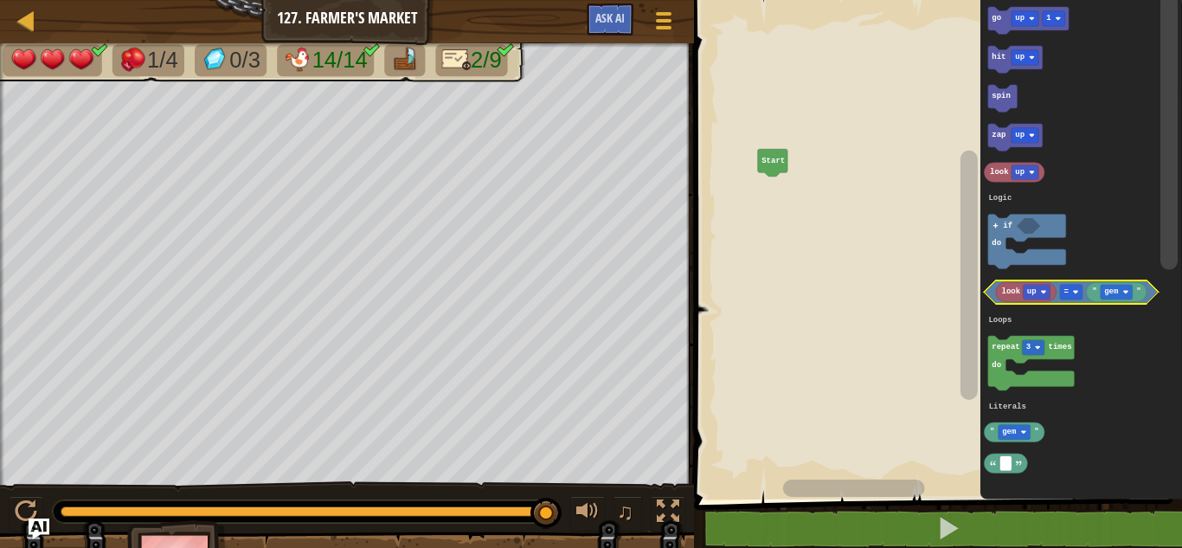
click at [1045, 292] on image "Blockly Workspace" at bounding box center [1044, 292] width 6 height 6
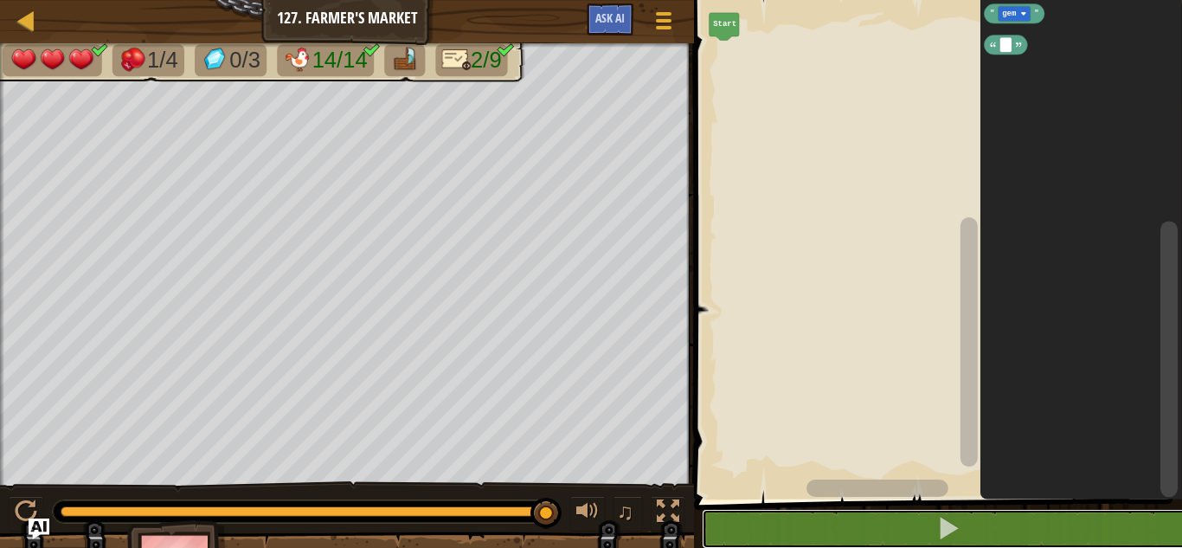
scroll to position [1, 0]
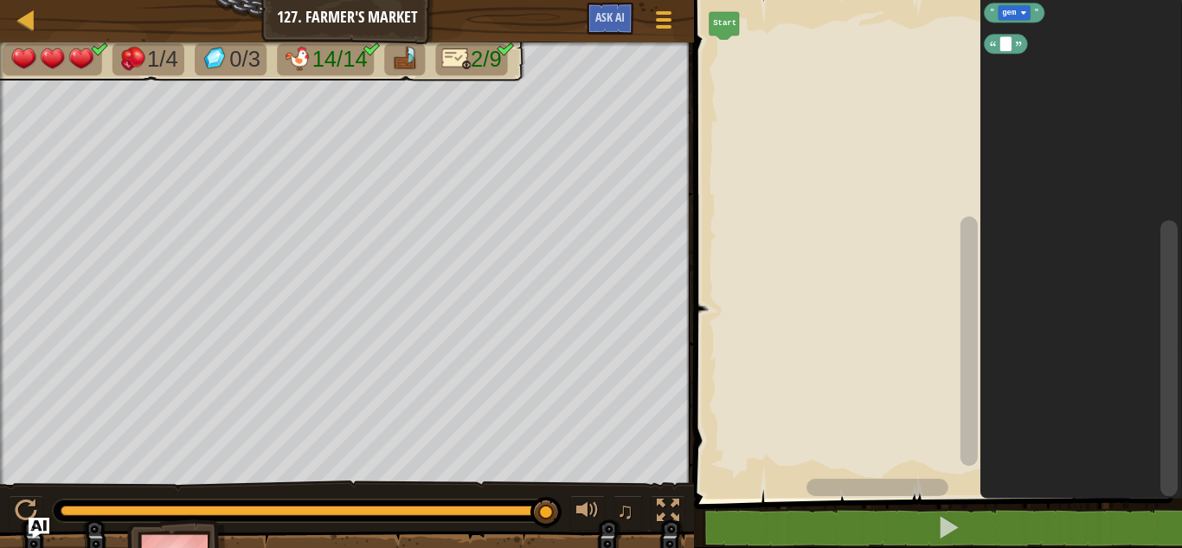
click at [3, 355] on div at bounding box center [2, 276] width 4 height 468
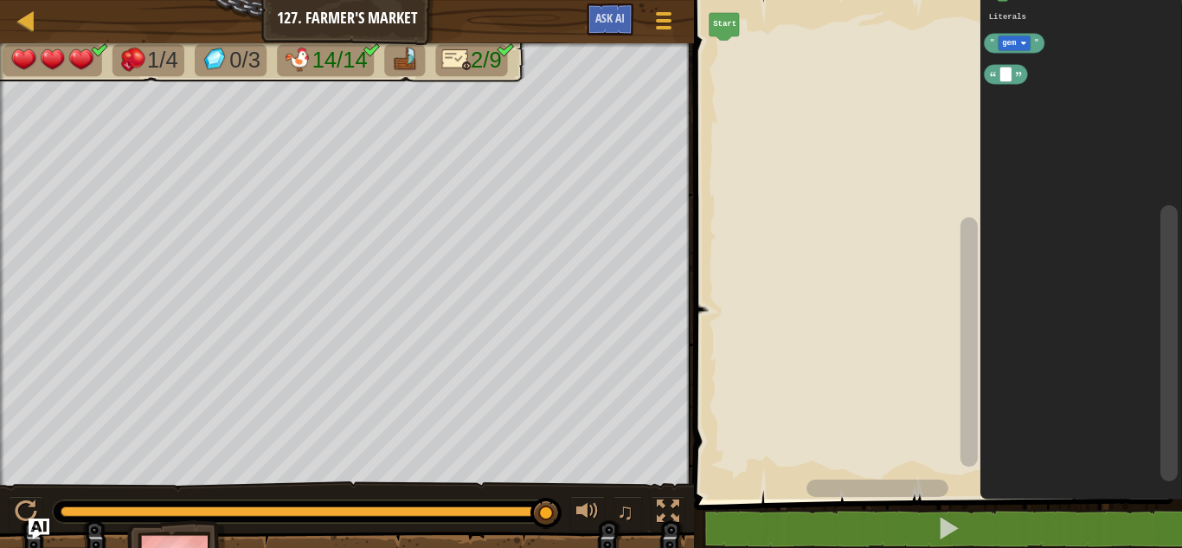
scroll to position [1, 0]
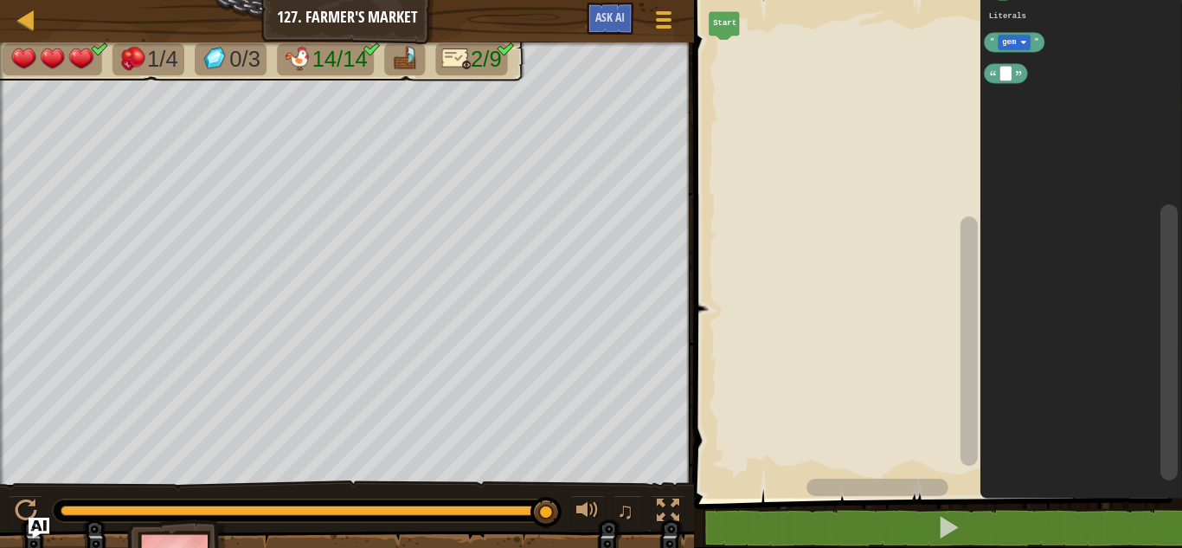
click at [0, 383] on div at bounding box center [2, 276] width 4 height 468
click at [668, 27] on span at bounding box center [664, 26] width 16 height 3
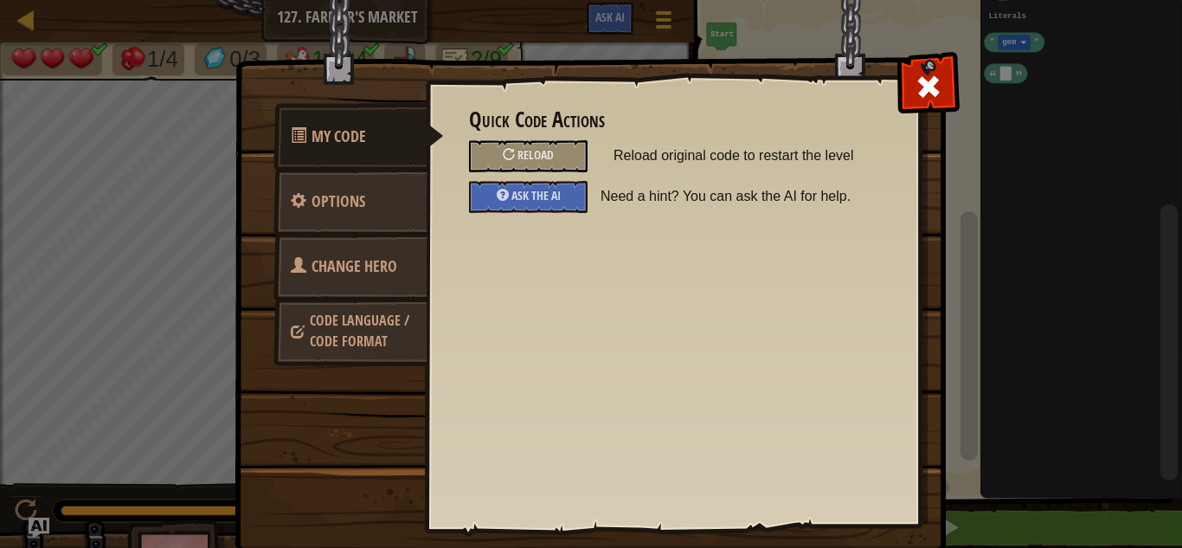
click at [346, 270] on span "Change Hero" at bounding box center [354, 266] width 86 height 22
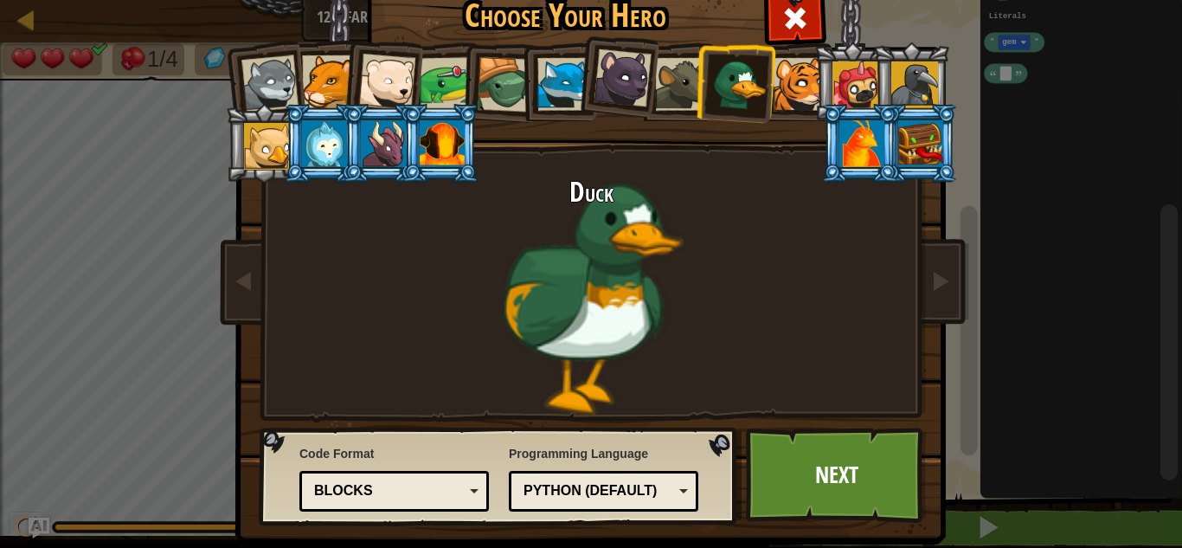
click at [676, 77] on div at bounding box center [681, 84] width 53 height 53
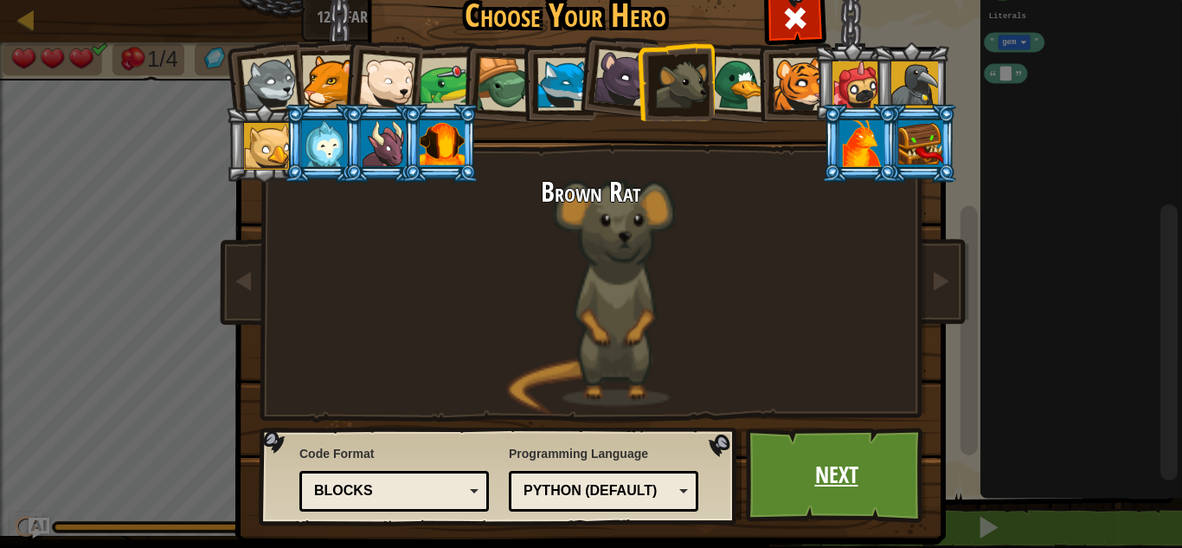
click at [845, 474] on link "Next" at bounding box center [836, 474] width 181 height 95
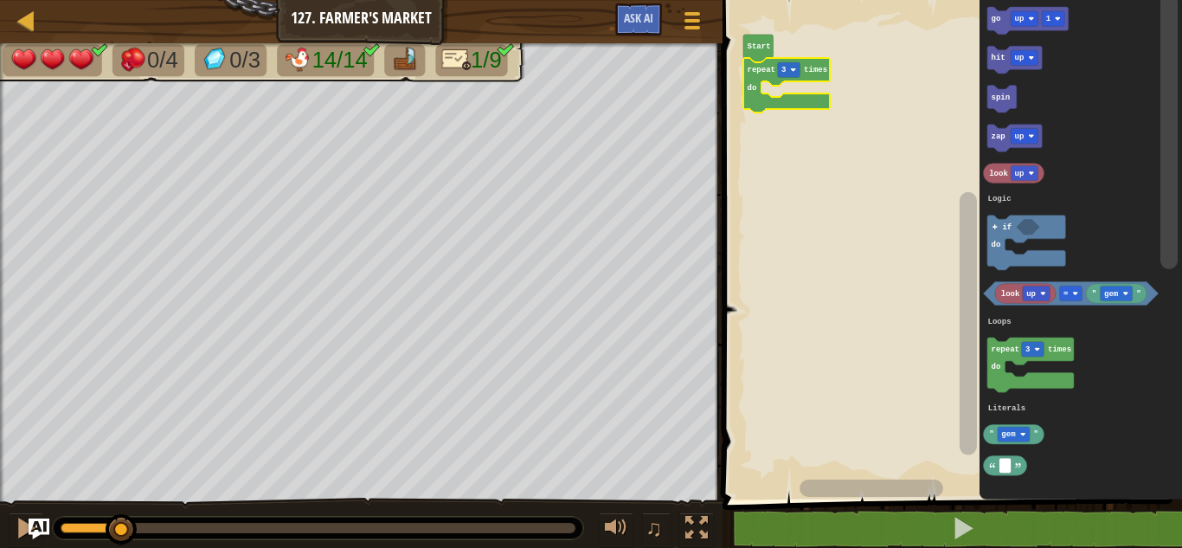
click at [0, 0] on div at bounding box center [0, 0] width 0 height 0
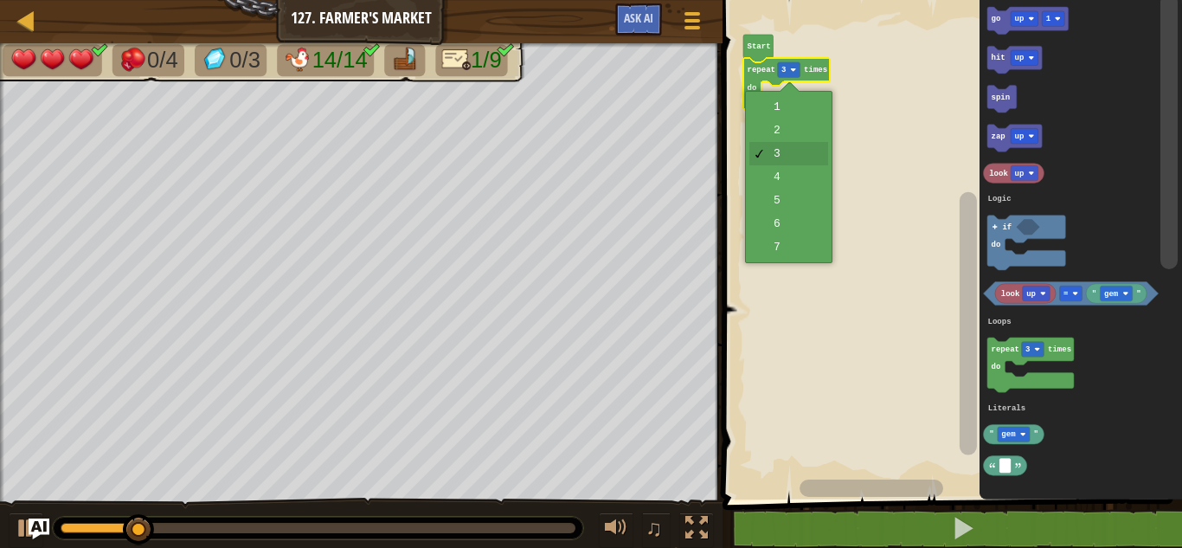
click at [785, 251] on rect "Blockly Workspace" at bounding box center [949, 245] width 465 height 508
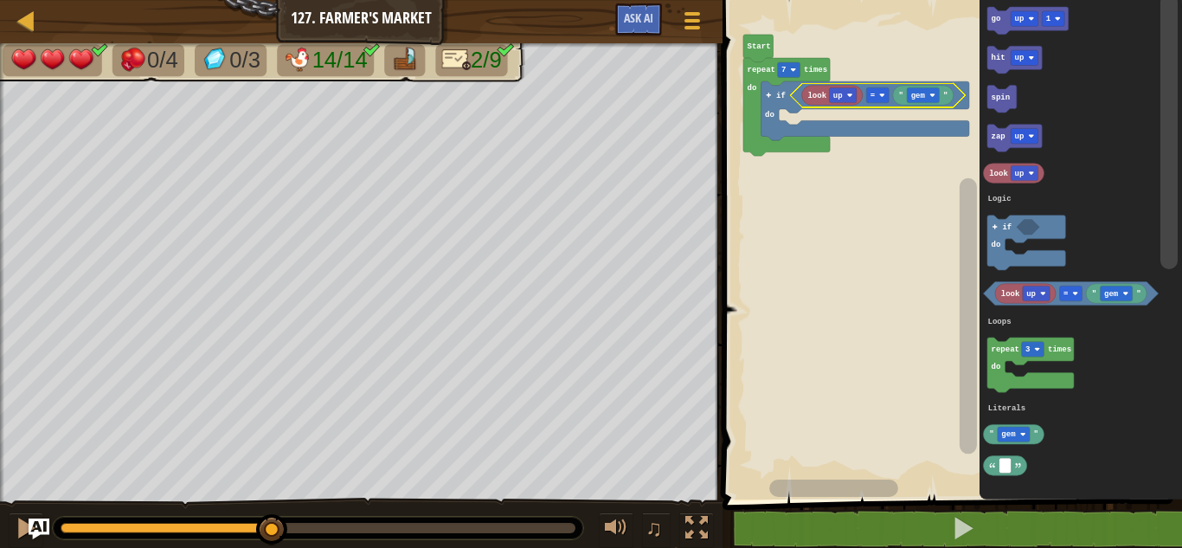
click at [0, 0] on div at bounding box center [0, 0] width 0 height 0
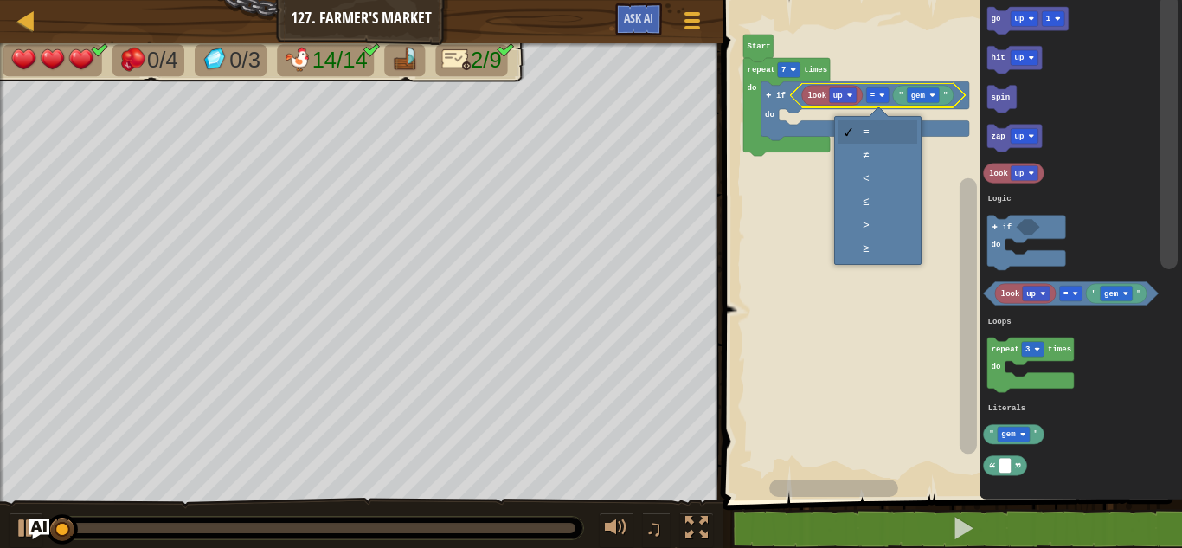
click at [884, 157] on rect "Blockly Workspace" at bounding box center [949, 245] width 465 height 508
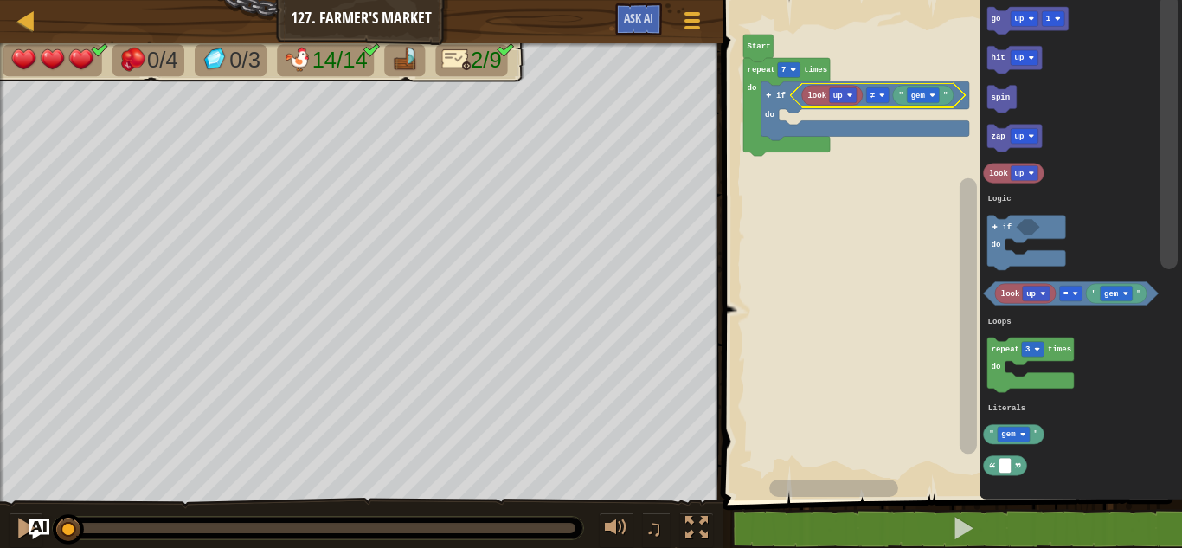
click at [928, 104] on icon "Blockly Workspace" at bounding box center [923, 96] width 61 height 20
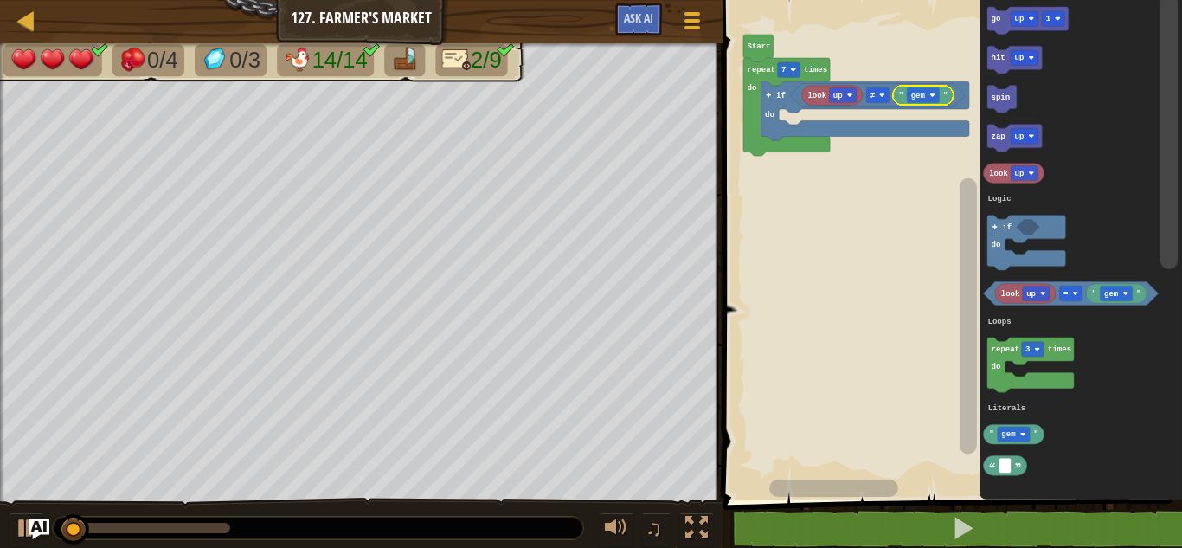
click at [0, 0] on div at bounding box center [0, 0] width 0 height 0
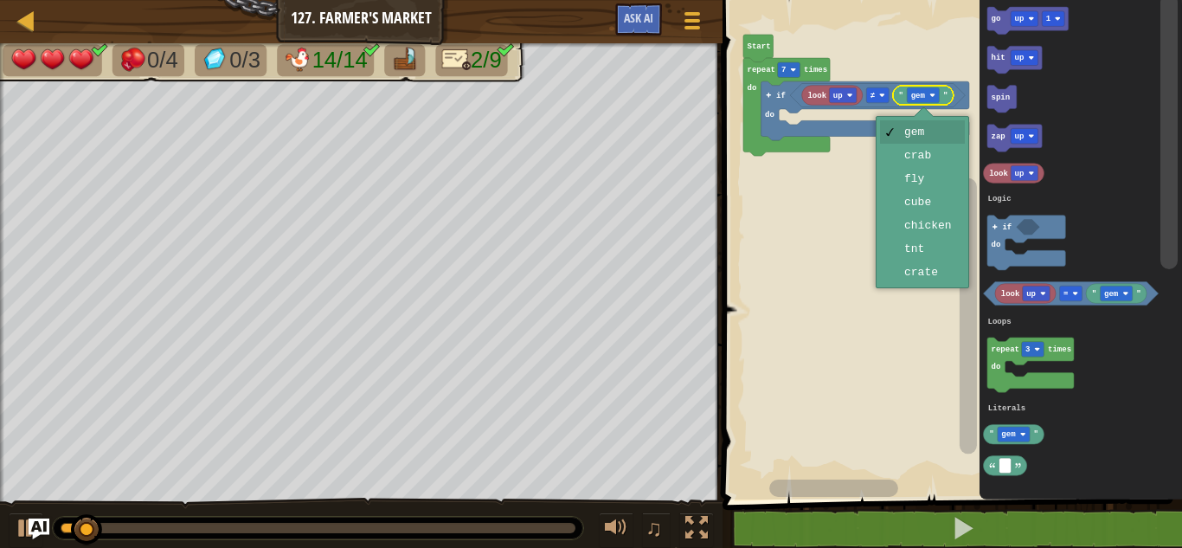
click at [934, 227] on rect "Blockly Workspace" at bounding box center [949, 245] width 465 height 508
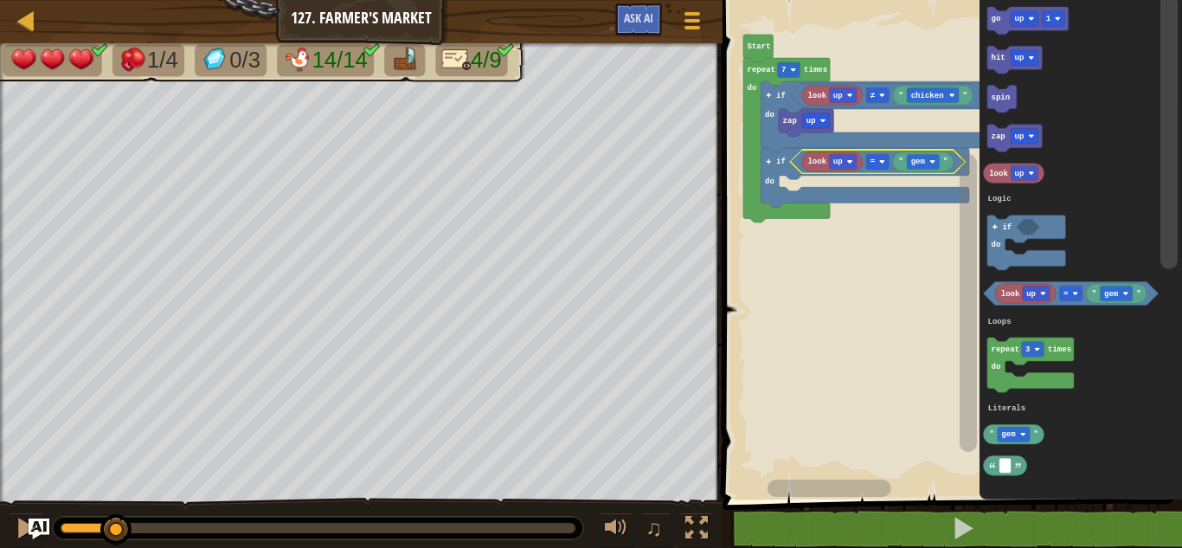
click at [0, 0] on div at bounding box center [0, 0] width 0 height 0
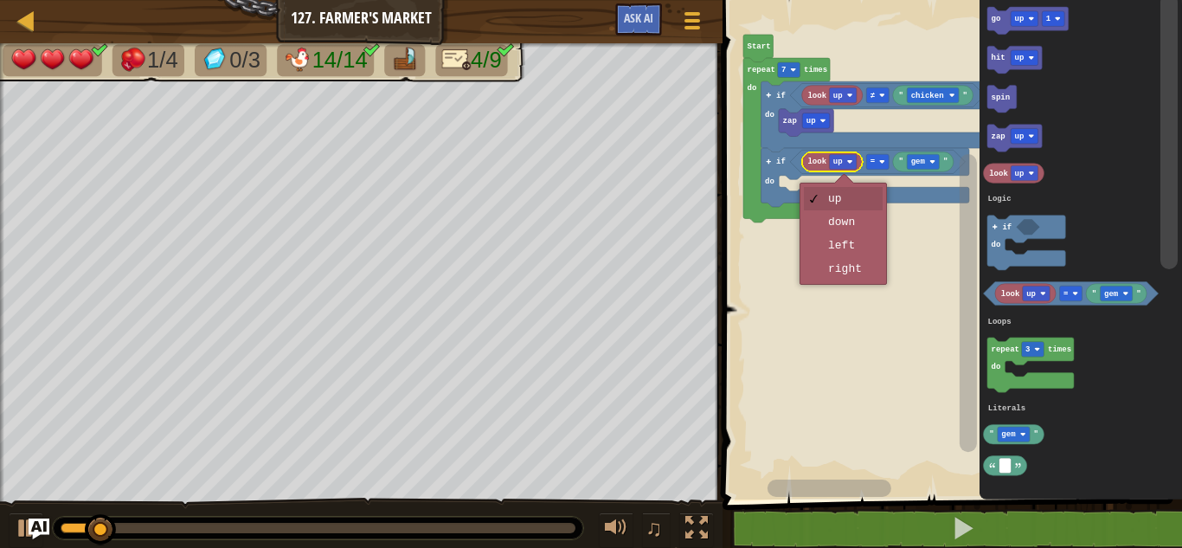
click at [861, 221] on rect "Blockly Workspace" at bounding box center [949, 245] width 465 height 508
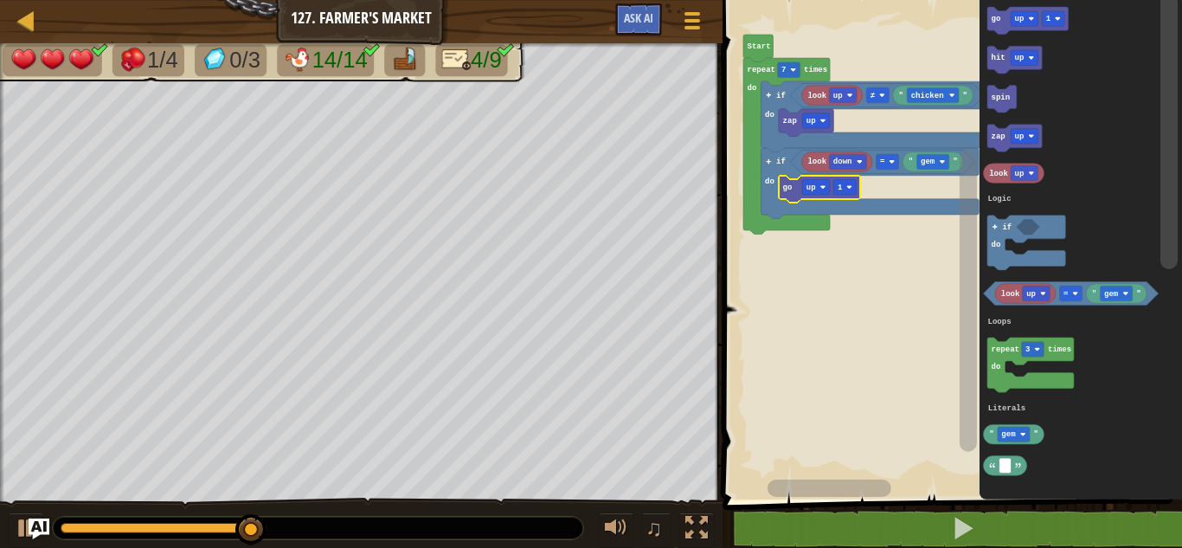
click at [1039, 26] on icon "Blockly Workspace" at bounding box center [1027, 21] width 81 height 28
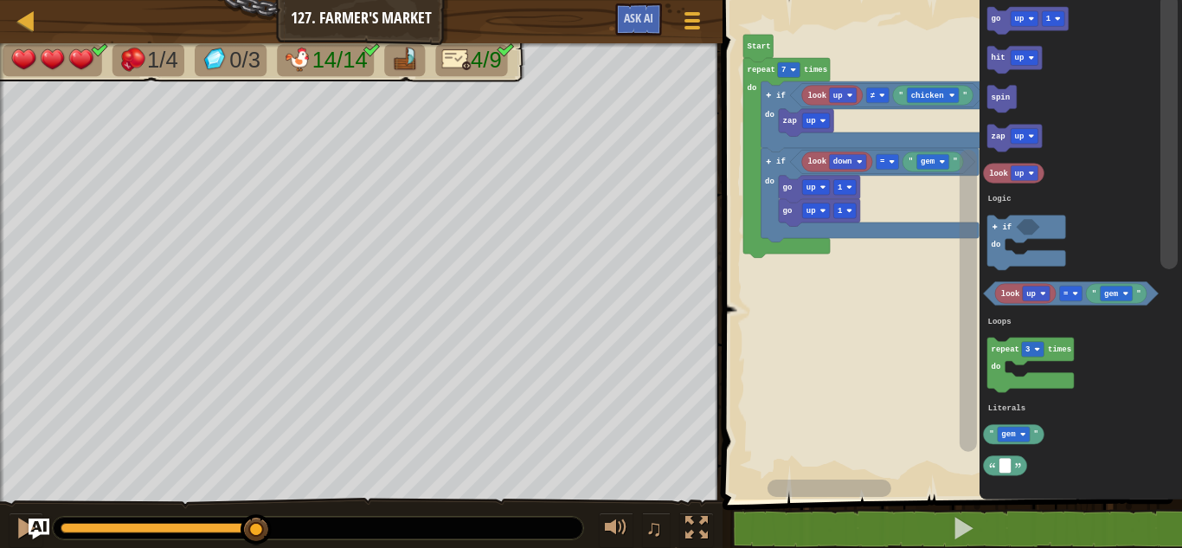
click at [0, 0] on div at bounding box center [0, 0] width 0 height 0
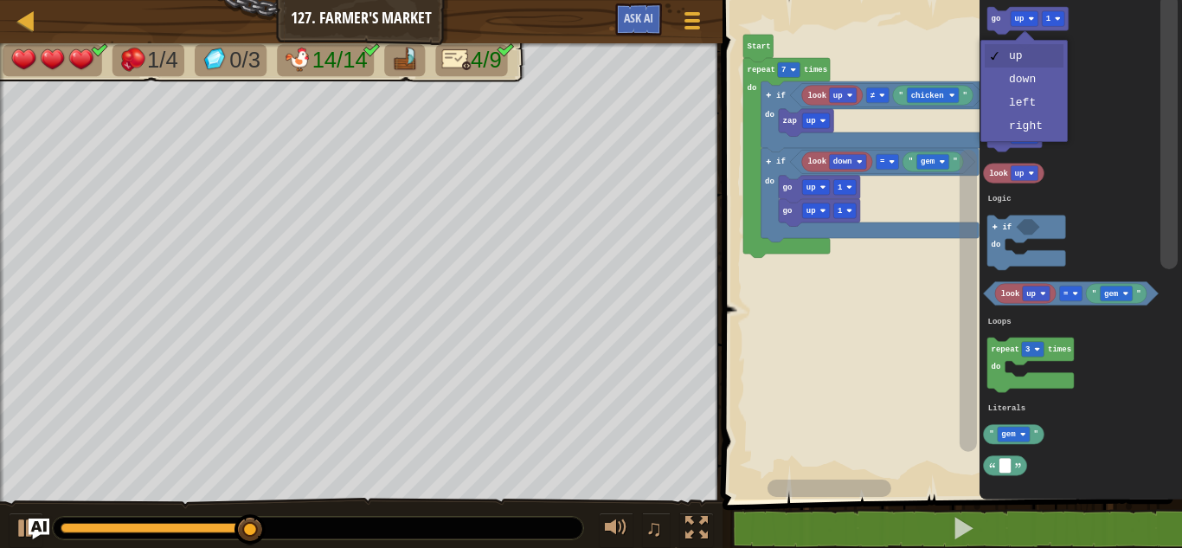
click at [1015, 50] on div at bounding box center [1025, 40] width 20 height 20
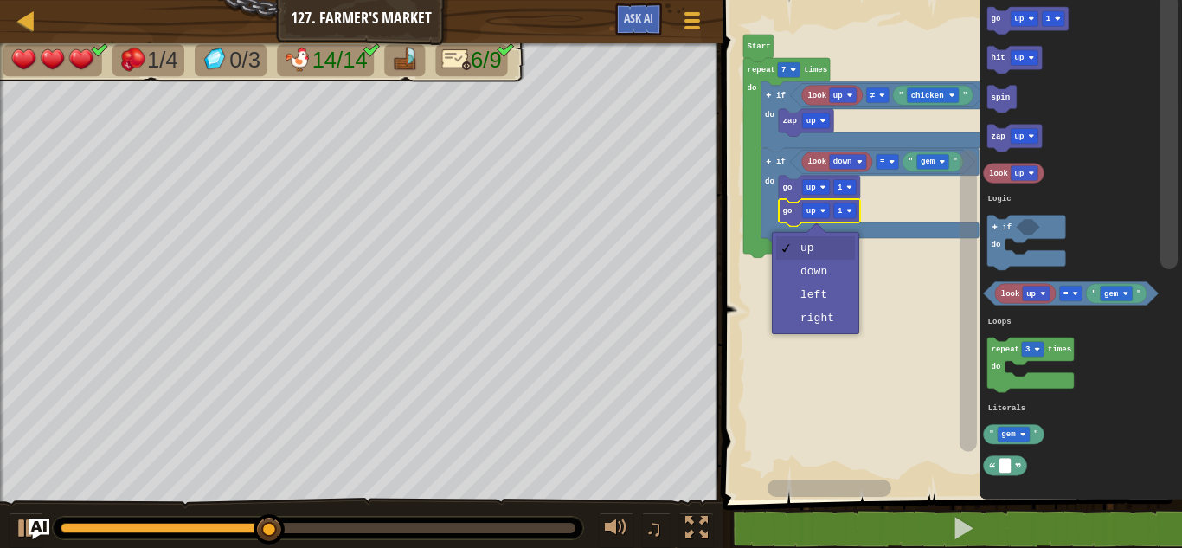
click at [818, 222] on div at bounding box center [816, 232] width 20 height 20
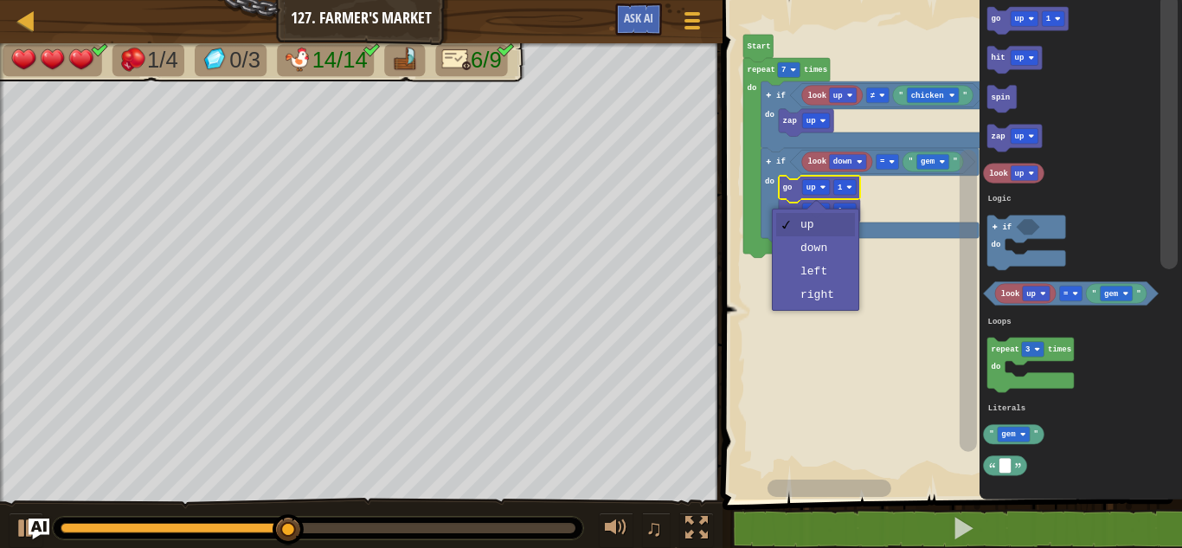
click at [825, 250] on icon "Blockly Workspace" at bounding box center [786, 158] width 87 height 200
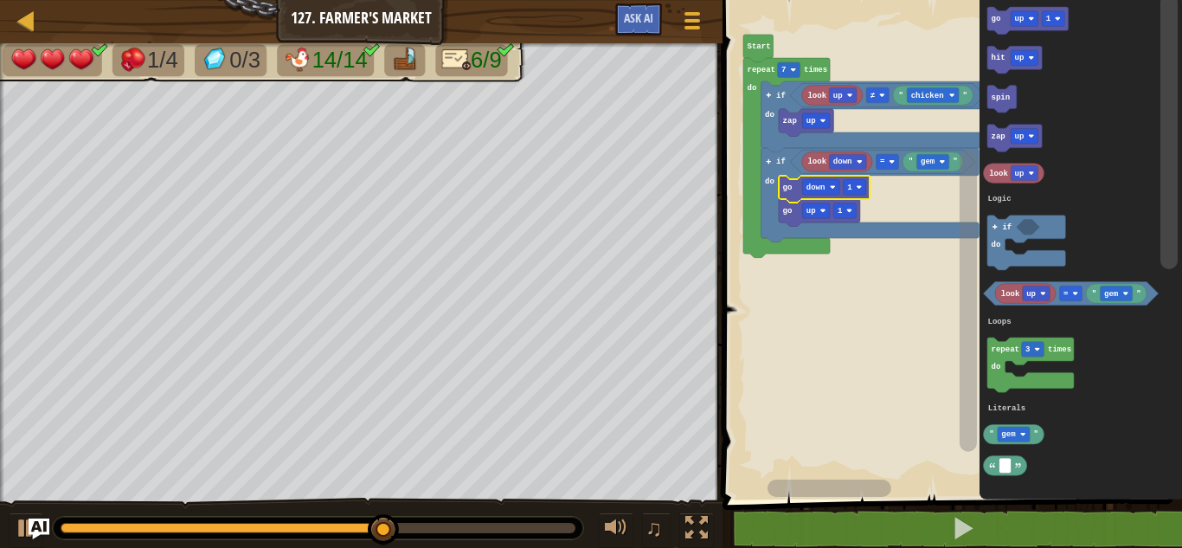
click at [0, 0] on div at bounding box center [0, 0] width 0 height 0
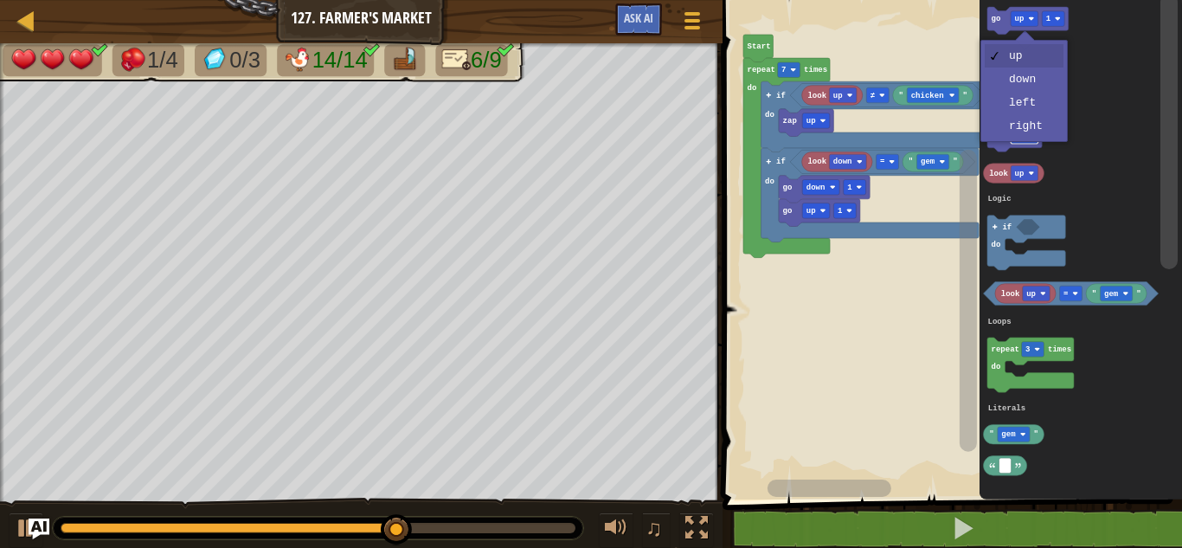
click at [1025, 130] on rect "Blockly Workspace" at bounding box center [1025, 136] width 28 height 16
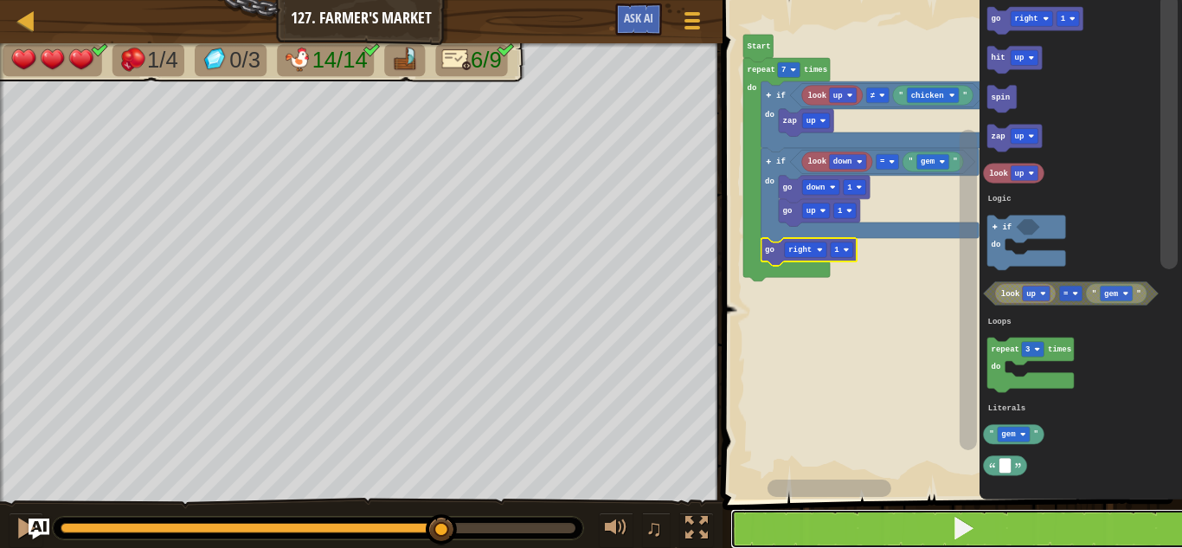
click at [883, 534] on button at bounding box center [962, 529] width 465 height 40
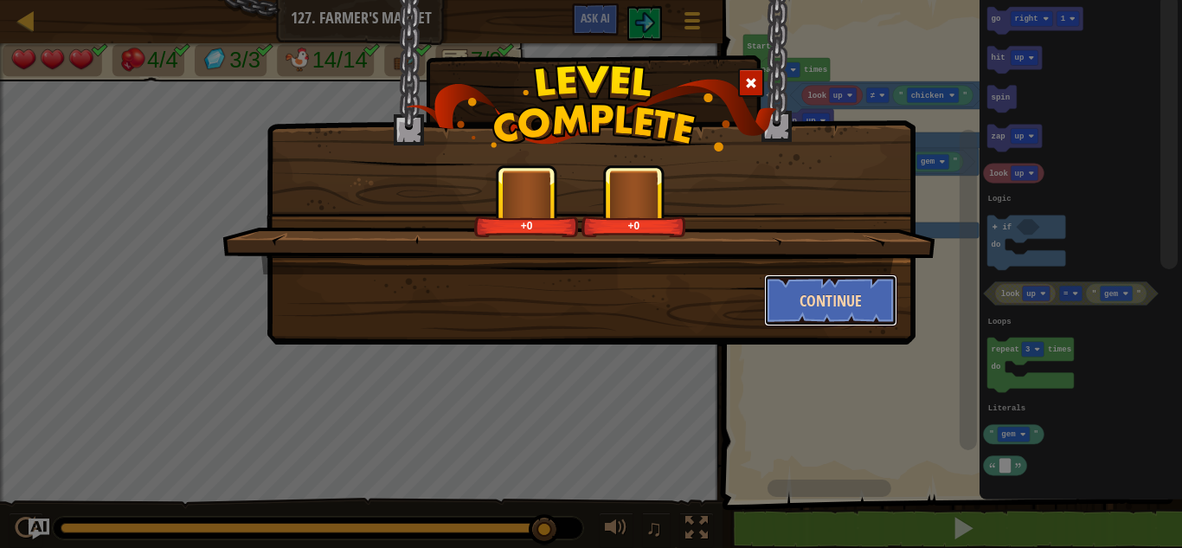
click at [823, 294] on button "Continue" at bounding box center [831, 300] width 134 height 52
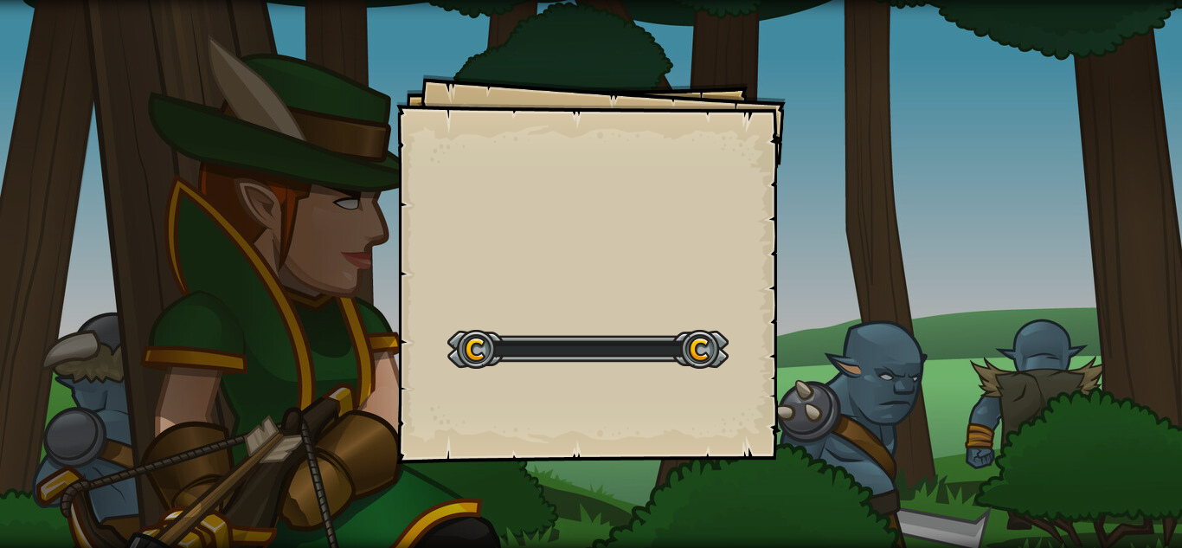
click at [829, 299] on div "Goals Start Level Error loading from server. Try refreshing the page. You'll ne…" at bounding box center [591, 274] width 1182 height 548
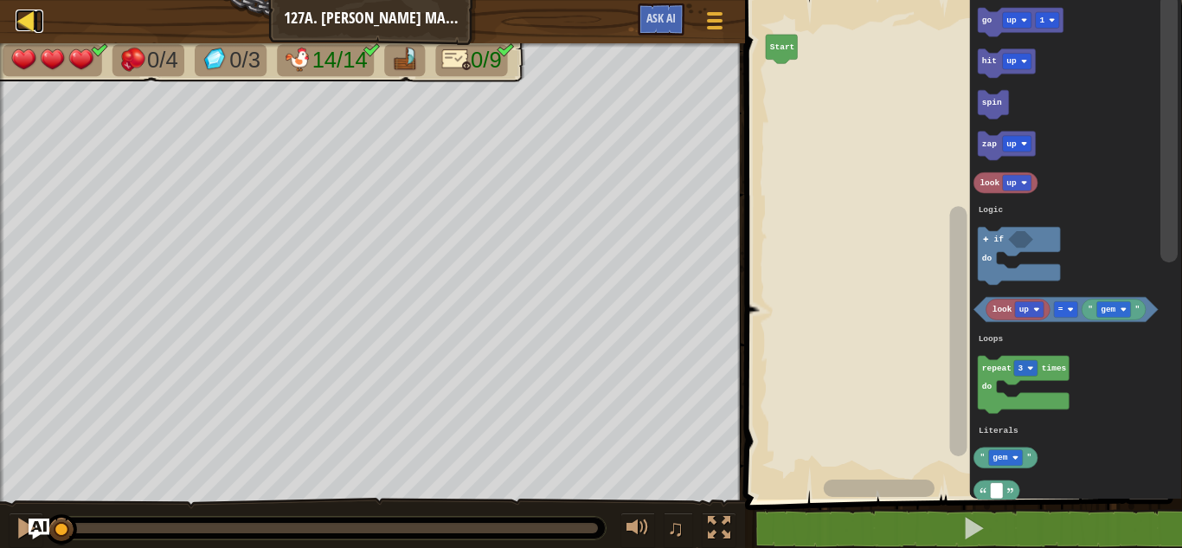
click at [17, 18] on div at bounding box center [27, 21] width 22 height 22
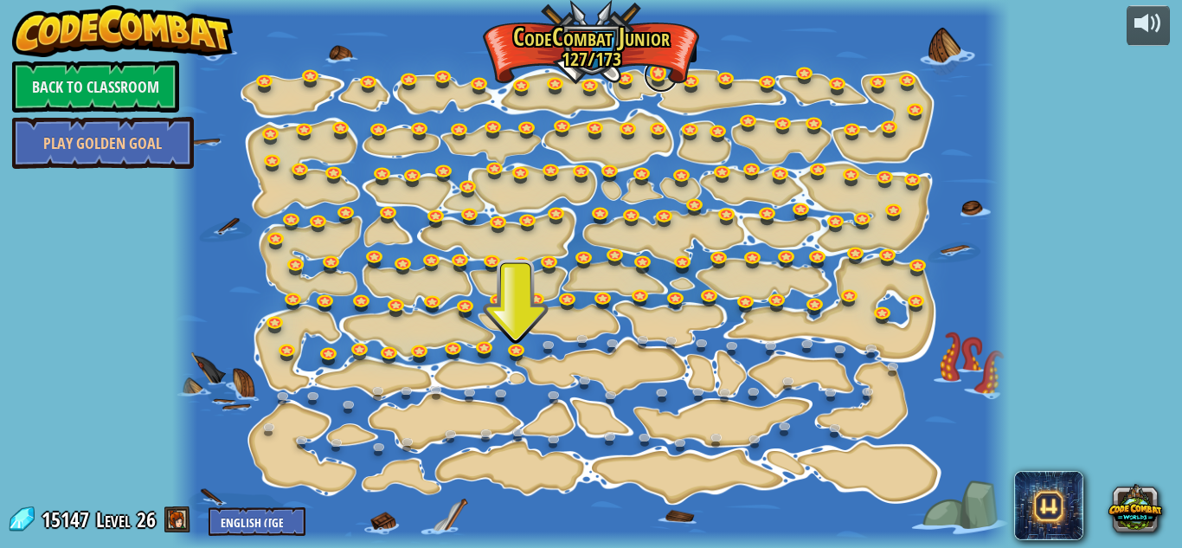
click at [663, 77] on link at bounding box center [661, 75] width 35 height 35
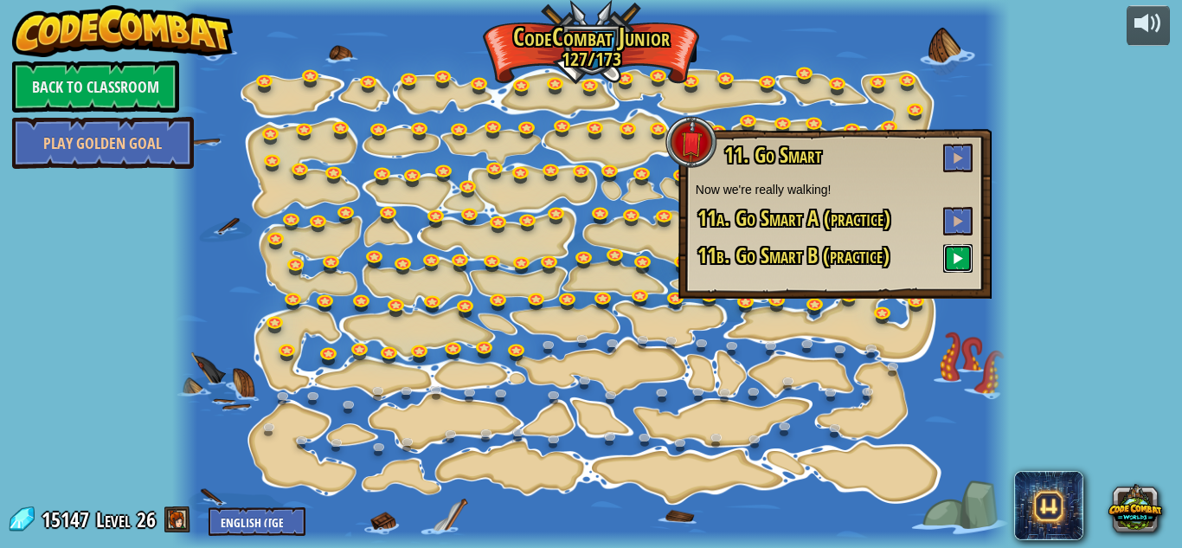
click at [955, 263] on span at bounding box center [958, 258] width 12 height 12
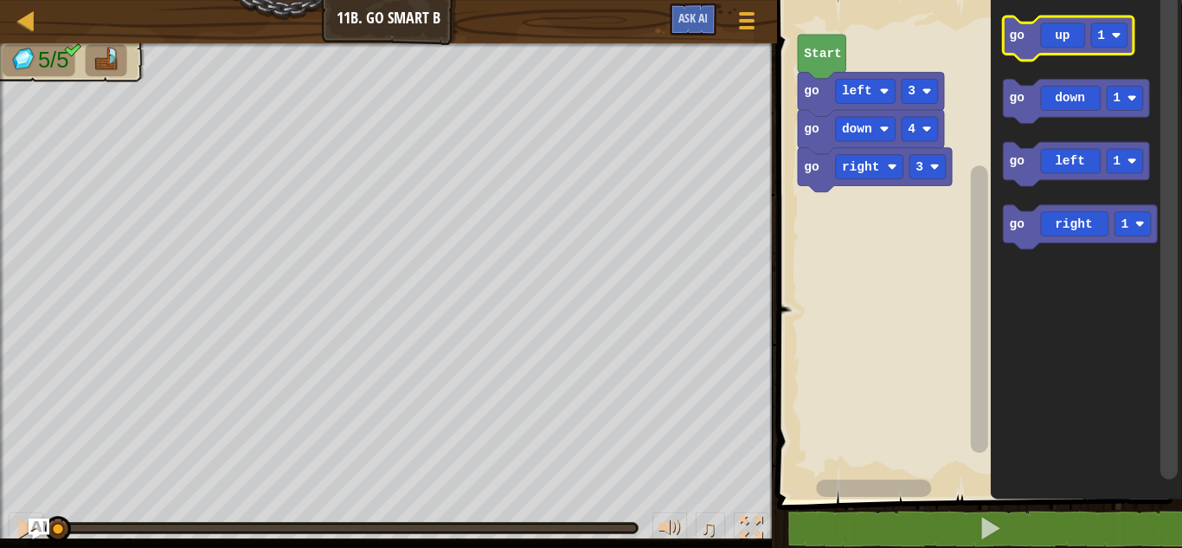
click at [1076, 31] on icon "Blockly Workspace" at bounding box center [1068, 38] width 131 height 44
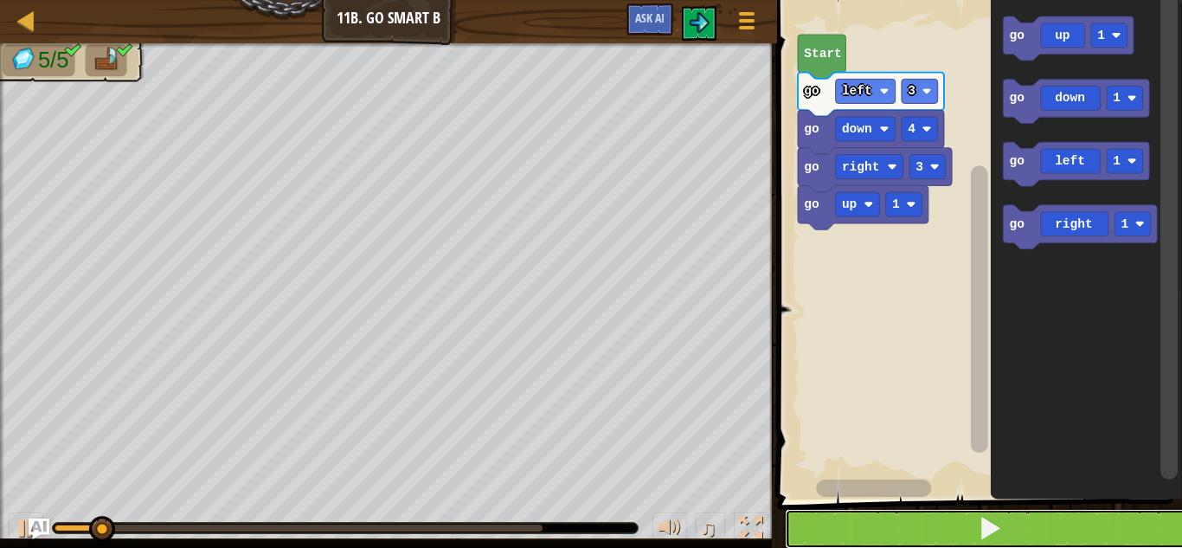
click at [863, 527] on button at bounding box center [990, 529] width 410 height 40
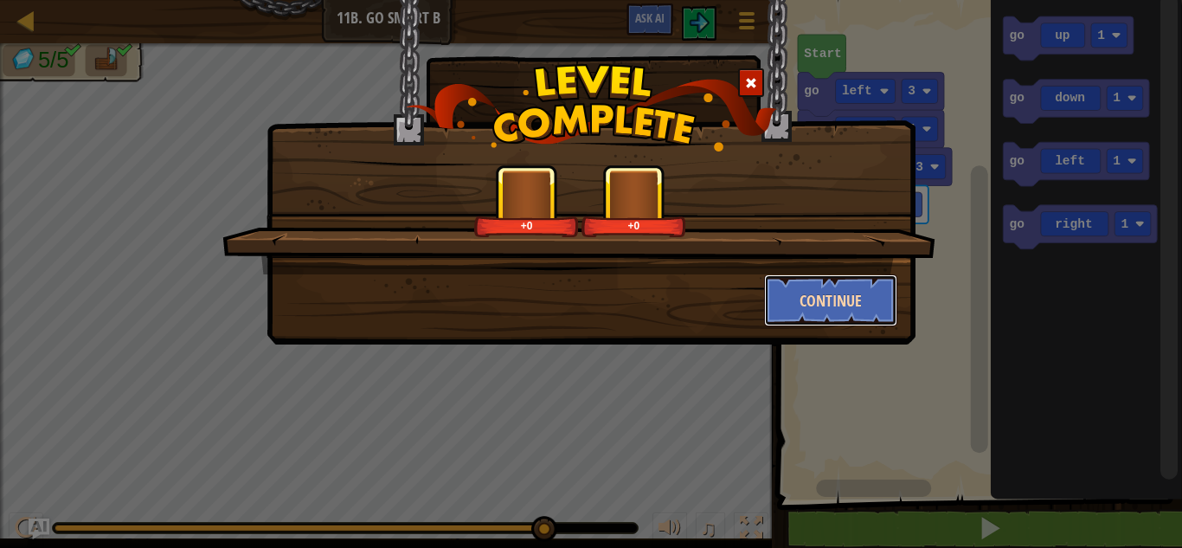
click at [827, 294] on button "Continue" at bounding box center [831, 300] width 134 height 52
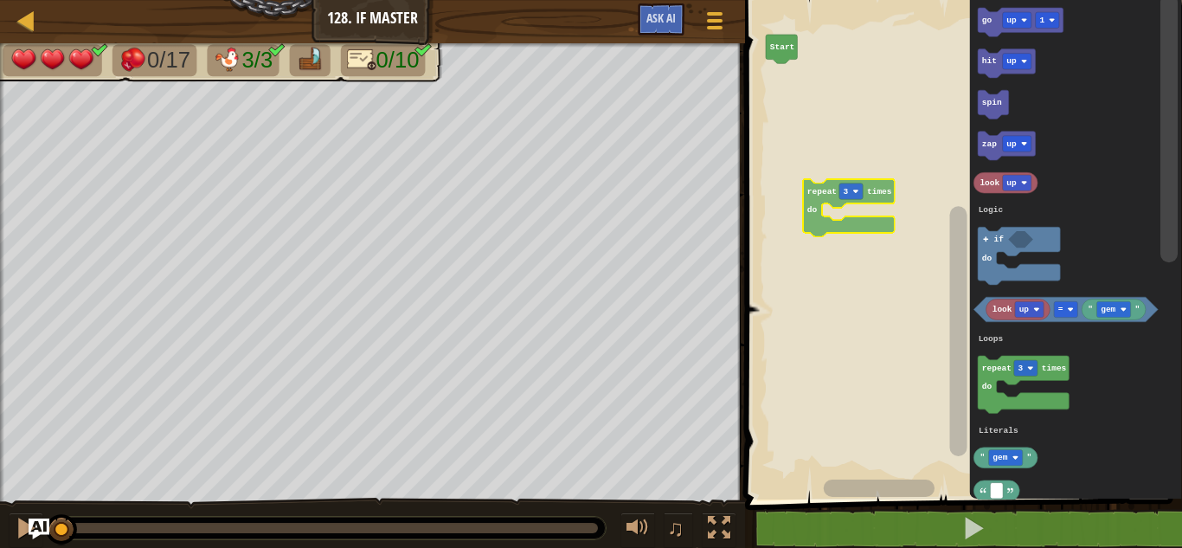
click at [825, 182] on div "Logic Loops Literals Start go up 1 hit up spin zap up look up look up " gem " =…" at bounding box center [961, 245] width 442 height 508
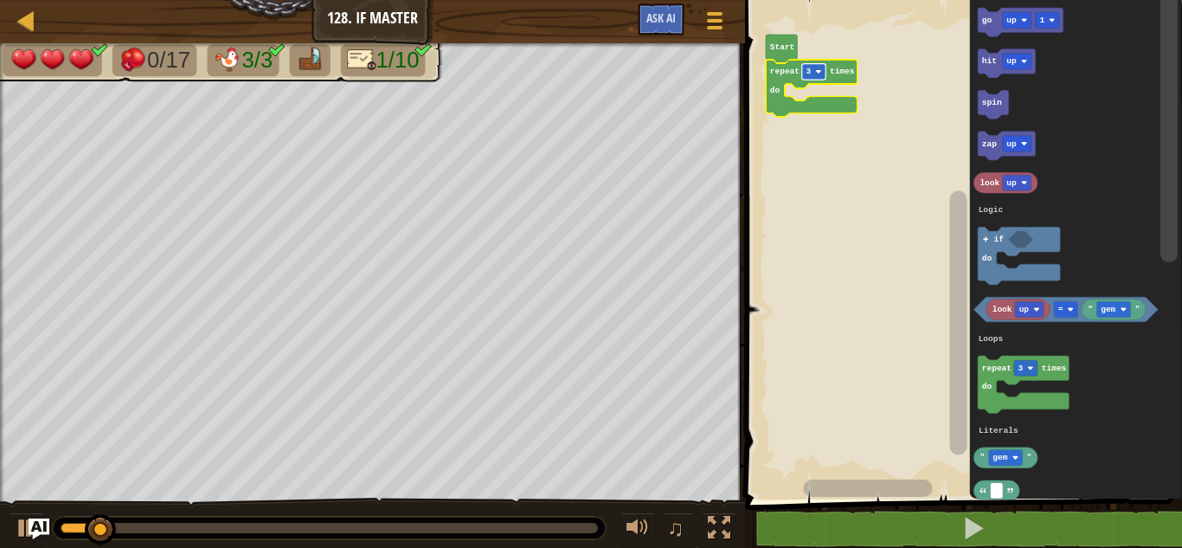
click at [813, 76] on rect "Blockly Workspace" at bounding box center [812, 72] width 23 height 16
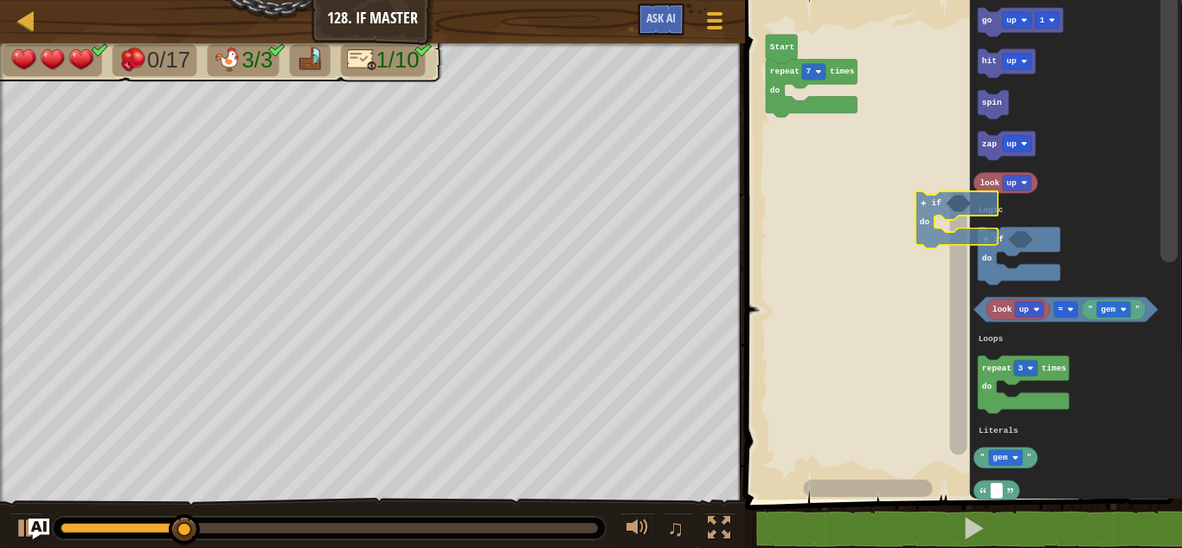
click at [868, 128] on div "Logic Loops Literals Start repeat 7 times do go up 1 hit up spin zap up look up…" at bounding box center [961, 245] width 442 height 508
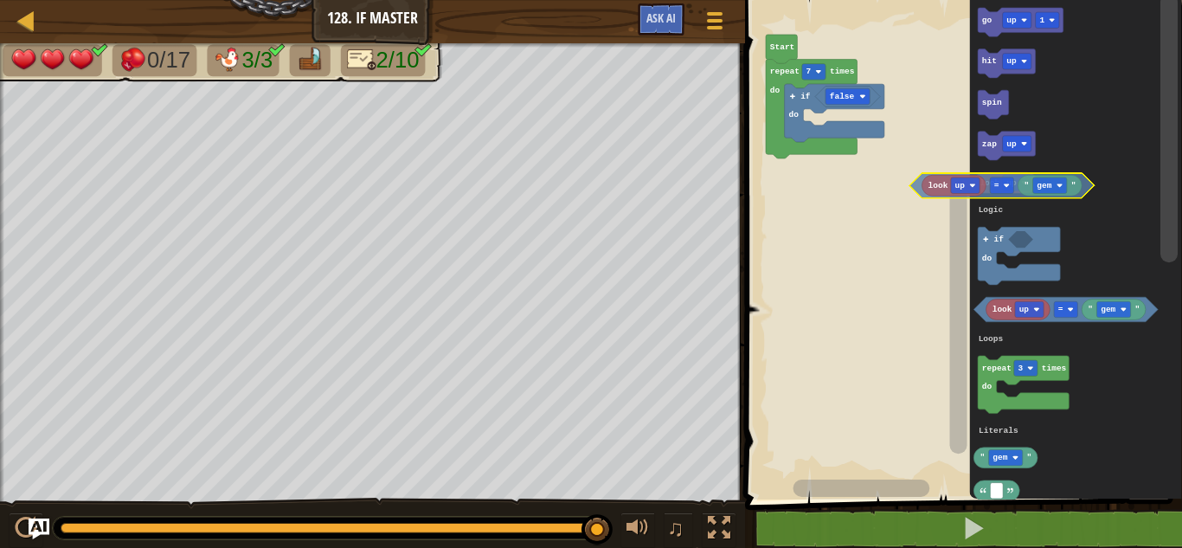
click at [872, 130] on div "Logic Loops Literals repeat 7 times do false if do Start go up 1 hit up spin za…" at bounding box center [961, 245] width 442 height 508
